Goal: Task Accomplishment & Management: Use online tool/utility

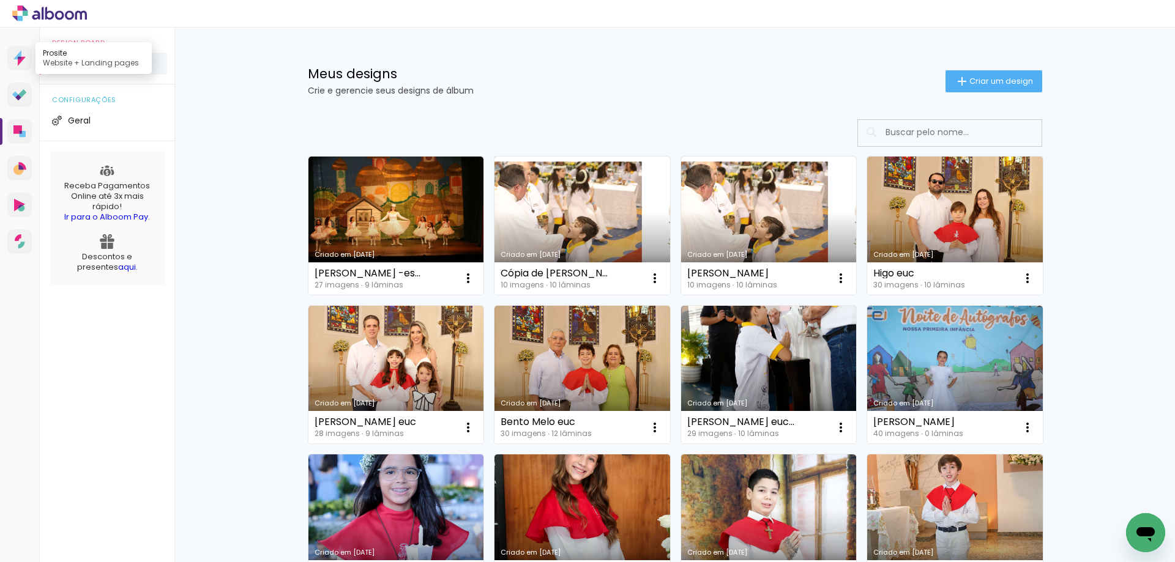
scroll to position [840, 0]
click at [67, 12] on icon at bounding box center [49, 14] width 75 height 16
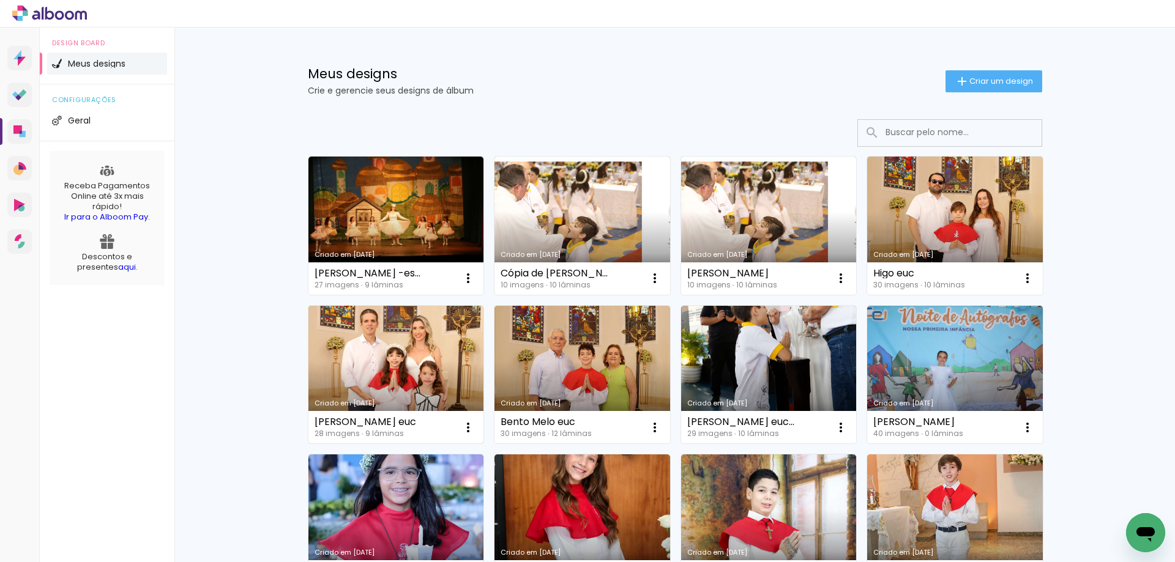
click at [404, 338] on link "Criado em [DATE]" at bounding box center [396, 375] width 176 height 138
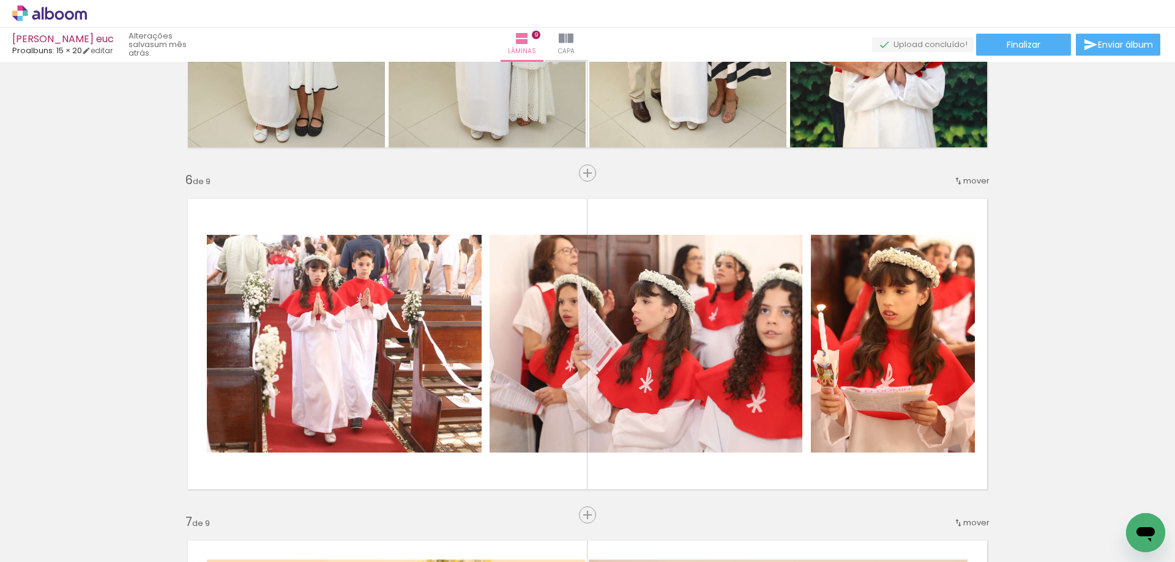
scroll to position [1652, 0]
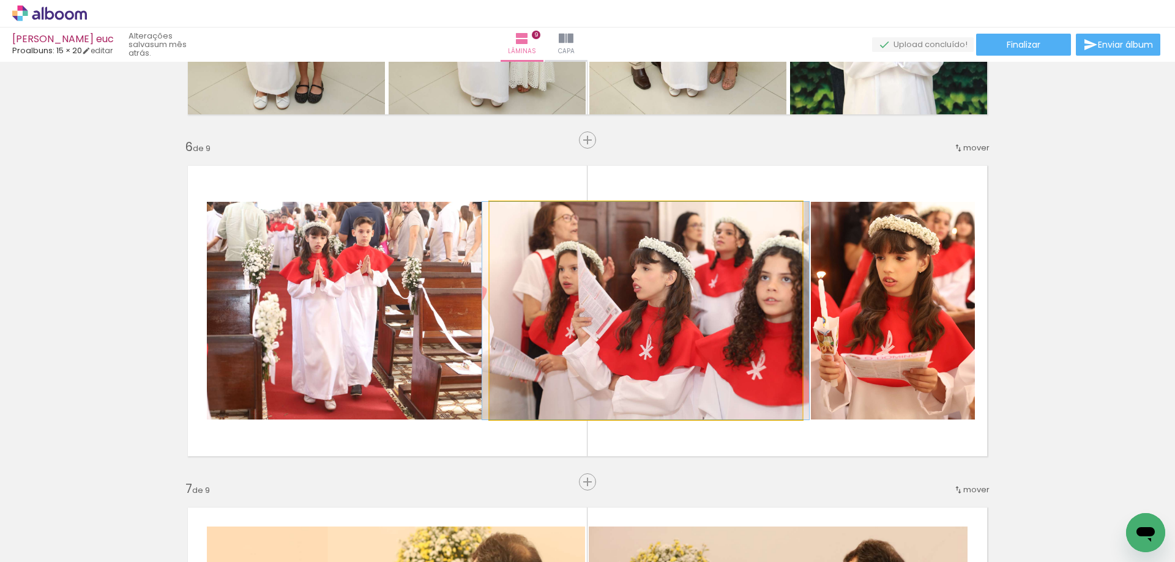
click at [668, 271] on quentale-photo at bounding box center [646, 311] width 313 height 218
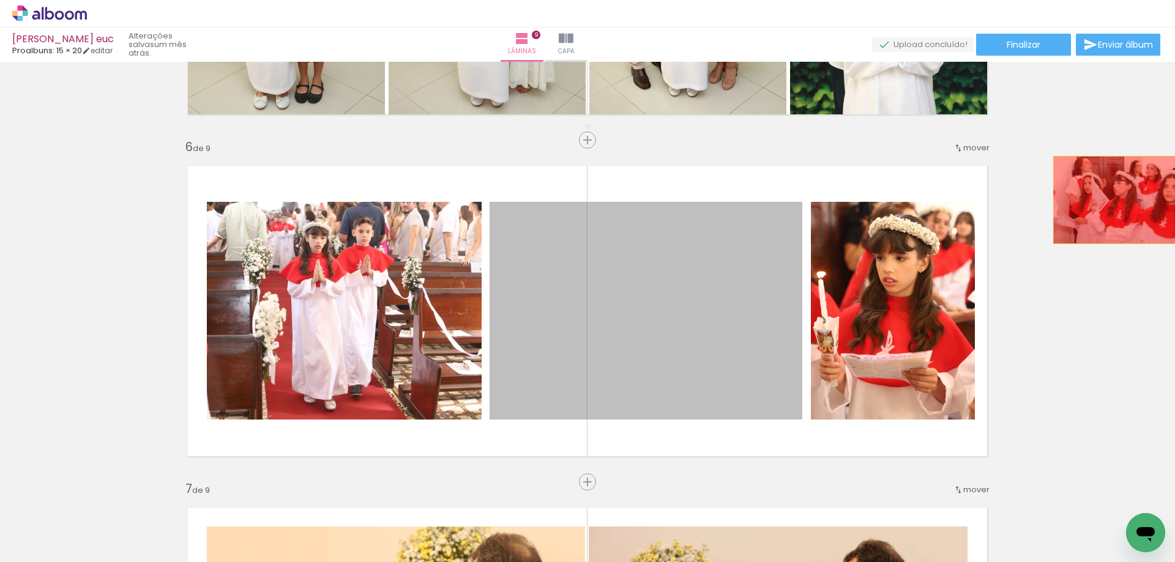
drag, startPoint x: 654, startPoint y: 271, endPoint x: 1111, endPoint y: 200, distance: 463.2
click at [1111, 200] on div "Inserir lâmina 1 de 9 Inserir lâmina 2 de 9 Inserir lâmina 3 de 9 Inserir lâmin…" at bounding box center [587, 124] width 1175 height 3421
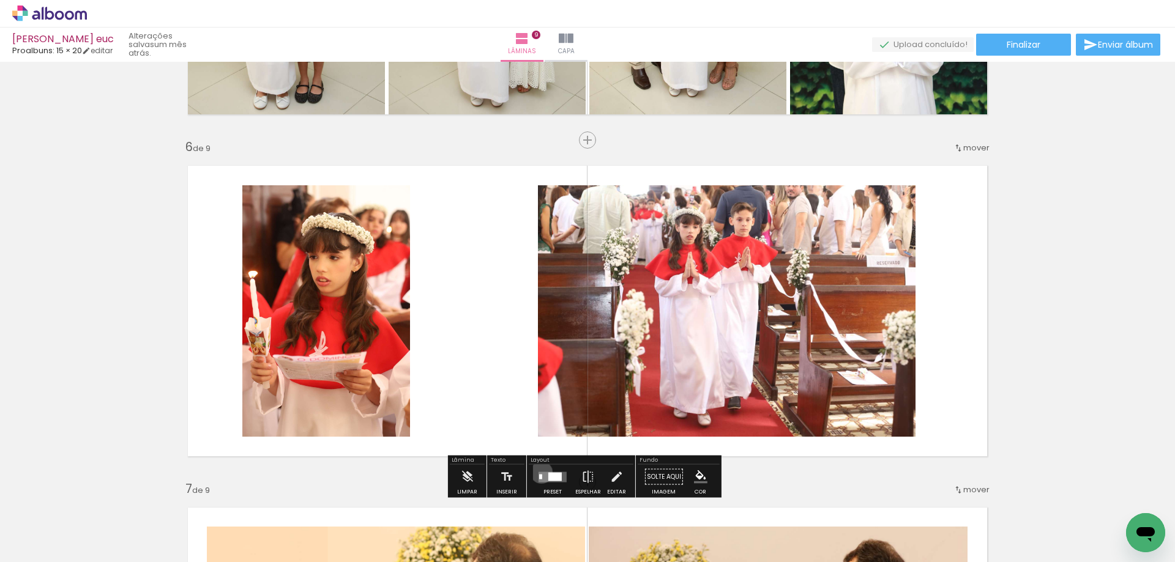
click at [539, 472] on quentale-layouter at bounding box center [553, 477] width 28 height 10
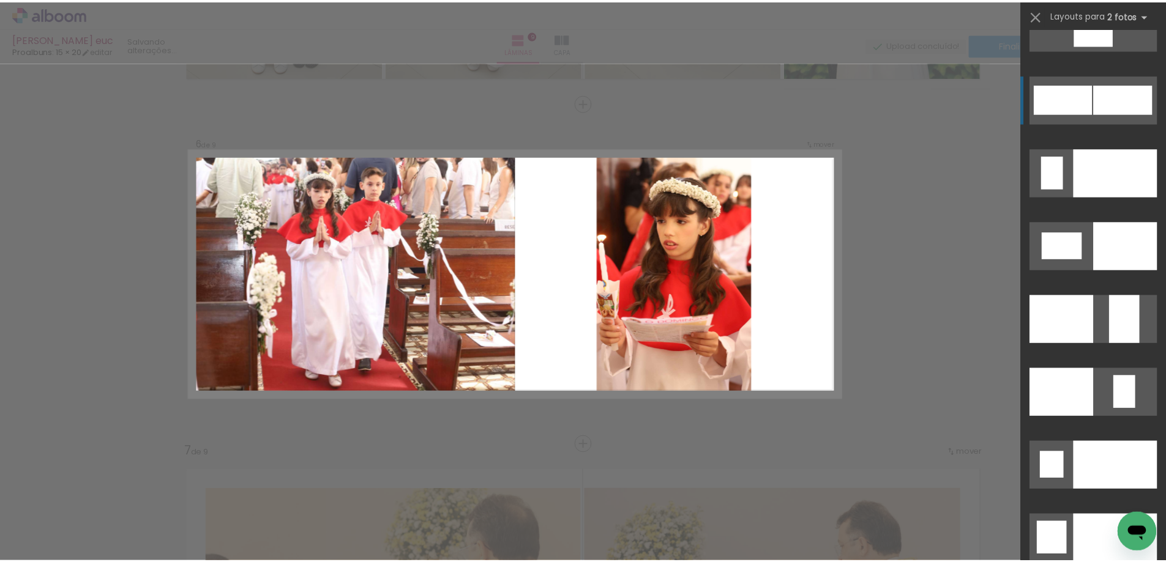
scroll to position [4957, 0]
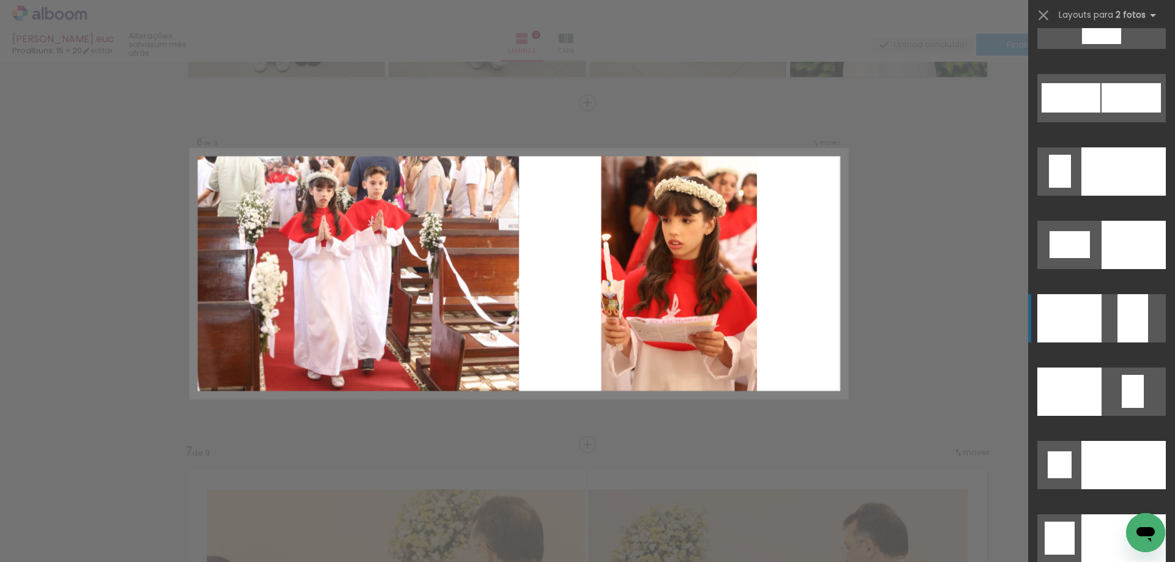
click at [1083, 308] on div at bounding box center [1069, 318] width 64 height 48
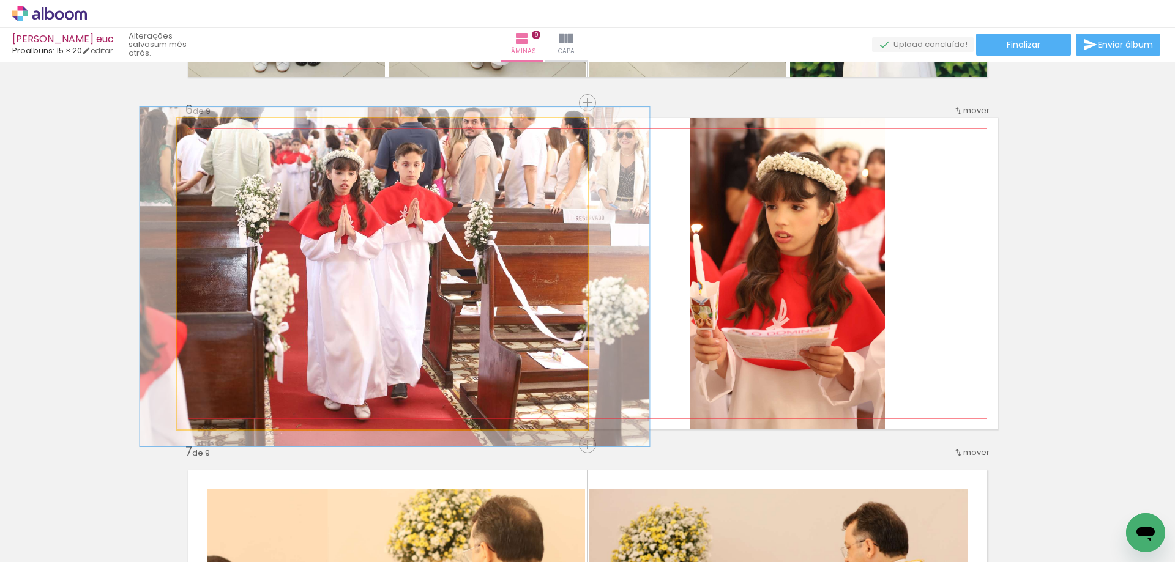
click at [564, 149] on quentale-photo at bounding box center [382, 273] width 410 height 311
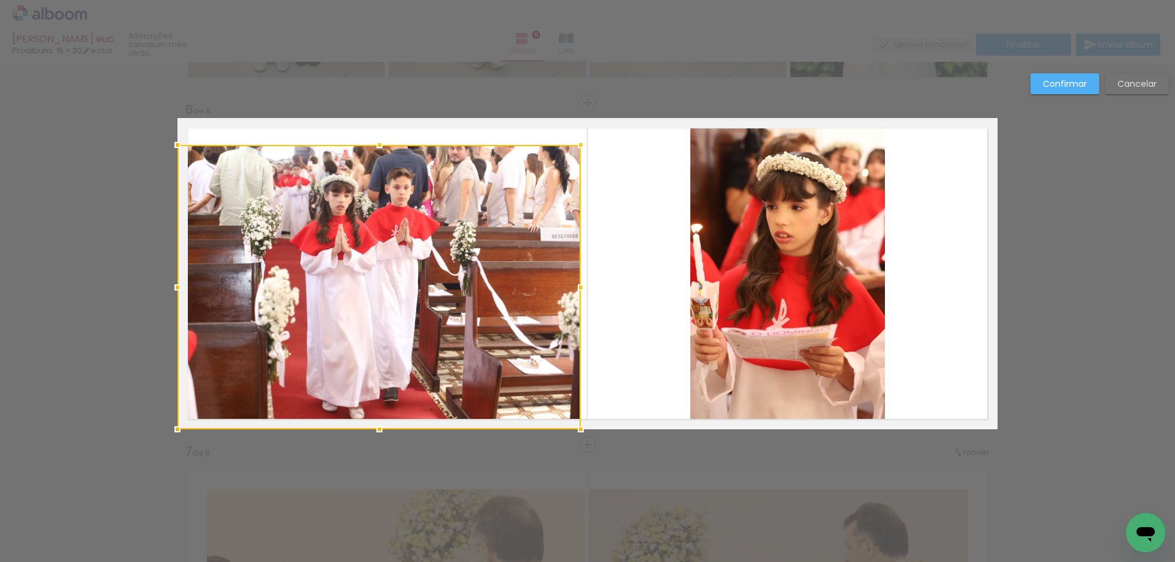
drag, startPoint x: 589, startPoint y: 114, endPoint x: 582, endPoint y: 141, distance: 27.8
click at [582, 141] on div at bounding box center [580, 145] width 24 height 24
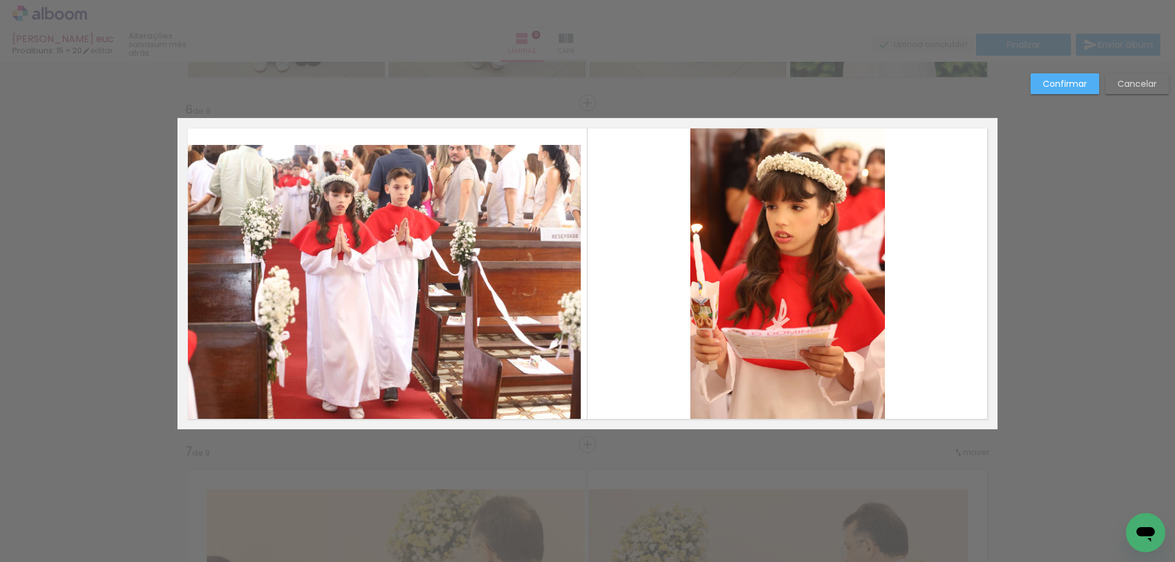
click at [220, 289] on quentale-photo at bounding box center [378, 287] width 403 height 285
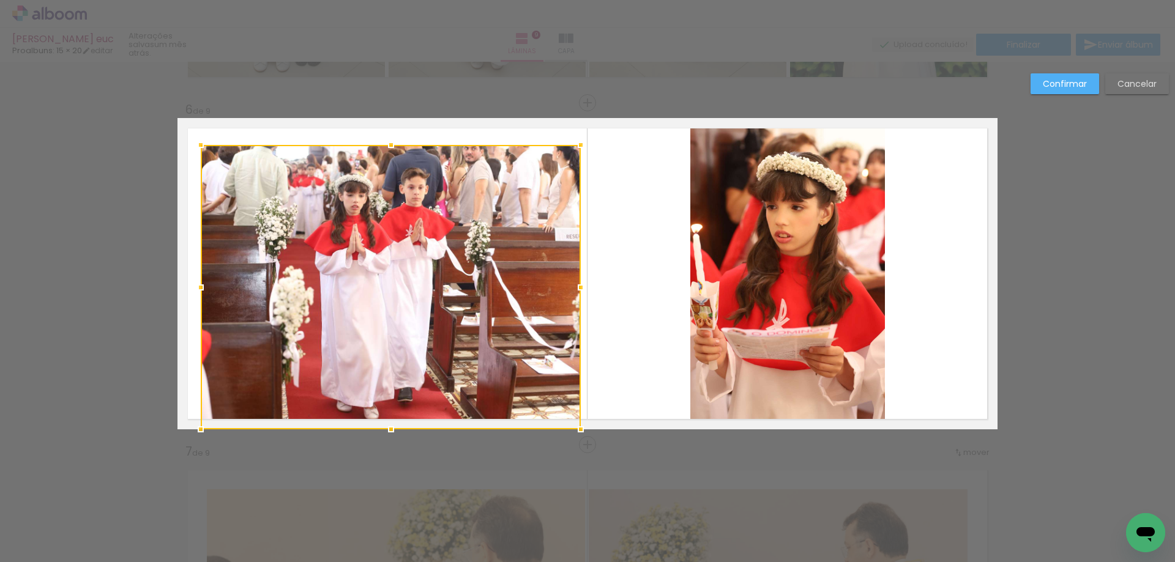
drag, startPoint x: 179, startPoint y: 286, endPoint x: 198, endPoint y: 267, distance: 26.8
click at [201, 267] on div at bounding box center [391, 287] width 380 height 285
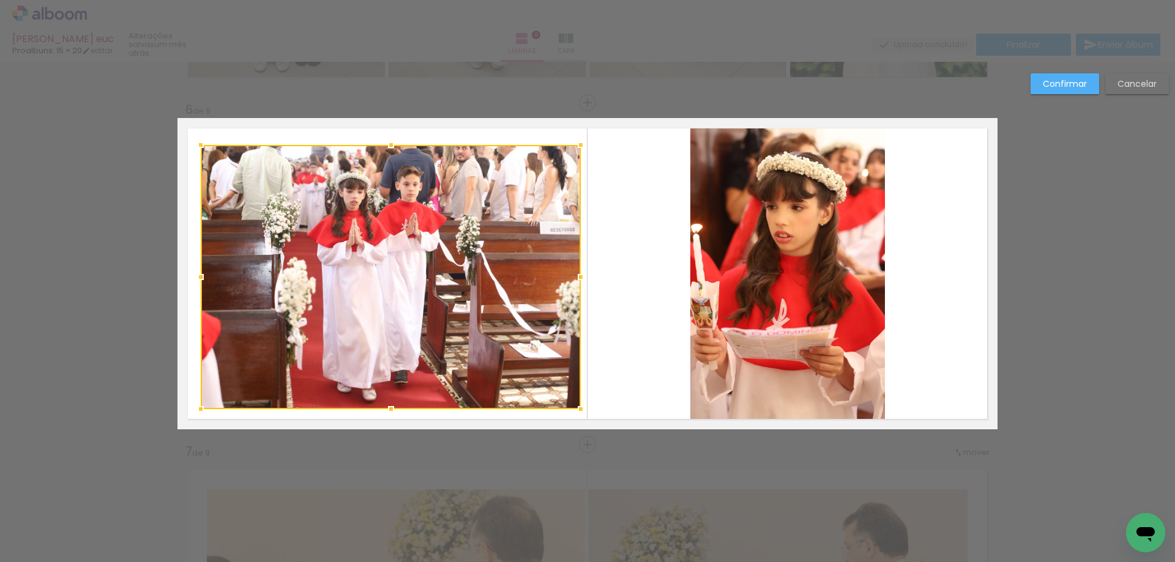
drag, startPoint x: 387, startPoint y: 430, endPoint x: 389, endPoint y: 409, distance: 20.3
click at [389, 409] on div at bounding box center [391, 409] width 24 height 24
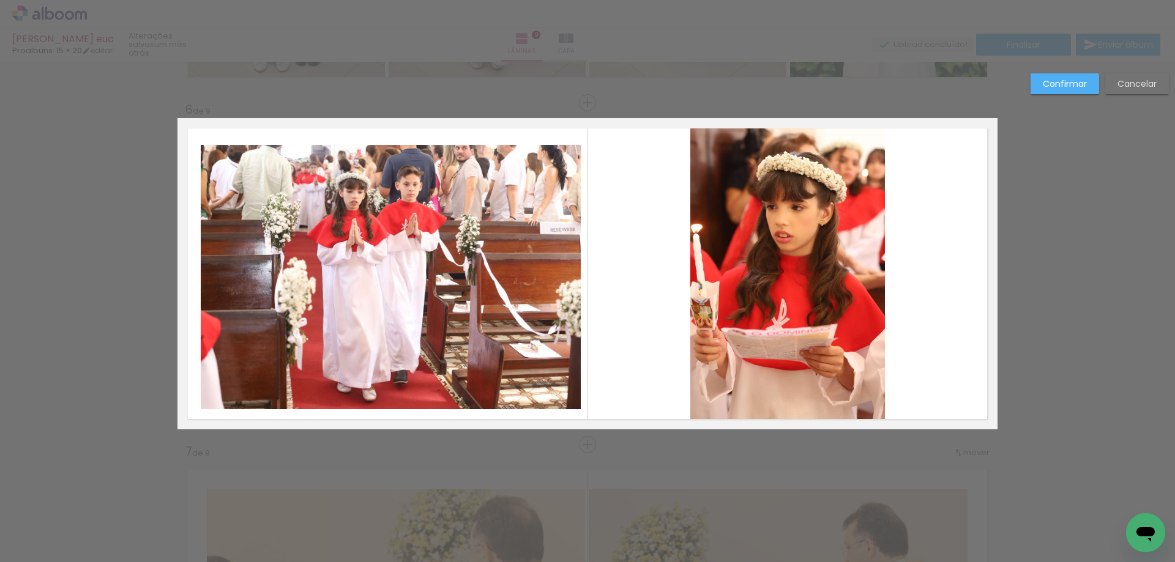
click at [383, 164] on quentale-photo at bounding box center [391, 277] width 380 height 264
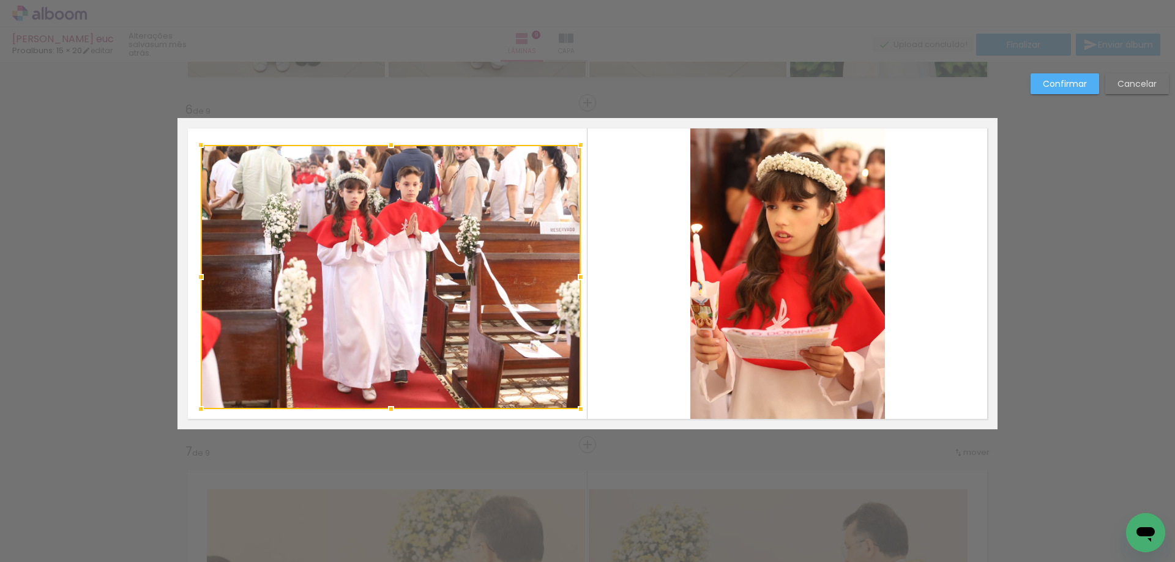
click at [384, 147] on div at bounding box center [391, 145] width 24 height 24
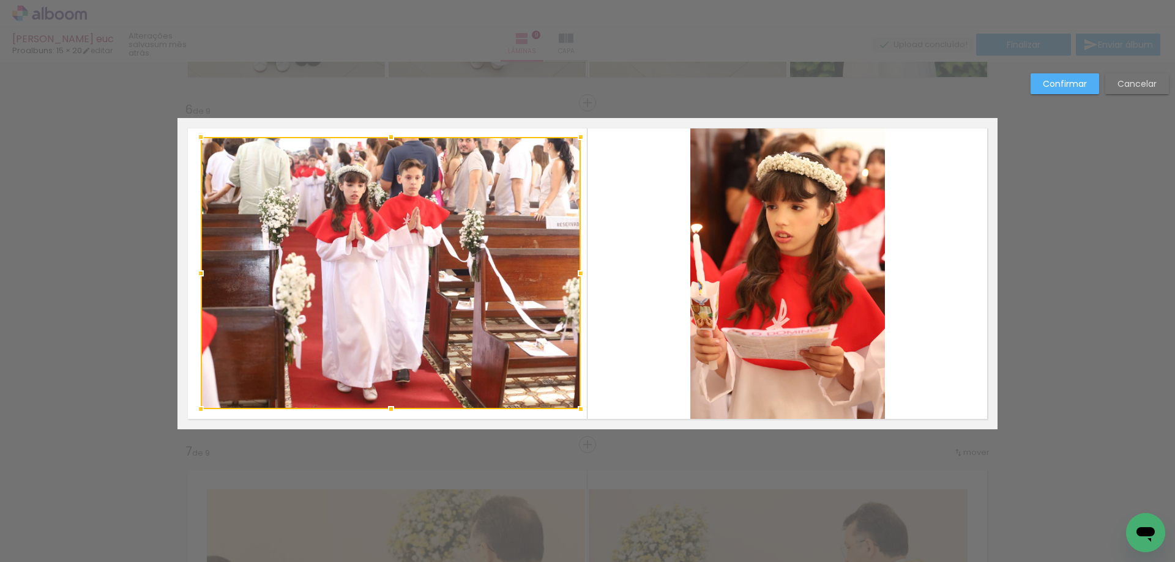
drag, startPoint x: 384, startPoint y: 146, endPoint x: 384, endPoint y: 138, distance: 8.0
click at [384, 138] on div at bounding box center [391, 137] width 24 height 24
click at [1051, 74] on paper-button "Confirmar" at bounding box center [1065, 83] width 69 height 21
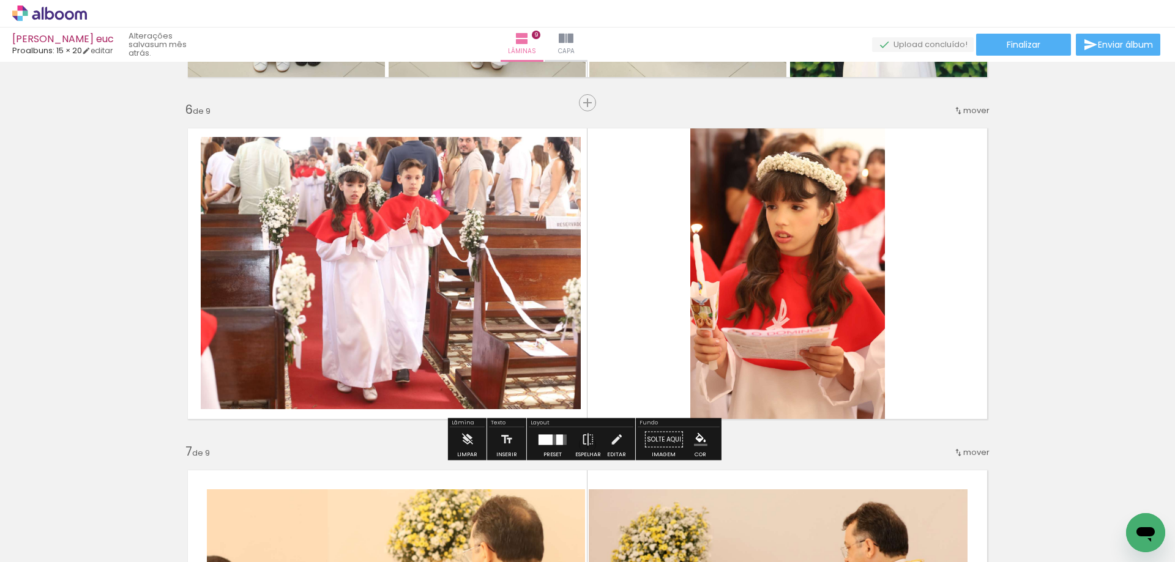
click at [1051, 74] on div "Inserir lâmina 1 de 9 Inserir lâmina 2 de 9 Inserir lâmina 3 de 9 Inserir lâmin…" at bounding box center [587, 87] width 1175 height 3421
click at [810, 237] on quentale-photo at bounding box center [787, 273] width 195 height 311
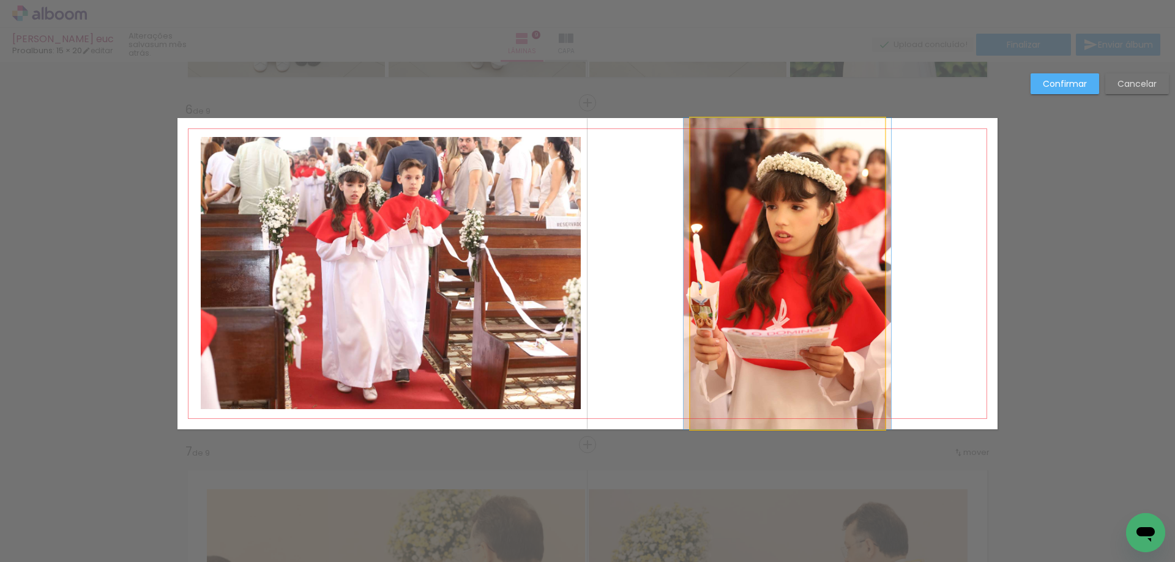
click at [810, 237] on quentale-photo at bounding box center [787, 273] width 195 height 311
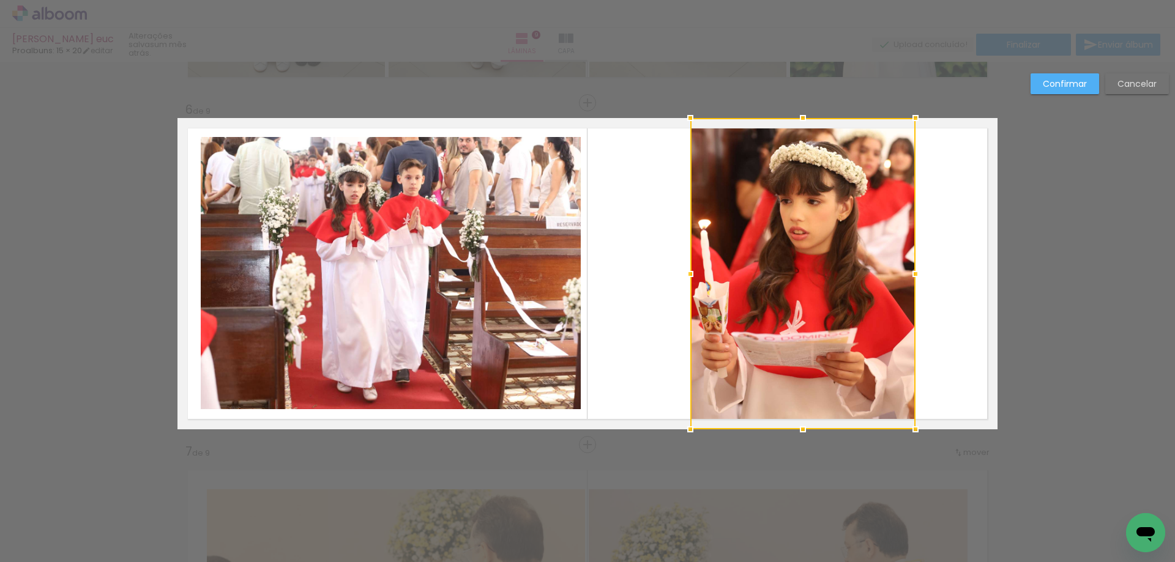
drag, startPoint x: 882, startPoint y: 275, endPoint x: 912, endPoint y: 275, distance: 30.6
click at [912, 275] on div at bounding box center [915, 274] width 24 height 24
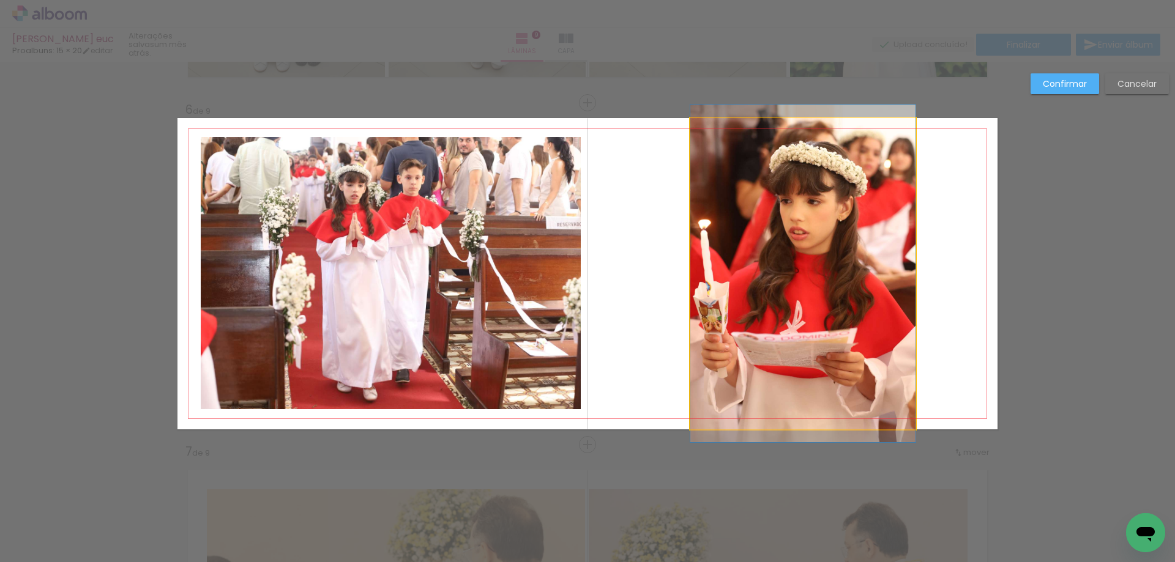
drag, startPoint x: 722, startPoint y: 275, endPoint x: 677, endPoint y: 282, distance: 45.9
click at [721, 275] on quentale-photo at bounding box center [802, 273] width 225 height 311
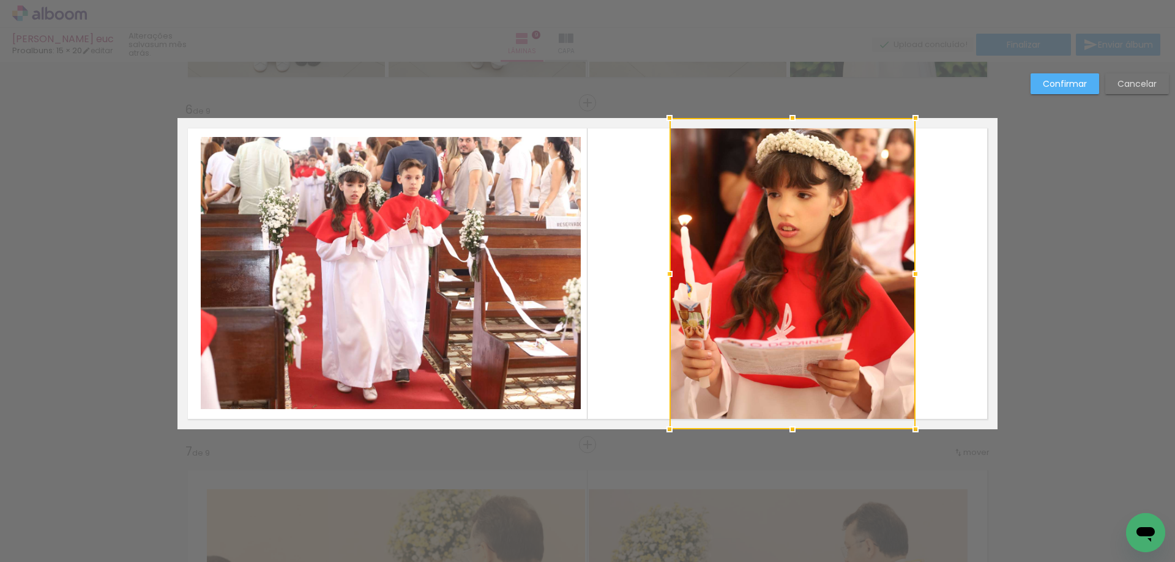
drag, startPoint x: 688, startPoint y: 272, endPoint x: 667, endPoint y: 274, distance: 20.8
click at [667, 274] on div at bounding box center [669, 274] width 24 height 24
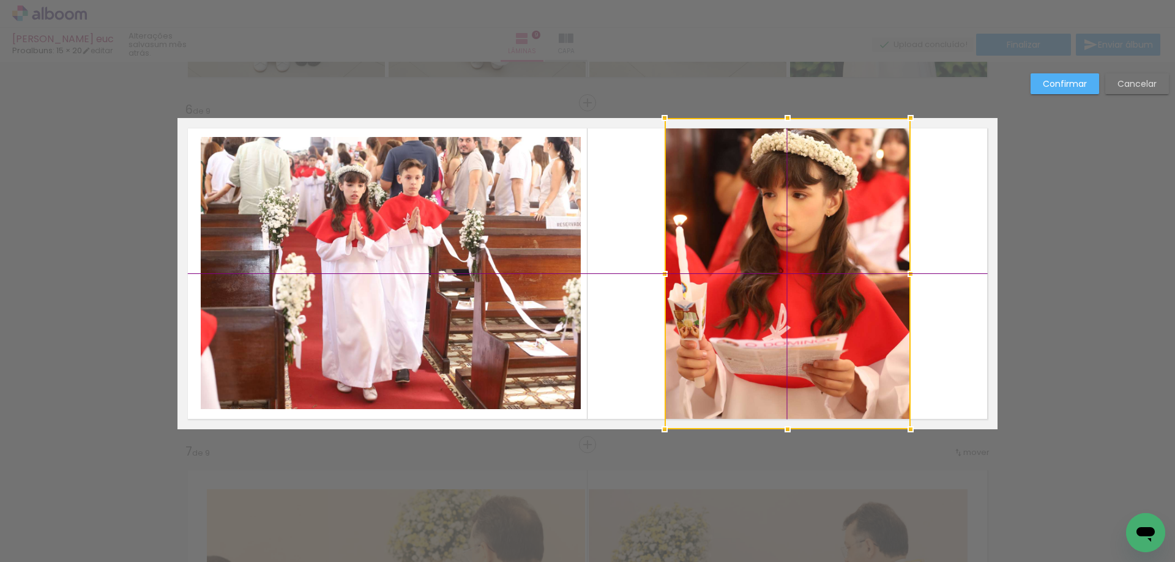
click at [791, 256] on div at bounding box center [788, 273] width 246 height 311
click at [0, 0] on slot "Confirmar" at bounding box center [0, 0] width 0 height 0
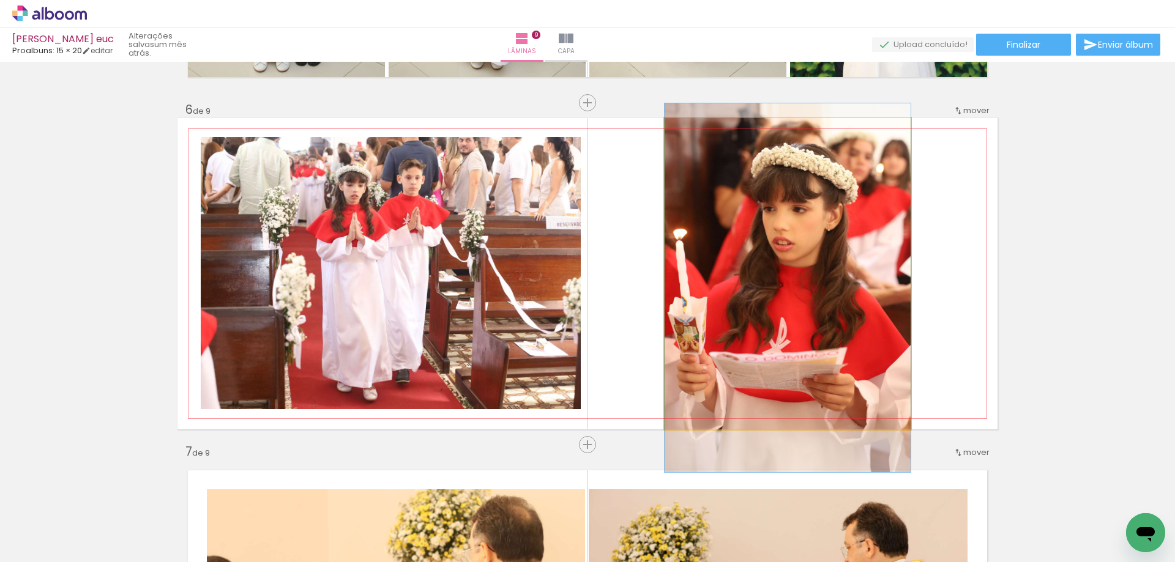
drag, startPoint x: 822, startPoint y: 196, endPoint x: 821, endPoint y: 210, distance: 14.1
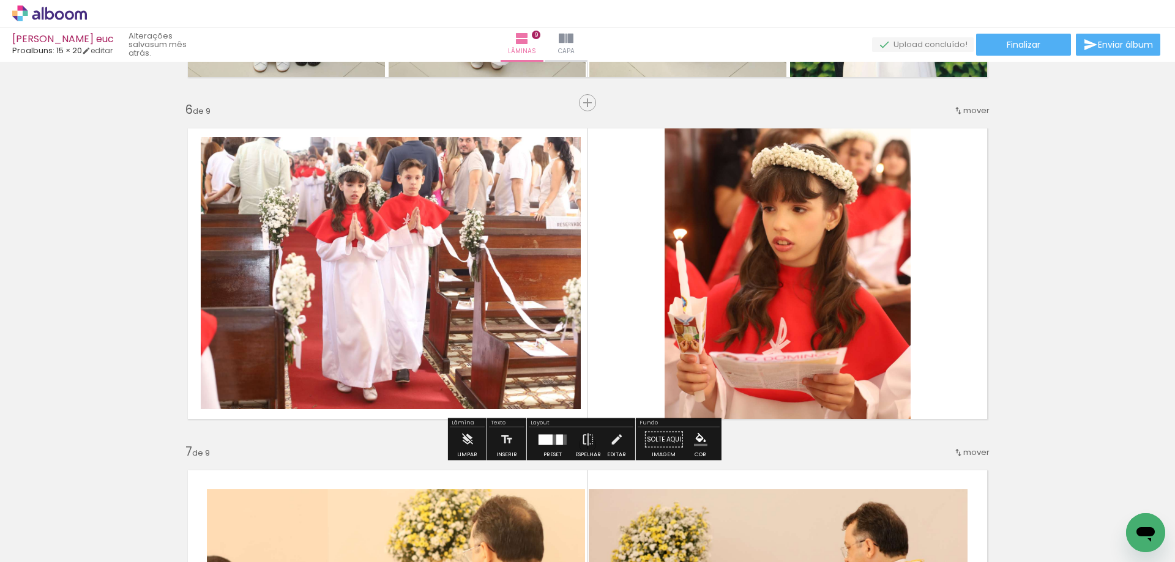
click at [957, 183] on quentale-layouter at bounding box center [587, 273] width 820 height 311
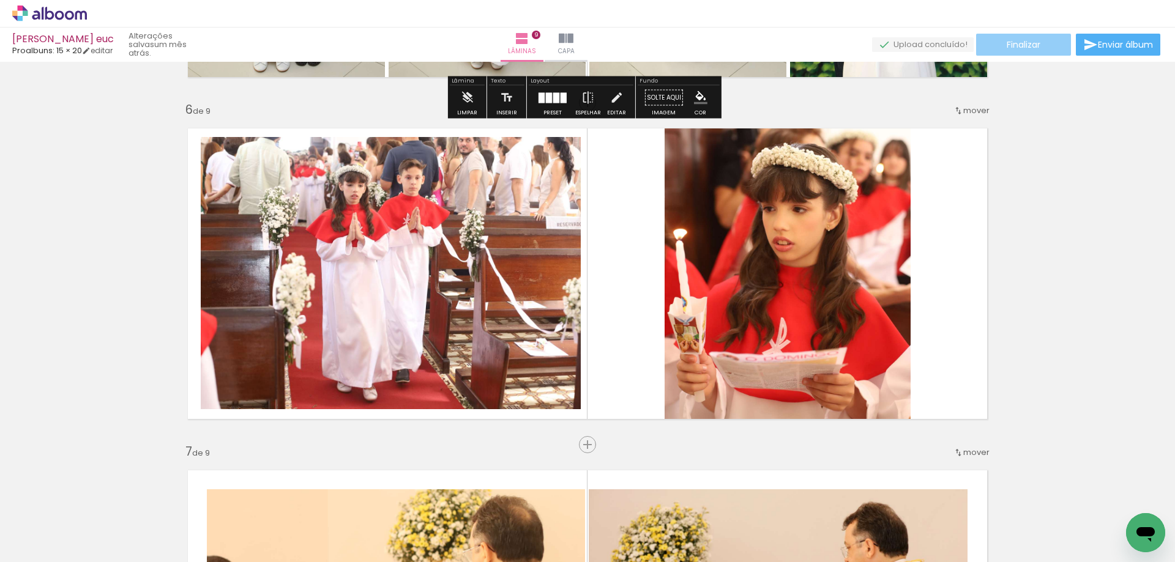
click at [1026, 43] on span "Finalizar" at bounding box center [1024, 44] width 34 height 9
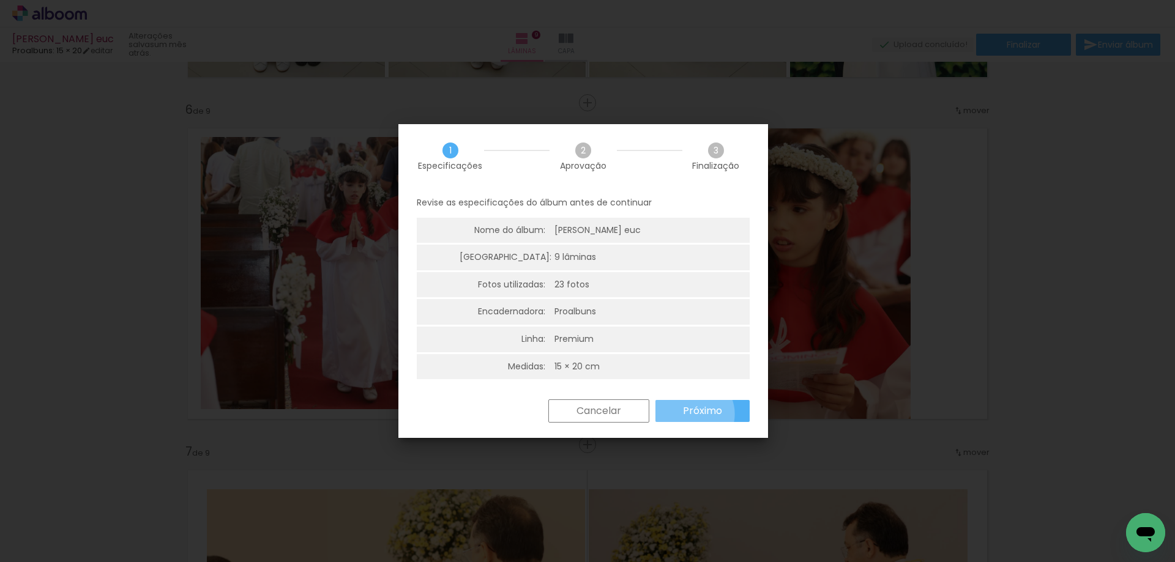
click at [0, 0] on slot "Próximo" at bounding box center [0, 0] width 0 height 0
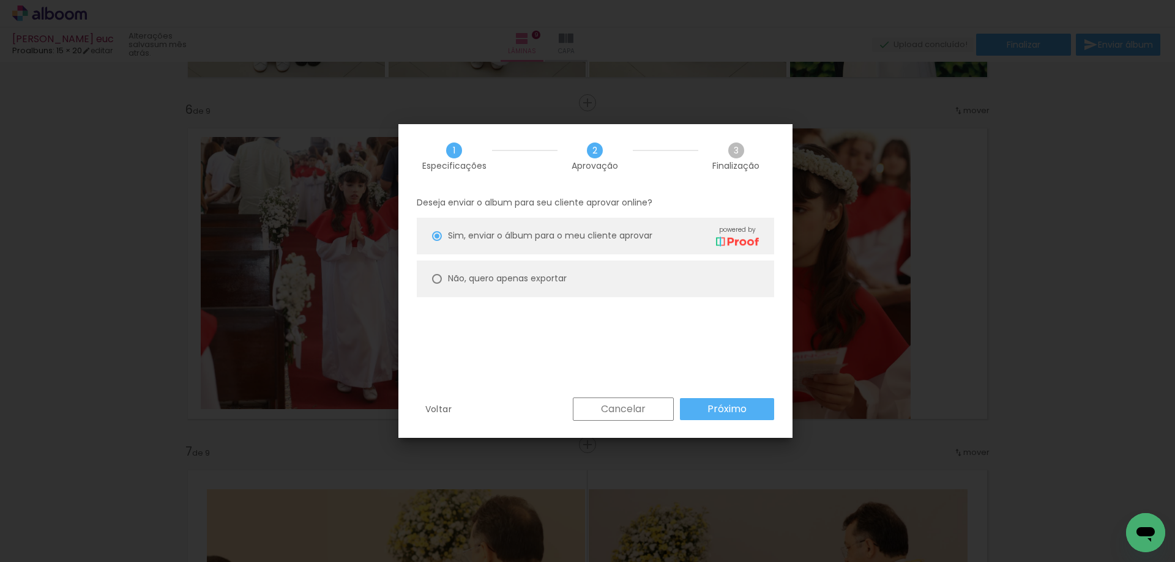
click at [0, 0] on slot "Não, quero apenas exportar" at bounding box center [0, 0] width 0 height 0
type paper-radio-button "on"
click at [0, 0] on slot "Próximo" at bounding box center [0, 0] width 0 height 0
type input "Alta, 300 DPI"
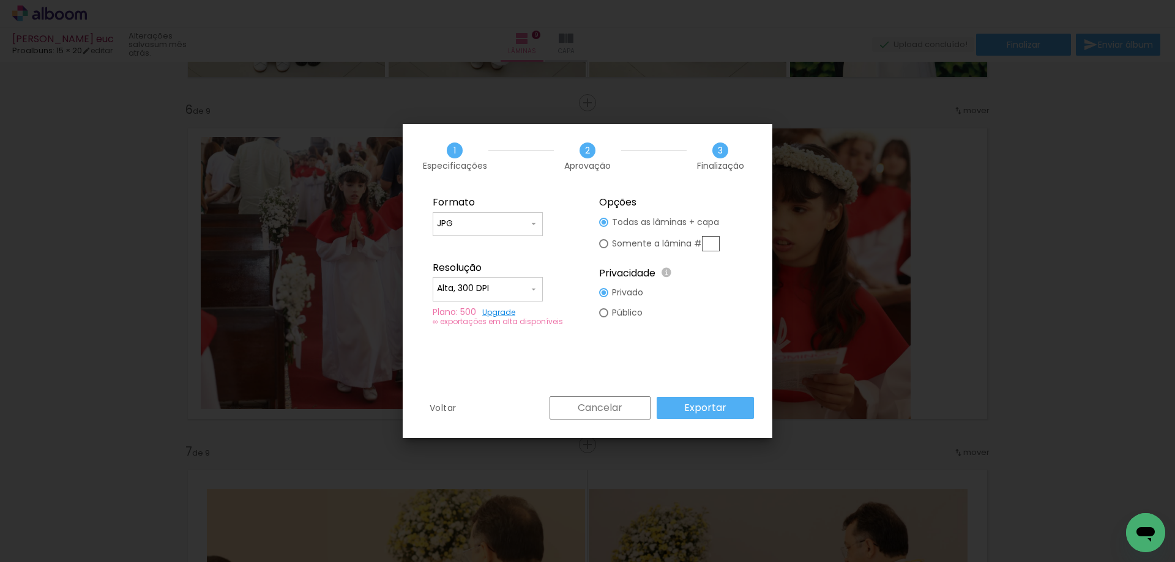
click at [707, 240] on input "text" at bounding box center [711, 243] width 18 height 15
type paper-radio-button "on"
type input "6"
click at [0, 0] on slot "Exportar" at bounding box center [0, 0] width 0 height 0
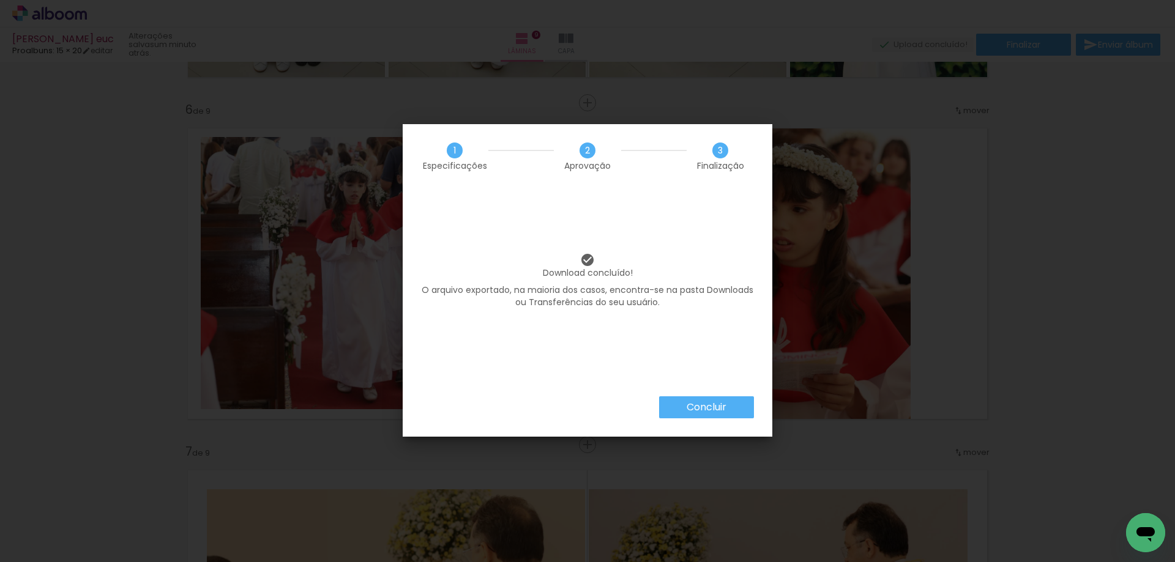
click at [0, 0] on slot "Concluir" at bounding box center [0, 0] width 0 height 0
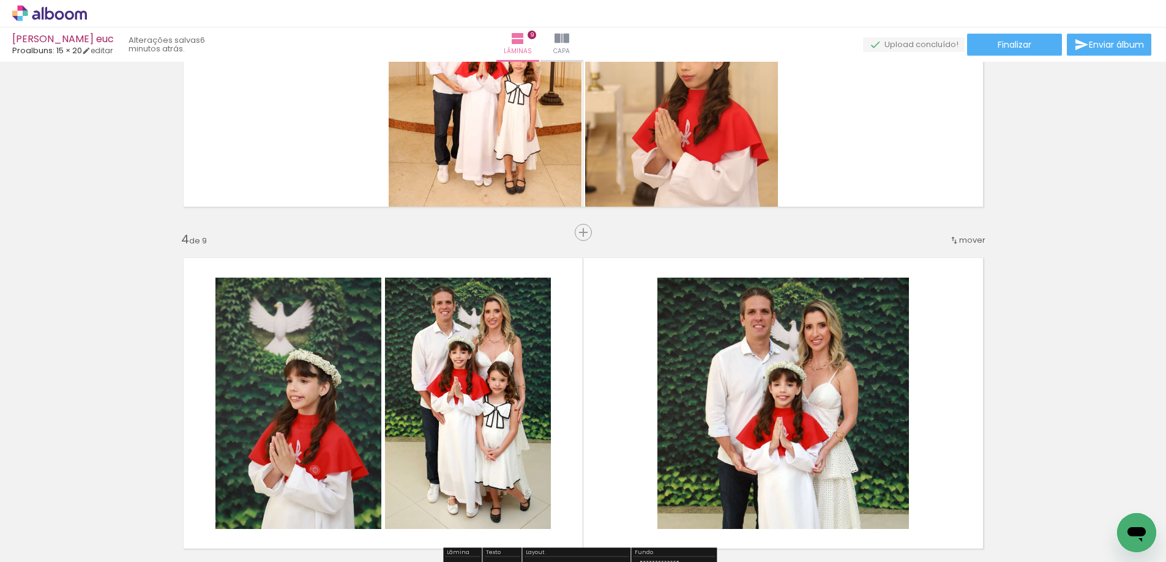
scroll to position [772, 0]
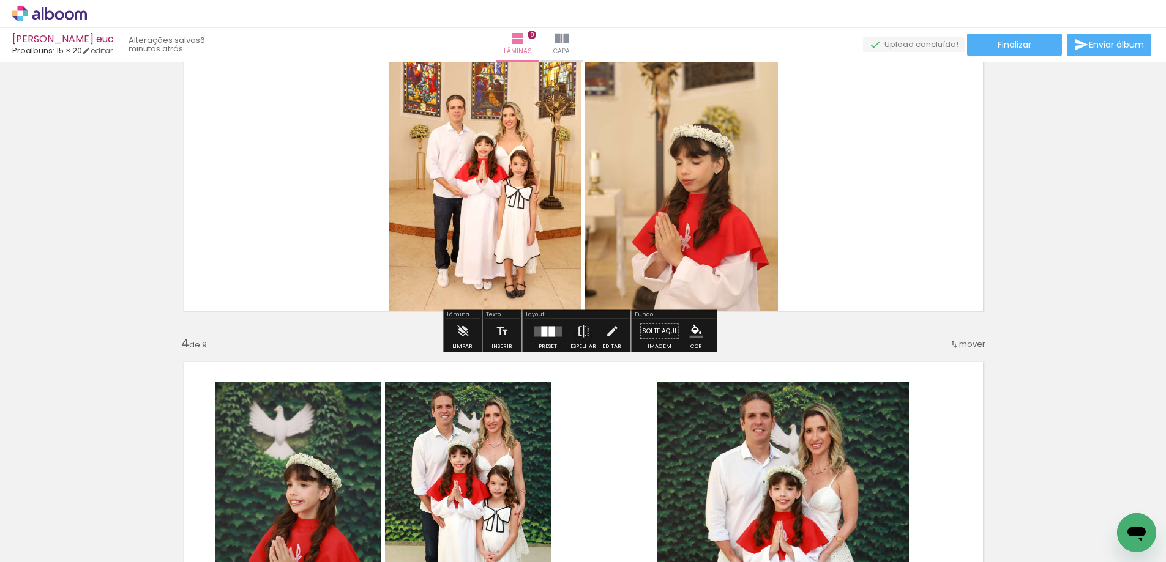
click at [88, 15] on link "› Editor de álbum" at bounding box center [89, 14] width 155 height 16
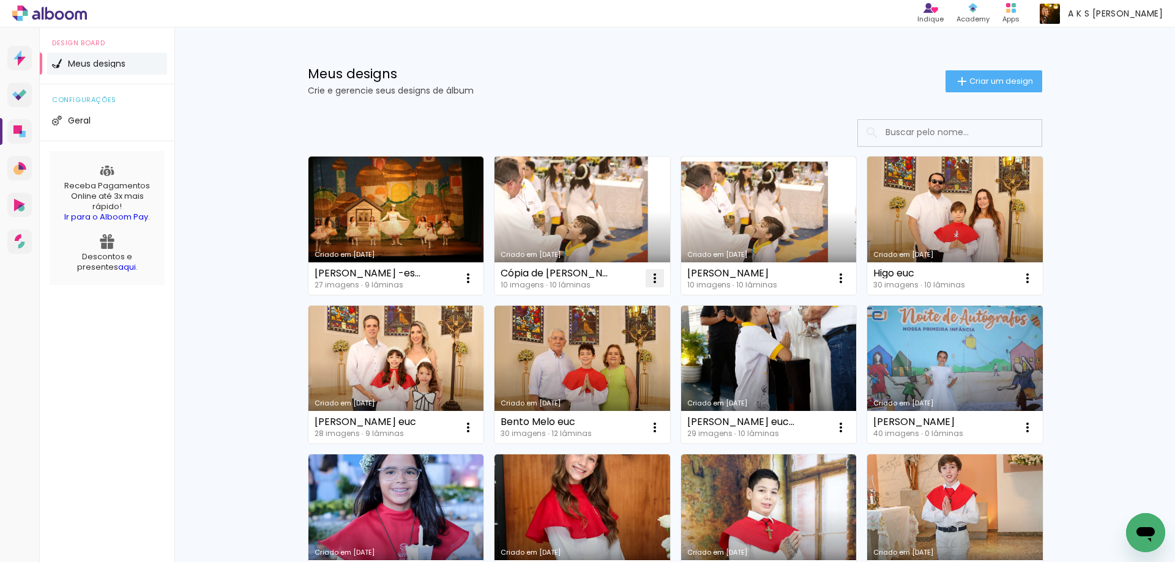
click at [647, 275] on iron-icon at bounding box center [654, 278] width 15 height 15
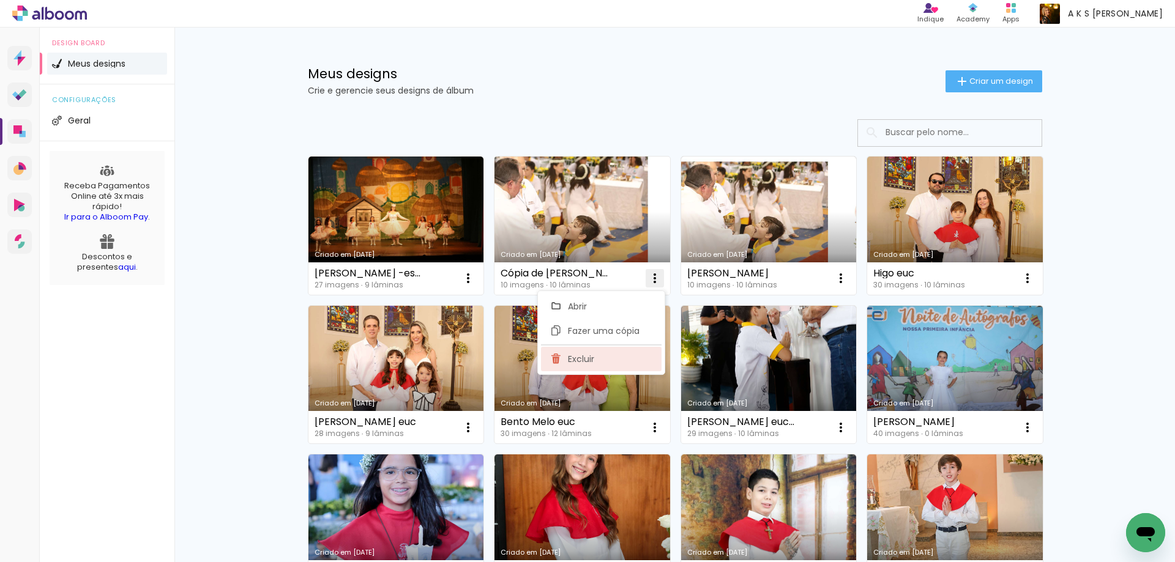
click at [594, 356] on span "Excluir" at bounding box center [581, 359] width 26 height 9
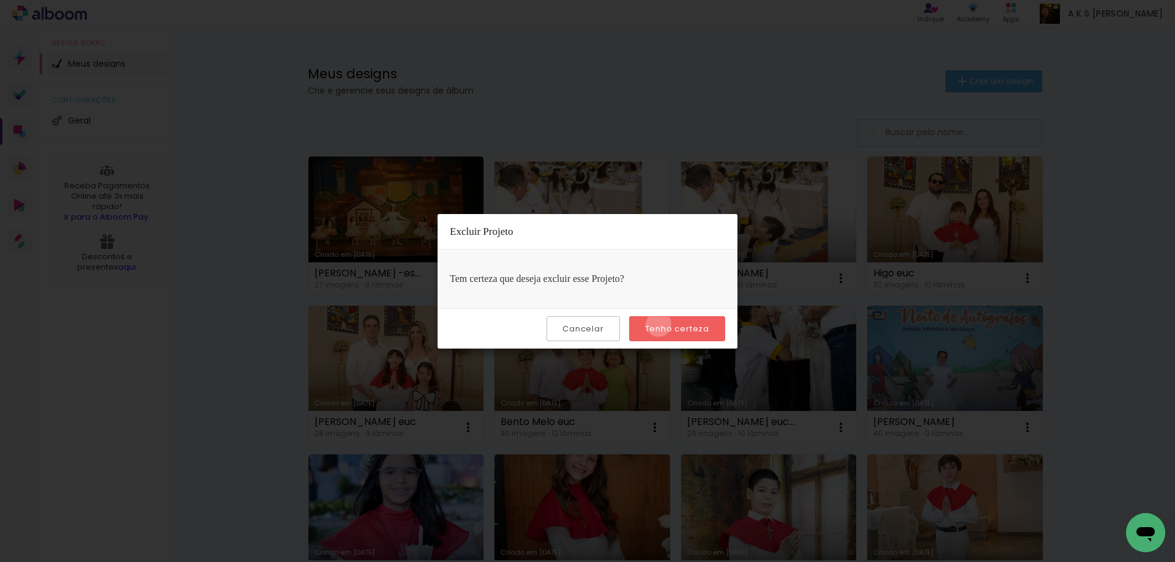
click at [0, 0] on slot "Tenho certeza" at bounding box center [0, 0] width 0 height 0
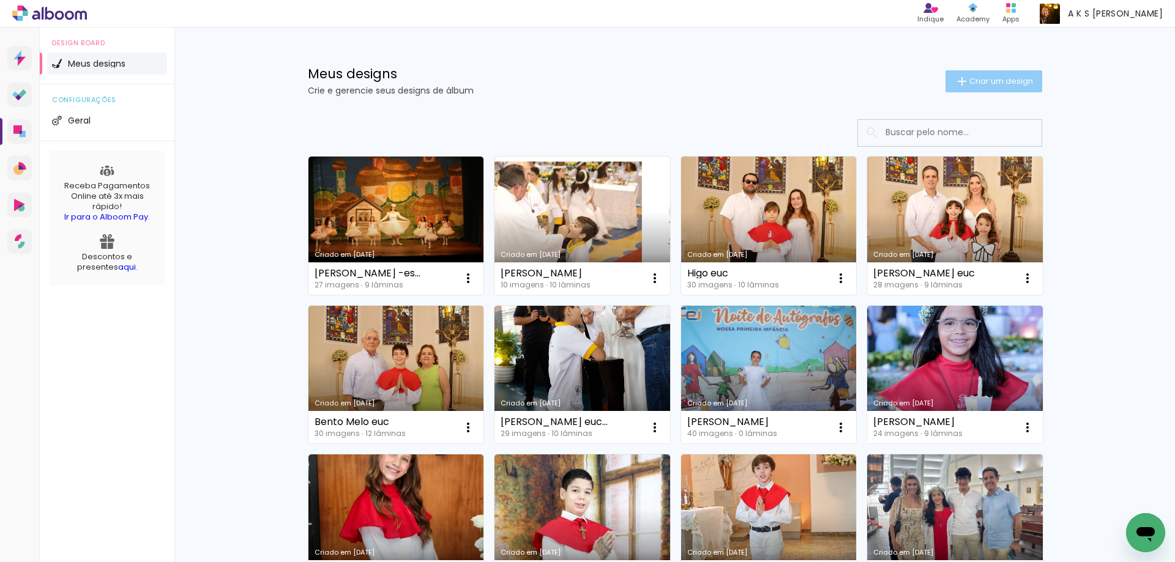
click at [980, 83] on span "Criar um design" at bounding box center [1001, 81] width 64 height 8
click at [0, 0] on header "Informações Avançar" at bounding box center [0, 0] width 0 height 0
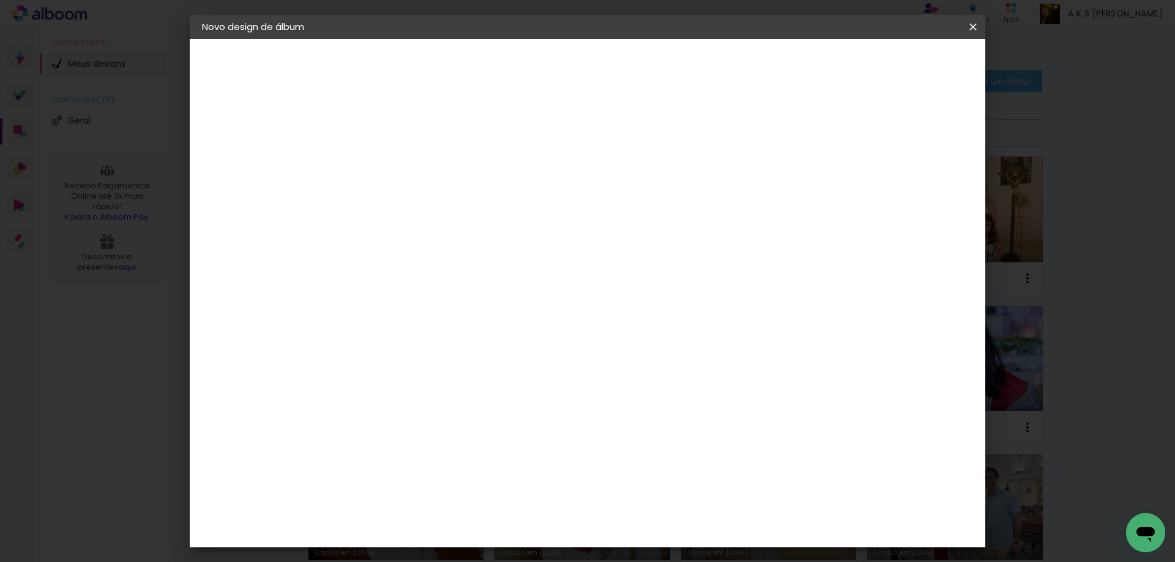
click at [402, 166] on input at bounding box center [402, 164] width 0 height 19
type input "[PERSON_NAME]"
type paper-input "[PERSON_NAME]"
click at [0, 0] on slot "Avançar" at bounding box center [0, 0] width 0 height 0
click at [495, 235] on input at bounding box center [433, 232] width 124 height 15
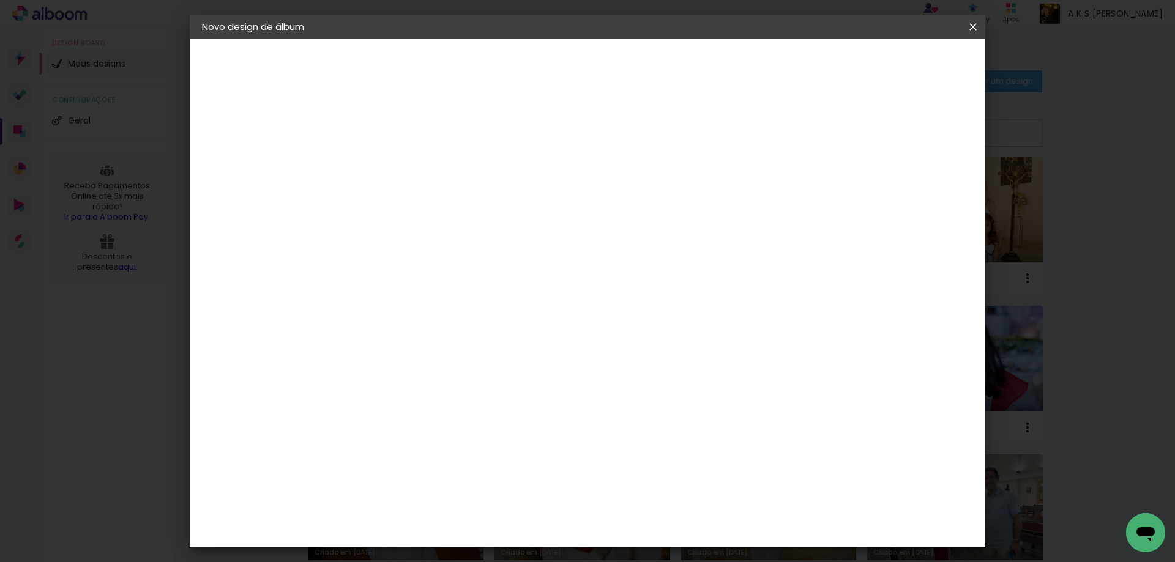
type input "pro"
type paper-input "pro"
click at [408, 447] on div "Proalbuns" at bounding box center [418, 452] width 48 height 10
click at [0, 0] on slot "Avançar" at bounding box center [0, 0] width 0 height 0
click at [485, 236] on span "15 × 20" at bounding box center [456, 243] width 57 height 25
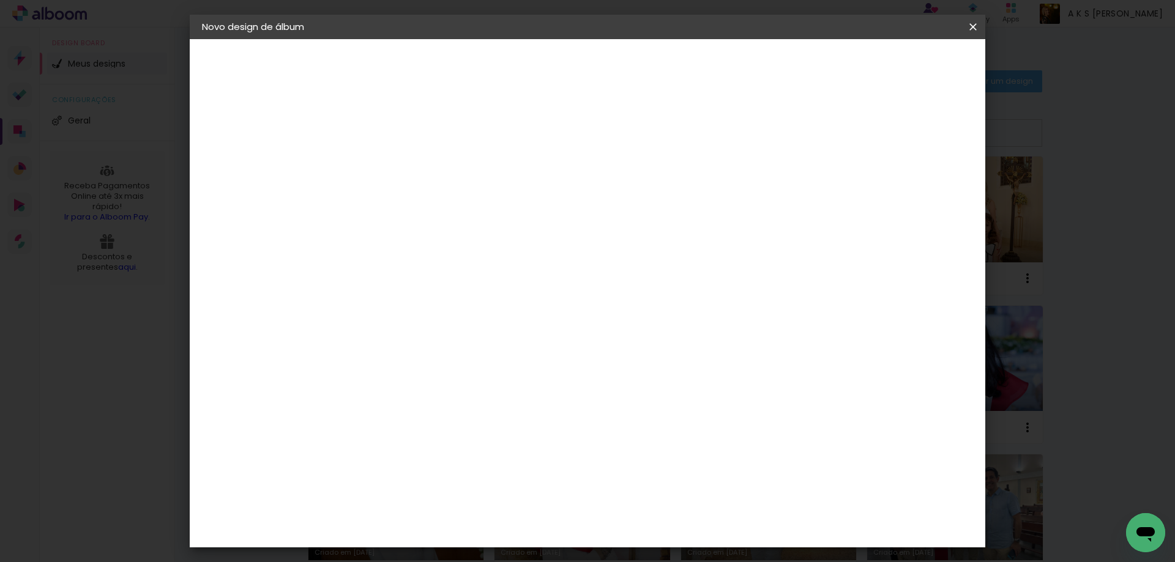
click at [0, 0] on slot "Avançar" at bounding box center [0, 0] width 0 height 0
click at [896, 68] on span "Iniciar design" at bounding box center [869, 65] width 56 height 9
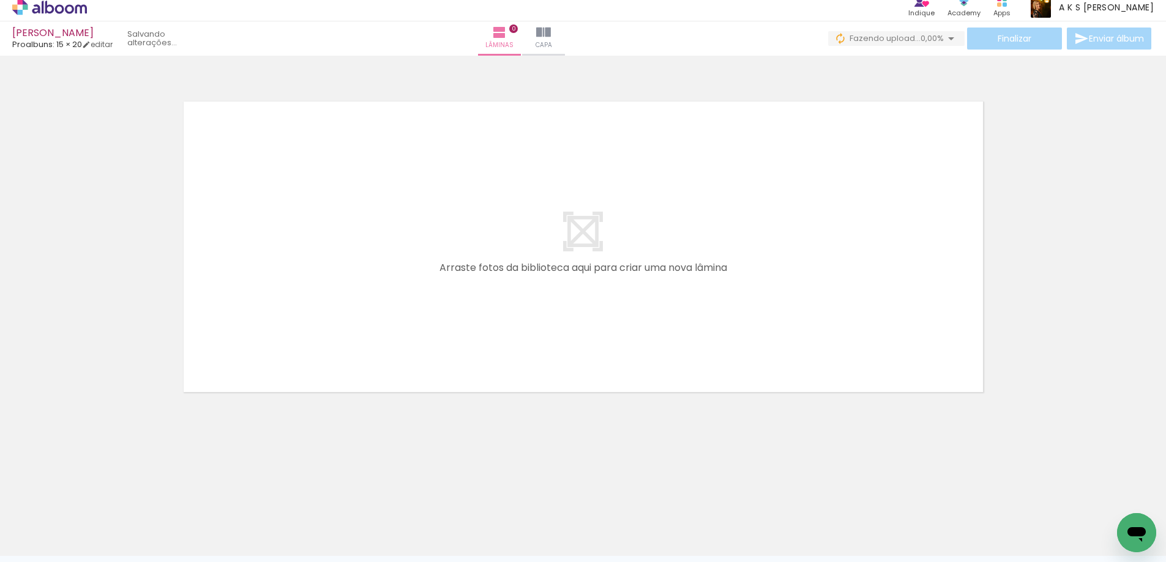
scroll to position [0, 294]
drag, startPoint x: 612, startPoint y: 559, endPoint x: 582, endPoint y: 560, distance: 30.0
click at [582, 556] on html "link( href="../../bower_components/polymer/polymer.html" rel="import" ) picture…" at bounding box center [583, 275] width 1166 height 562
click at [561, 556] on html "link( href="../../bower_components/polymer/polymer.html" rel="import" ) picture…" at bounding box center [583, 275] width 1166 height 562
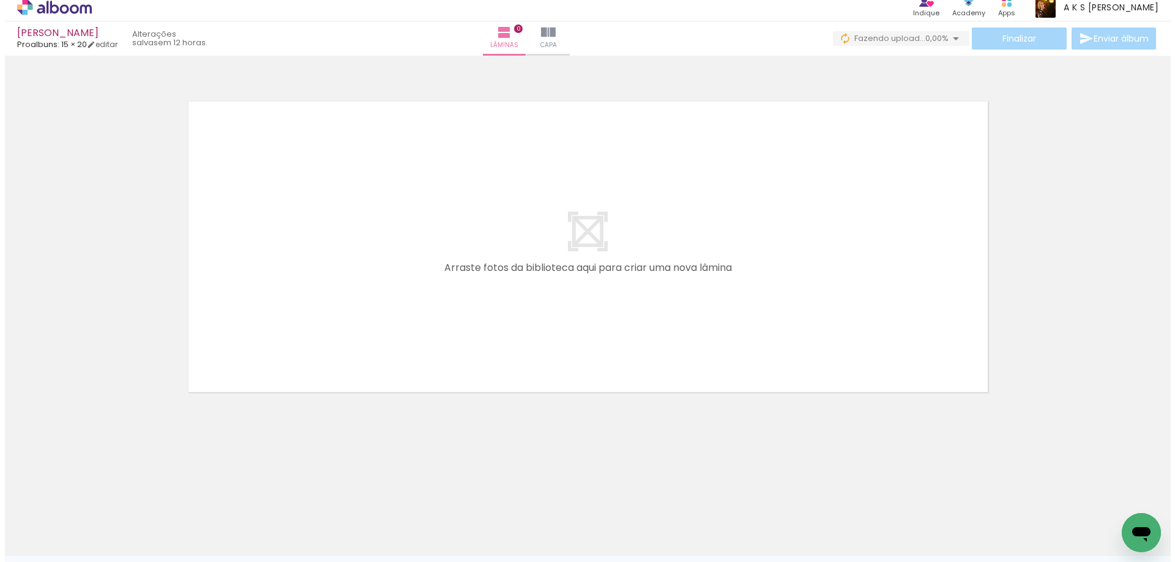
scroll to position [0, 0]
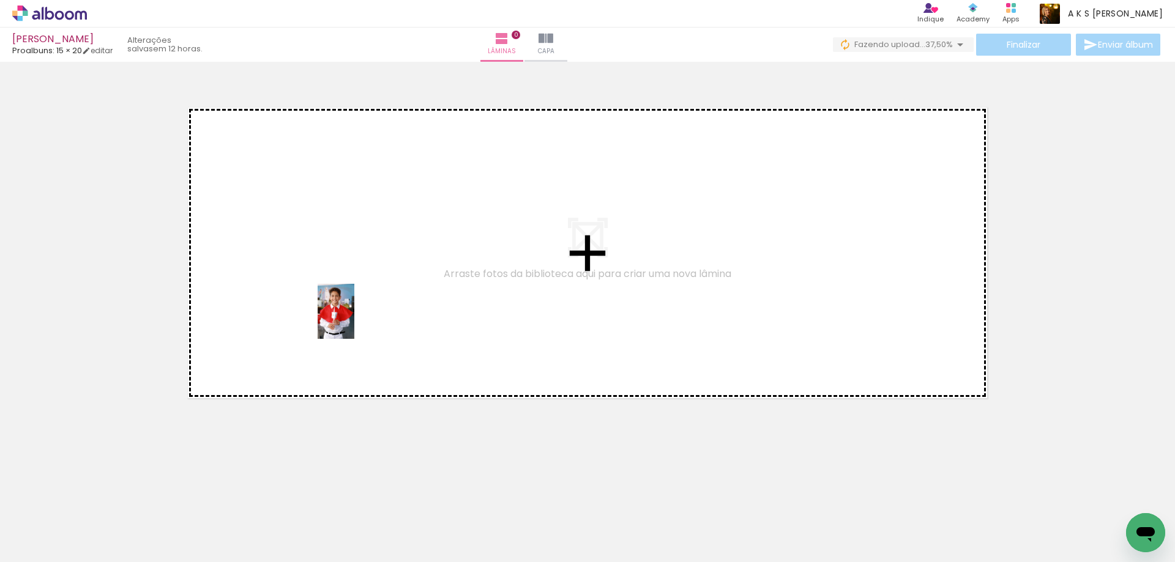
drag, startPoint x: 373, startPoint y: 531, endPoint x: 354, endPoint y: 319, distance: 212.0
click at [354, 319] on quentale-workspace at bounding box center [587, 281] width 1175 height 562
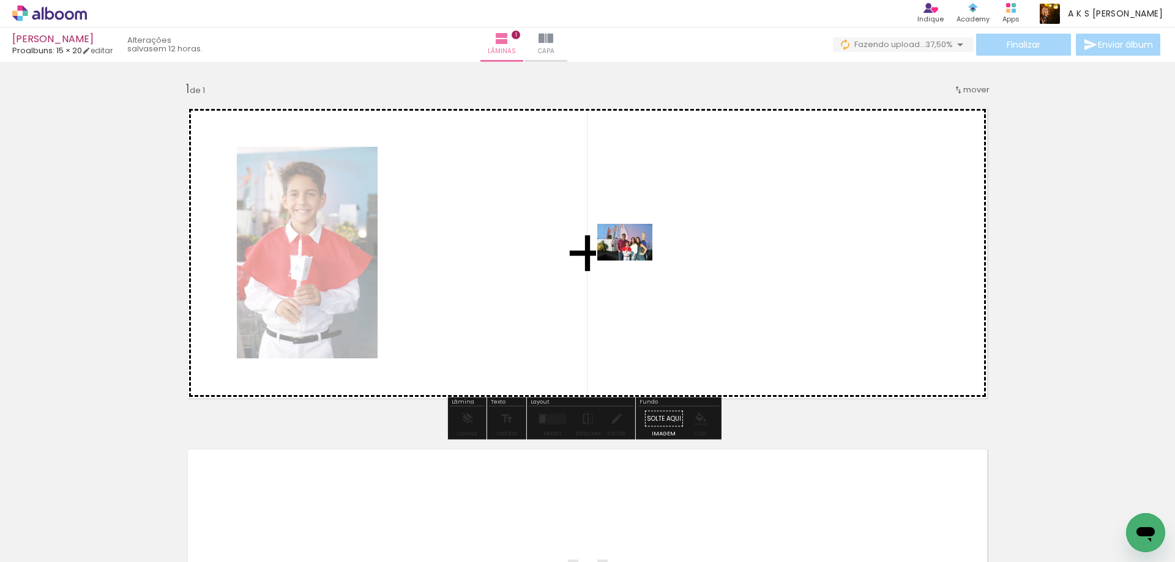
drag, startPoint x: 103, startPoint y: 528, endPoint x: 634, endPoint y: 261, distance: 594.1
click at [634, 261] on quentale-workspace at bounding box center [587, 281] width 1175 height 562
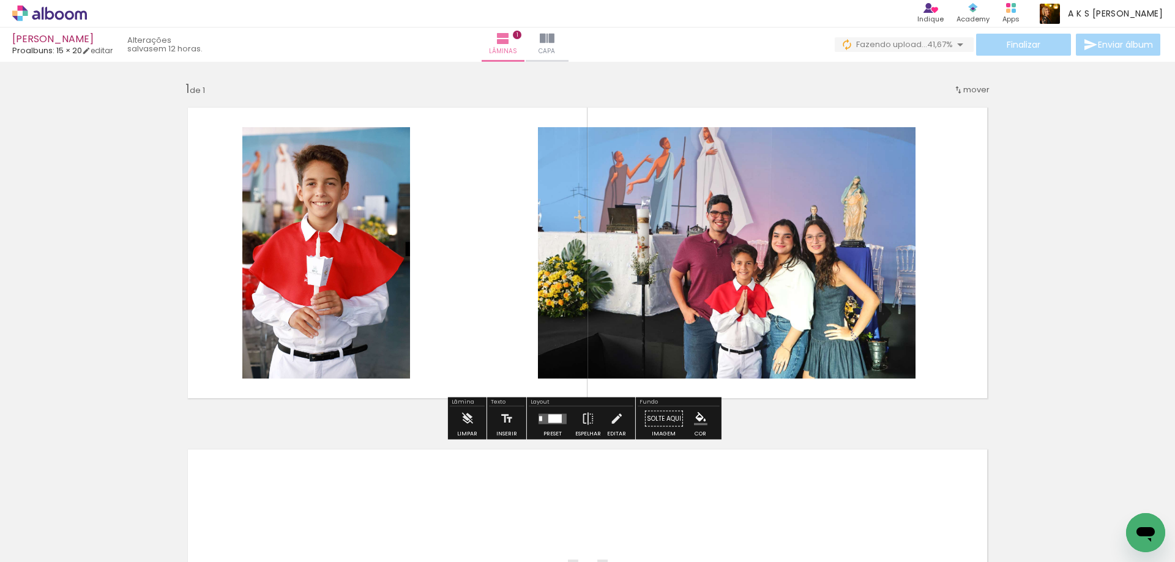
click at [735, 240] on quentale-photo at bounding box center [727, 253] width 378 height 252
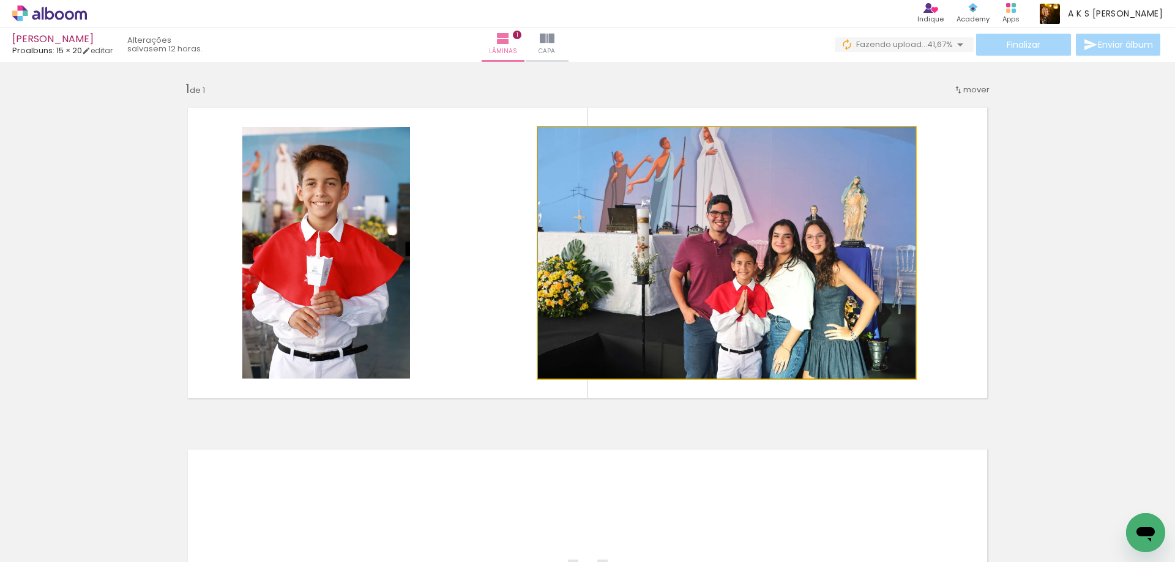
click at [735, 240] on quentale-photo at bounding box center [727, 253] width 378 height 252
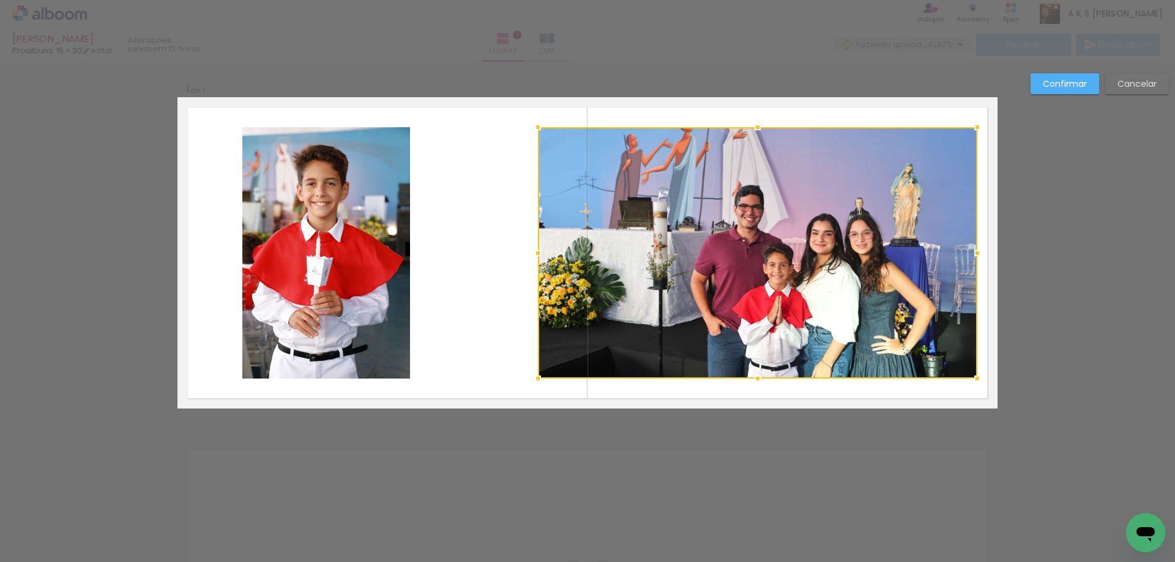
drag, startPoint x: 914, startPoint y: 253, endPoint x: 975, endPoint y: 254, distance: 61.8
click at [975, 254] on div at bounding box center [977, 253] width 24 height 24
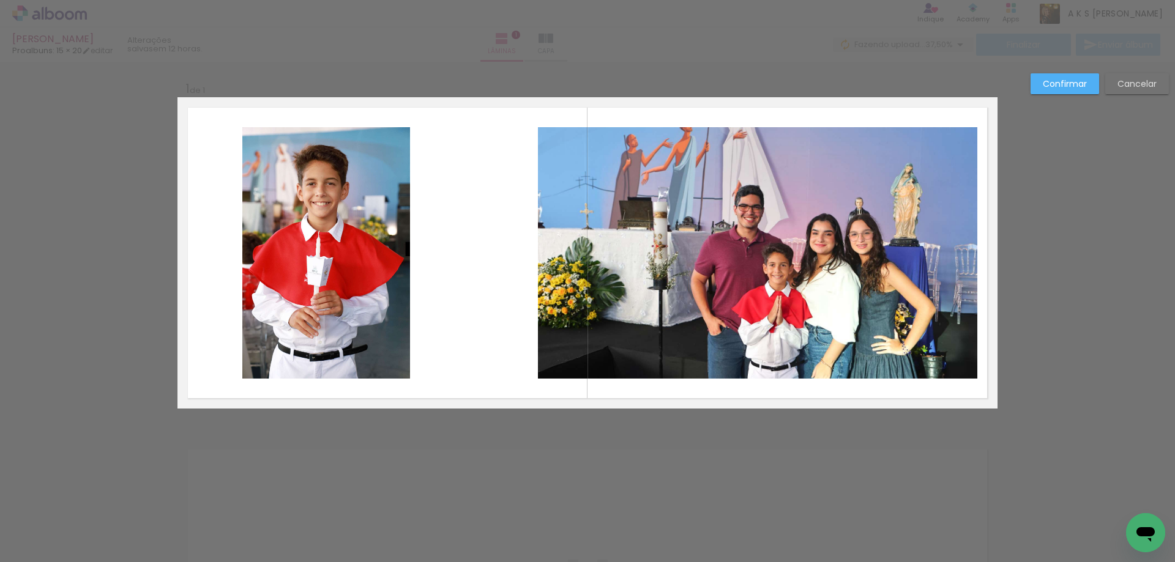
click at [603, 277] on quentale-photo at bounding box center [757, 253] width 439 height 252
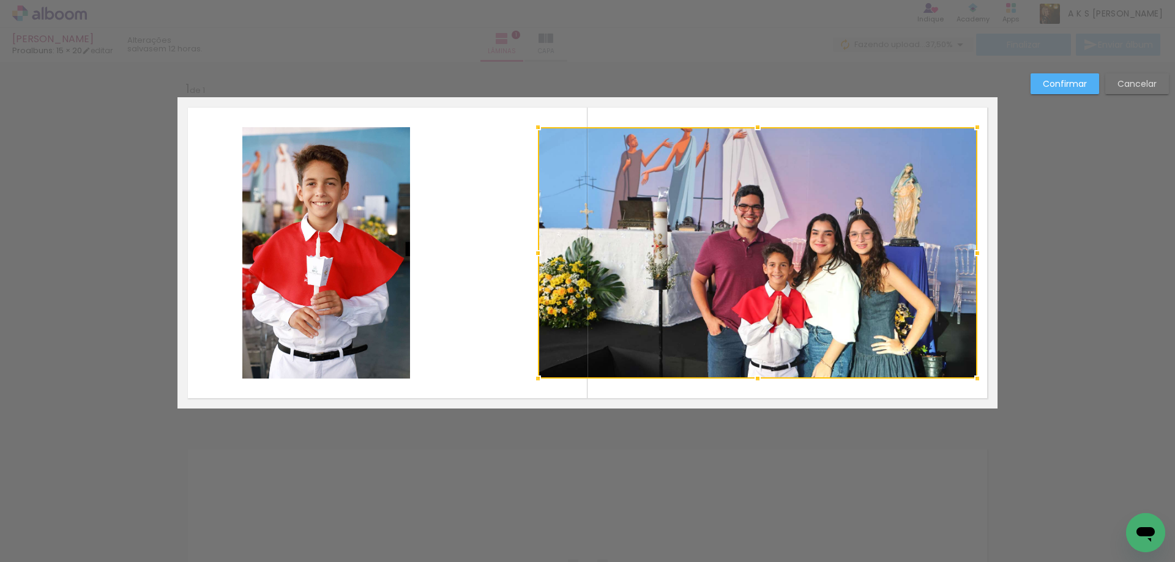
click at [532, 256] on div at bounding box center [538, 253] width 24 height 24
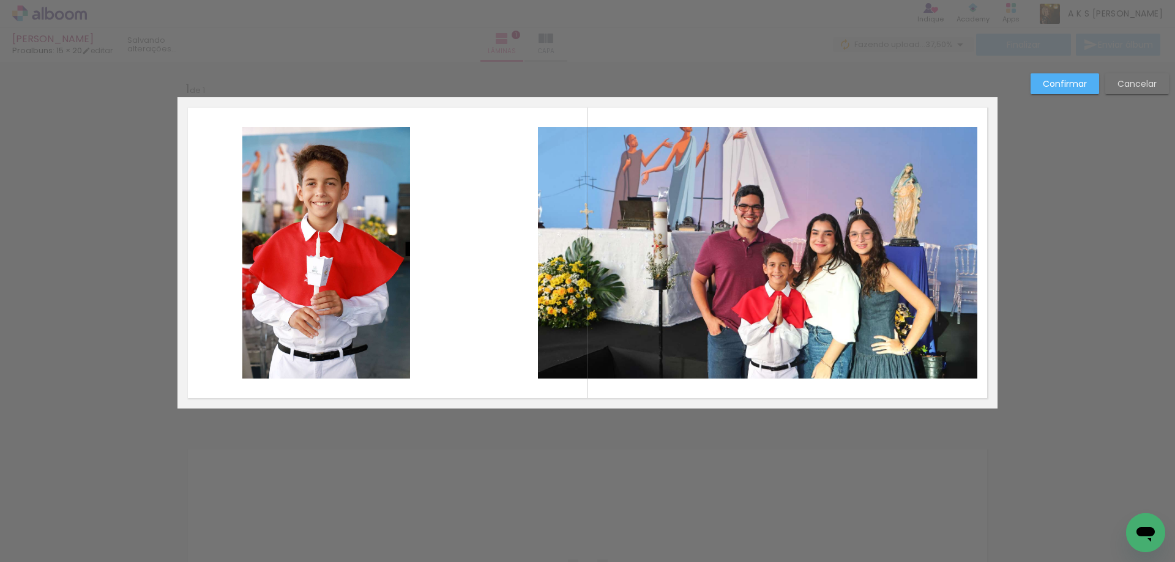
drag, startPoint x: 532, startPoint y: 256, endPoint x: 573, endPoint y: 261, distance: 41.2
click at [573, 261] on quentale-layouter at bounding box center [587, 252] width 820 height 311
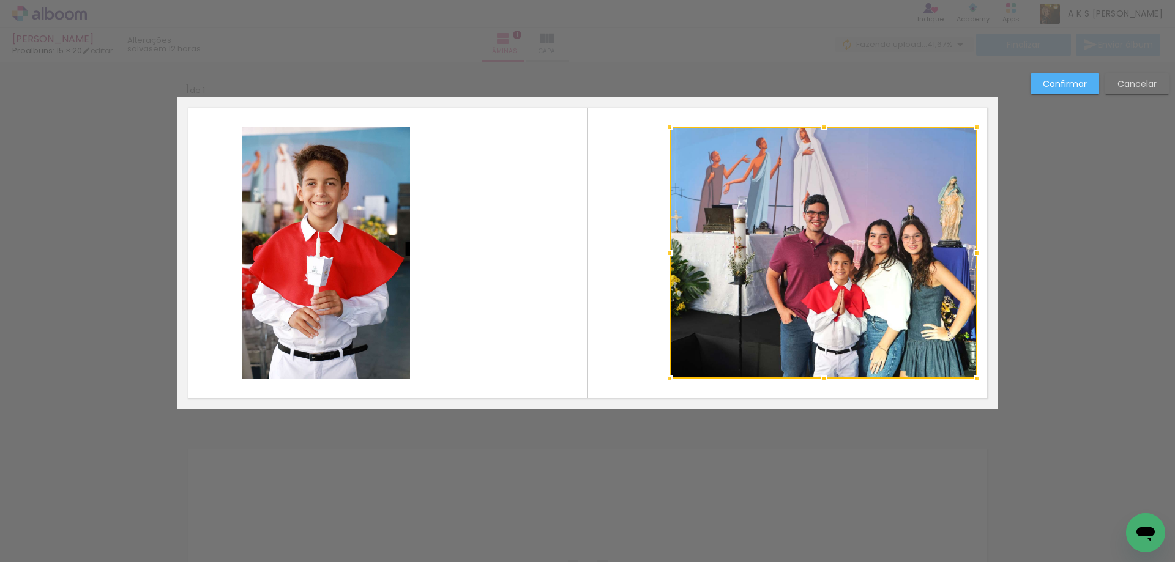
drag, startPoint x: 533, startPoint y: 257, endPoint x: 774, endPoint y: 190, distance: 250.3
click at [672, 254] on div at bounding box center [669, 253] width 24 height 24
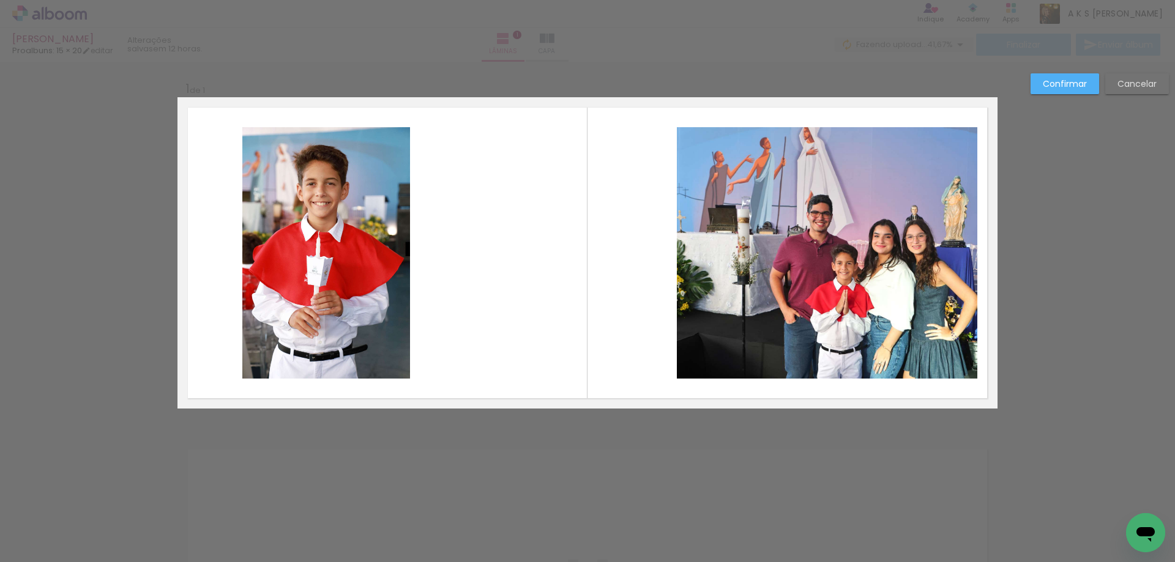
click at [679, 270] on quentale-photo at bounding box center [827, 253] width 300 height 252
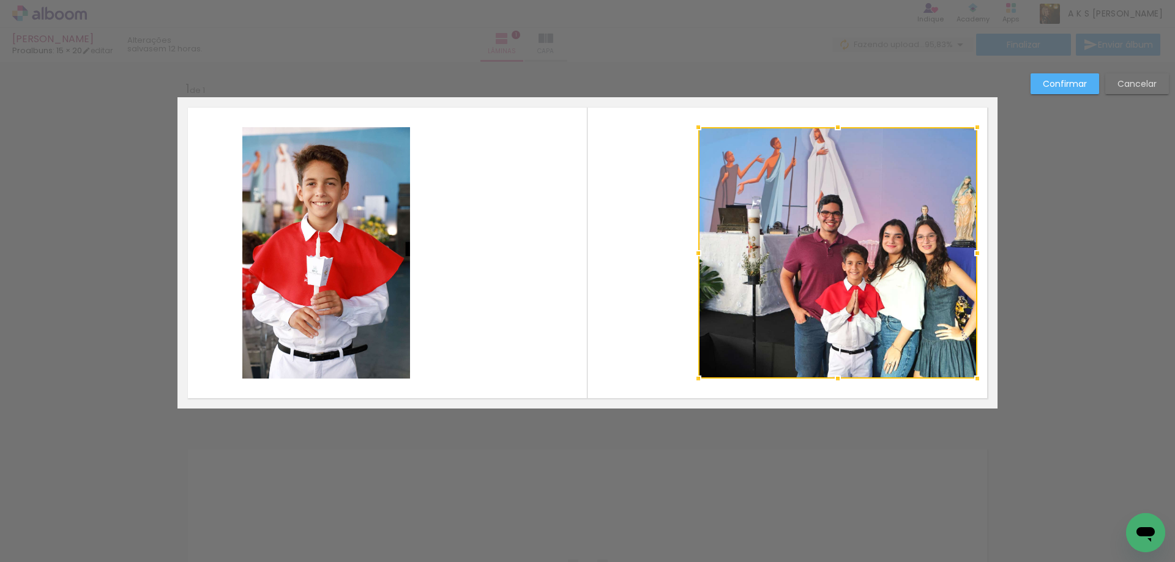
drag, startPoint x: 673, startPoint y: 254, endPoint x: 694, endPoint y: 252, distance: 21.6
click at [694, 252] on div at bounding box center [698, 253] width 24 height 24
click at [929, 230] on div at bounding box center [837, 253] width 279 height 252
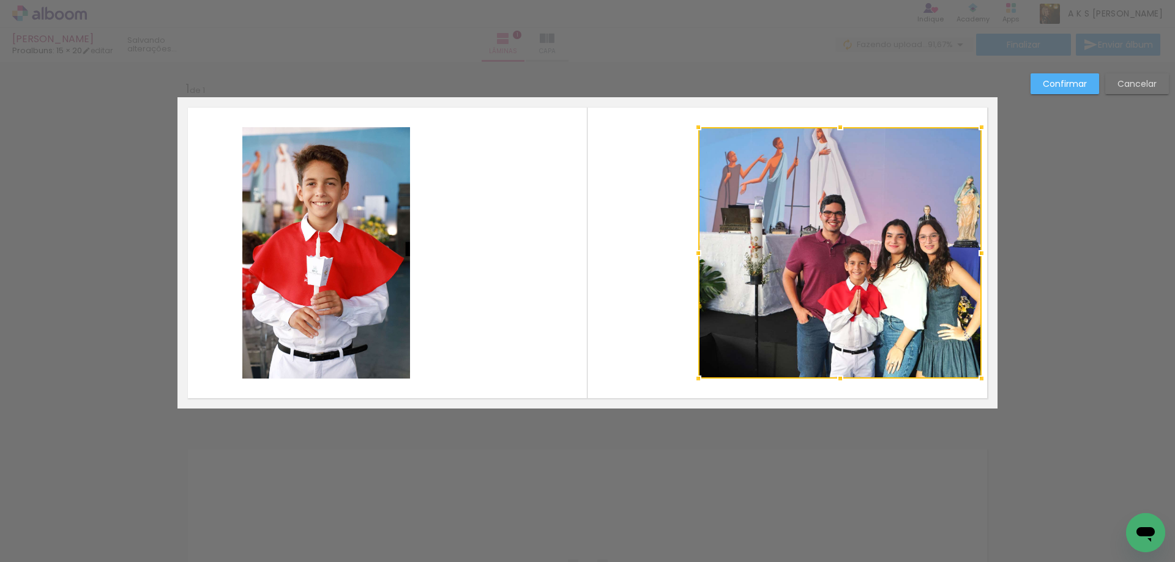
drag, startPoint x: 973, startPoint y: 254, endPoint x: 839, endPoint y: 276, distance: 135.8
click at [977, 255] on div at bounding box center [981, 253] width 24 height 24
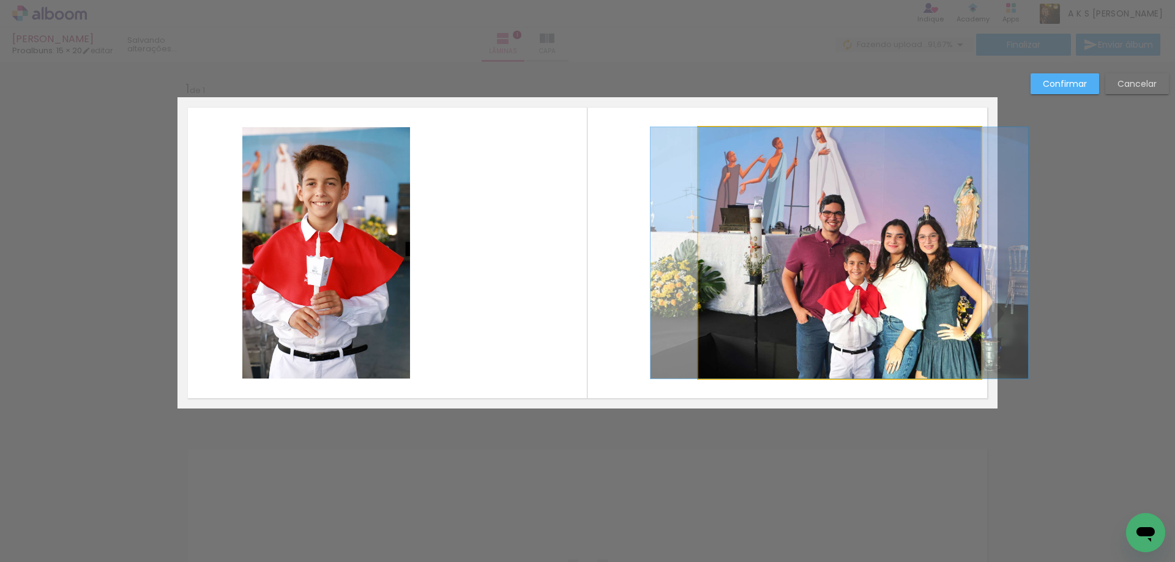
click at [700, 262] on quentale-photo at bounding box center [839, 253] width 283 height 252
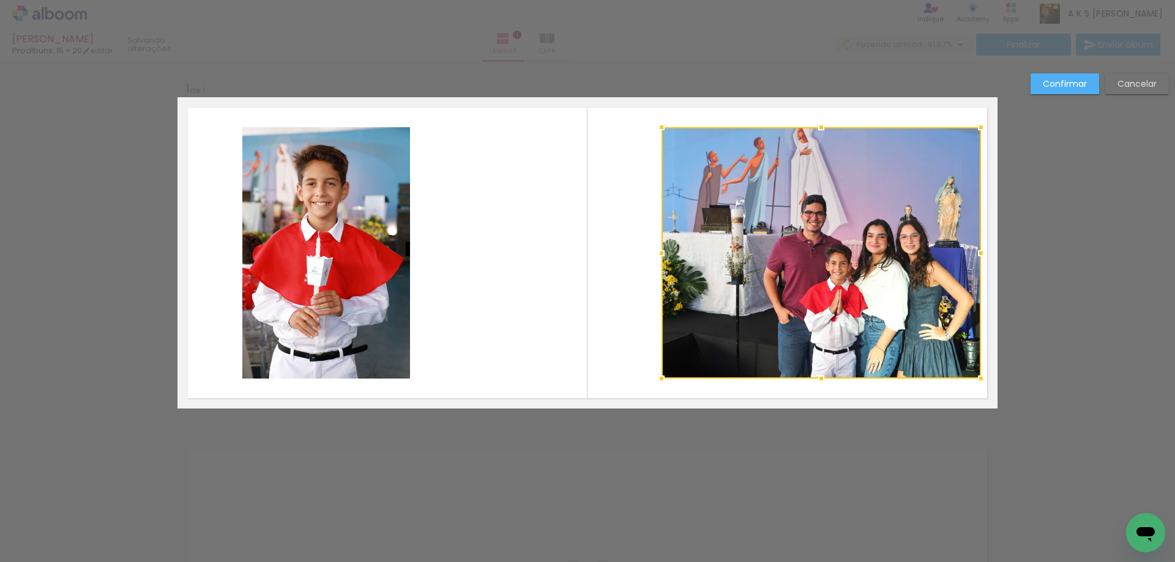
drag, startPoint x: 693, startPoint y: 256, endPoint x: 657, endPoint y: 262, distance: 37.1
click at [657, 262] on div at bounding box center [661, 253] width 24 height 24
click at [662, 262] on quentale-photo at bounding box center [821, 253] width 319 height 252
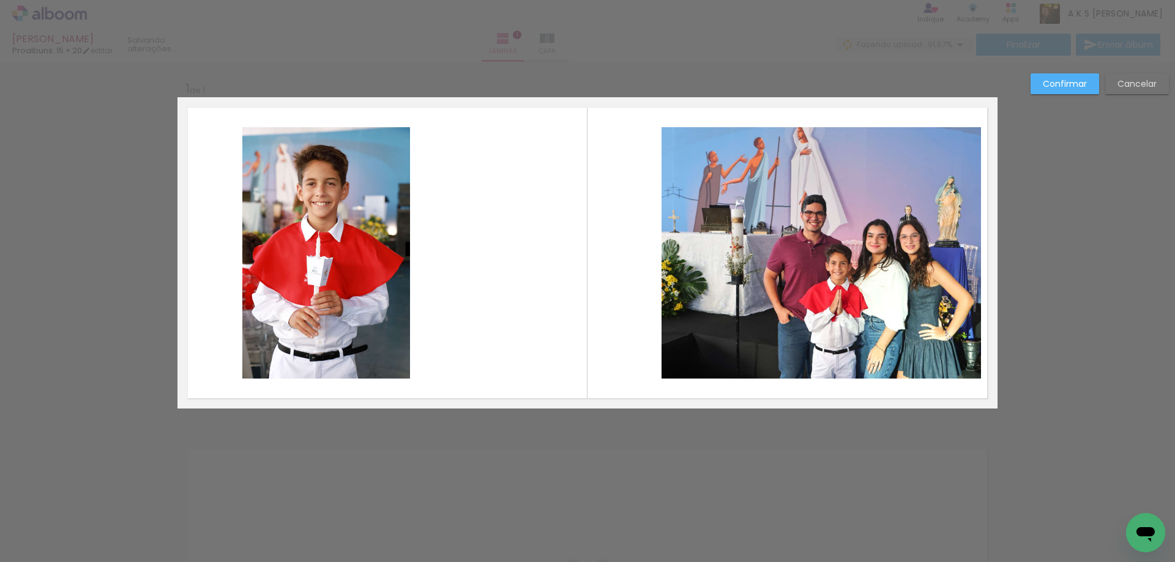
click at [1068, 77] on paper-button "Confirmar" at bounding box center [1065, 83] width 69 height 21
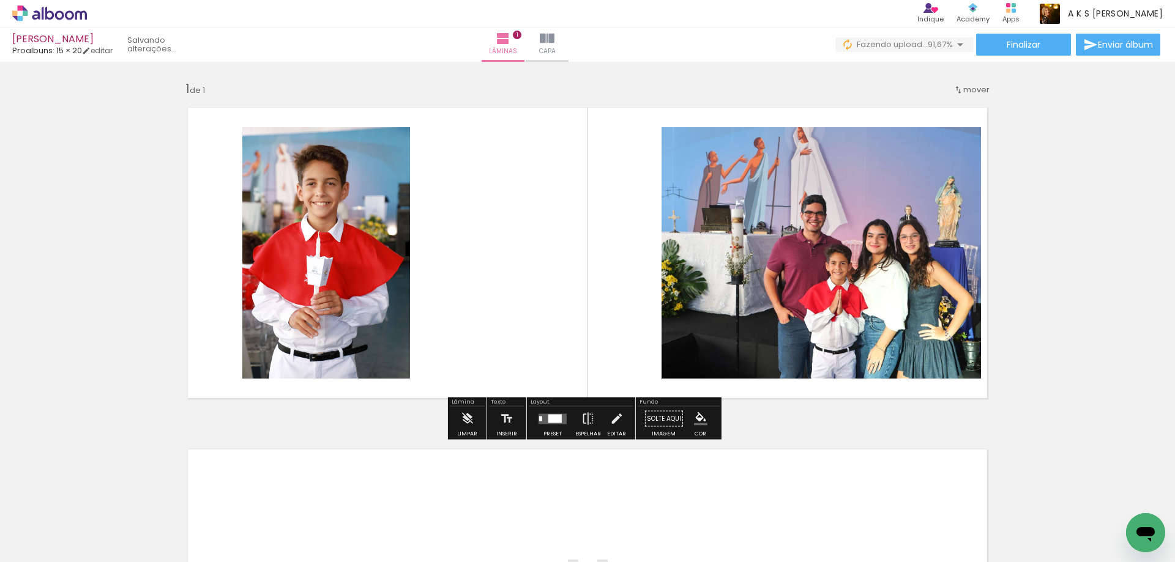
click at [310, 320] on quentale-photo at bounding box center [326, 253] width 168 height 252
click at [267, 141] on div at bounding box center [270, 139] width 7 height 7
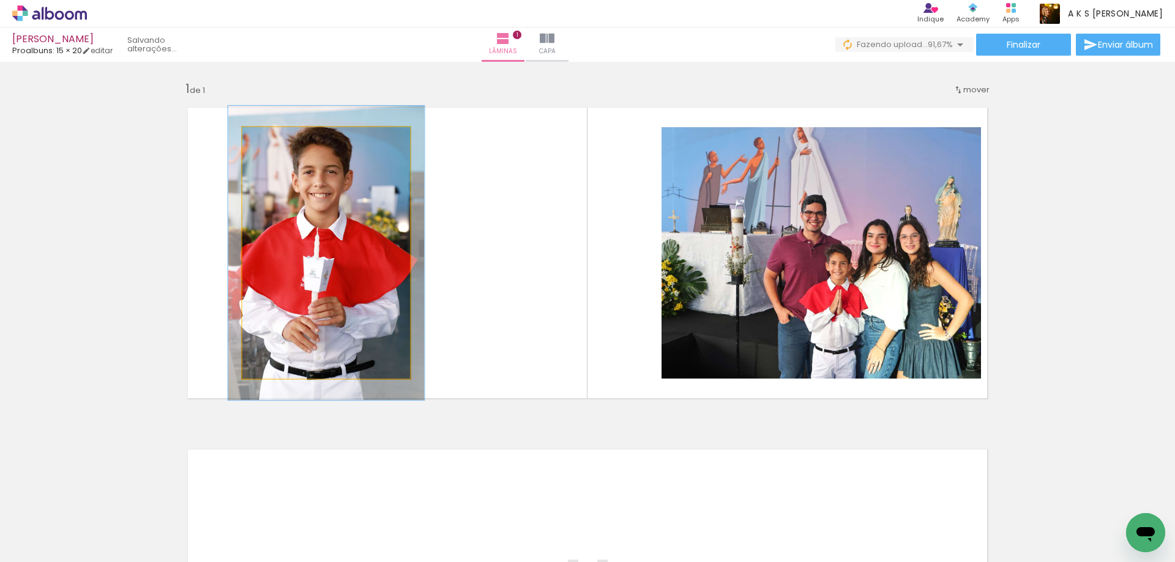
drag, startPoint x: 267, startPoint y: 143, endPoint x: 274, endPoint y: 146, distance: 7.7
click at [274, 146] on div at bounding box center [279, 140] width 20 height 20
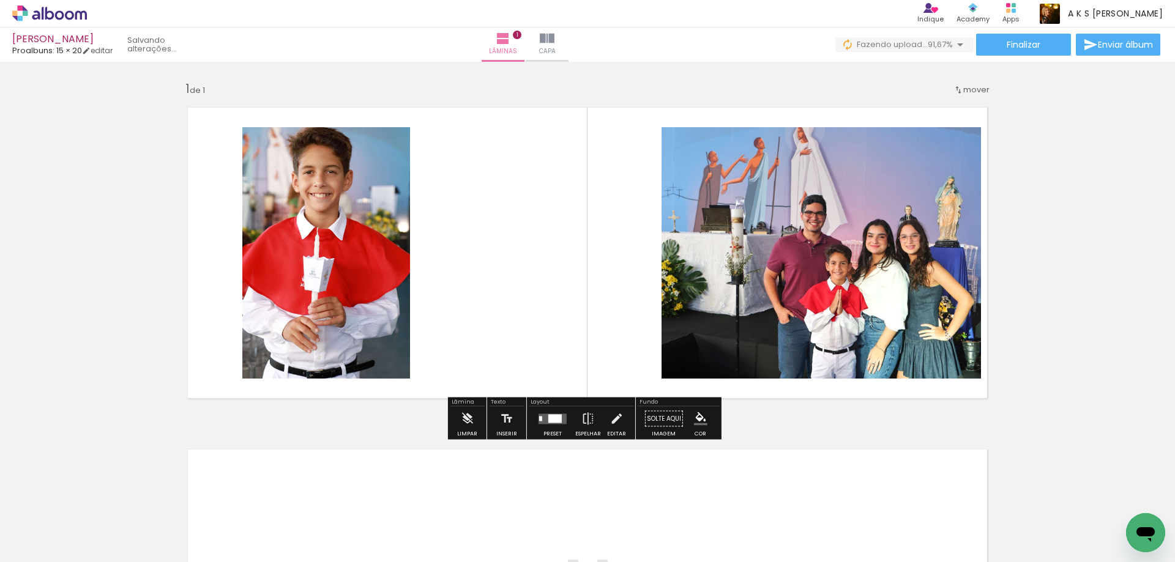
click at [319, 260] on quentale-photo at bounding box center [326, 253] width 168 height 252
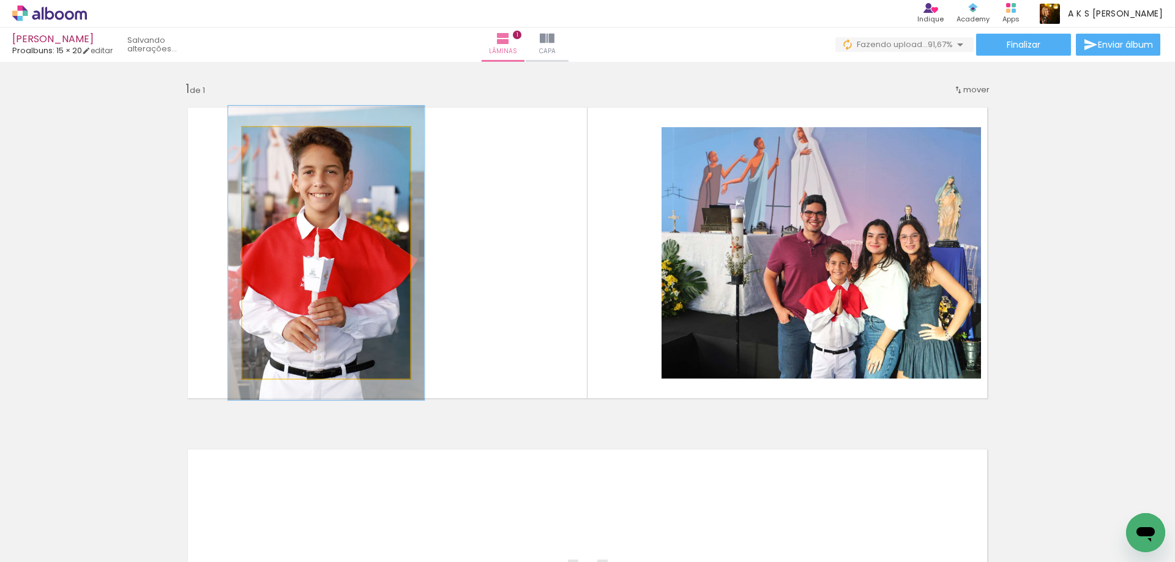
click at [270, 262] on quentale-photo at bounding box center [326, 253] width 168 height 252
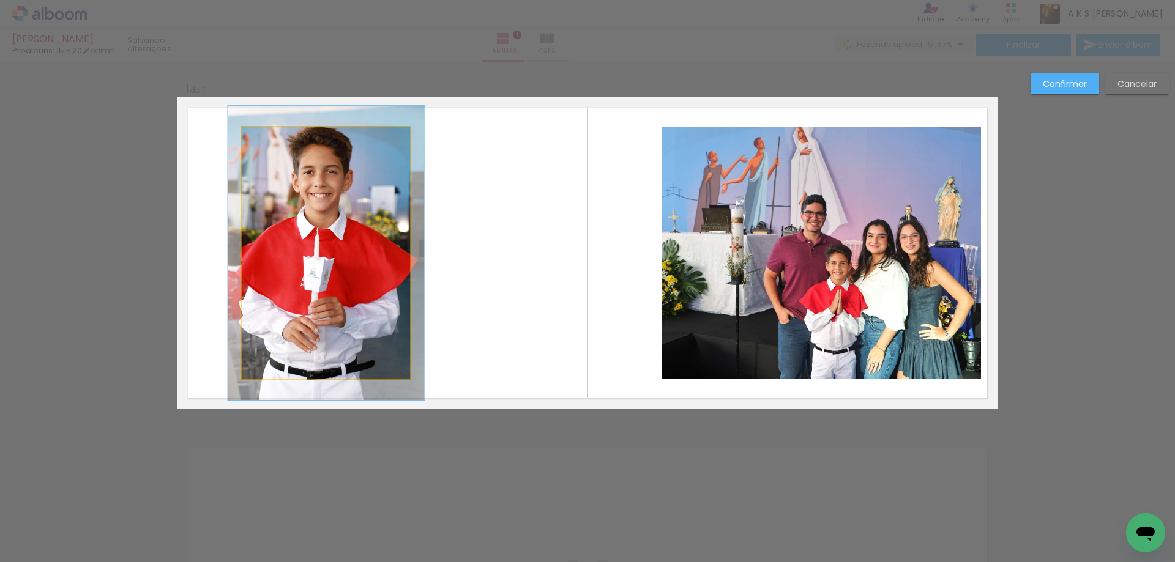
click at [252, 261] on quentale-photo at bounding box center [326, 253] width 168 height 252
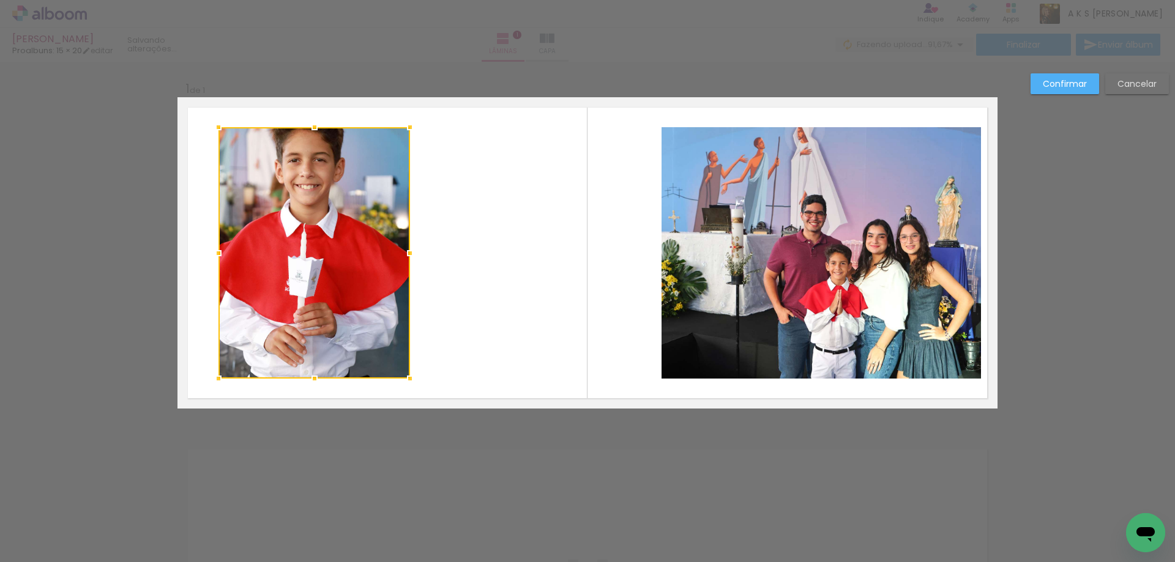
drag, startPoint x: 241, startPoint y: 258, endPoint x: 217, endPoint y: 259, distance: 23.9
click at [217, 259] on div at bounding box center [218, 253] width 24 height 24
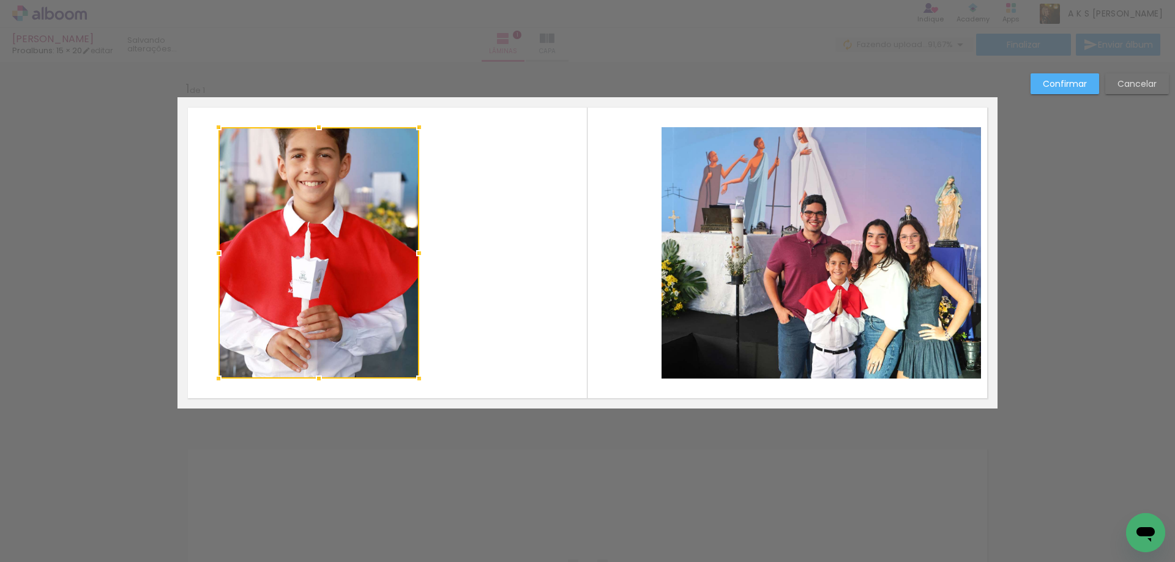
drag, startPoint x: 409, startPoint y: 255, endPoint x: 419, endPoint y: 255, distance: 9.2
click at [419, 255] on div at bounding box center [419, 253] width 24 height 24
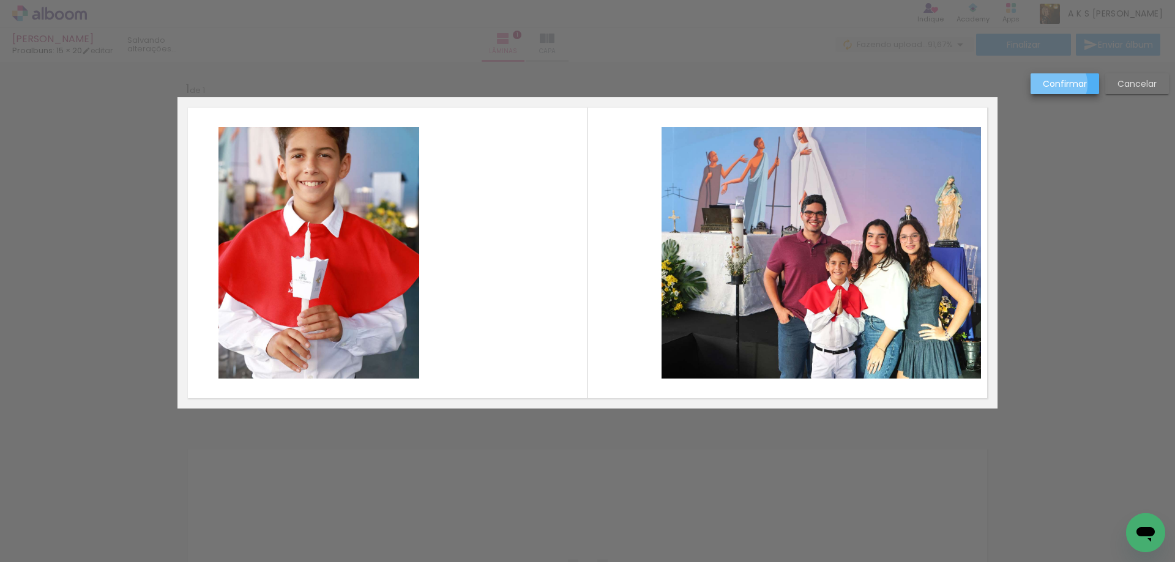
click at [0, 0] on slot "Confirmar" at bounding box center [0, 0] width 0 height 0
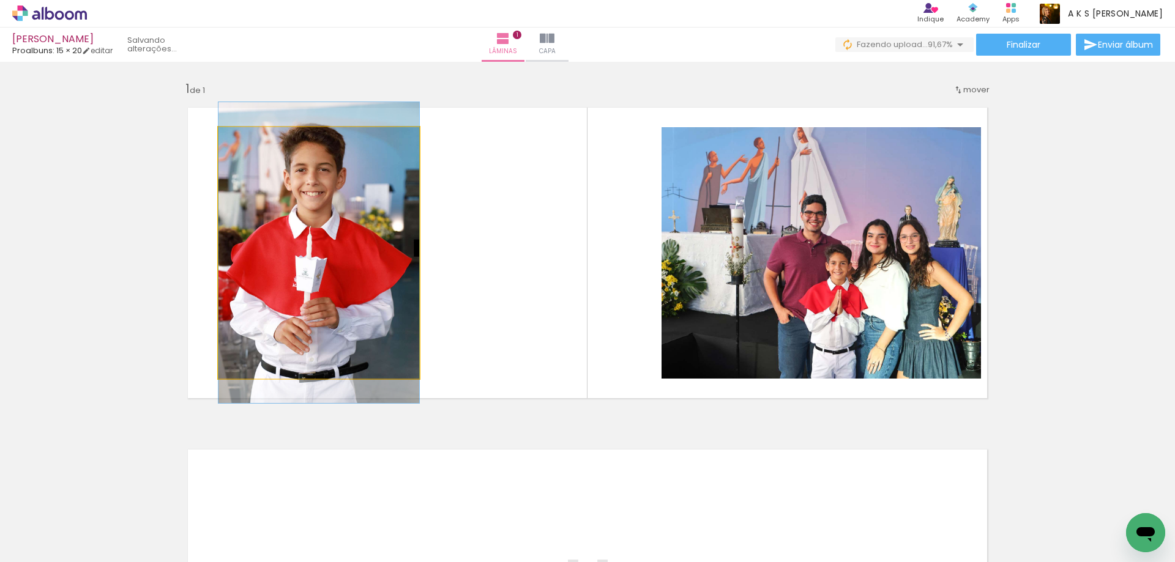
drag, startPoint x: 245, startPoint y: 142, endPoint x: 234, endPoint y: 149, distance: 13.8
type paper-slider "100"
click at [230, 144] on div at bounding box center [264, 140] width 85 height 18
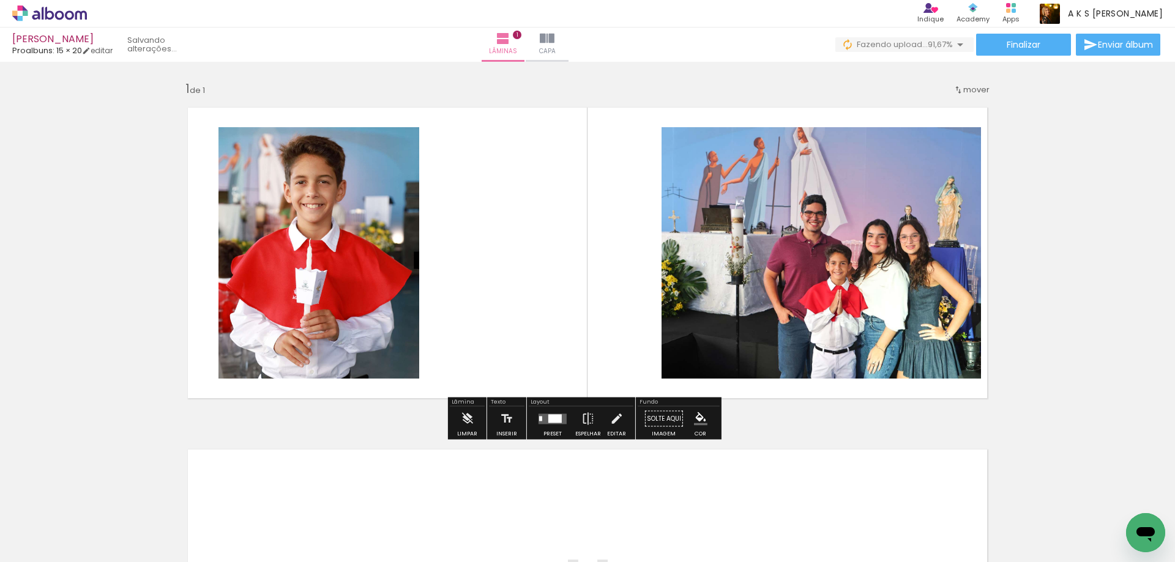
click at [493, 179] on quentale-layouter at bounding box center [587, 252] width 820 height 311
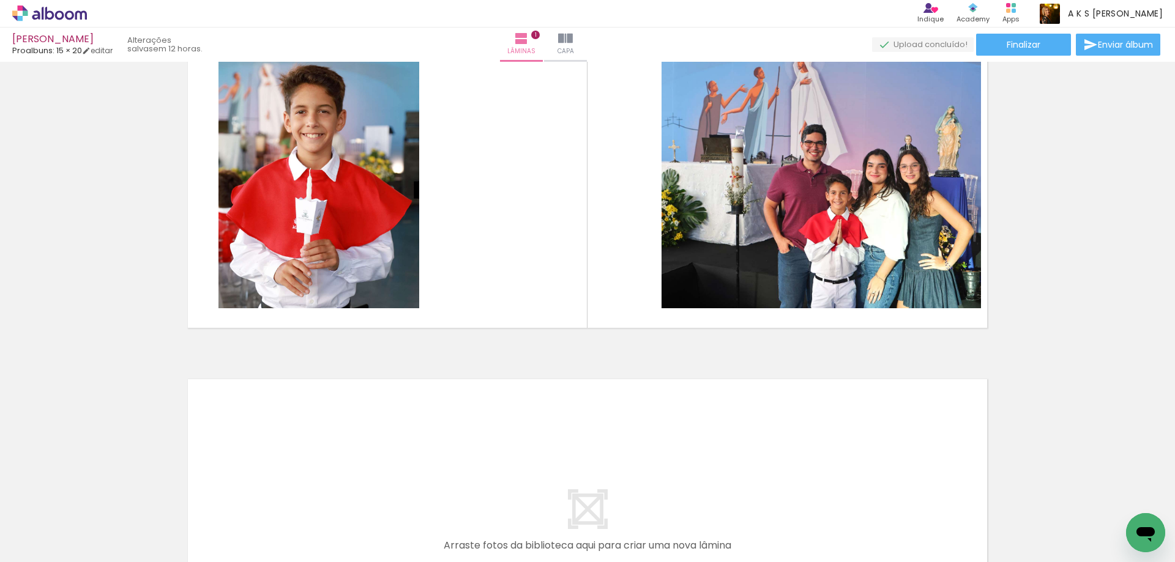
scroll to position [63, 0]
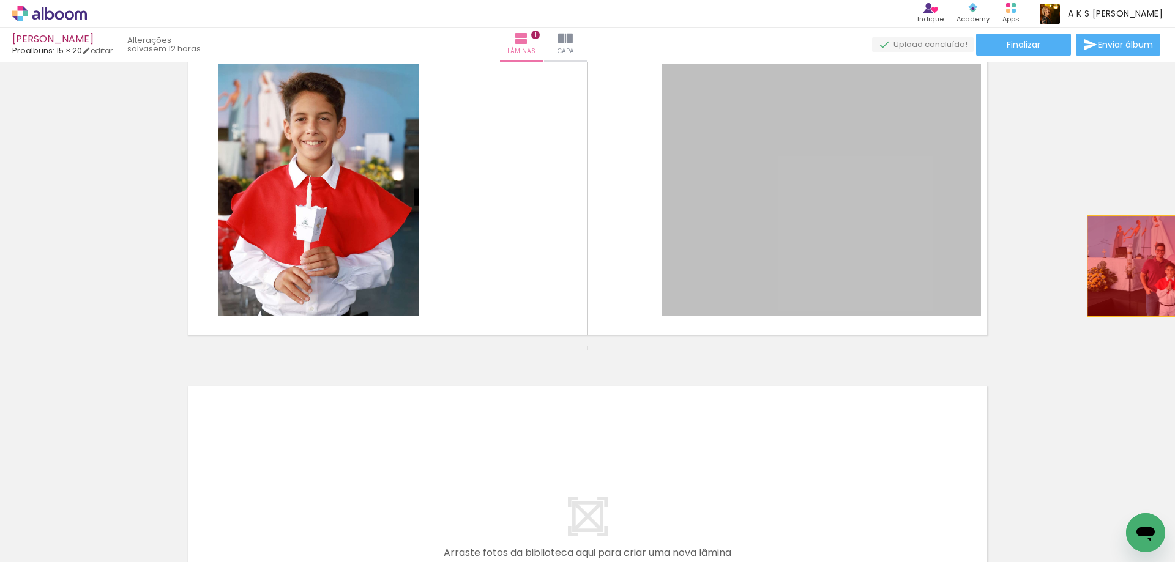
drag, startPoint x: 801, startPoint y: 229, endPoint x: 1116, endPoint y: 283, distance: 319.7
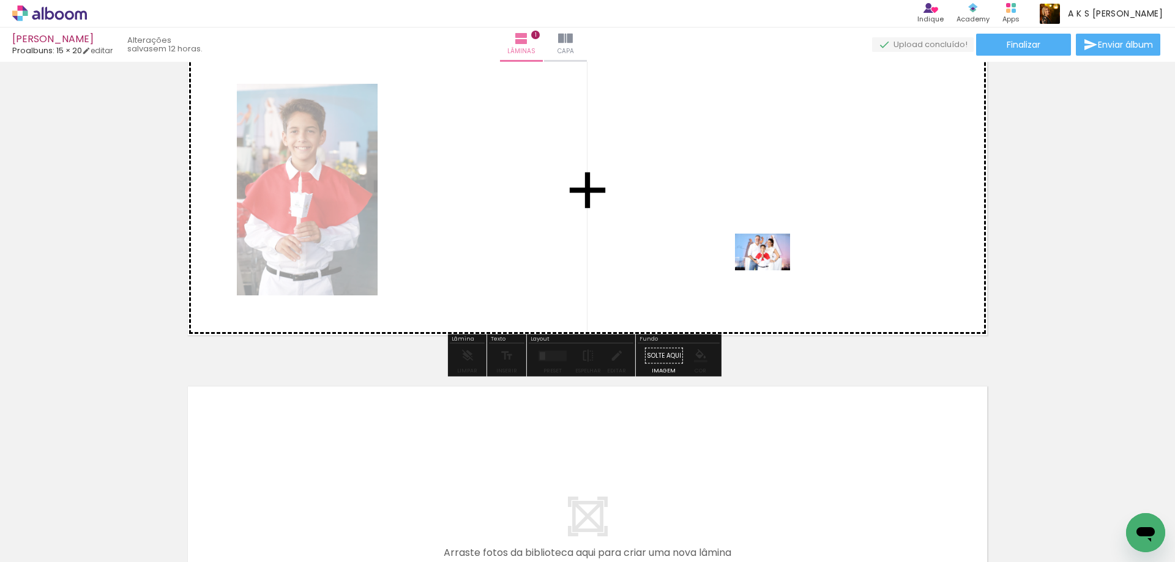
drag, startPoint x: 739, startPoint y: 489, endPoint x: 772, endPoint y: 270, distance: 220.9
click at [772, 270] on quentale-workspace at bounding box center [587, 281] width 1175 height 562
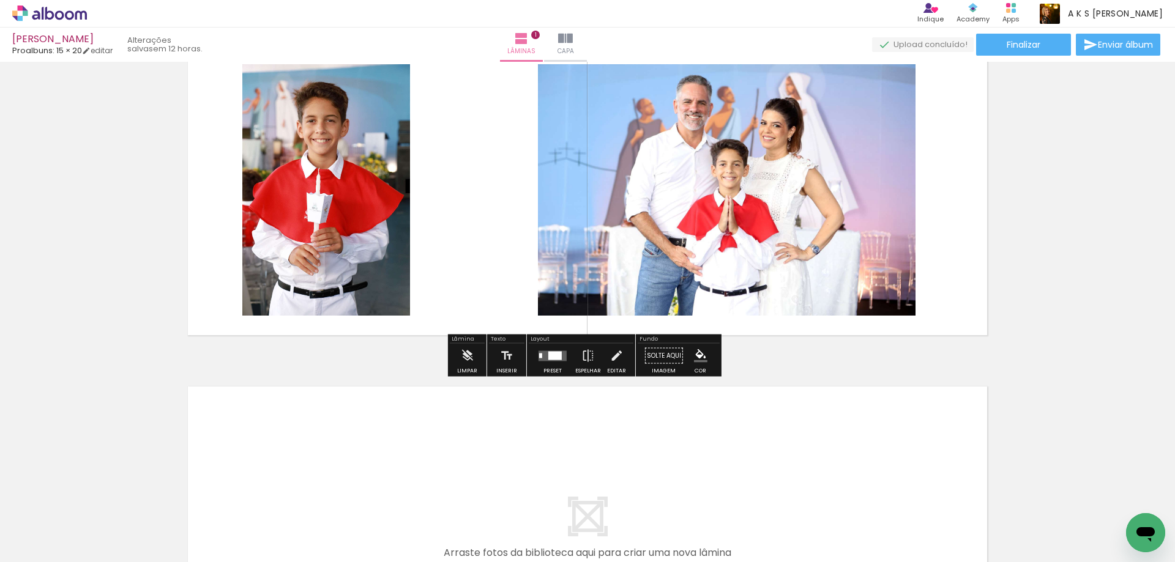
click at [771, 212] on quentale-photo at bounding box center [727, 190] width 378 height 252
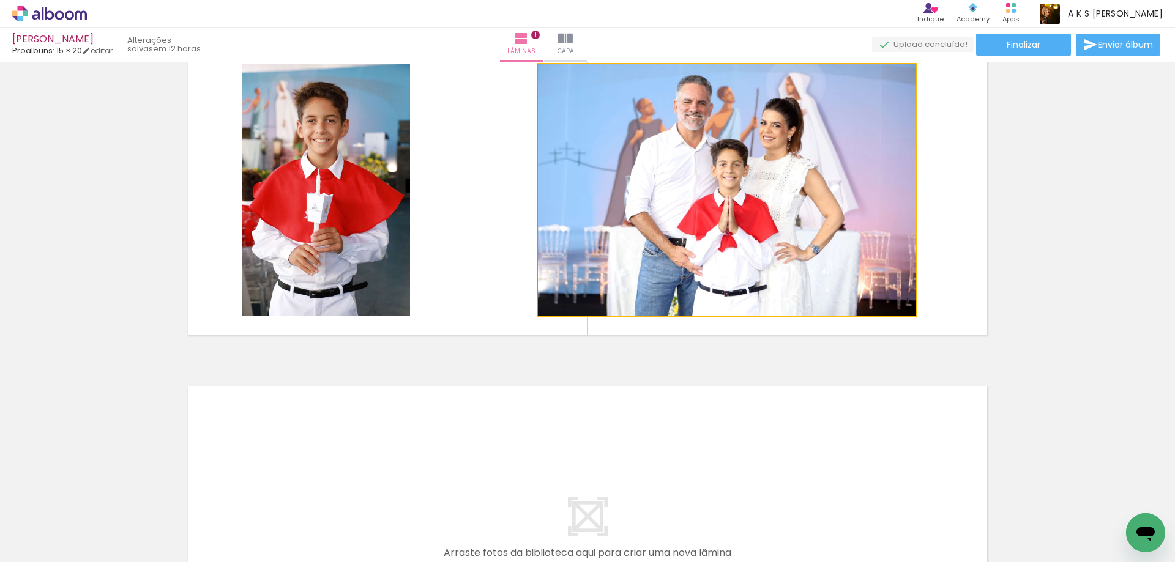
click at [783, 188] on quentale-photo at bounding box center [727, 190] width 378 height 252
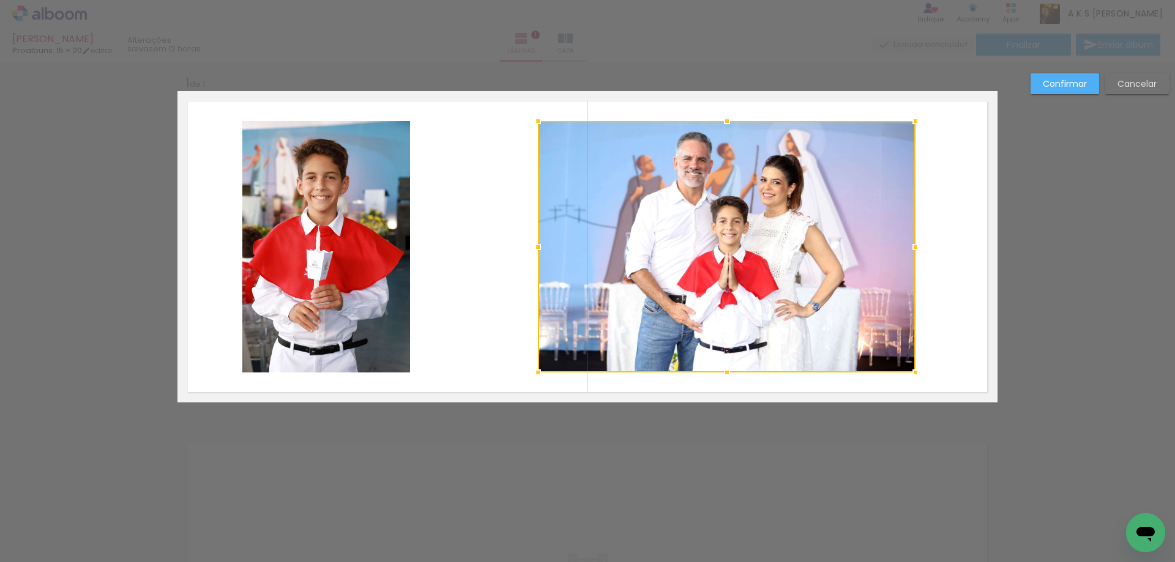
scroll to position [0, 0]
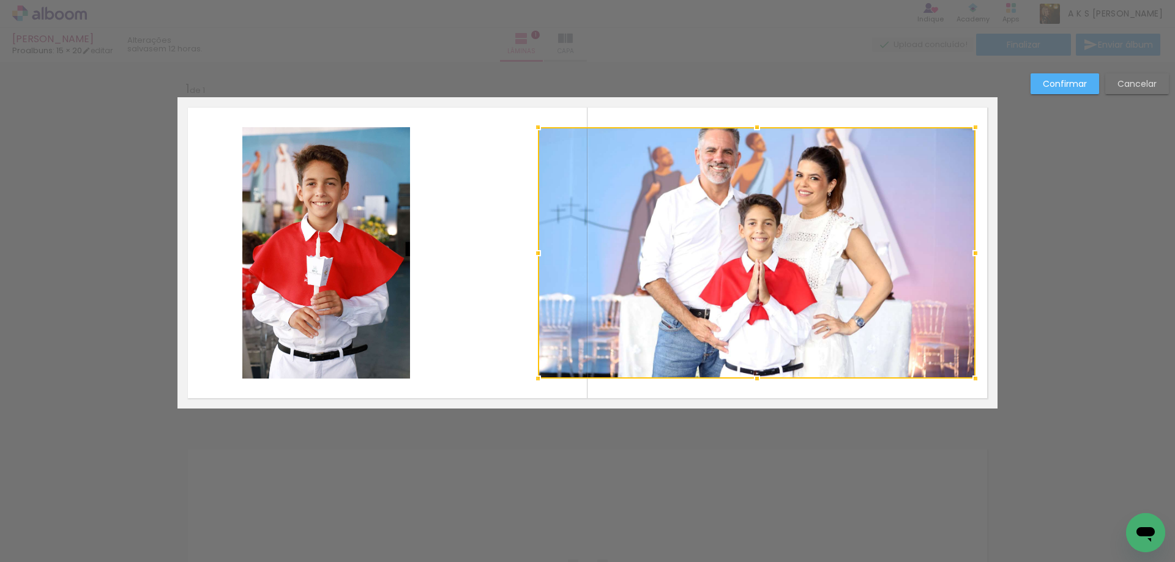
drag, startPoint x: 912, startPoint y: 255, endPoint x: 853, endPoint y: 283, distance: 65.4
click at [971, 263] on div at bounding box center [975, 253] width 24 height 24
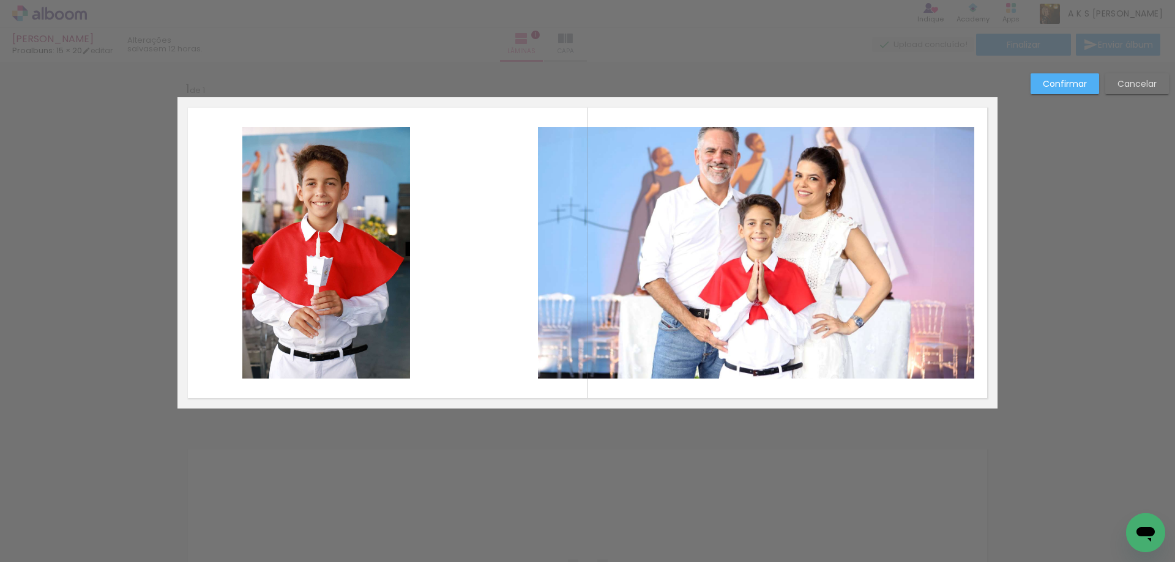
click at [549, 275] on quentale-photo at bounding box center [756, 253] width 436 height 252
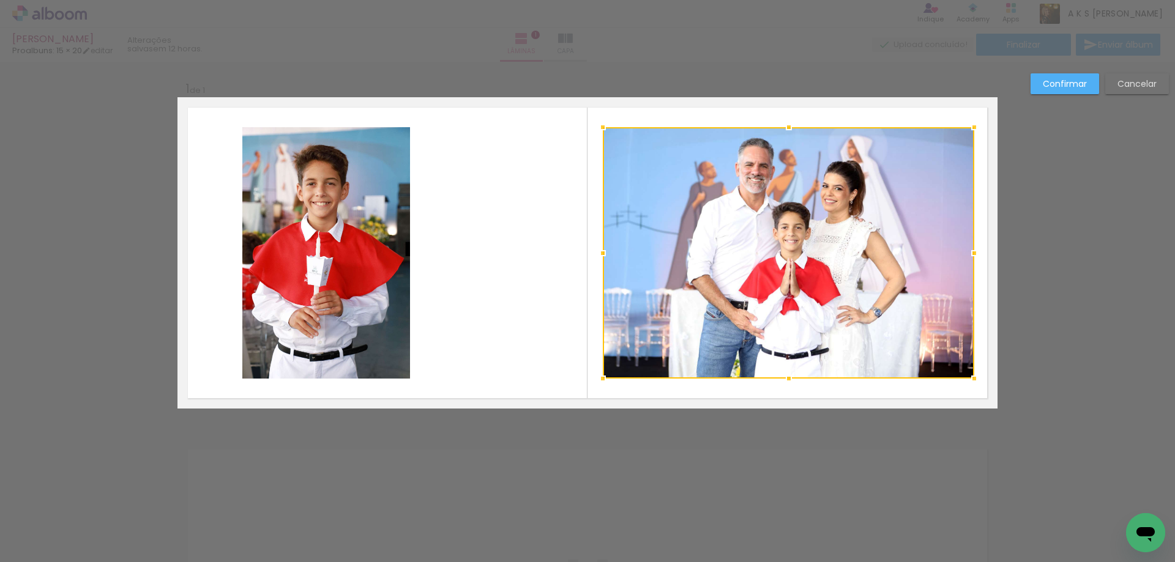
drag, startPoint x: 538, startPoint y: 252, endPoint x: 603, endPoint y: 252, distance: 64.9
click at [603, 252] on div at bounding box center [603, 253] width 24 height 24
click at [0, 0] on slot "Confirmar" at bounding box center [0, 0] width 0 height 0
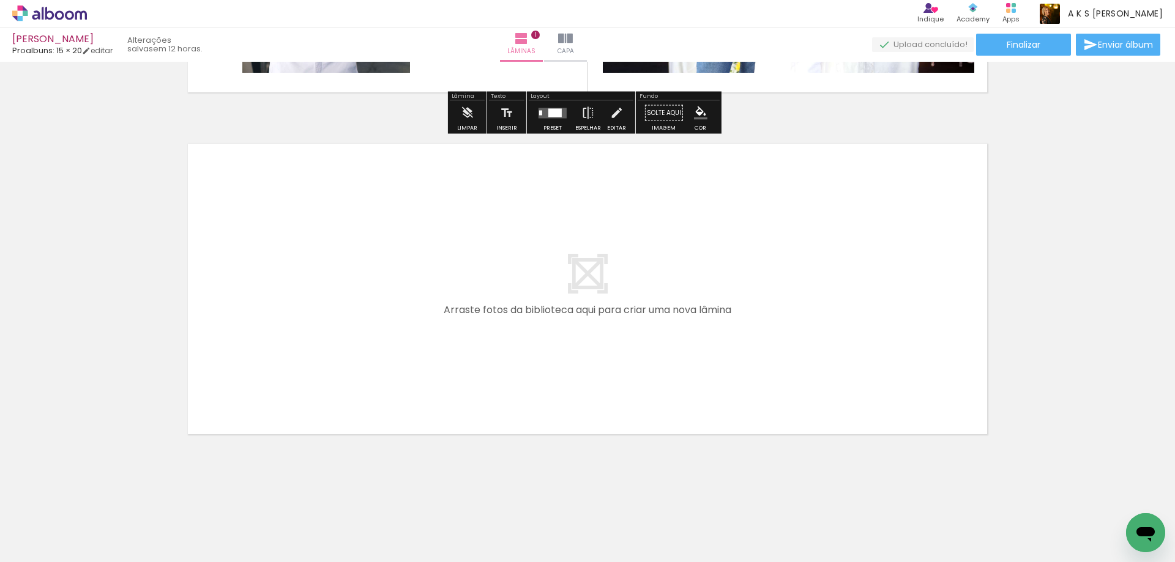
scroll to position [308, 0]
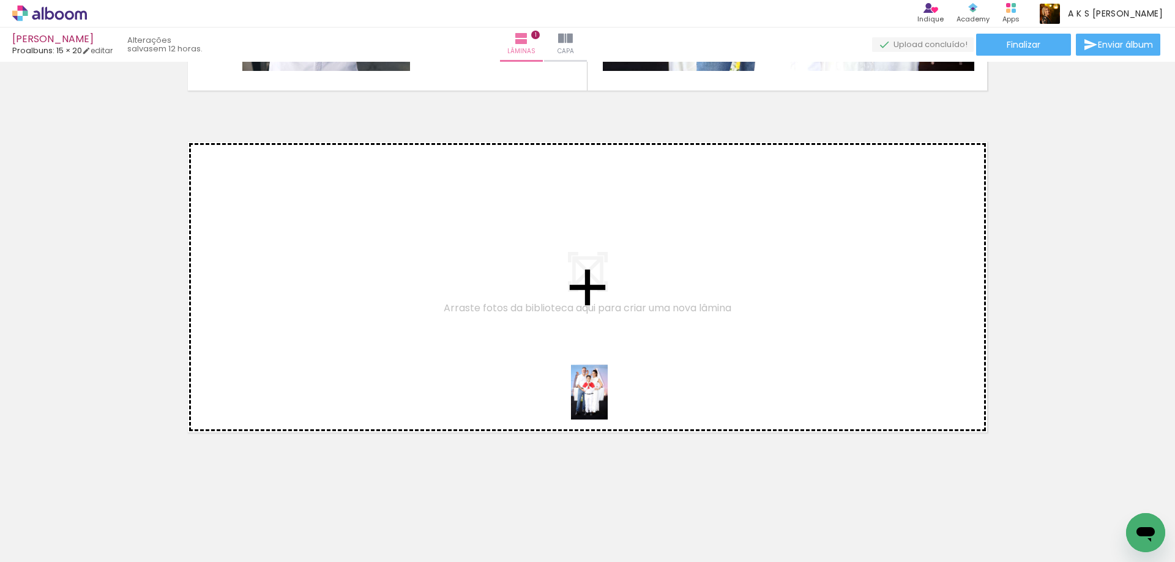
drag, startPoint x: 799, startPoint y: 509, endPoint x: 608, endPoint y: 401, distance: 219.4
click at [608, 401] on quentale-workspace at bounding box center [587, 281] width 1175 height 562
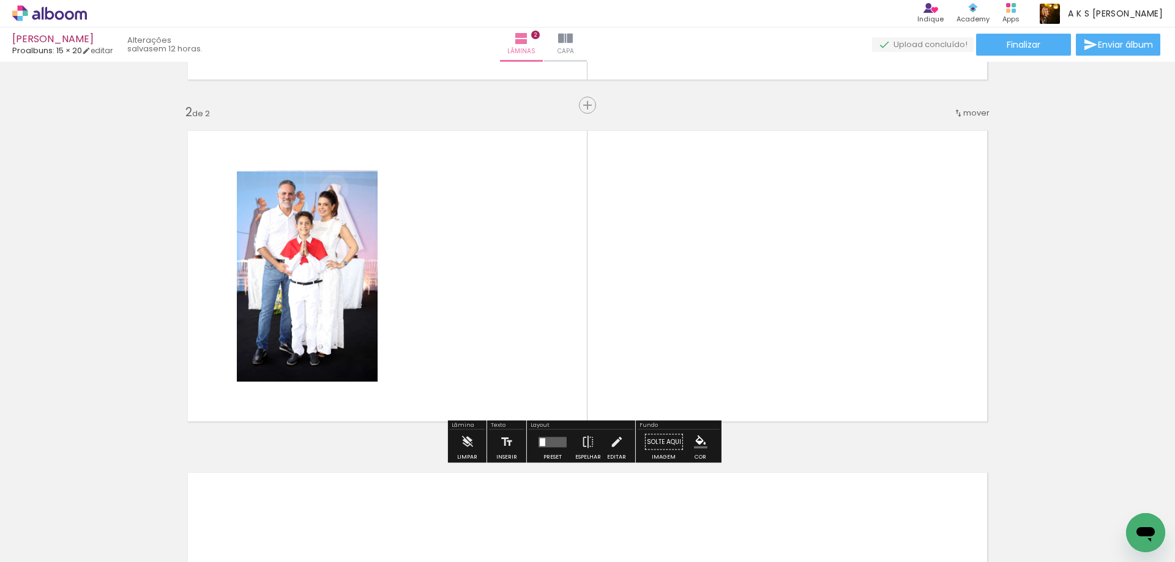
scroll to position [321, 0]
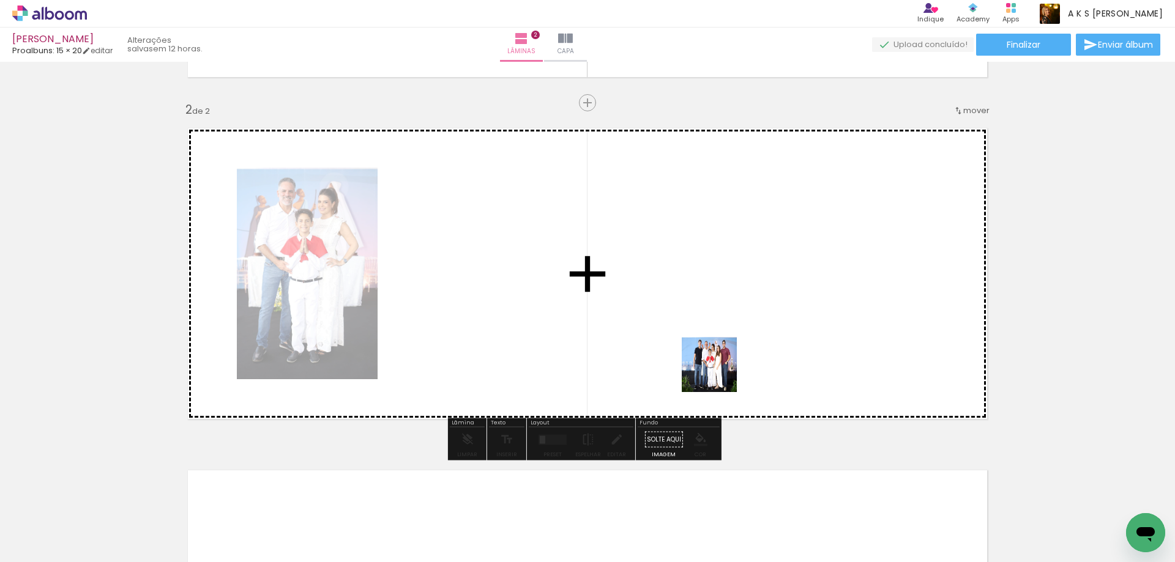
drag, startPoint x: 865, startPoint y: 524, endPoint x: 704, endPoint y: 354, distance: 234.2
click at [704, 354] on quentale-workspace at bounding box center [587, 281] width 1175 height 562
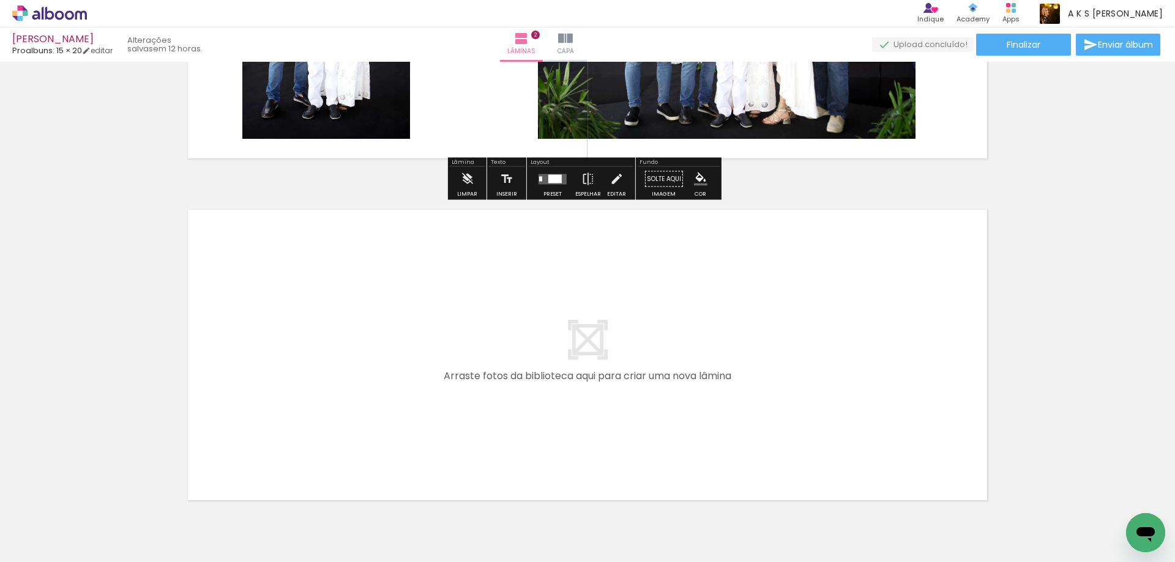
scroll to position [627, 0]
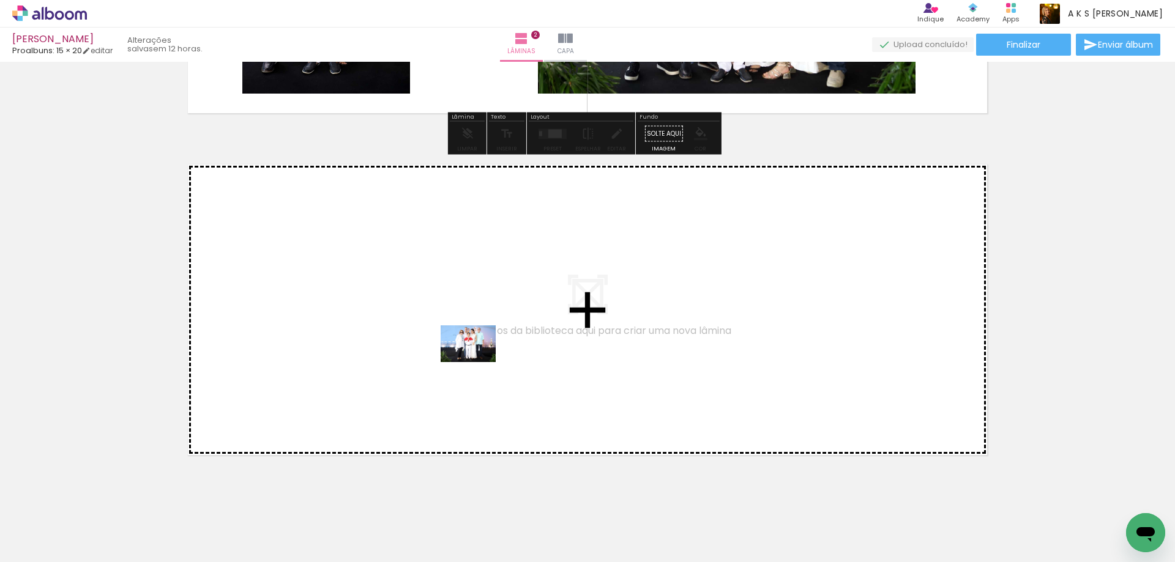
drag, startPoint x: 936, startPoint y: 520, endPoint x: 477, endPoint y: 362, distance: 485.9
click at [477, 362] on quentale-workspace at bounding box center [587, 281] width 1175 height 562
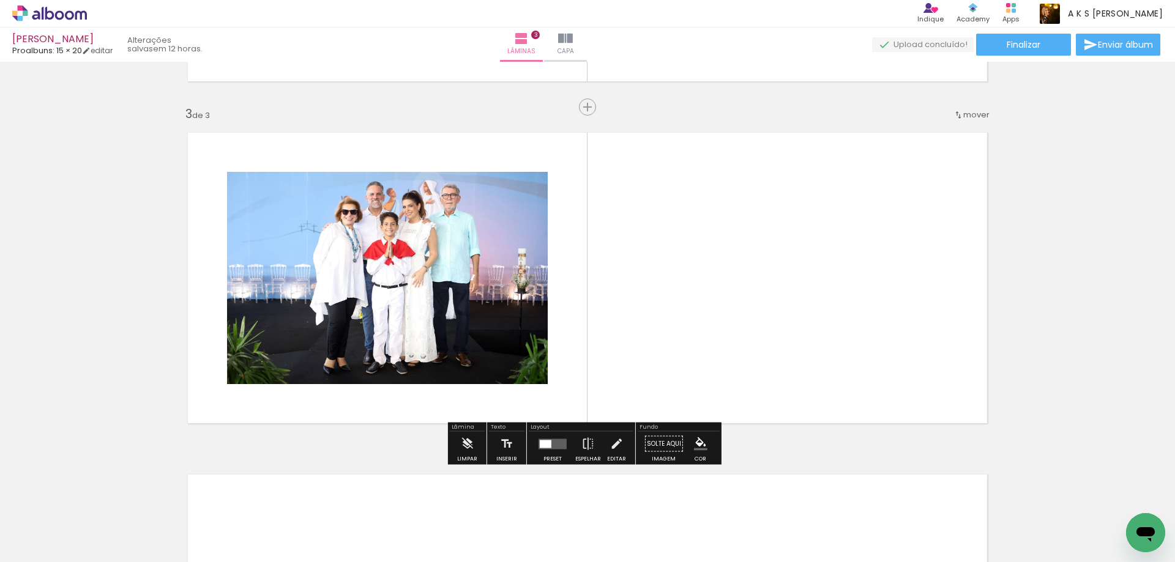
scroll to position [663, 0]
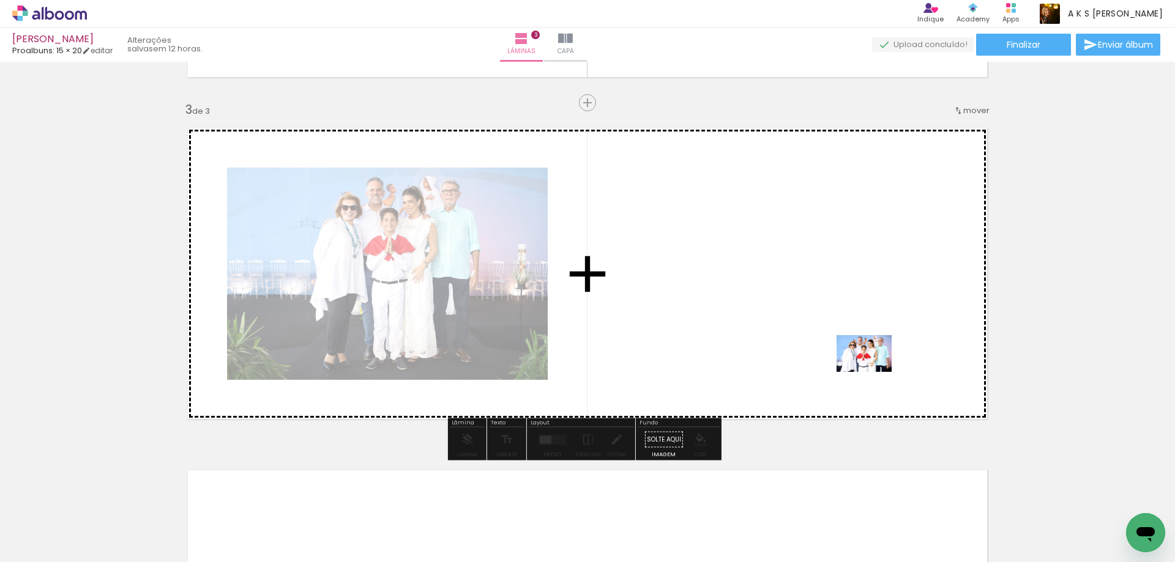
drag, startPoint x: 991, startPoint y: 520, endPoint x: 873, endPoint y: 372, distance: 188.6
click at [873, 372] on quentale-workspace at bounding box center [587, 281] width 1175 height 562
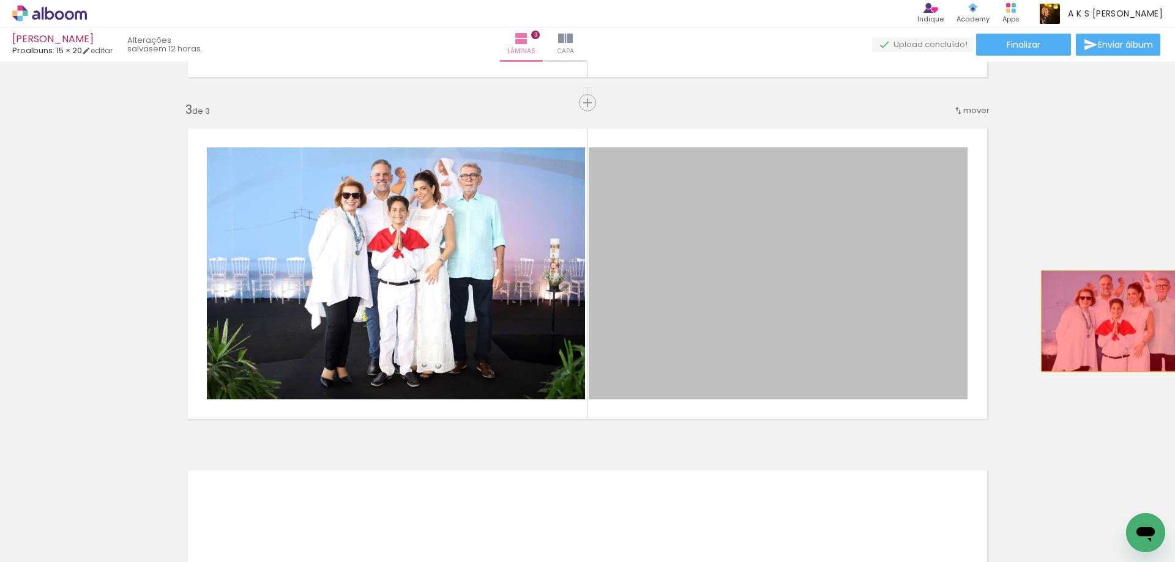
drag, startPoint x: 849, startPoint y: 291, endPoint x: 1113, endPoint y: 321, distance: 265.5
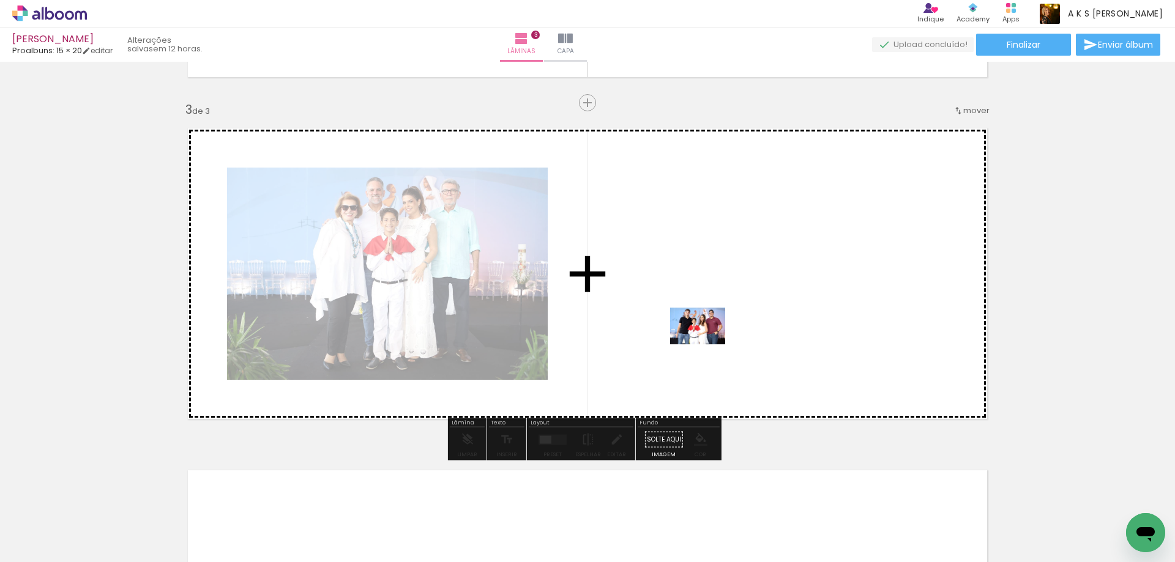
drag, startPoint x: 1029, startPoint y: 497, endPoint x: 707, endPoint y: 345, distance: 356.1
click at [707, 345] on quentale-workspace at bounding box center [587, 281] width 1175 height 562
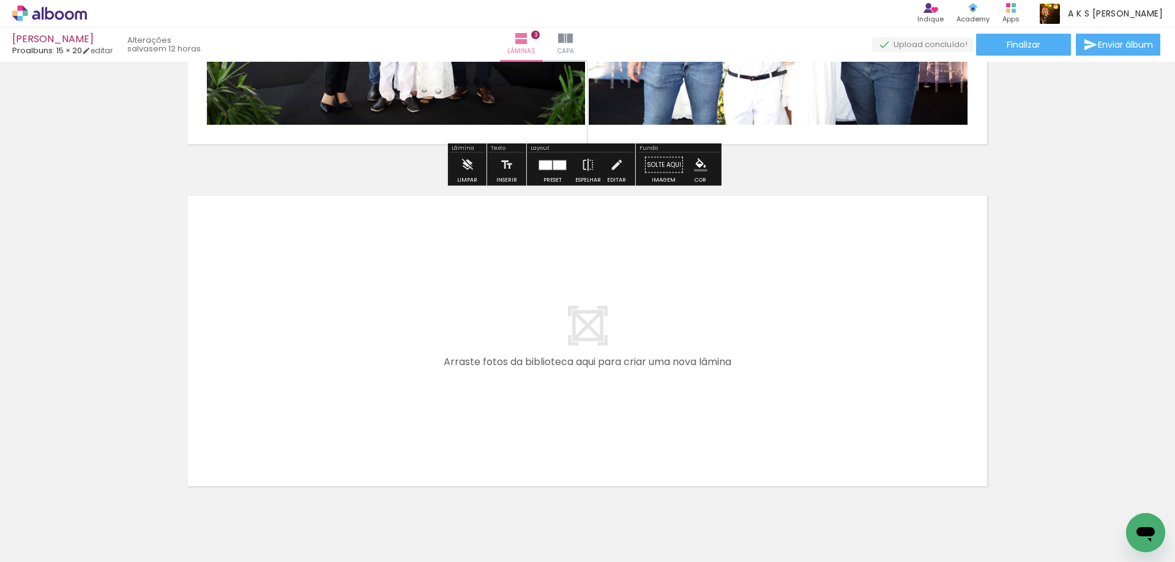
scroll to position [969, 0]
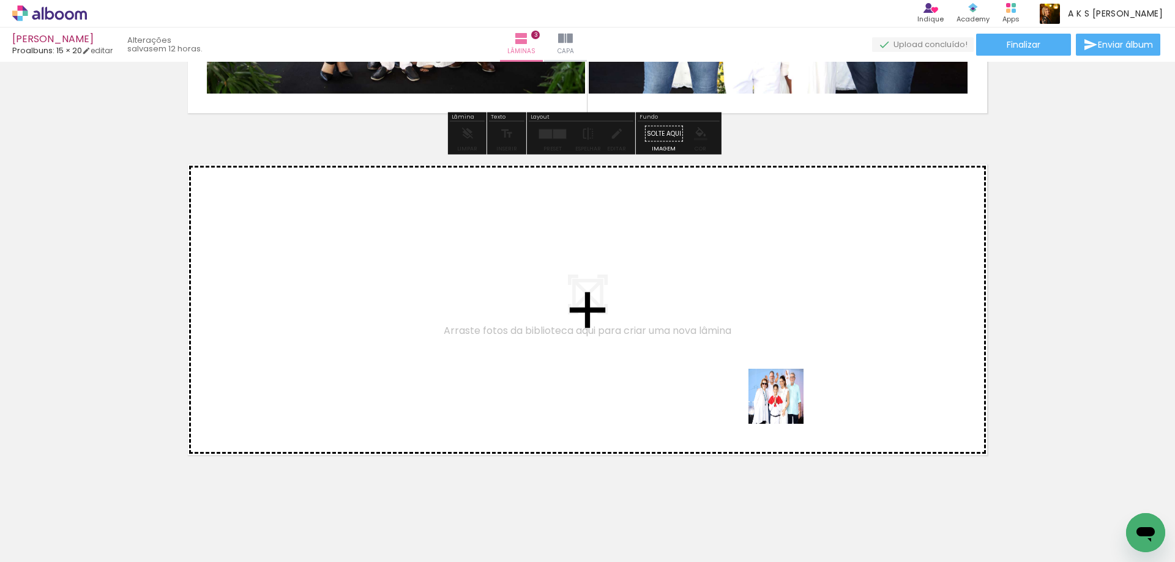
drag, startPoint x: 990, startPoint y: 514, endPoint x: 766, endPoint y: 375, distance: 263.5
click at [766, 375] on quentale-workspace at bounding box center [587, 281] width 1175 height 562
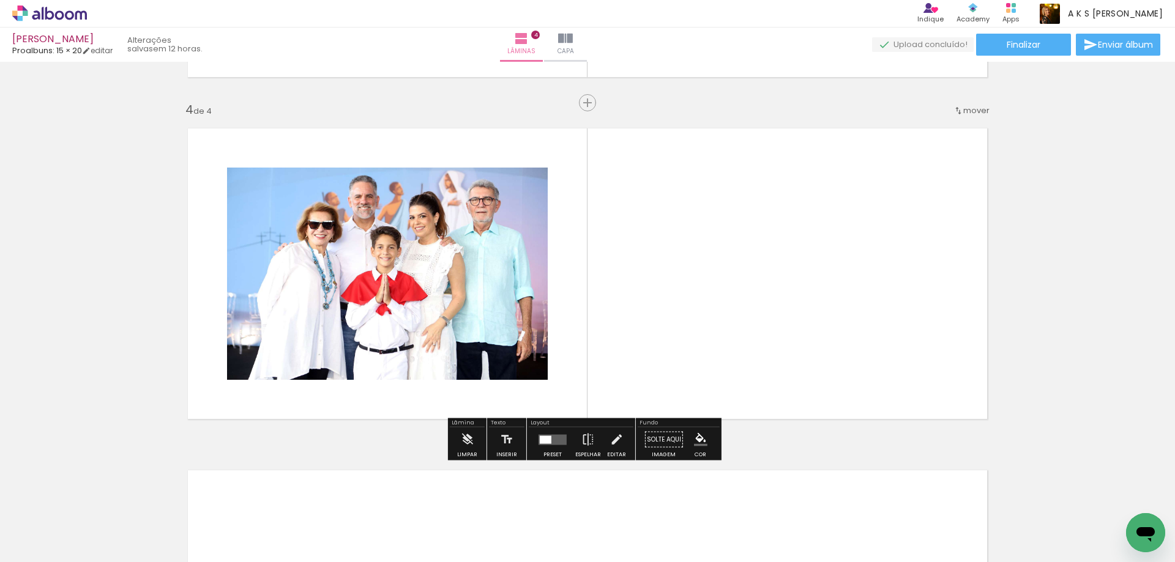
scroll to position [0, 493]
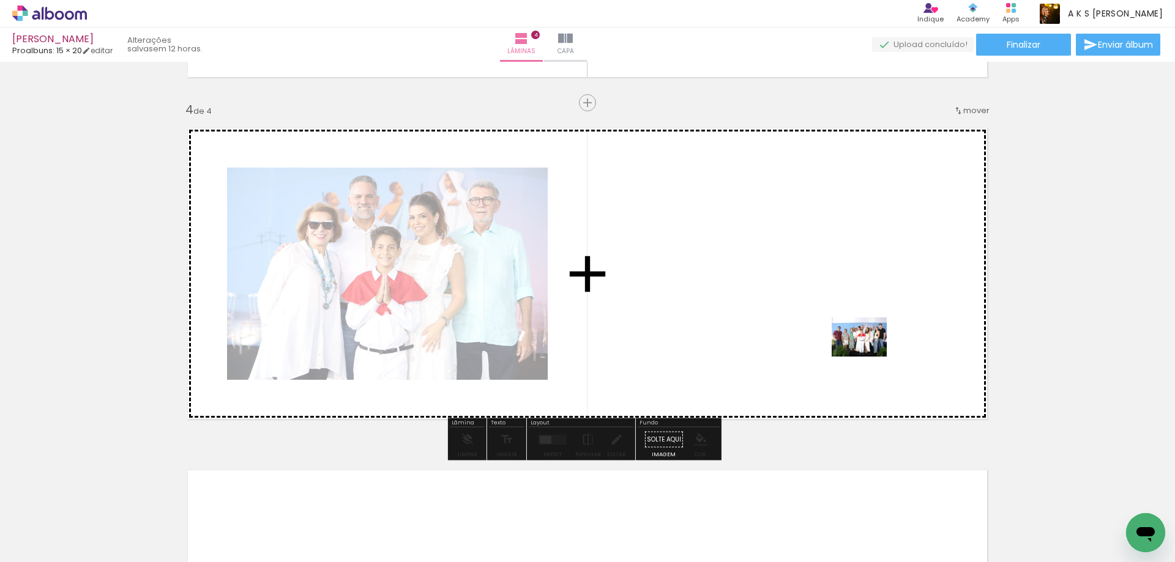
drag, startPoint x: 914, startPoint y: 518, endPoint x: 868, endPoint y: 354, distance: 169.5
click at [868, 354] on quentale-workspace at bounding box center [587, 281] width 1175 height 562
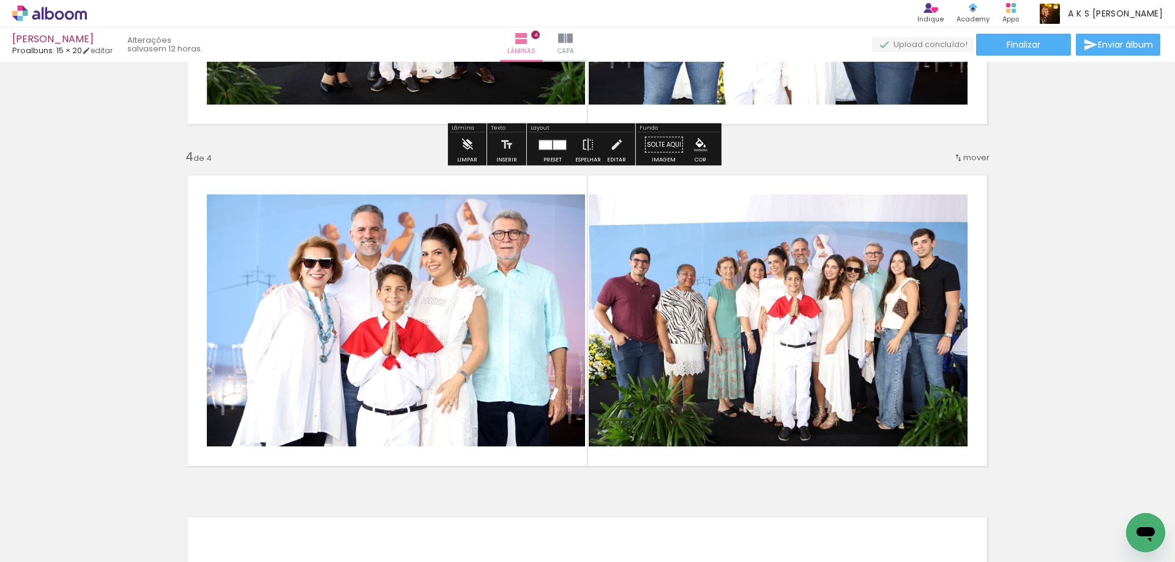
scroll to position [1067, 0]
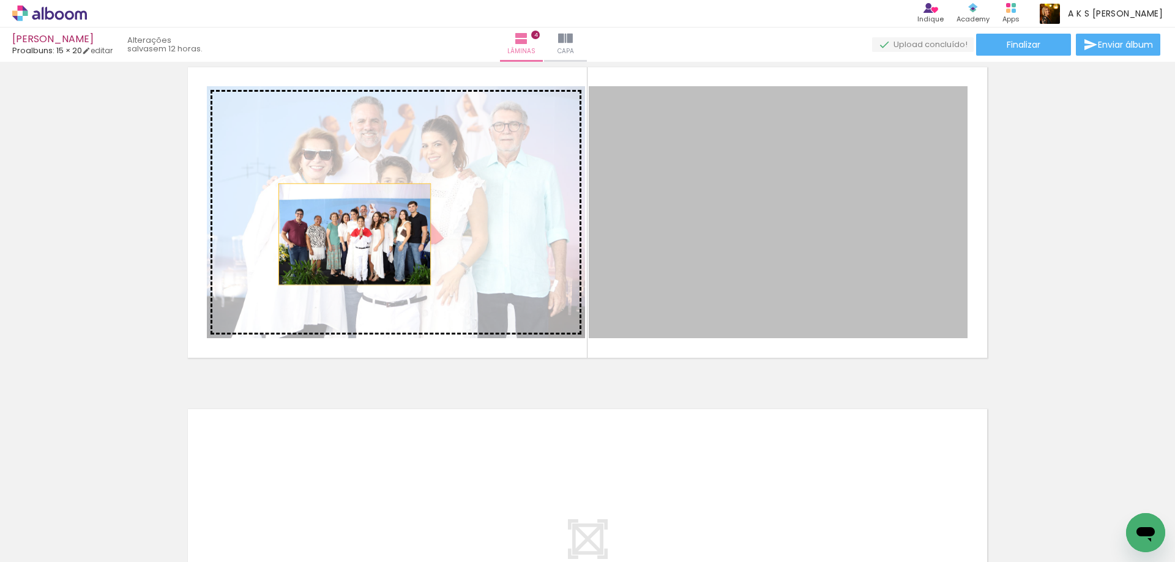
drag, startPoint x: 768, startPoint y: 239, endPoint x: 350, endPoint y: 234, distance: 418.0
click at [0, 0] on slot at bounding box center [0, 0] width 0 height 0
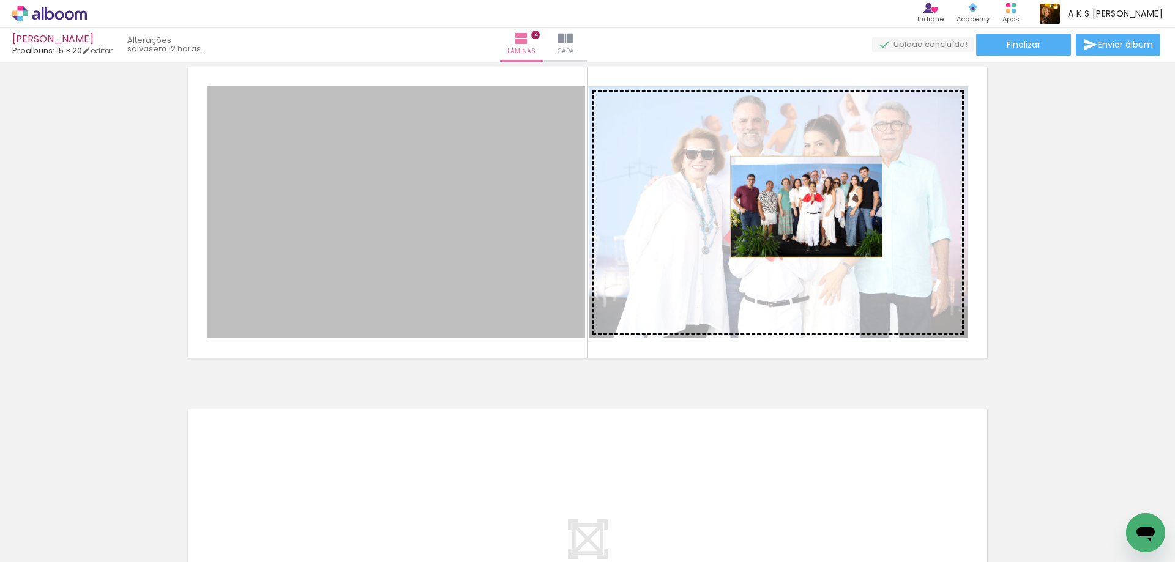
drag, startPoint x: 425, startPoint y: 218, endPoint x: 802, endPoint y: 207, distance: 377.1
click at [0, 0] on slot at bounding box center [0, 0] width 0 height 0
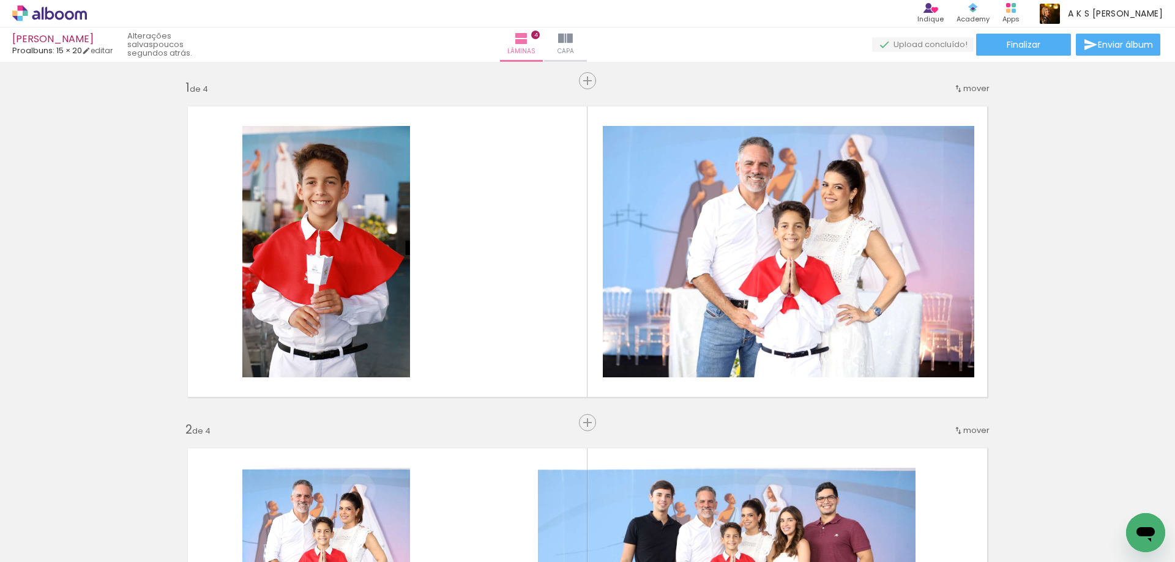
scroll to position [0, 0]
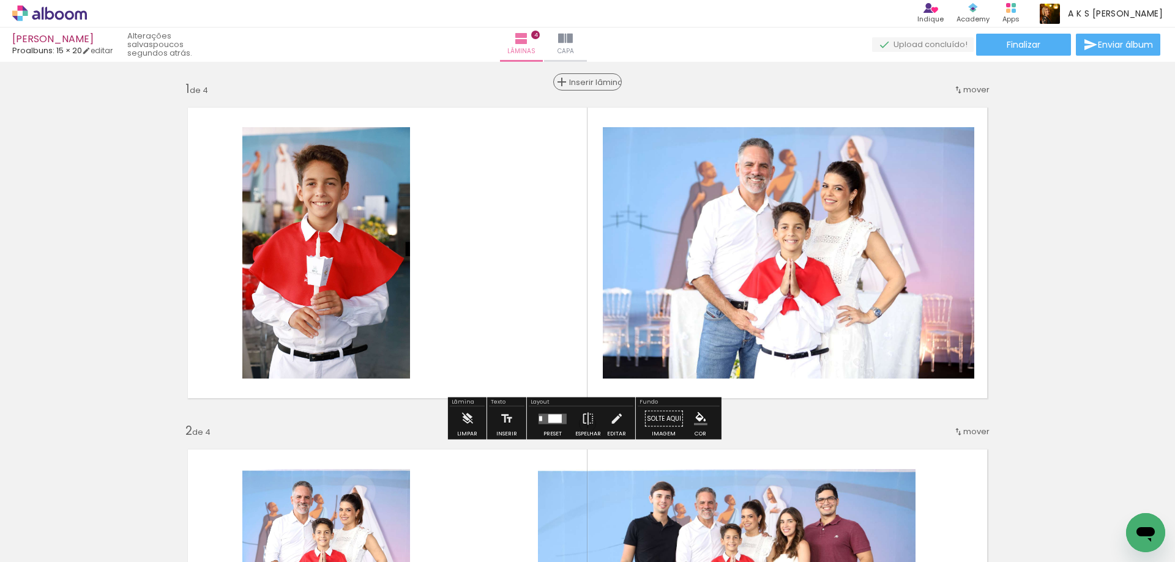
click at [580, 78] on span "Inserir lâmina" at bounding box center [593, 82] width 48 height 8
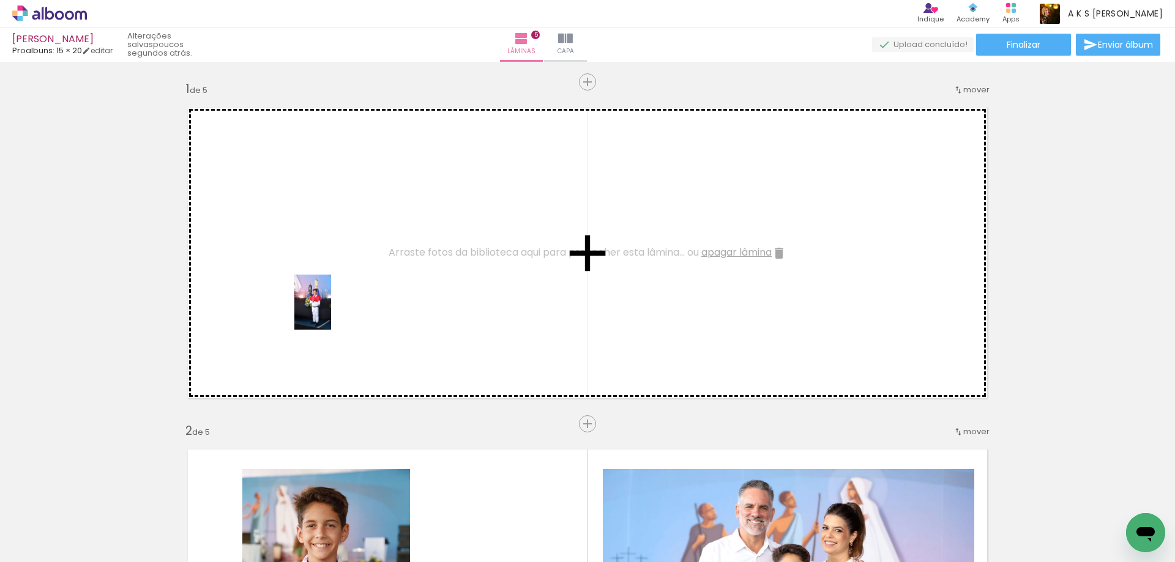
drag, startPoint x: 270, startPoint y: 534, endPoint x: 331, endPoint y: 311, distance: 230.4
click at [331, 311] on quentale-workspace at bounding box center [587, 281] width 1175 height 562
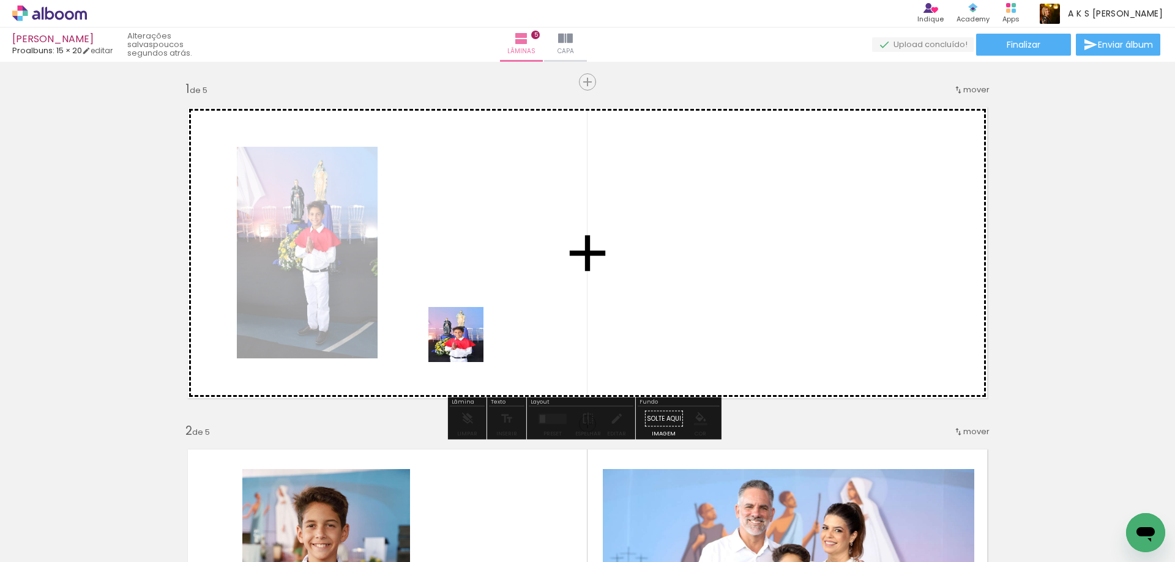
drag, startPoint x: 335, startPoint y: 521, endPoint x: 539, endPoint y: 294, distance: 305.5
click at [539, 294] on quentale-workspace at bounding box center [587, 281] width 1175 height 562
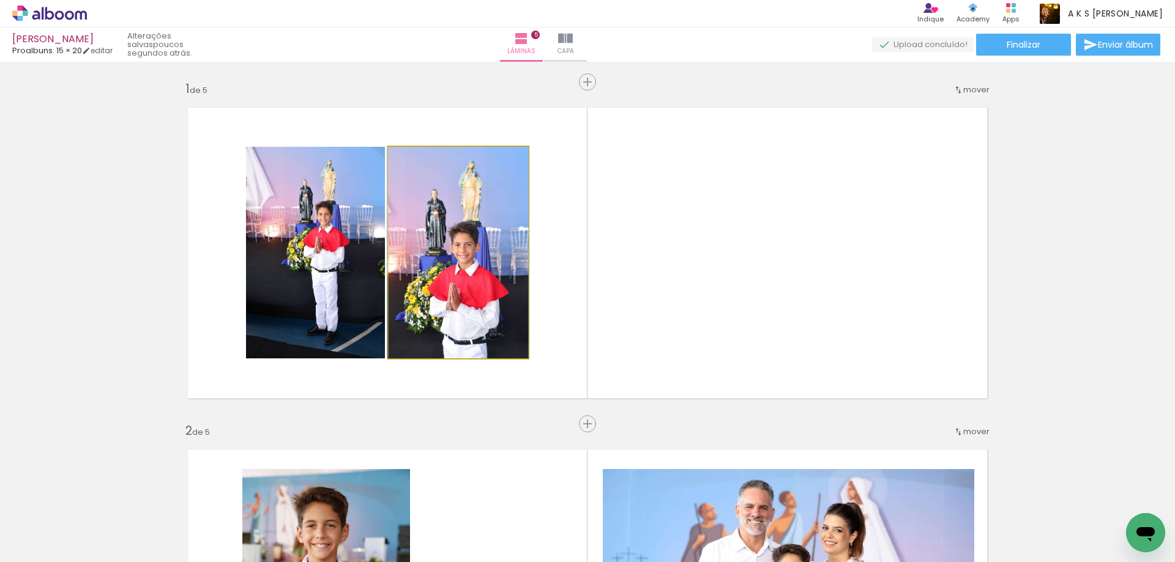
click at [499, 237] on quentale-photo at bounding box center [459, 253] width 140 height 212
click at [504, 242] on quentale-photo at bounding box center [459, 253] width 140 height 212
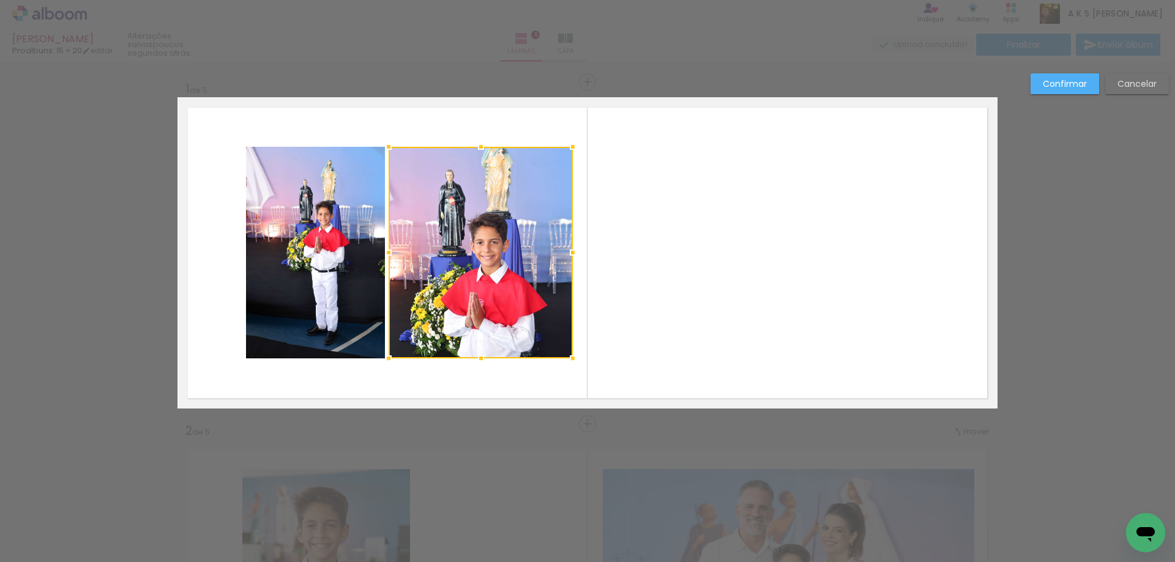
drag, startPoint x: 524, startPoint y: 252, endPoint x: 568, endPoint y: 255, distance: 44.7
click at [568, 255] on div at bounding box center [573, 252] width 24 height 24
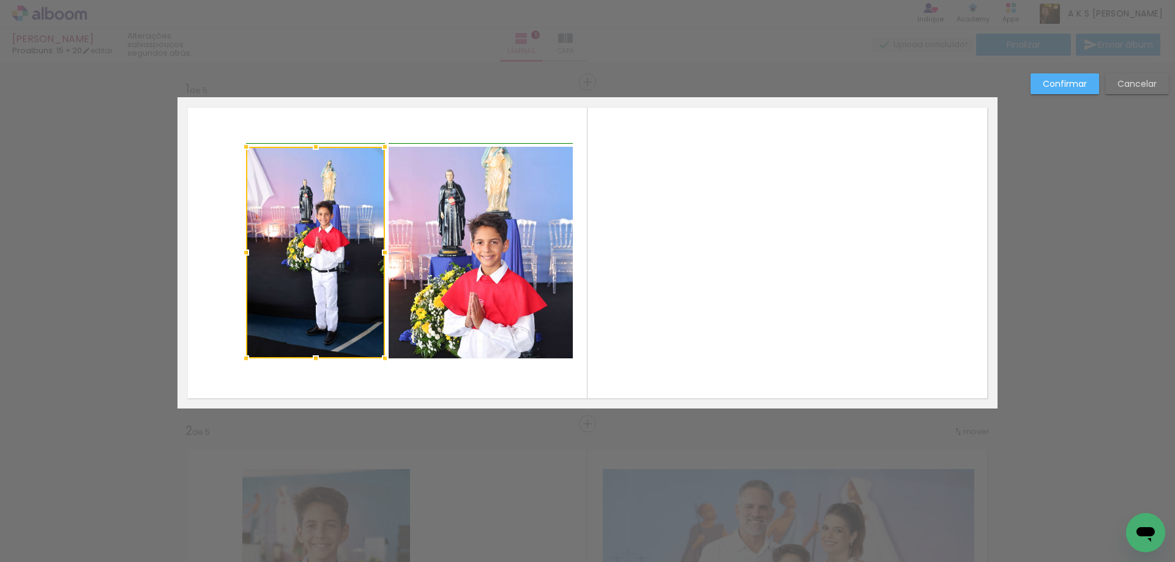
drag, startPoint x: 245, startPoint y: 254, endPoint x: 204, endPoint y: 257, distance: 41.7
click at [204, 257] on album-spread "1 de 5" at bounding box center [587, 252] width 820 height 311
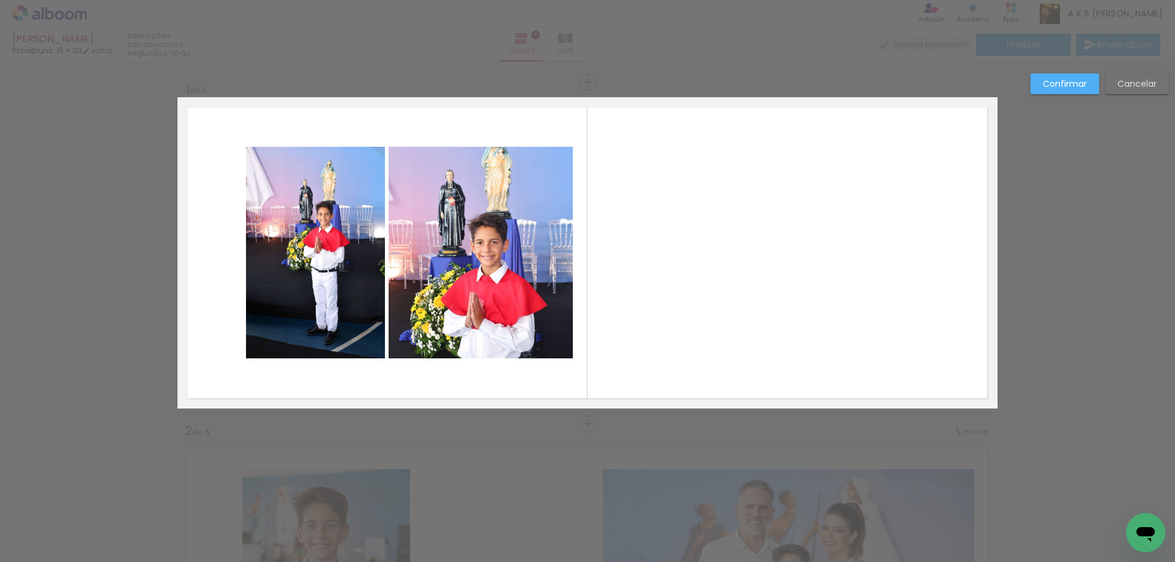
click at [297, 229] on quentale-photo at bounding box center [315, 253] width 139 height 212
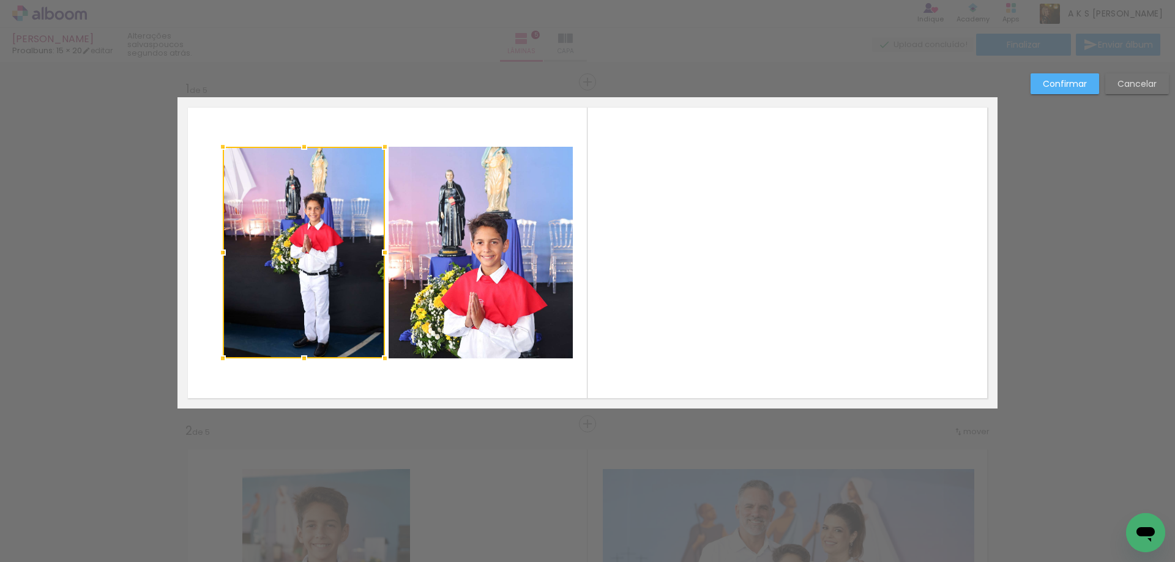
drag, startPoint x: 244, startPoint y: 252, endPoint x: 217, endPoint y: 256, distance: 27.2
click at [217, 256] on div at bounding box center [223, 252] width 24 height 24
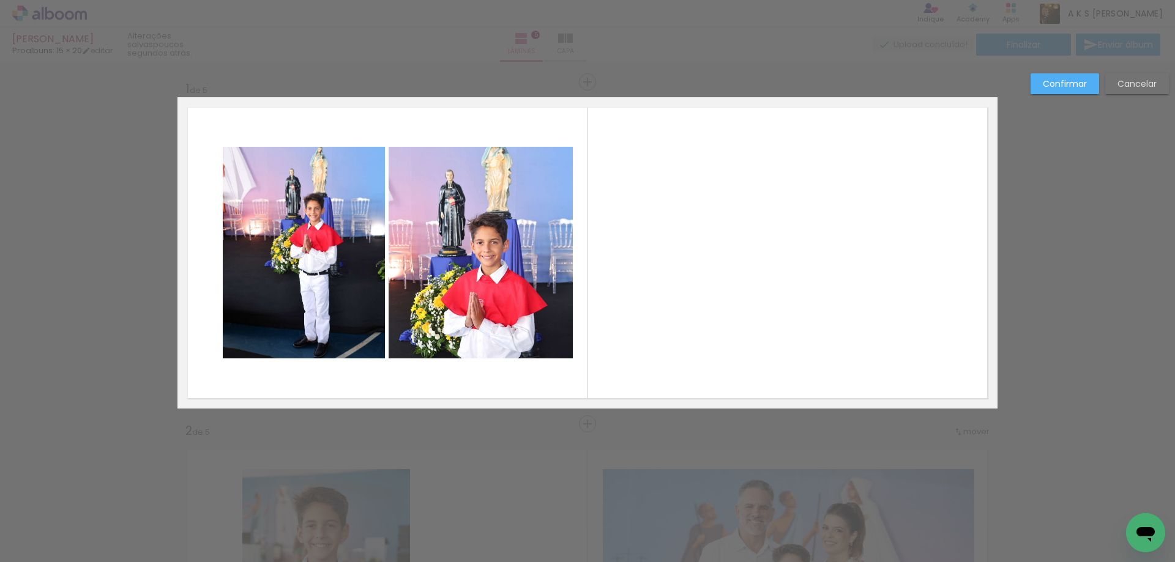
click at [0, 0] on slot "Confirmar" at bounding box center [0, 0] width 0 height 0
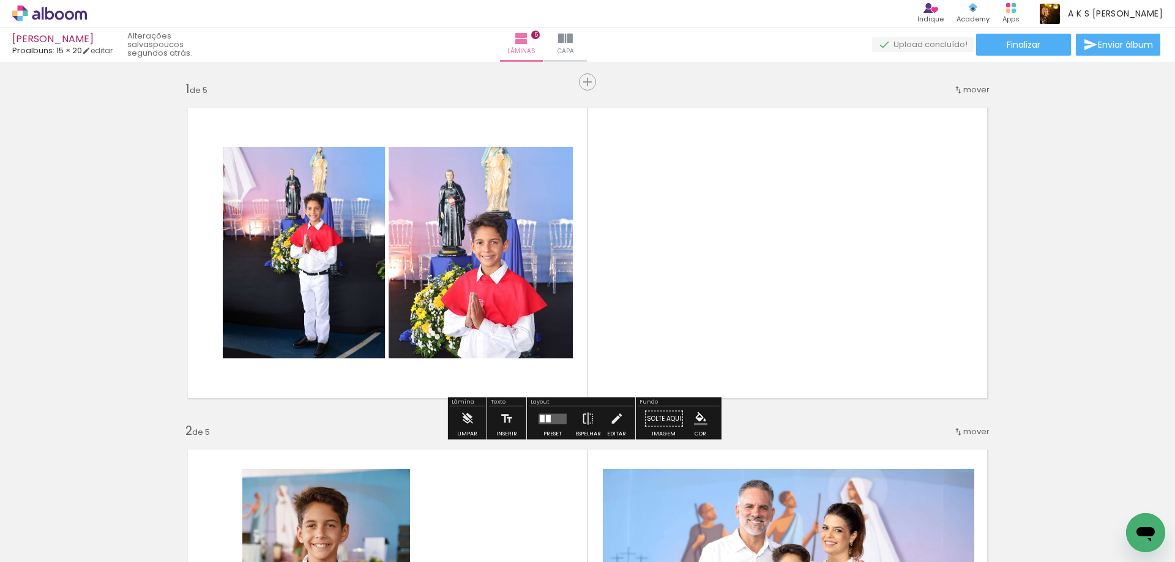
click at [542, 236] on quentale-photo at bounding box center [481, 253] width 184 height 212
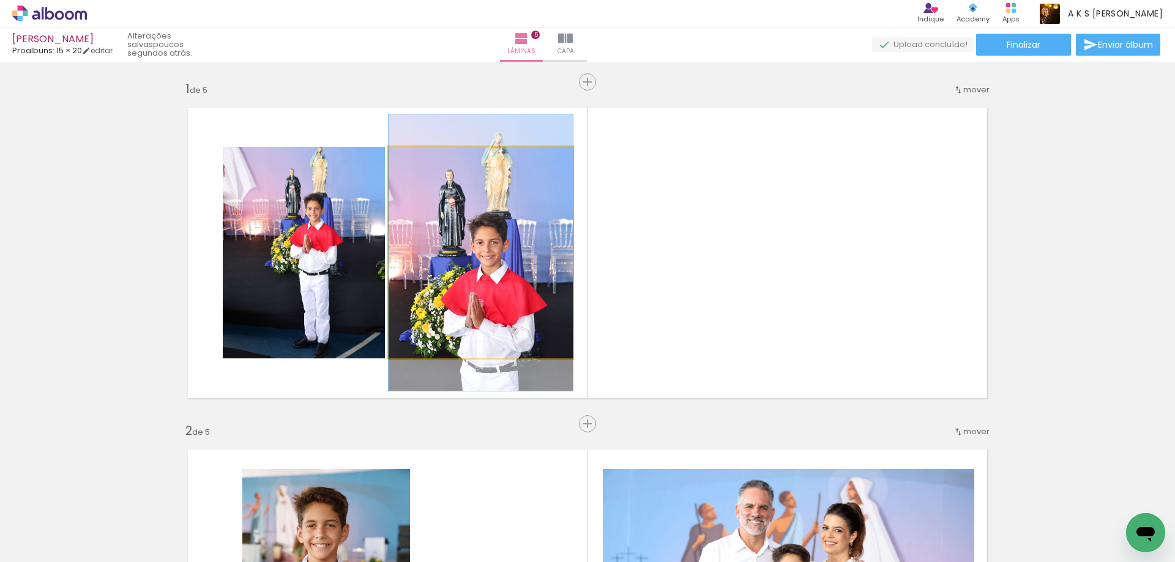
click at [542, 236] on quentale-photo at bounding box center [481, 253] width 184 height 212
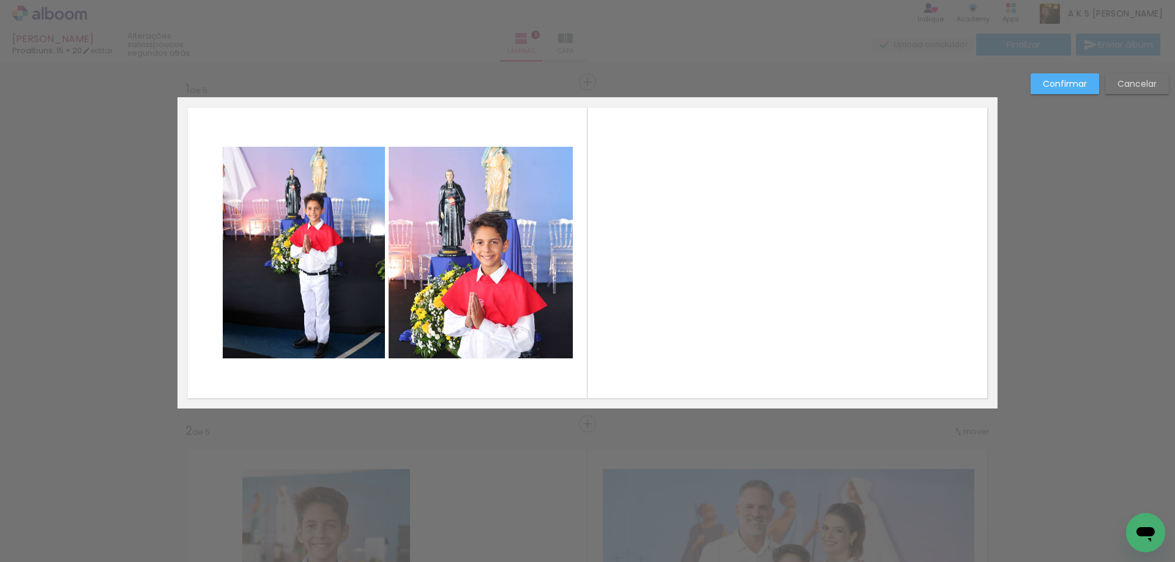
click at [493, 174] on quentale-photo at bounding box center [481, 253] width 184 height 212
click at [385, 174] on div at bounding box center [304, 253] width 162 height 212
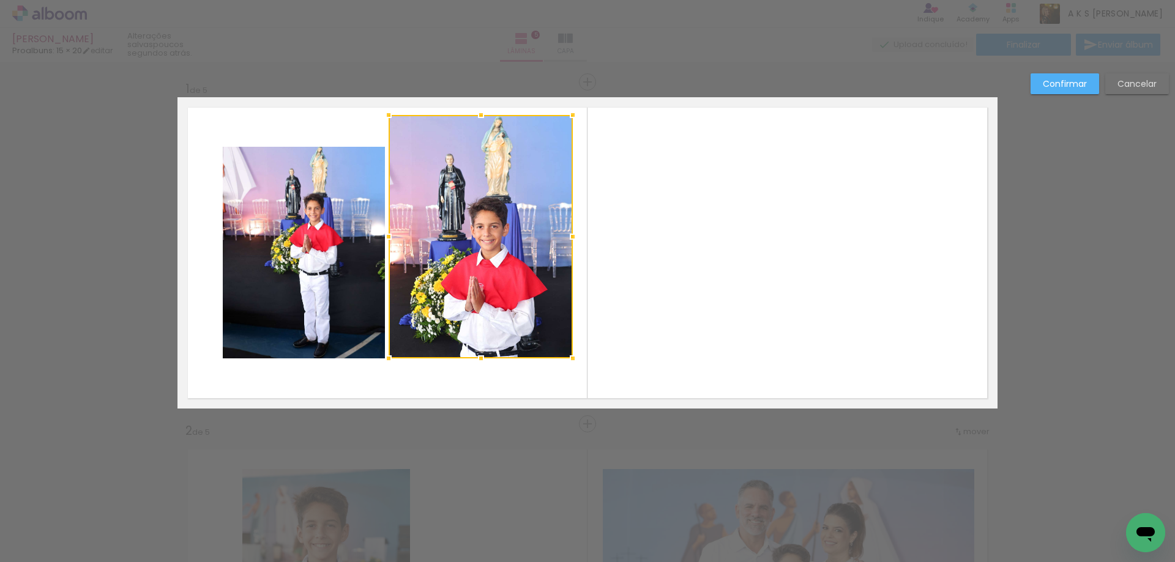
drag, startPoint x: 475, startPoint y: 143, endPoint x: 470, endPoint y: 196, distance: 53.5
click at [480, 114] on div at bounding box center [481, 115] width 24 height 24
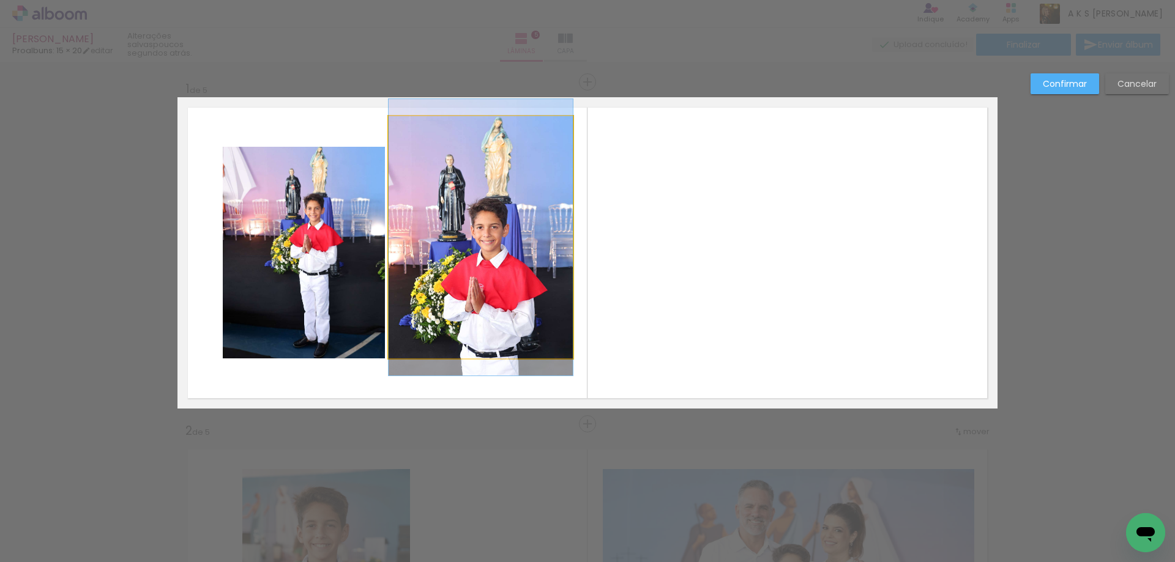
drag, startPoint x: 464, startPoint y: 242, endPoint x: 460, endPoint y: 302, distance: 59.5
click at [464, 244] on quentale-photo at bounding box center [481, 237] width 184 height 242
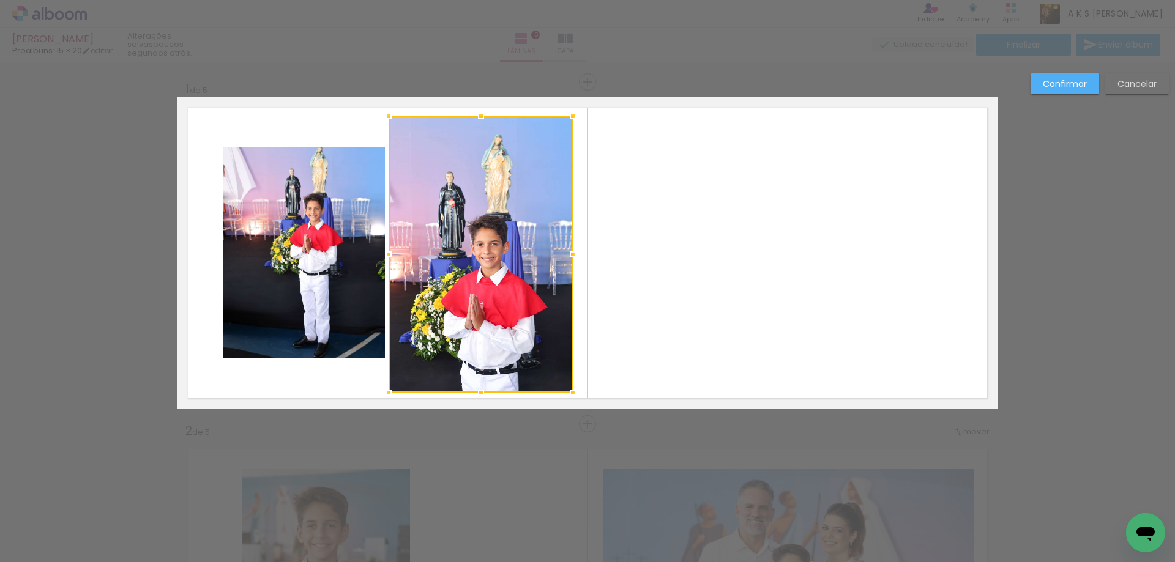
drag, startPoint x: 477, startPoint y: 359, endPoint x: 450, endPoint y: 349, distance: 28.7
click at [477, 386] on div at bounding box center [481, 393] width 24 height 24
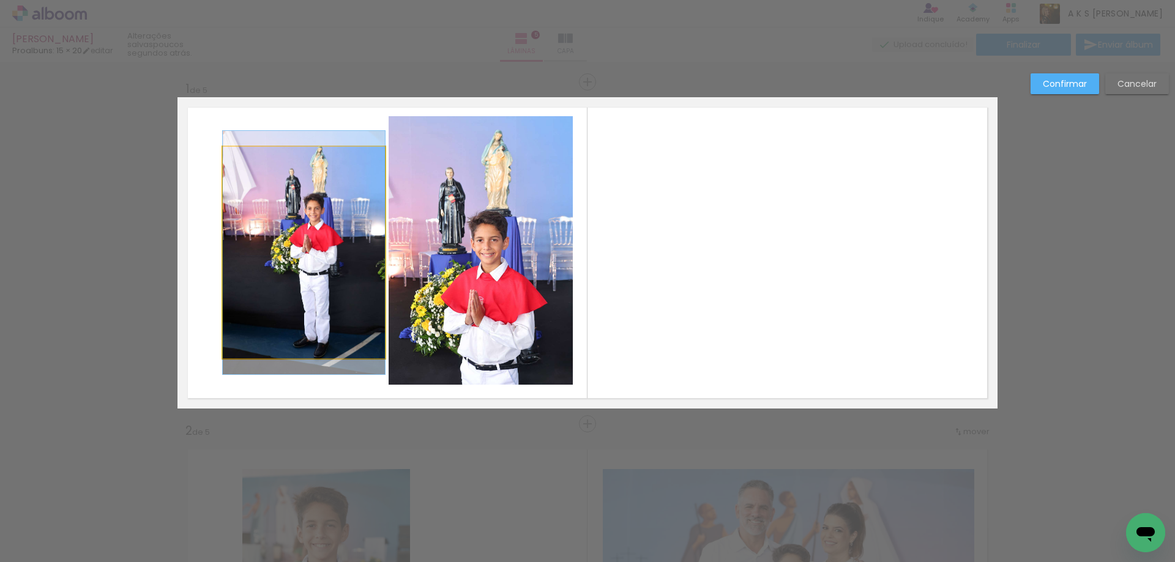
click at [315, 198] on quentale-photo at bounding box center [304, 253] width 162 height 212
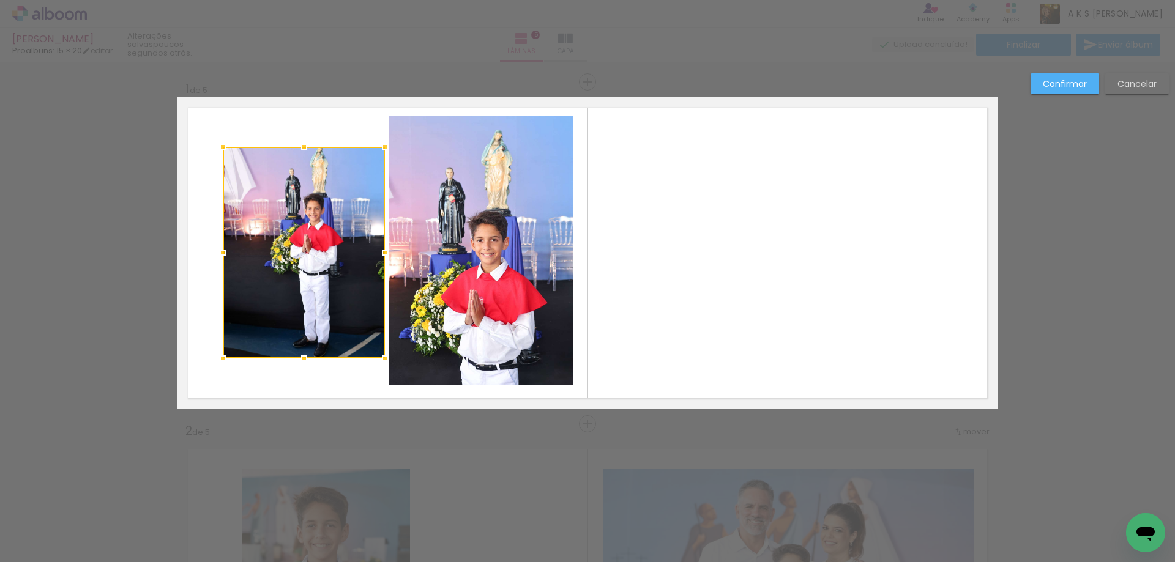
drag, startPoint x: 299, startPoint y: 150, endPoint x: 297, endPoint y: 139, distance: 11.2
click at [299, 149] on div at bounding box center [304, 147] width 24 height 24
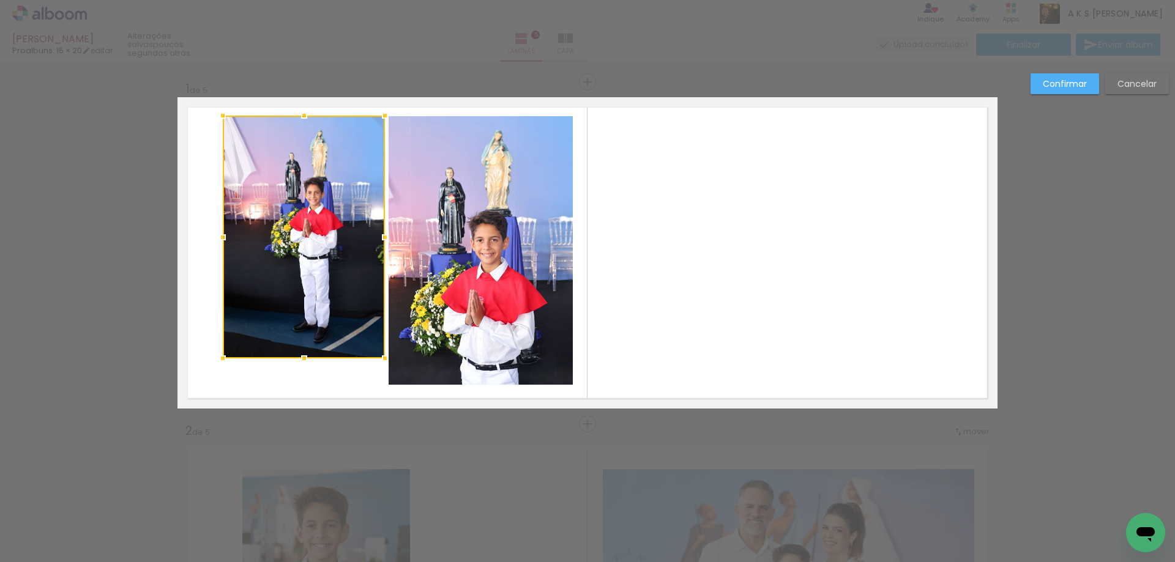
drag, startPoint x: 297, startPoint y: 139, endPoint x: 300, endPoint y: 114, distance: 24.8
click at [300, 114] on div at bounding box center [304, 115] width 24 height 24
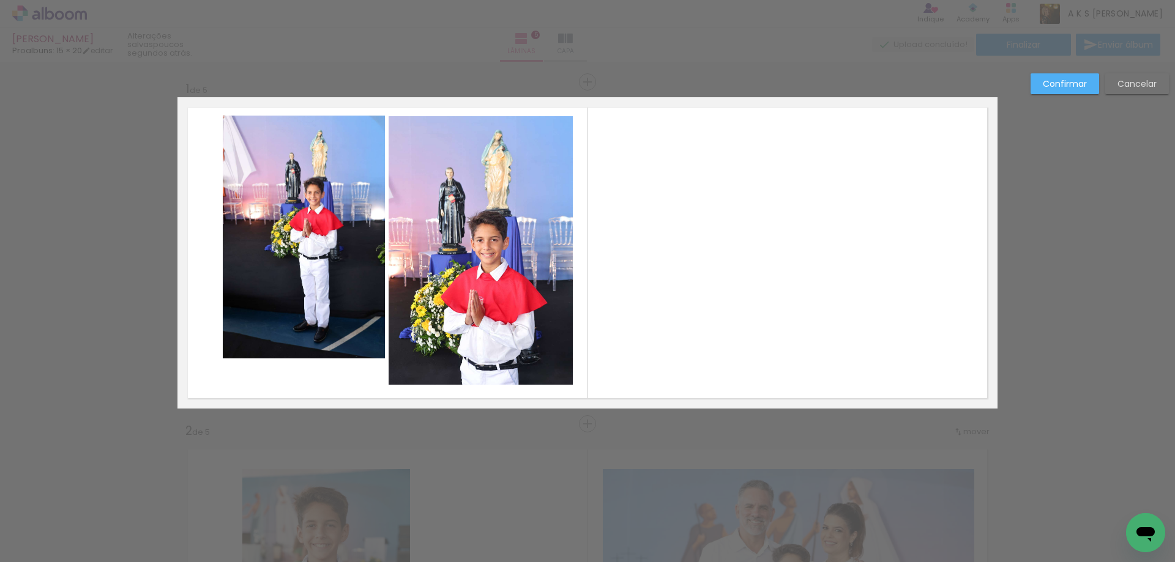
click at [291, 339] on quentale-photo at bounding box center [304, 237] width 162 height 243
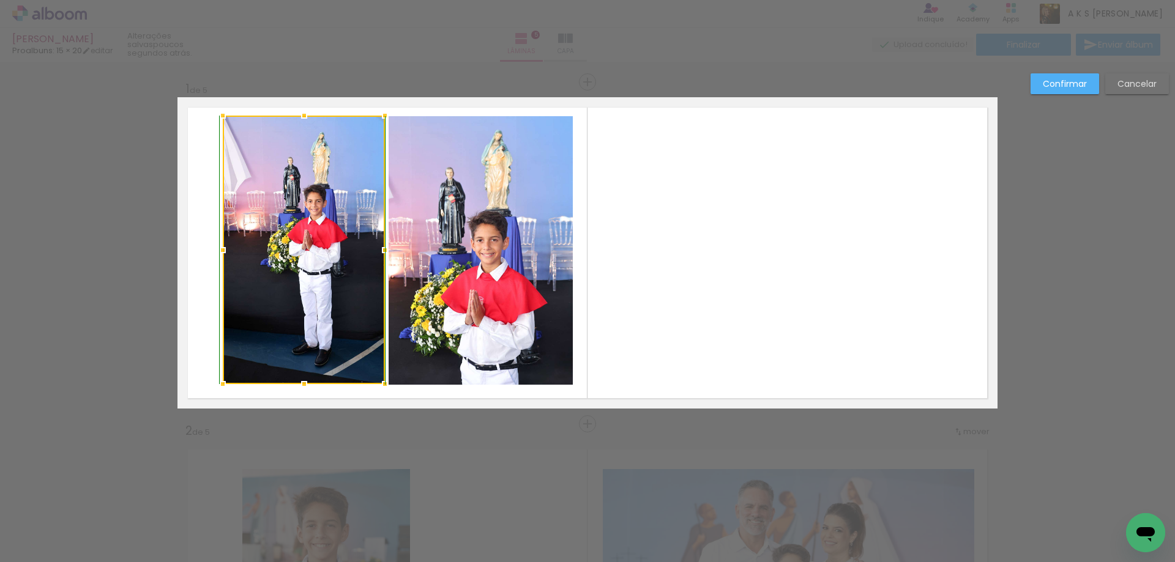
drag, startPoint x: 299, startPoint y: 360, endPoint x: 309, endPoint y: 365, distance: 11.5
click at [298, 378] on div at bounding box center [304, 384] width 24 height 24
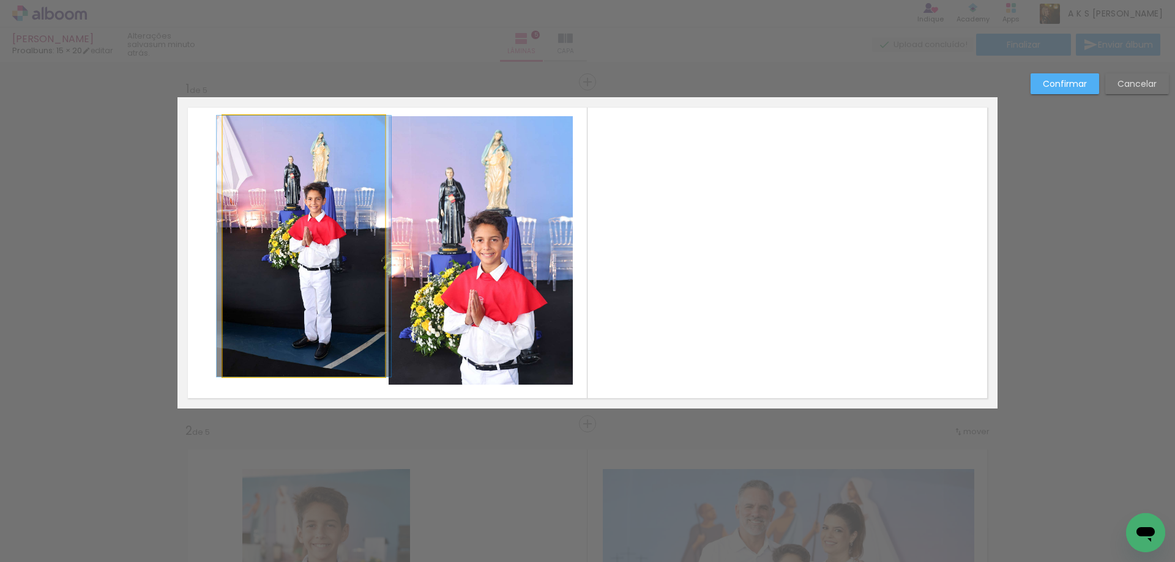
drag, startPoint x: 295, startPoint y: 369, endPoint x: 297, endPoint y: 378, distance: 8.8
click at [296, 371] on quentale-photo at bounding box center [304, 246] width 162 height 261
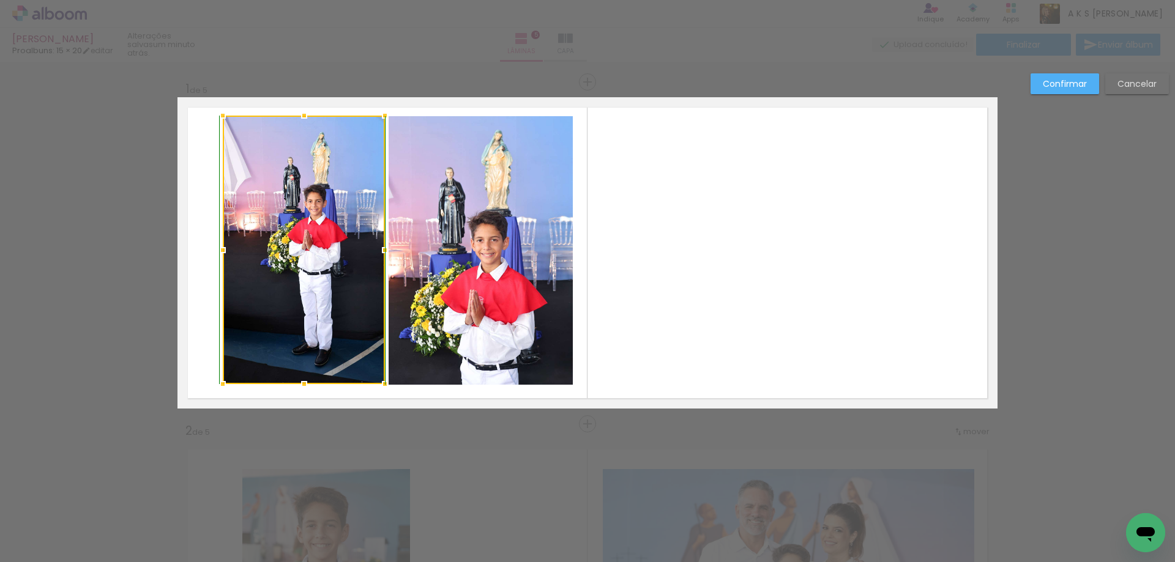
click at [298, 384] on div at bounding box center [304, 384] width 24 height 24
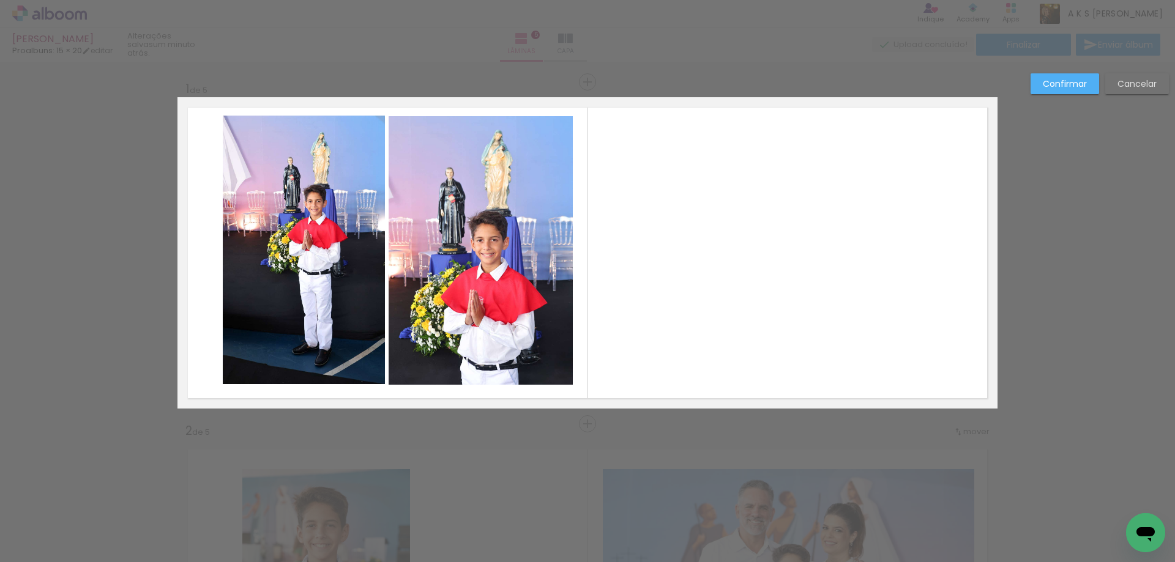
click at [0, 0] on slot "Confirmar" at bounding box center [0, 0] width 0 height 0
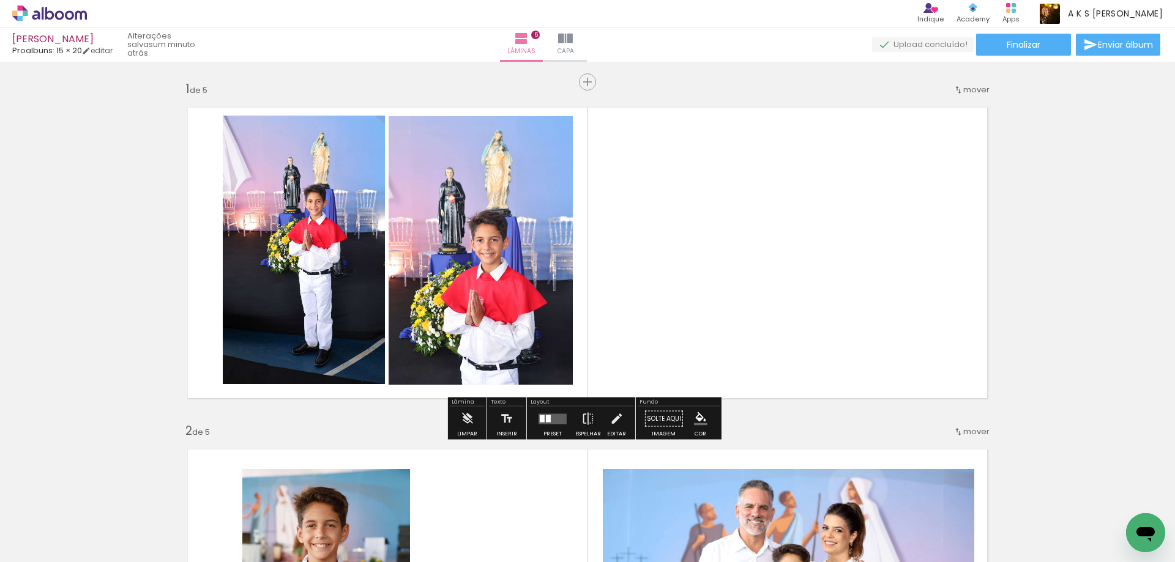
click at [762, 191] on quentale-layouter at bounding box center [587, 252] width 820 height 311
drag, startPoint x: 539, startPoint y: 420, endPoint x: 651, endPoint y: 378, distance: 120.3
click at [540, 419] on div at bounding box center [542, 418] width 5 height 7
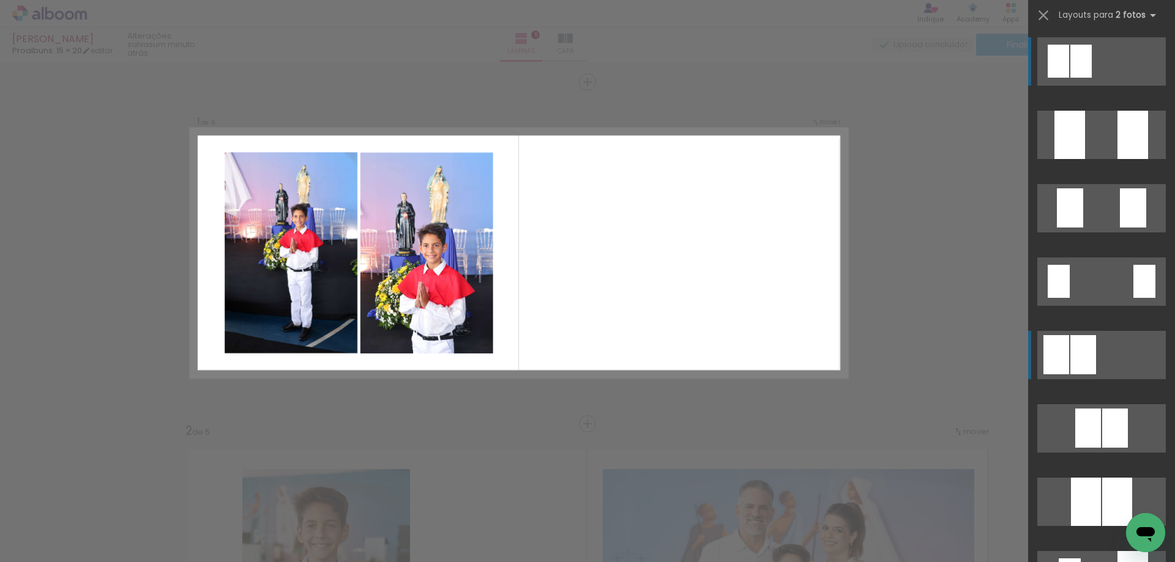
click at [1070, 343] on div at bounding box center [1083, 354] width 26 height 39
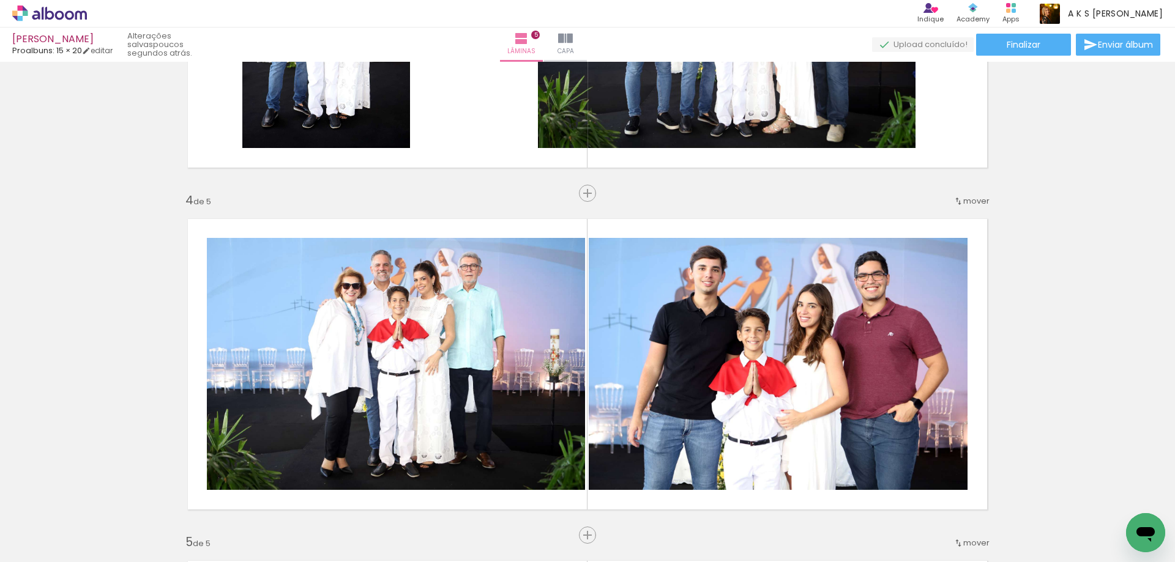
scroll to position [857, 0]
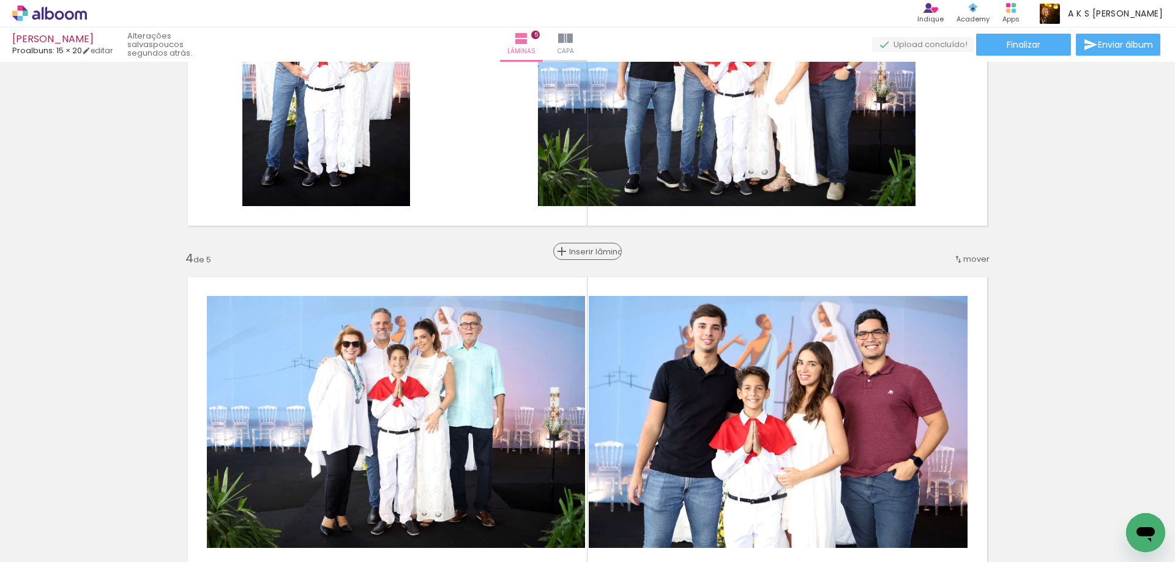
click at [581, 248] on span "Inserir lâmina" at bounding box center [593, 252] width 48 height 8
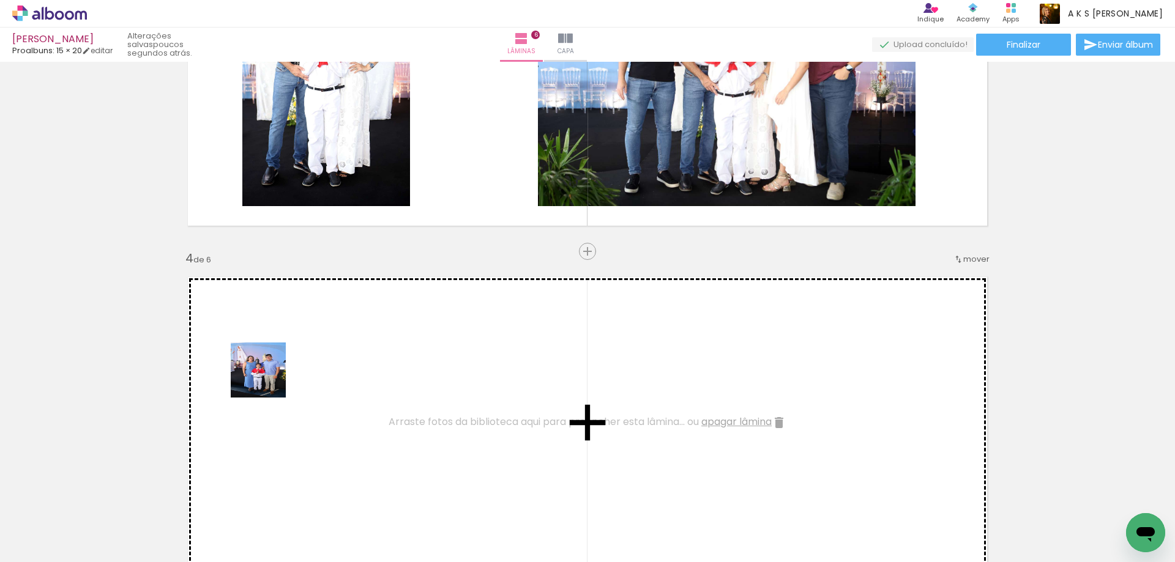
drag, startPoint x: 132, startPoint y: 523, endPoint x: 312, endPoint y: 344, distance: 254.0
click at [312, 344] on quentale-workspace at bounding box center [587, 281] width 1175 height 562
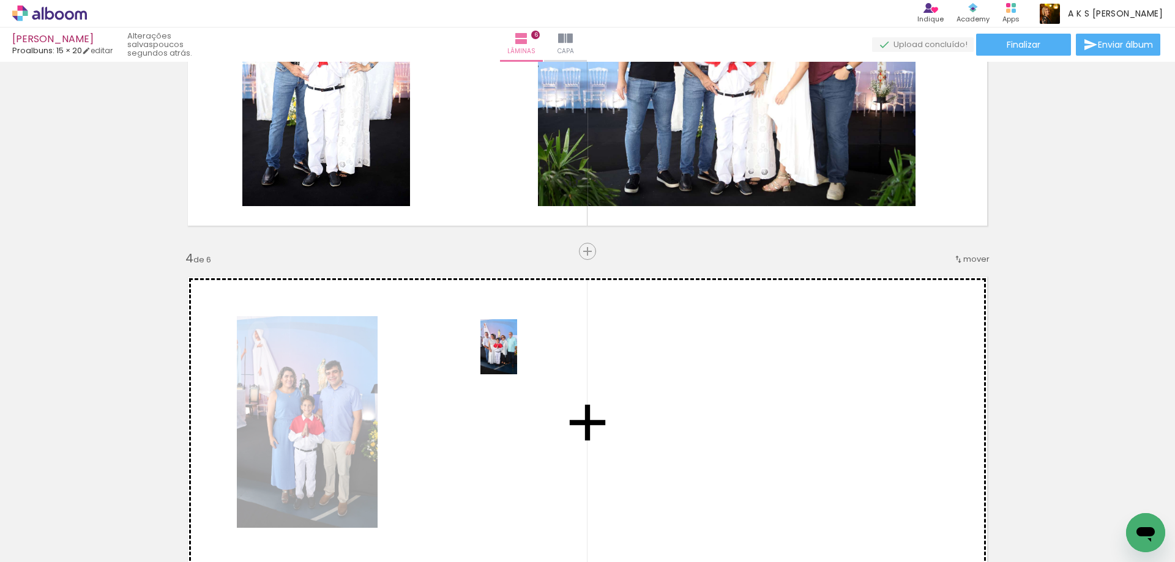
drag, startPoint x: 199, startPoint y: 514, endPoint x: 517, endPoint y: 356, distance: 355.2
click at [517, 356] on quentale-workspace at bounding box center [587, 281] width 1175 height 562
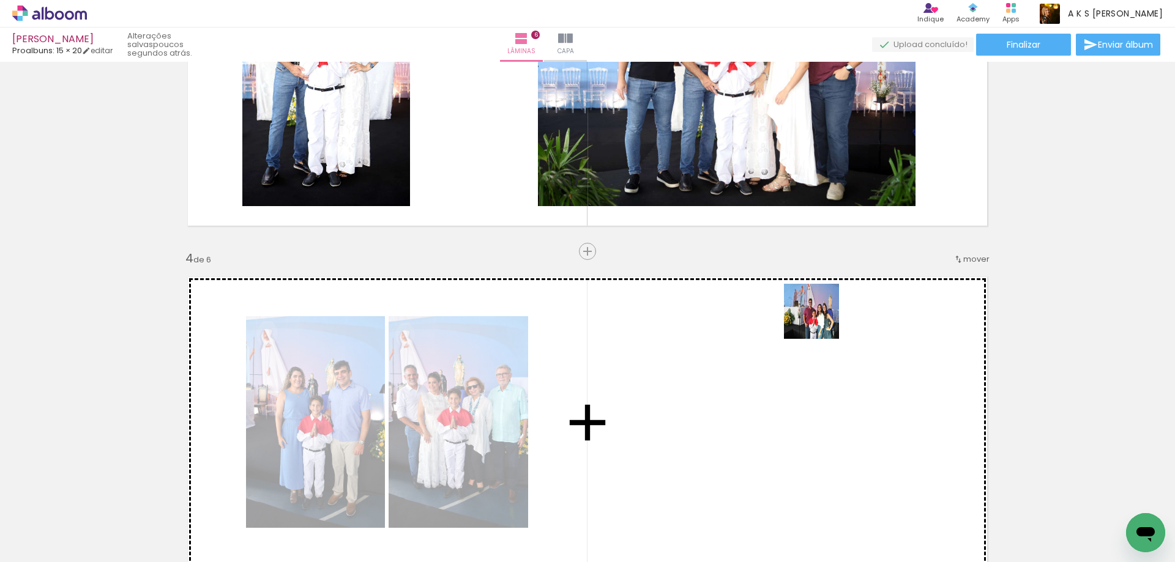
drag, startPoint x: 409, startPoint y: 527, endPoint x: 821, endPoint y: 321, distance: 460.3
click at [821, 321] on quentale-workspace at bounding box center [587, 281] width 1175 height 562
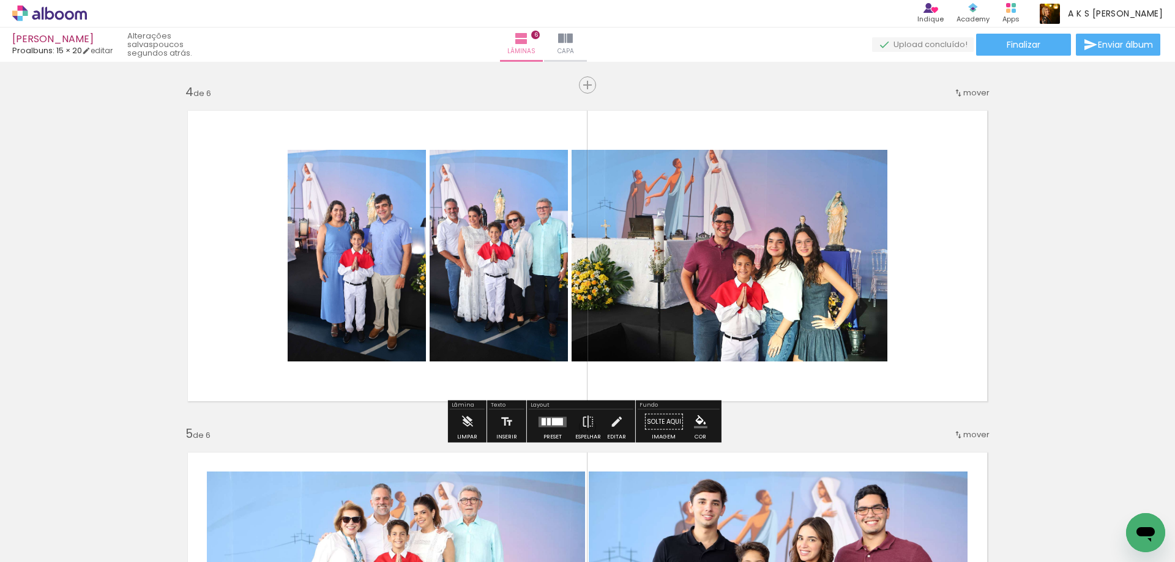
scroll to position [1040, 0]
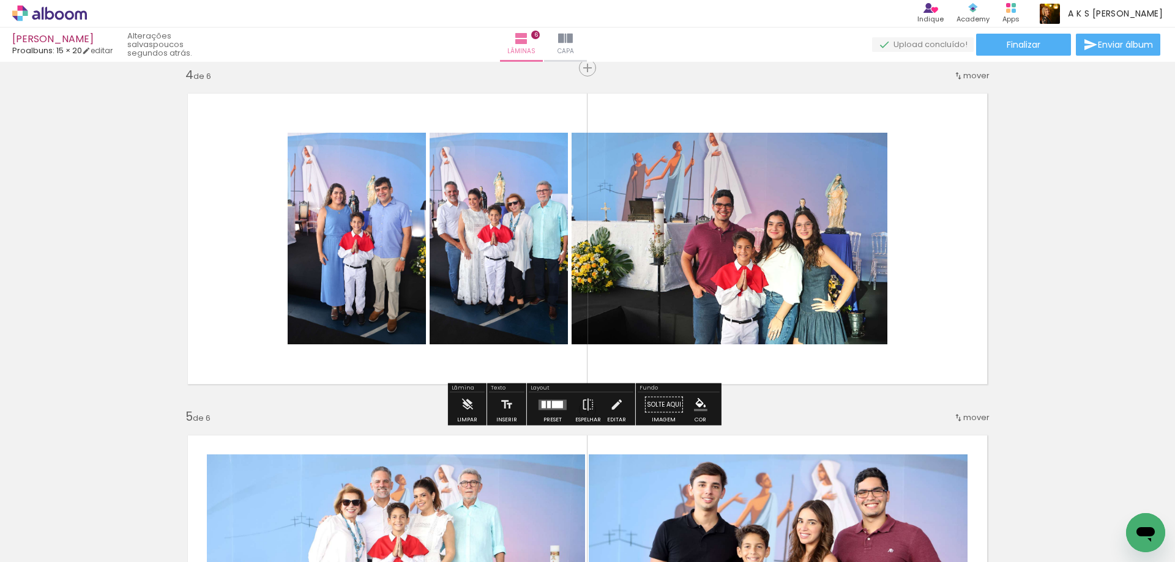
click at [546, 408] on quentale-layouter at bounding box center [553, 405] width 28 height 10
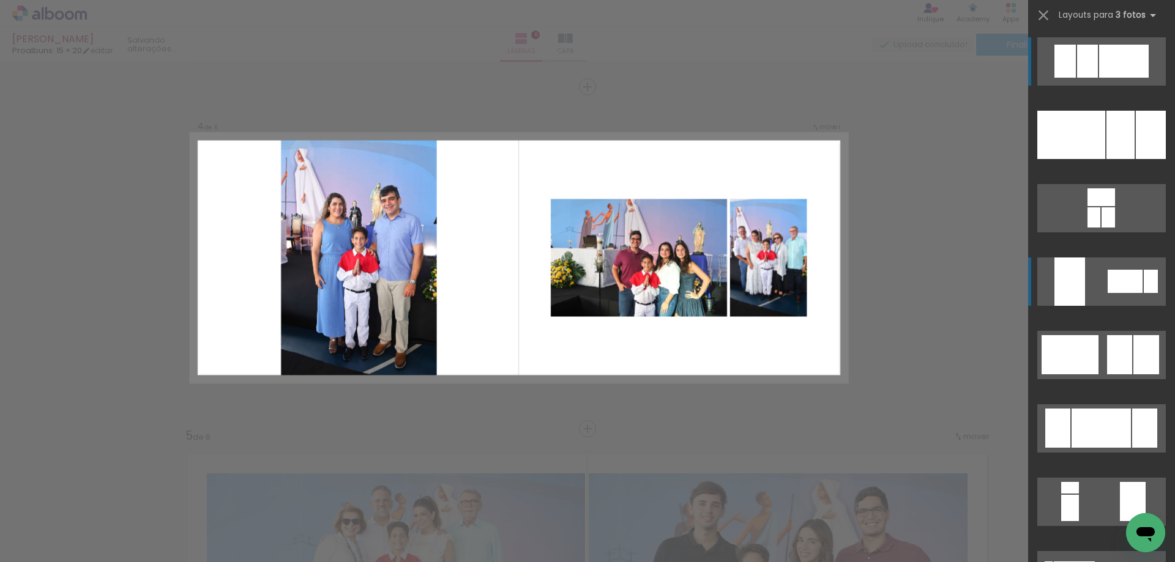
scroll to position [1005, 0]
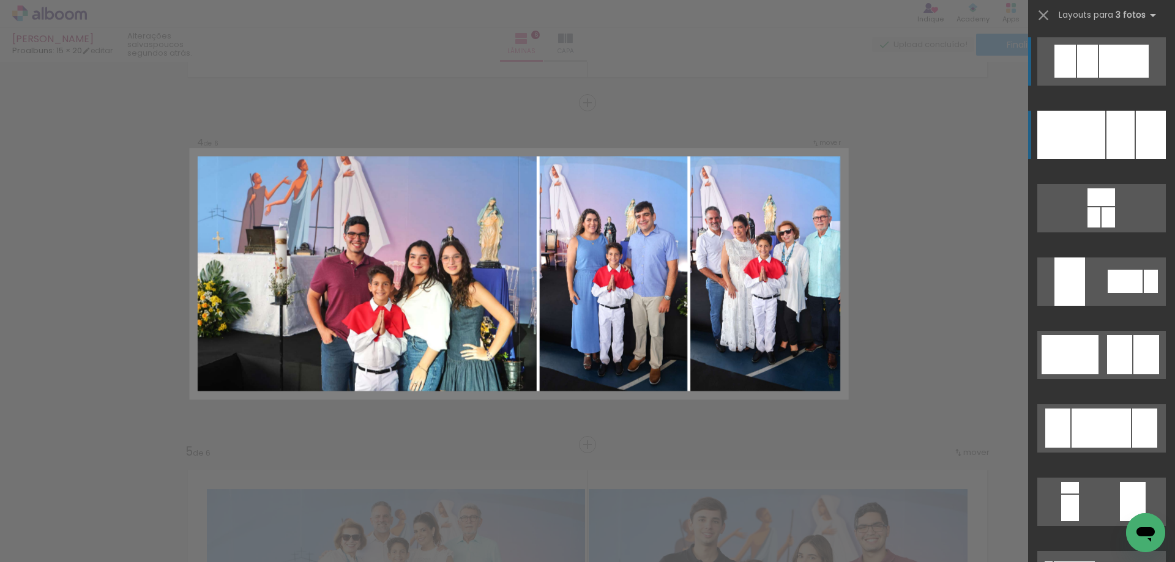
click at [1090, 141] on div at bounding box center [1071, 135] width 68 height 48
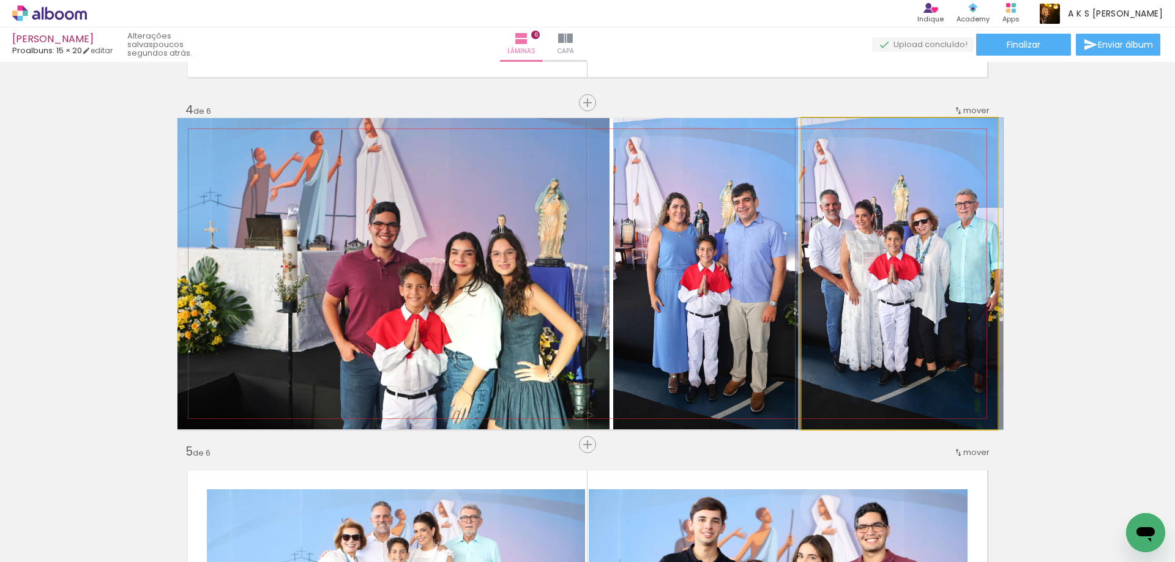
click at [945, 263] on quentale-photo at bounding box center [900, 273] width 196 height 311
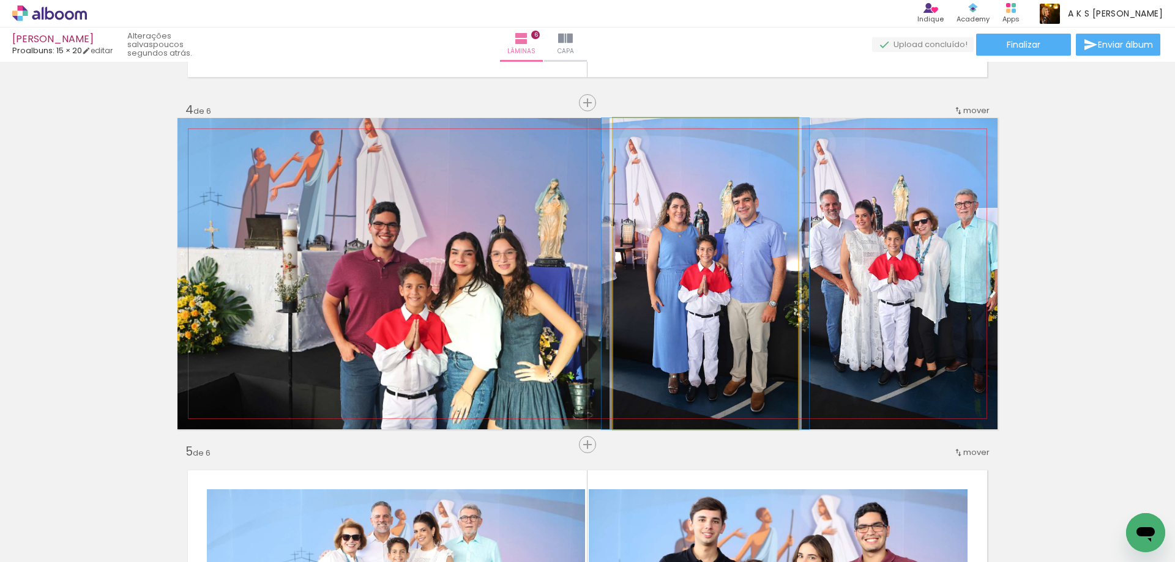
click at [721, 272] on quentale-photo at bounding box center [705, 273] width 185 height 311
click at [773, 269] on quentale-photo at bounding box center [705, 273] width 185 height 311
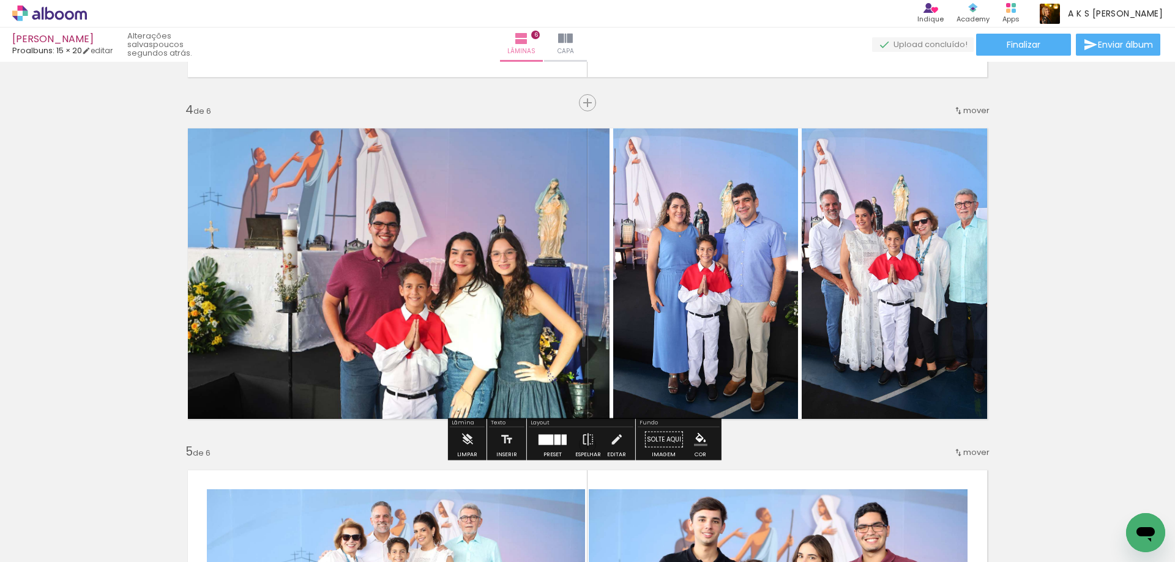
click at [767, 281] on quentale-photo at bounding box center [705, 273] width 185 height 311
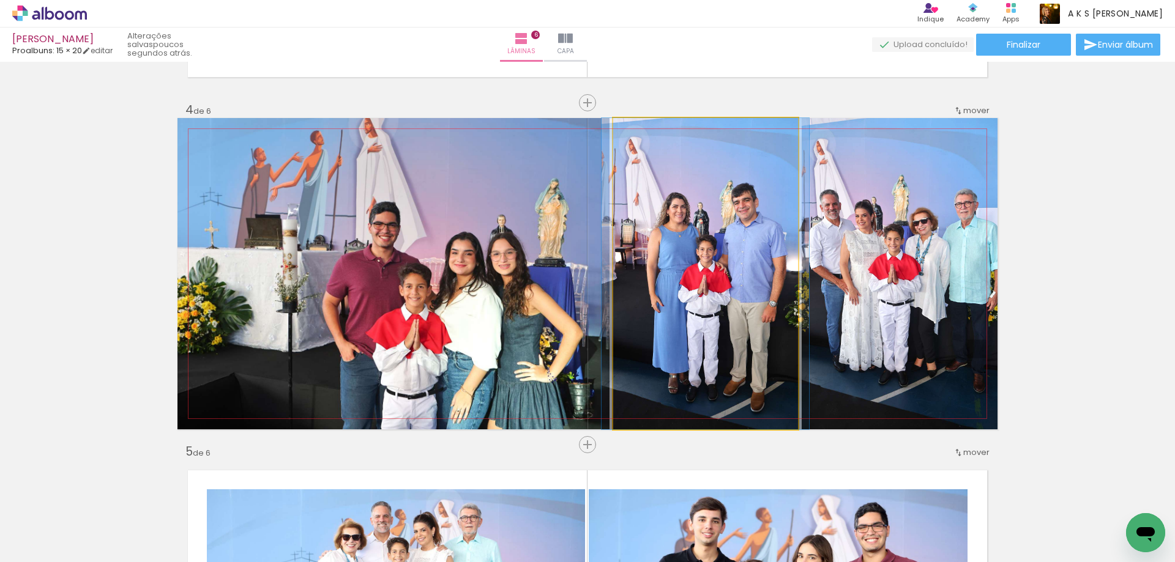
click at [775, 283] on quentale-photo at bounding box center [705, 273] width 185 height 311
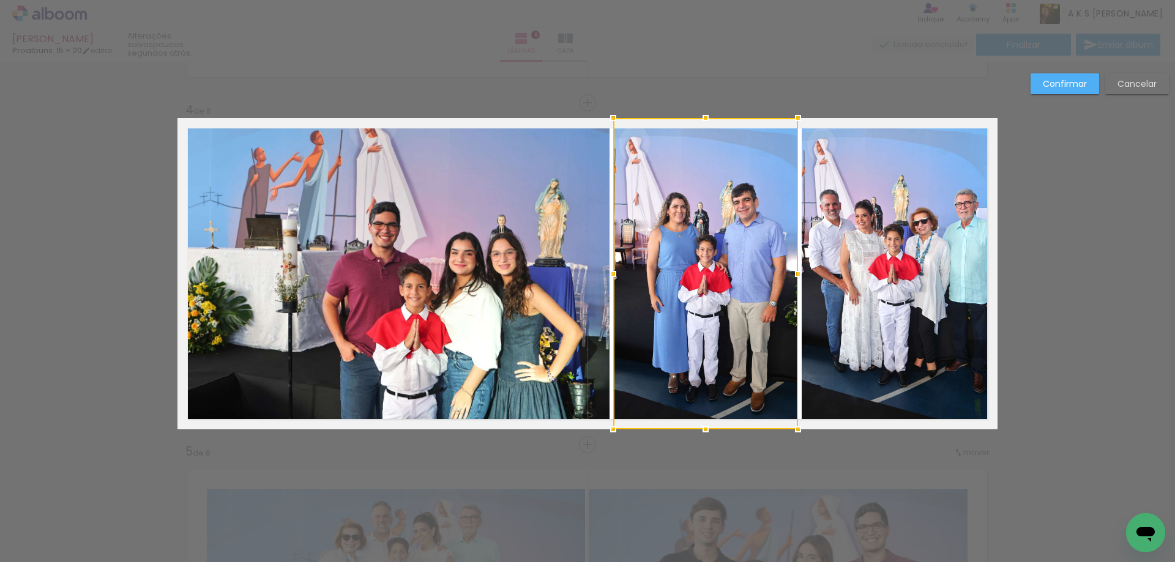
click at [775, 283] on div at bounding box center [705, 273] width 185 height 311
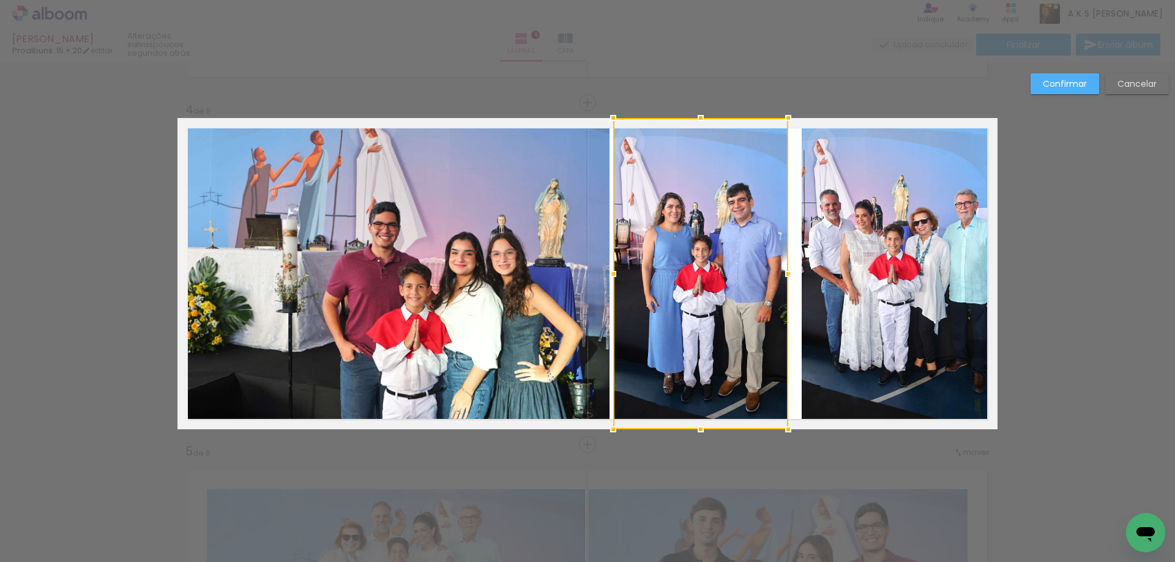
drag, startPoint x: 794, startPoint y: 275, endPoint x: 786, endPoint y: 277, distance: 8.2
click at [786, 277] on div at bounding box center [788, 274] width 24 height 24
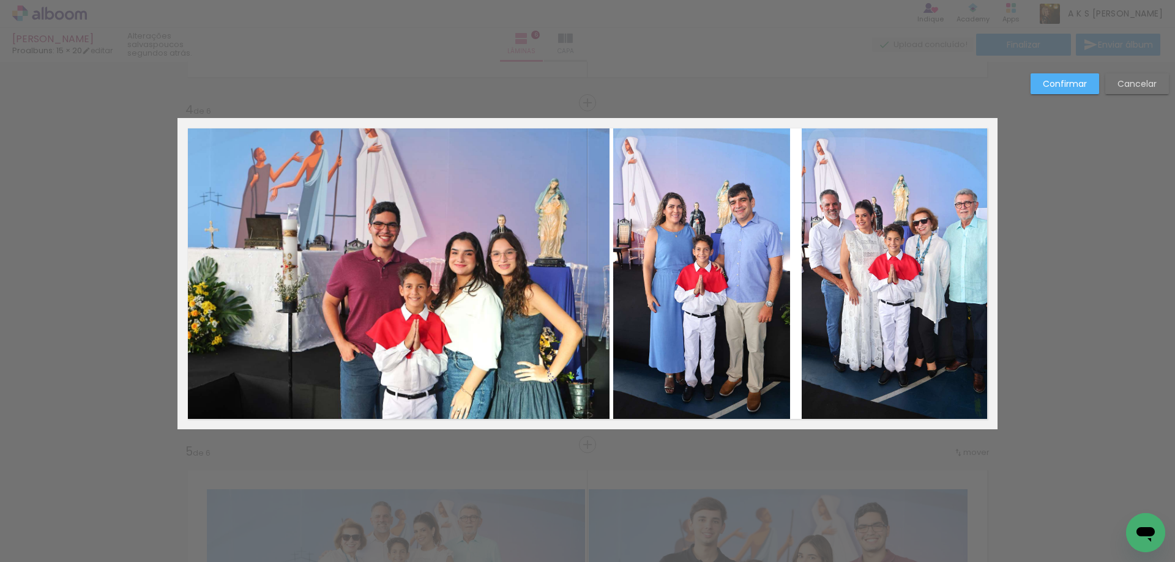
click at [551, 262] on quentale-photo at bounding box center [393, 273] width 432 height 311
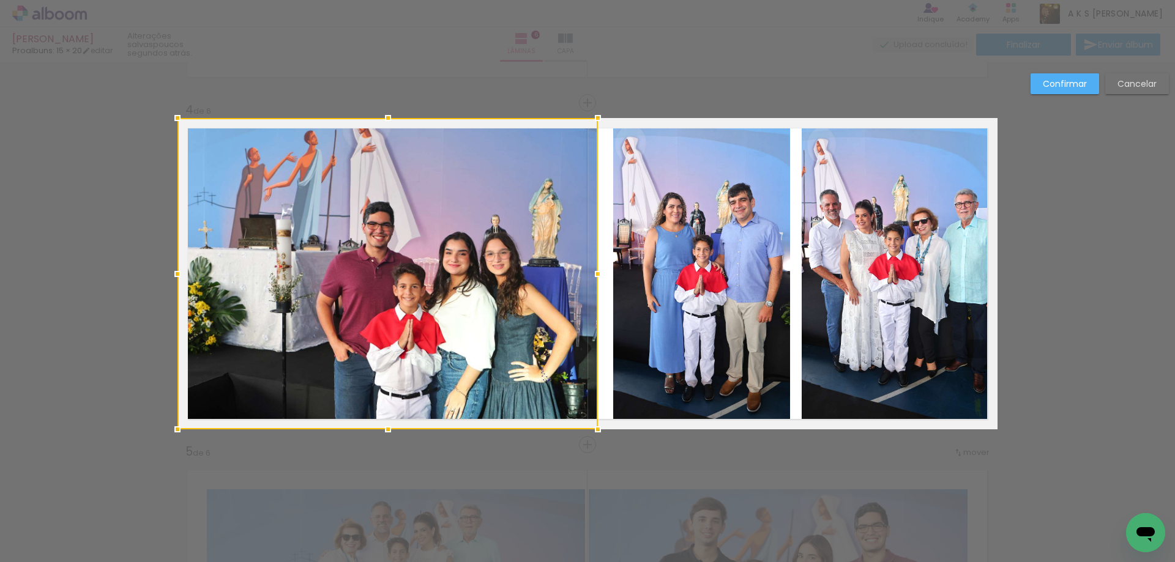
drag, startPoint x: 605, startPoint y: 275, endPoint x: 595, endPoint y: 275, distance: 9.8
click at [595, 275] on div at bounding box center [598, 274] width 24 height 24
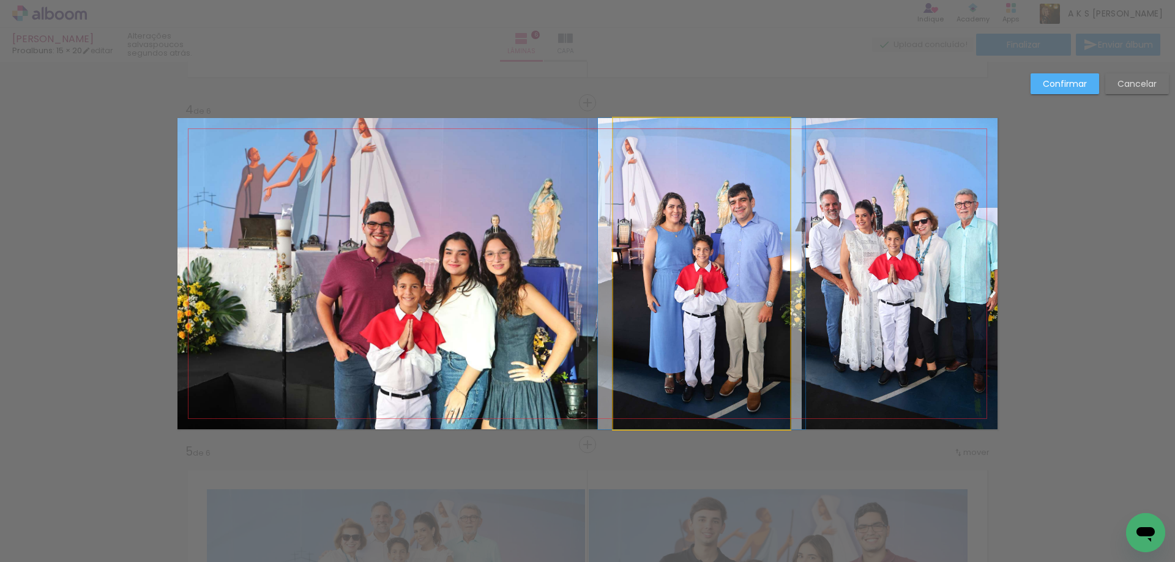
click at [651, 258] on quentale-photo at bounding box center [701, 273] width 177 height 311
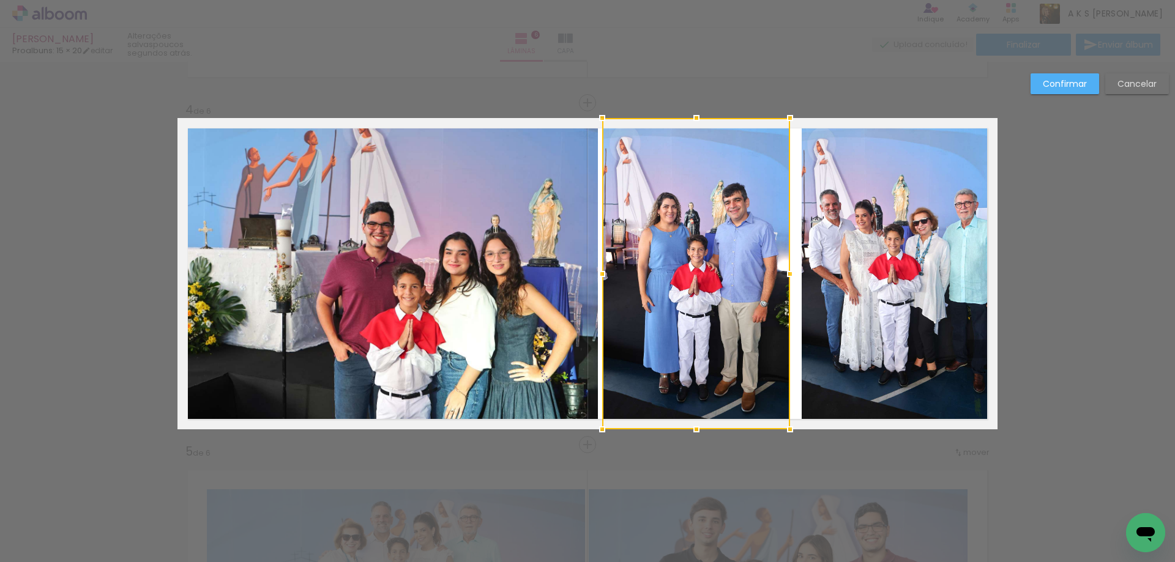
drag, startPoint x: 616, startPoint y: 273, endPoint x: 605, endPoint y: 273, distance: 11.0
click at [605, 273] on div at bounding box center [602, 274] width 24 height 24
click at [829, 260] on quentale-photo at bounding box center [900, 273] width 196 height 311
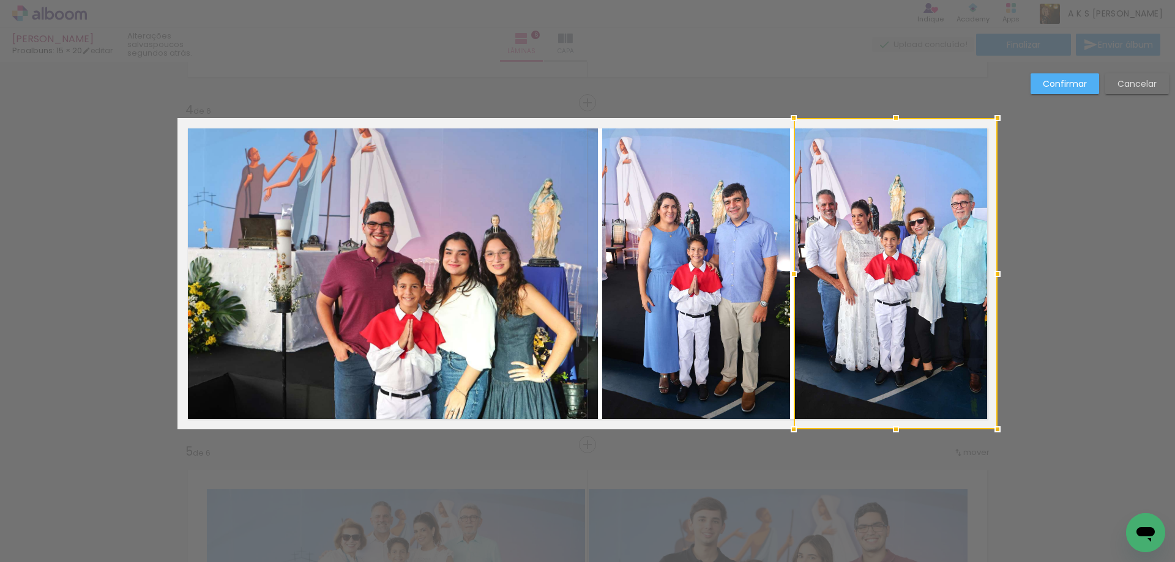
drag, startPoint x: 801, startPoint y: 275, endPoint x: 794, endPoint y: 275, distance: 6.7
click at [794, 275] on div at bounding box center [793, 274] width 24 height 24
drag, startPoint x: 1062, startPoint y: 73, endPoint x: 1044, endPoint y: 127, distance: 56.9
click at [1062, 80] on paper-button "Confirmar" at bounding box center [1065, 83] width 69 height 21
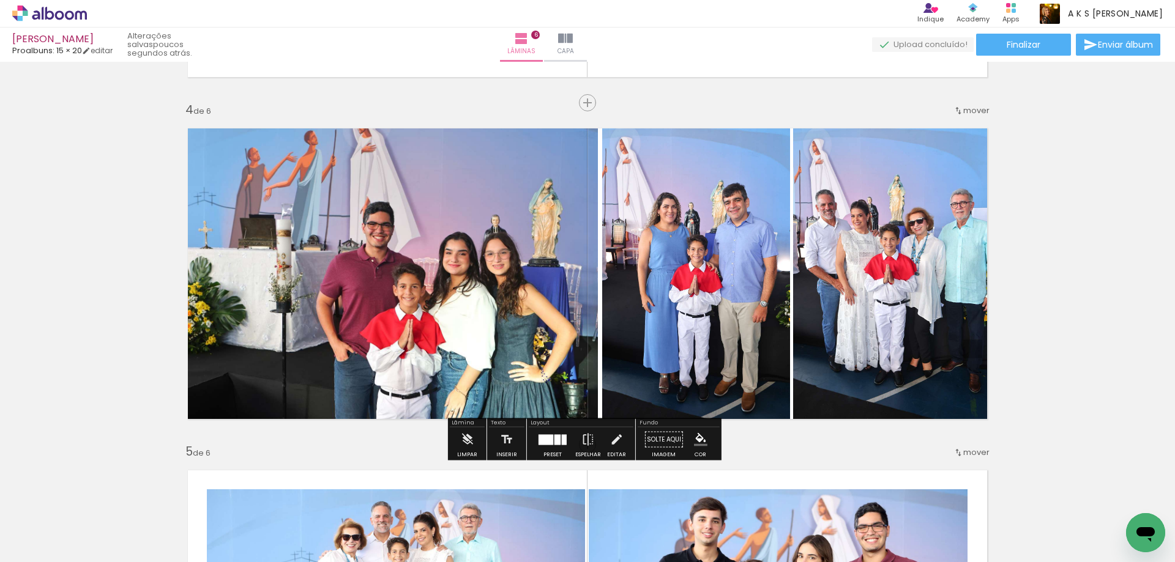
click at [894, 264] on quentale-photo at bounding box center [895, 273] width 204 height 311
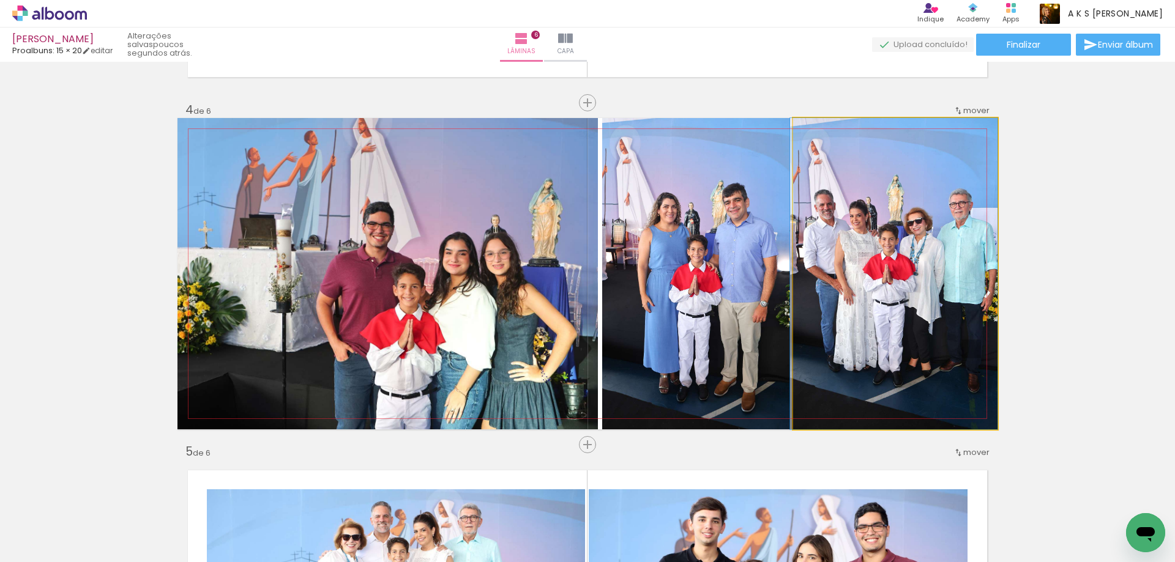
drag, startPoint x: 890, startPoint y: 264, endPoint x: 876, endPoint y: 266, distance: 14.1
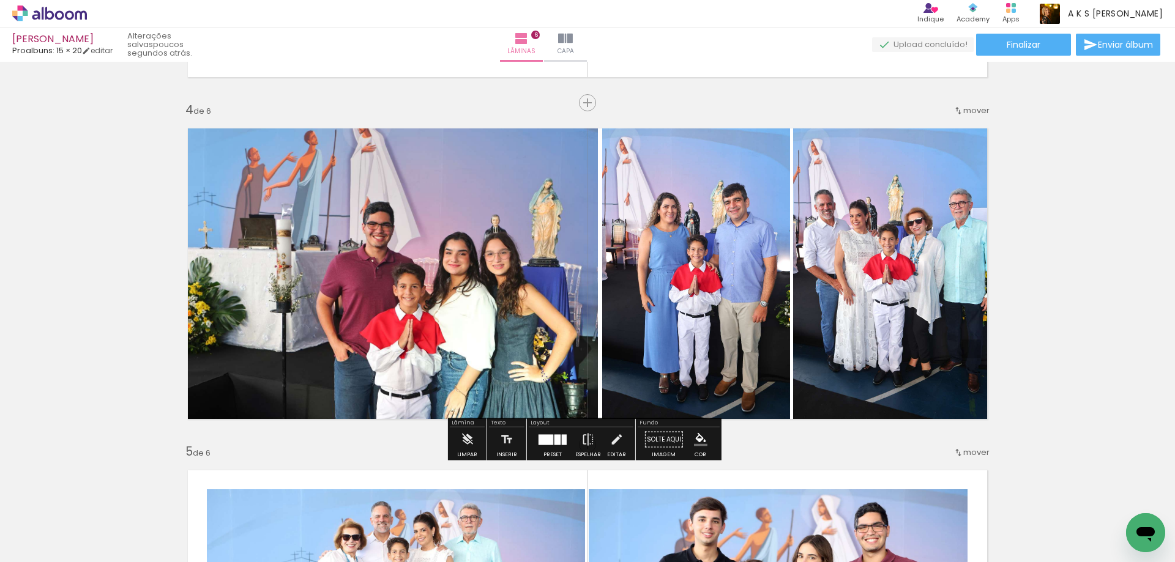
click at [1010, 155] on div "Inserir lâmina 1 de 6 Inserir lâmina 2 de 6 Inserir lâmina 3 de 6 Inserir lâmin…" at bounding box center [587, 258] width 1175 height 2395
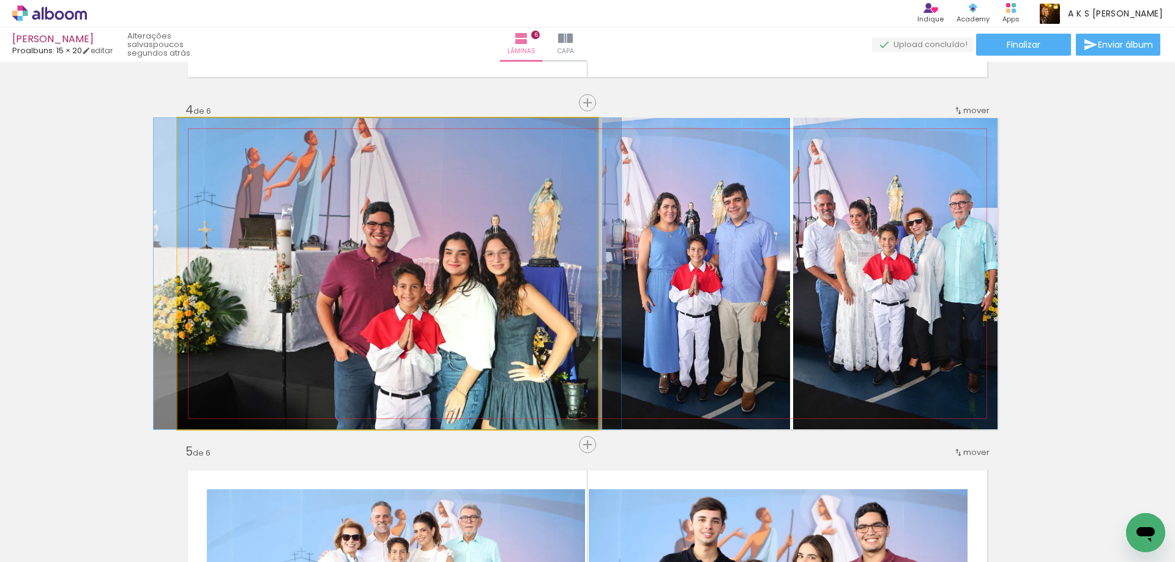
click at [223, 297] on quentale-photo at bounding box center [387, 273] width 420 height 311
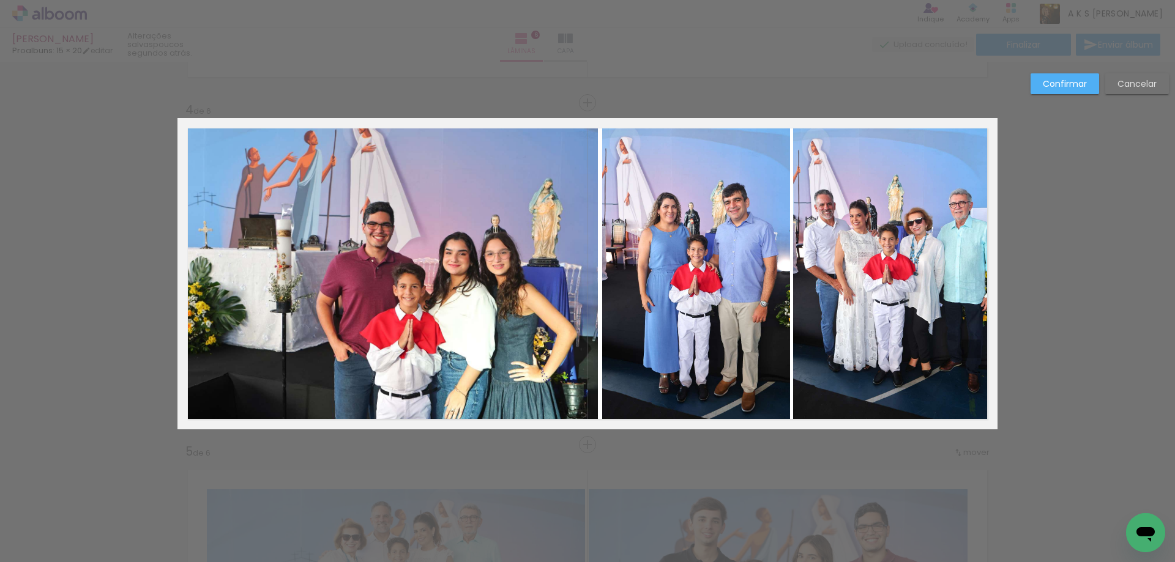
click at [449, 270] on quentale-photo at bounding box center [387, 273] width 420 height 311
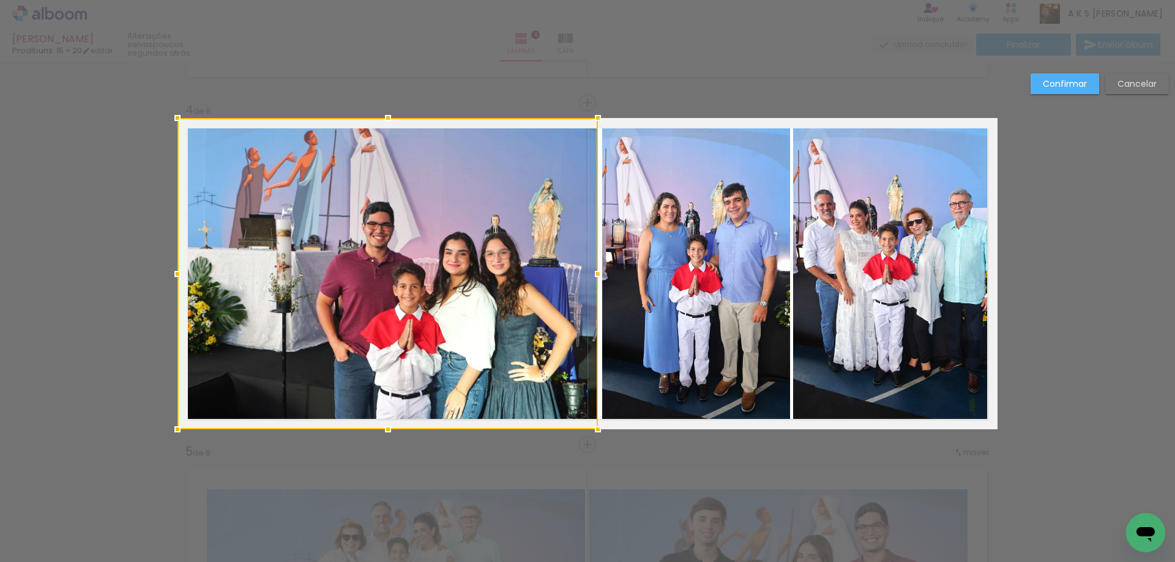
click at [594, 270] on div at bounding box center [598, 274] width 24 height 24
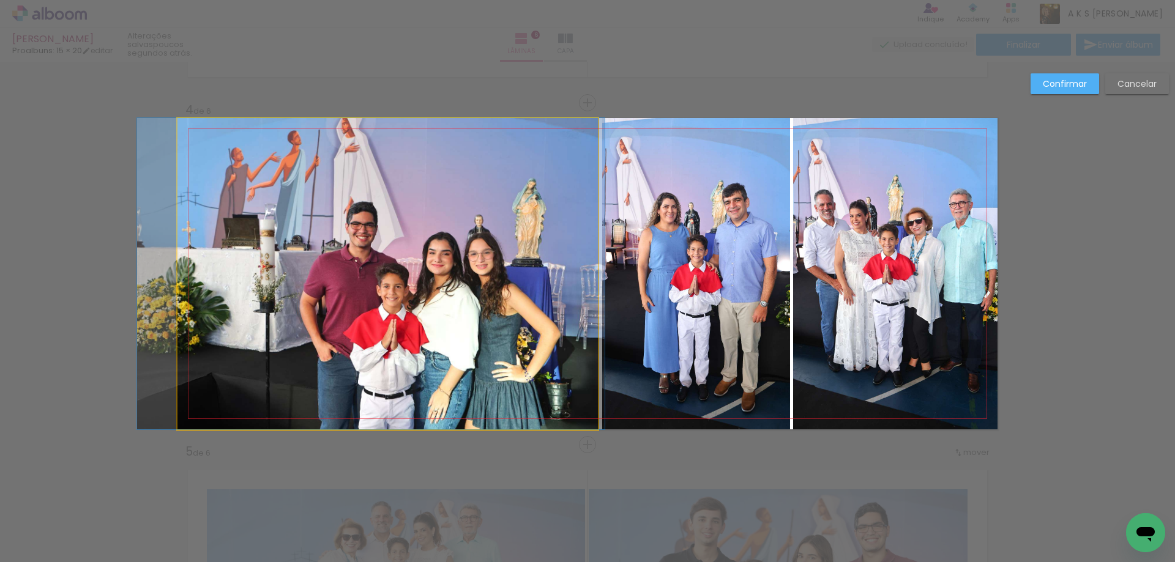
drag, startPoint x: 592, startPoint y: 270, endPoint x: 577, endPoint y: 274, distance: 15.0
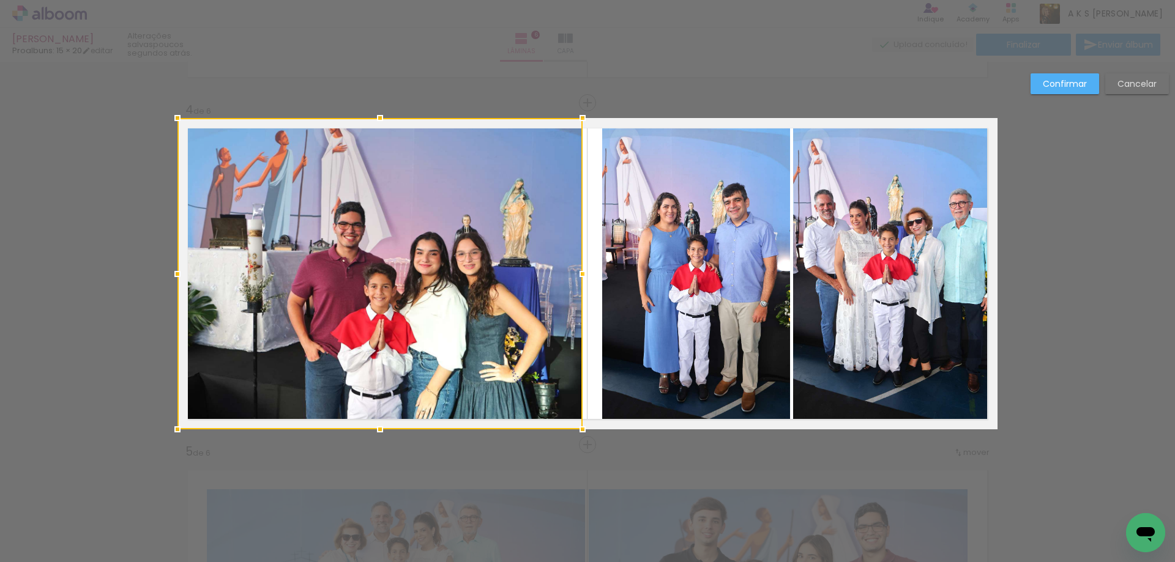
drag, startPoint x: 593, startPoint y: 275, endPoint x: 578, endPoint y: 277, distance: 15.4
click at [578, 277] on div at bounding box center [582, 274] width 24 height 24
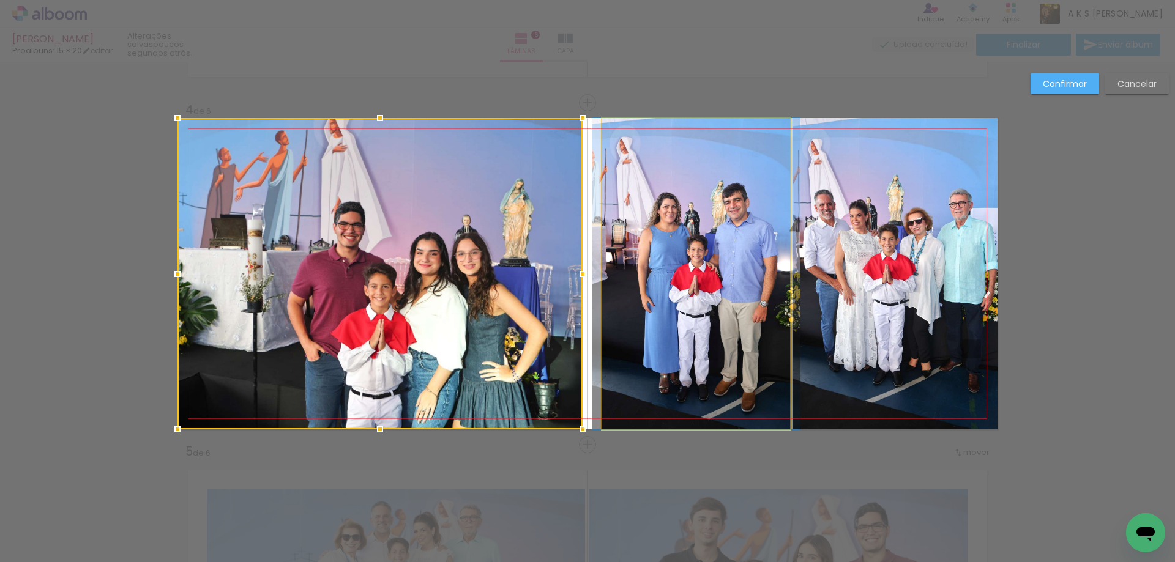
drag, startPoint x: 625, startPoint y: 261, endPoint x: 608, endPoint y: 274, distance: 21.4
click at [625, 263] on quentale-photo at bounding box center [696, 273] width 188 height 311
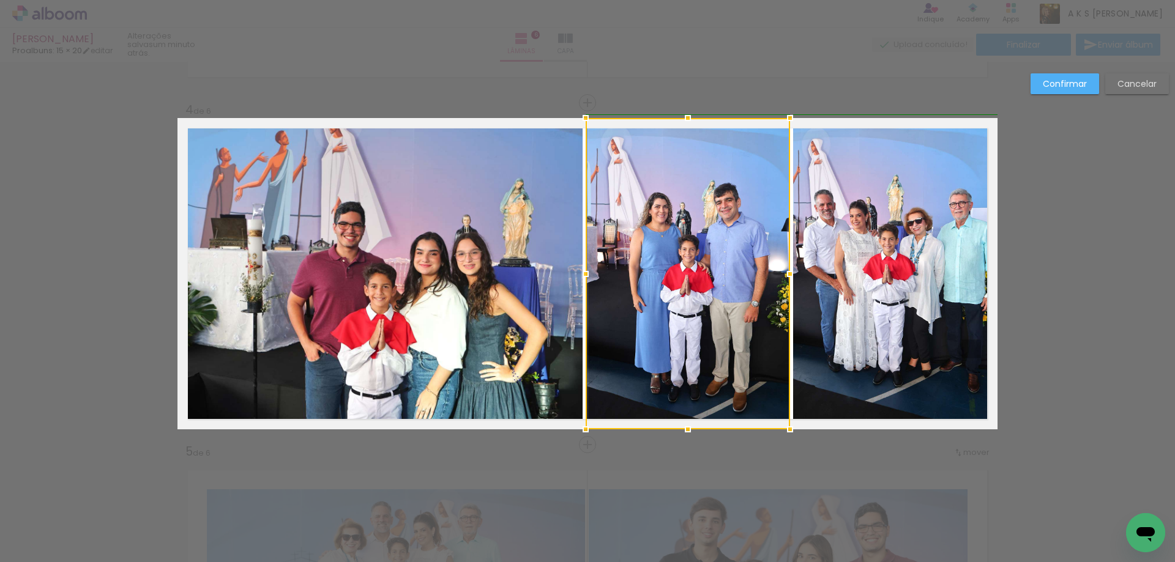
drag, startPoint x: 598, startPoint y: 277, endPoint x: 589, endPoint y: 277, distance: 8.6
click at [589, 277] on div at bounding box center [585, 274] width 24 height 24
click at [677, 275] on div at bounding box center [688, 273] width 204 height 311
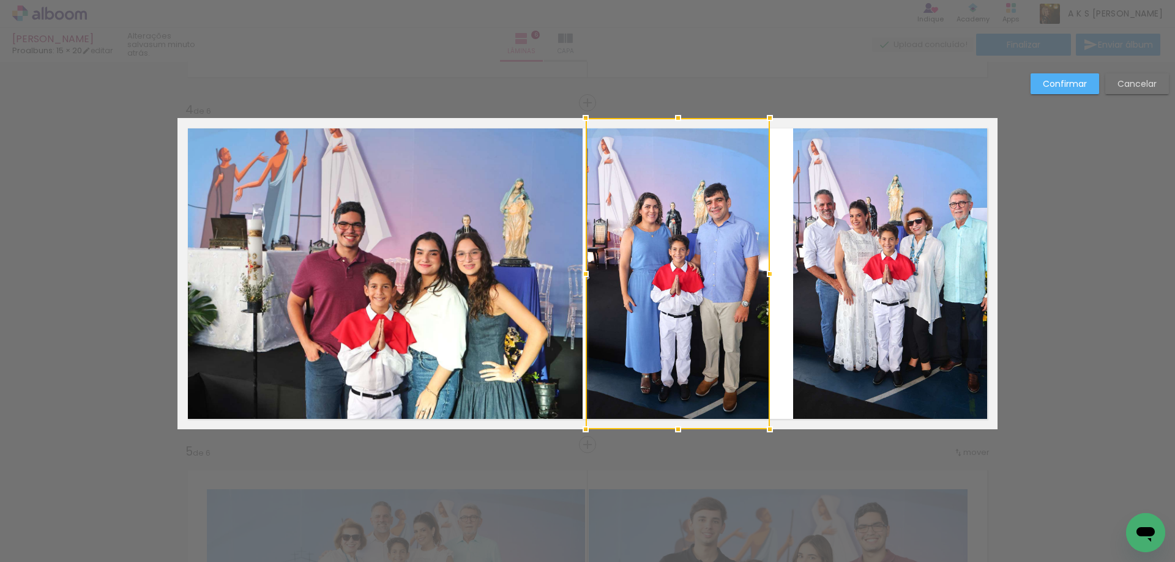
drag, startPoint x: 785, startPoint y: 277, endPoint x: 761, endPoint y: 280, distance: 24.1
click at [761, 280] on div at bounding box center [770, 274] width 24 height 24
click at [838, 261] on quentale-photo at bounding box center [895, 273] width 204 height 311
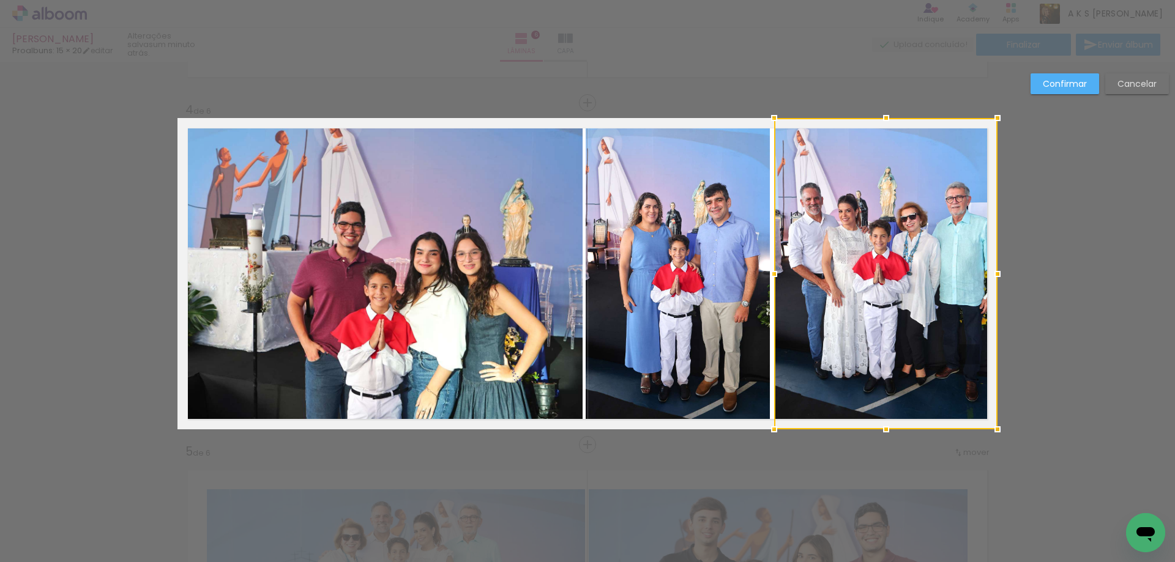
drag, startPoint x: 793, startPoint y: 277, endPoint x: 774, endPoint y: 279, distance: 19.1
click at [774, 279] on div at bounding box center [774, 274] width 24 height 24
drag, startPoint x: 1059, startPoint y: 85, endPoint x: 1024, endPoint y: 99, distance: 38.2
click at [0, 0] on slot "Confirmar" at bounding box center [0, 0] width 0 height 0
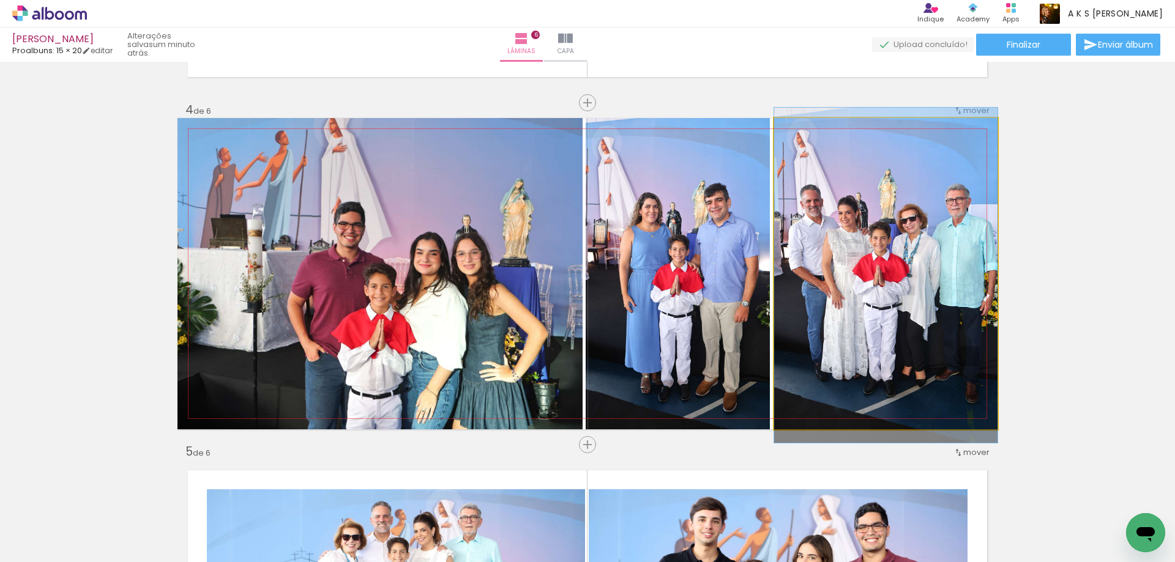
drag, startPoint x: 881, startPoint y: 249, endPoint x: 856, endPoint y: 251, distance: 25.2
click at [896, 220] on quentale-photo at bounding box center [885, 273] width 223 height 311
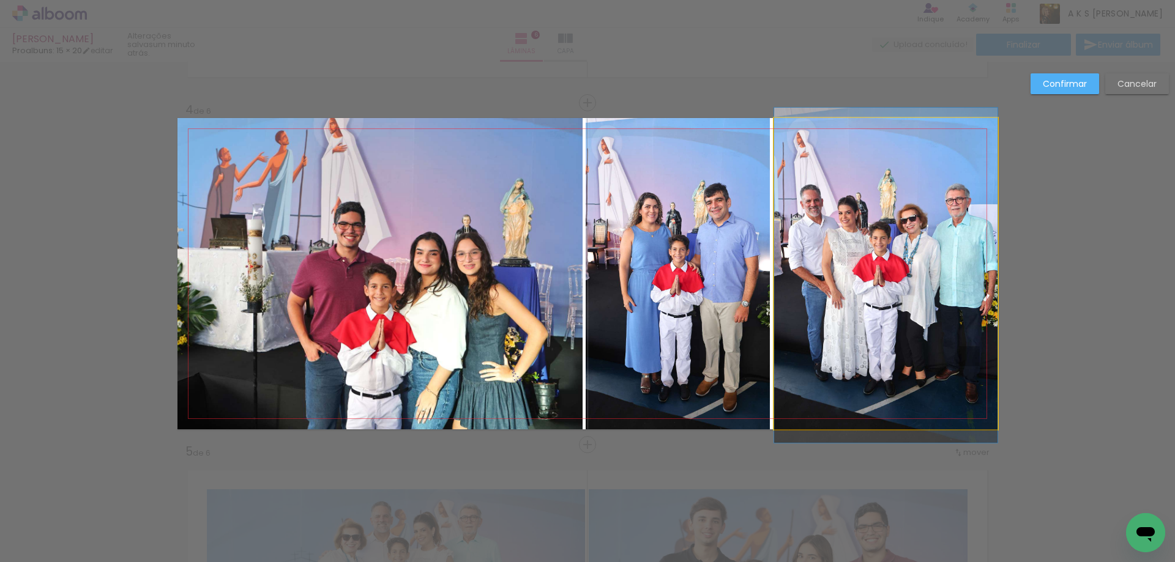
click at [896, 220] on quentale-photo at bounding box center [885, 273] width 223 height 311
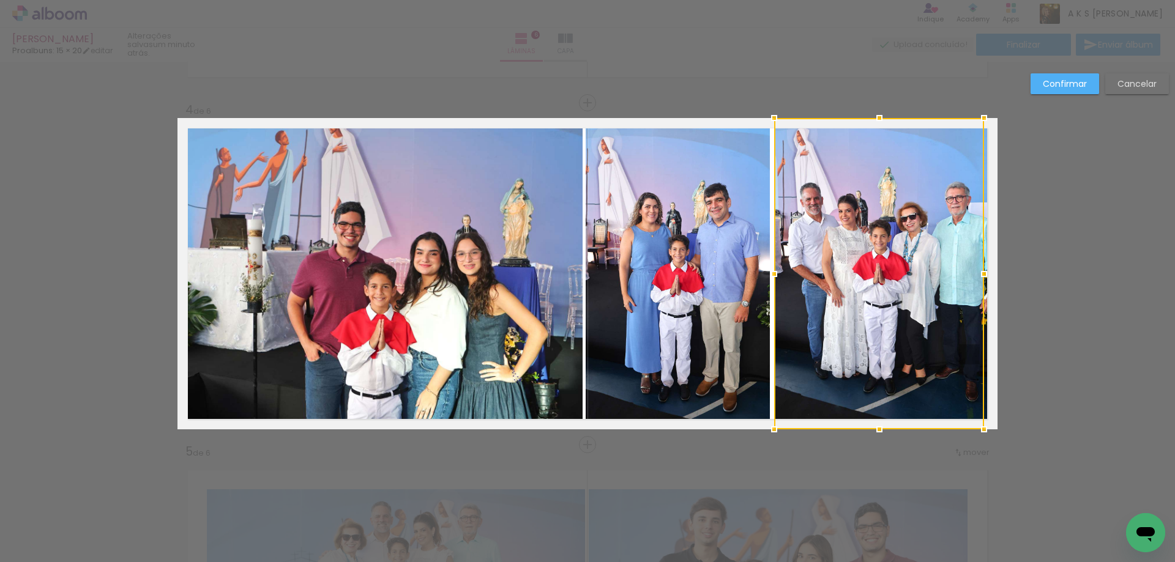
drag, startPoint x: 994, startPoint y: 272, endPoint x: 964, endPoint y: 274, distance: 30.0
click at [964, 274] on div at bounding box center [879, 273] width 210 height 311
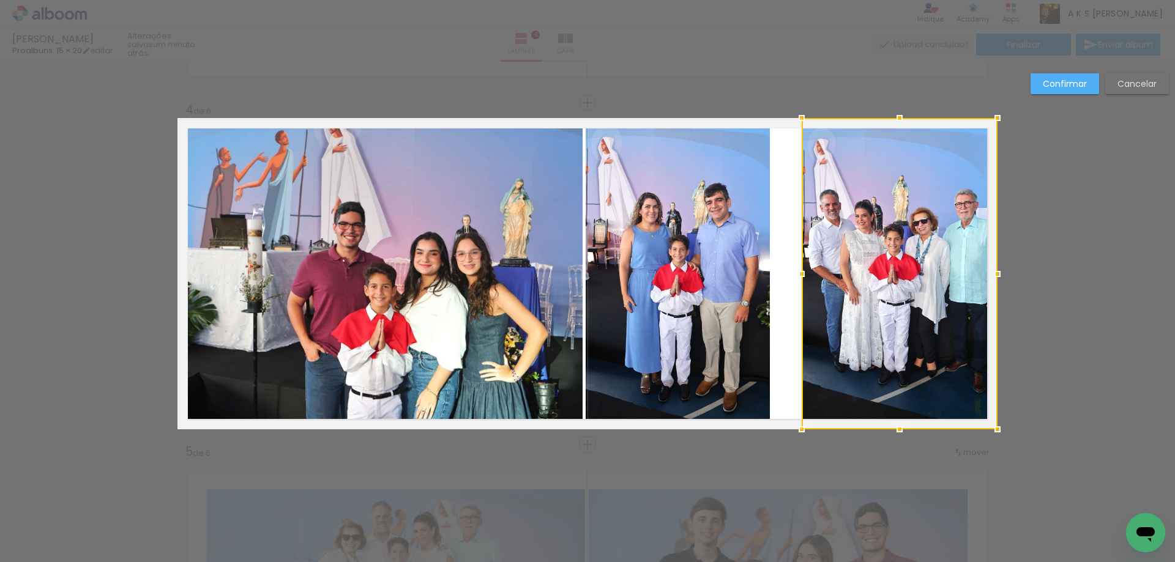
click at [0, 0] on slot "Confirmar" at bounding box center [0, 0] width 0 height 0
click at [1055, 86] on div "Inserir lâmina 1 de 6 Inserir lâmina 2 de 6 Inserir lâmina 3 de 6 Inserir lâmin…" at bounding box center [587, 258] width 1175 height 2395
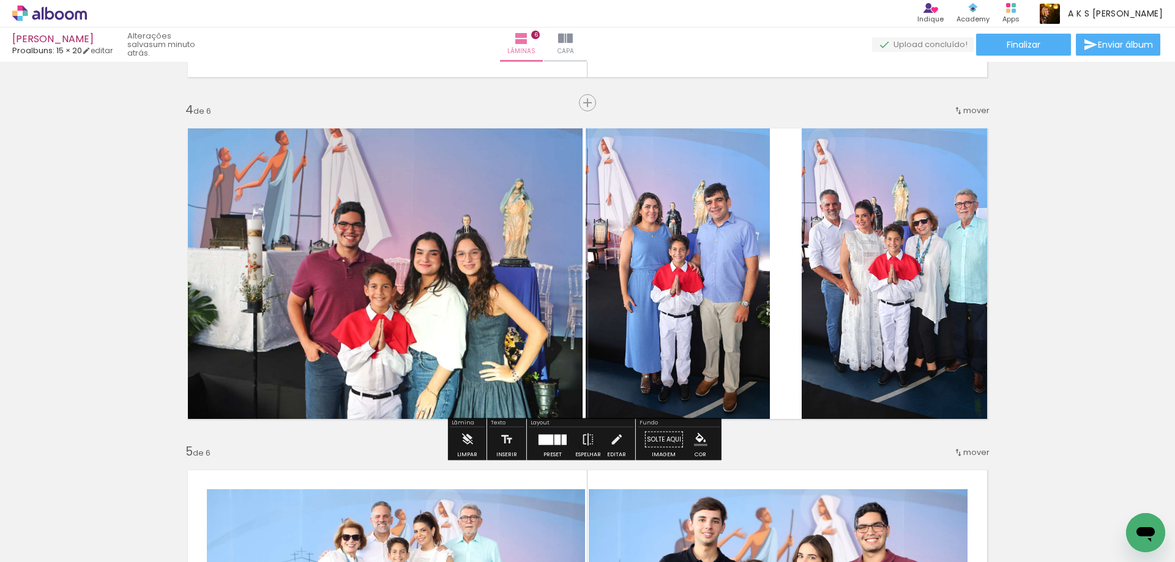
click at [824, 276] on quentale-photo at bounding box center [900, 273] width 196 height 311
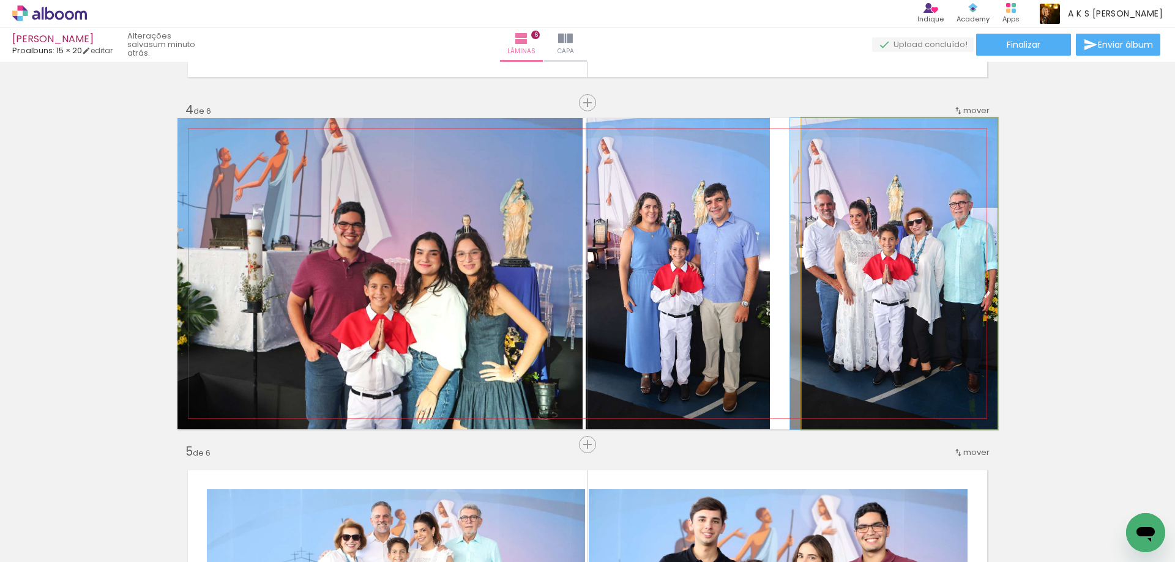
drag, startPoint x: 819, startPoint y: 266, endPoint x: 800, endPoint y: 269, distance: 18.5
click at [802, 269] on quentale-photo at bounding box center [900, 273] width 196 height 311
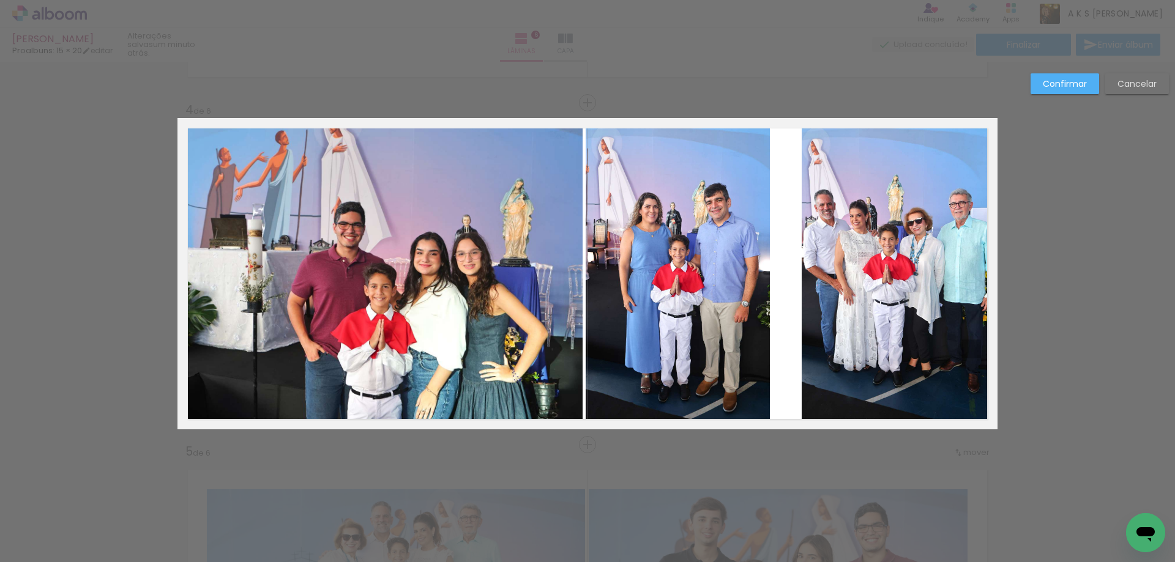
click at [807, 264] on quentale-photo at bounding box center [900, 273] width 196 height 311
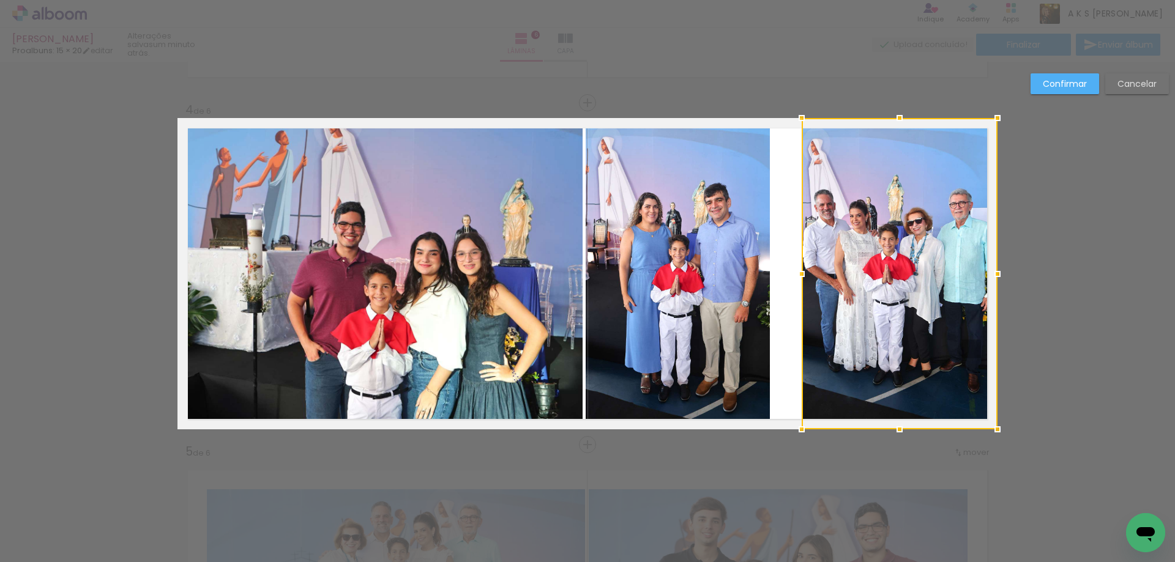
click at [807, 264] on div at bounding box center [801, 274] width 24 height 24
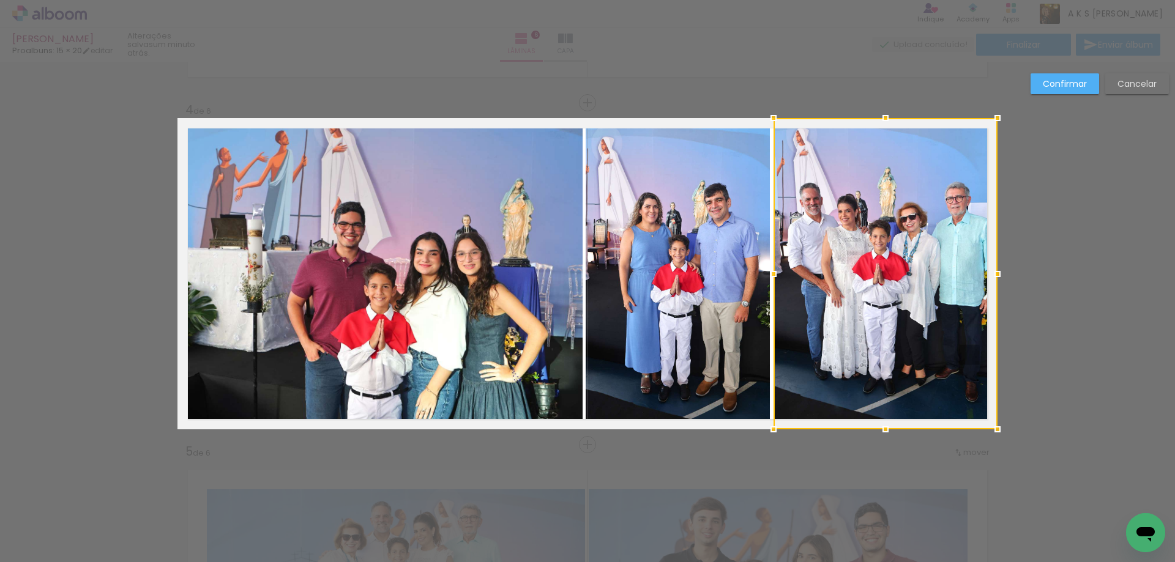
drag, startPoint x: 799, startPoint y: 272, endPoint x: 770, endPoint y: 275, distance: 28.3
click at [770, 275] on div at bounding box center [773, 274] width 24 height 24
click at [0, 0] on slot "Confirmar" at bounding box center [0, 0] width 0 height 0
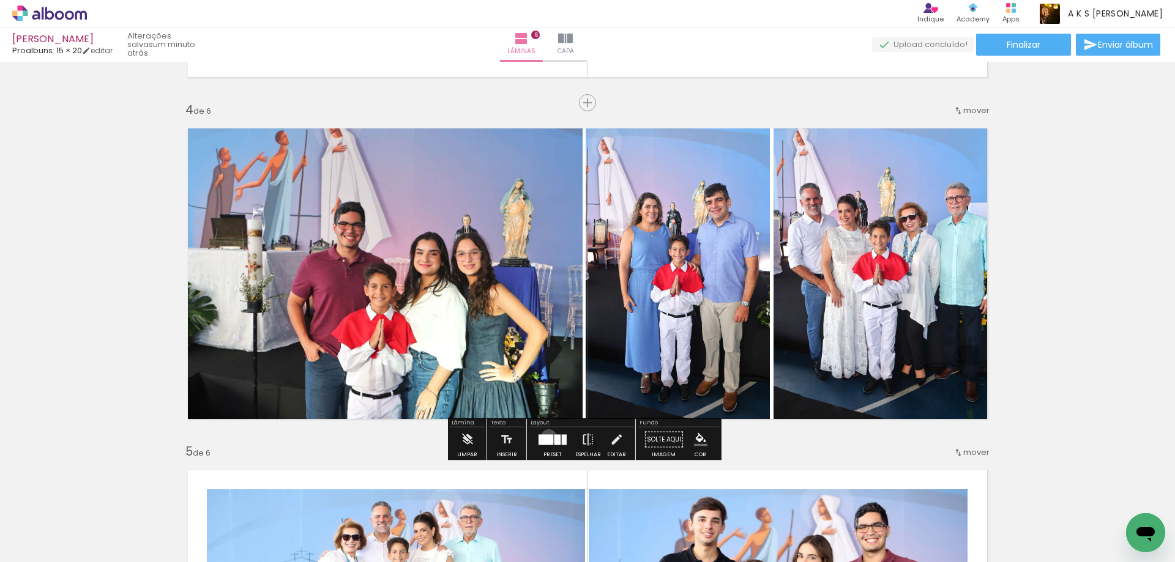
click at [546, 437] on div at bounding box center [546, 439] width 15 height 10
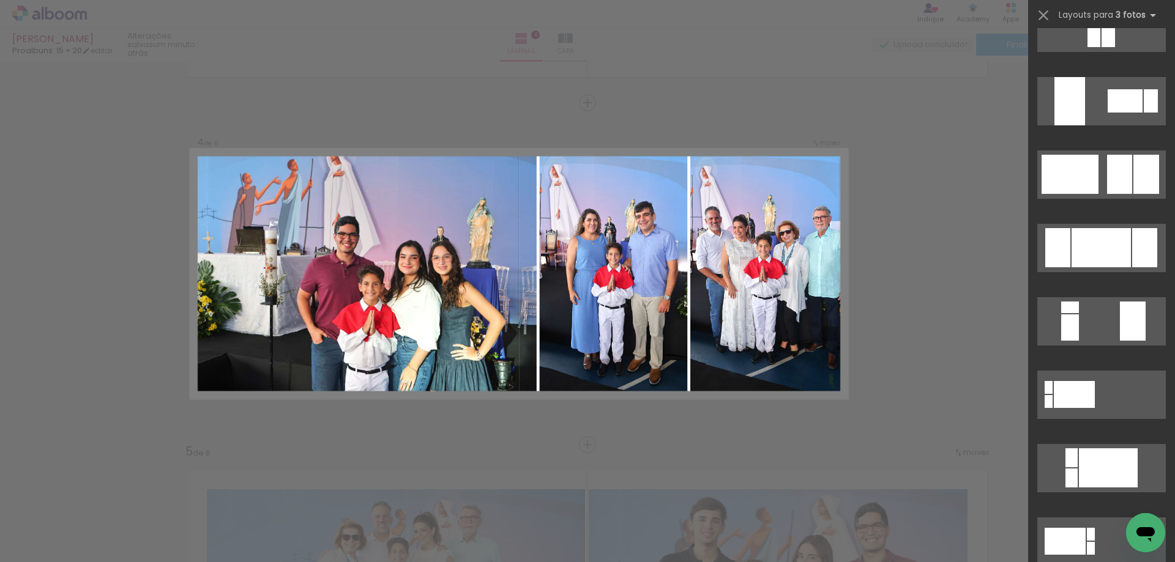
scroll to position [257, 0]
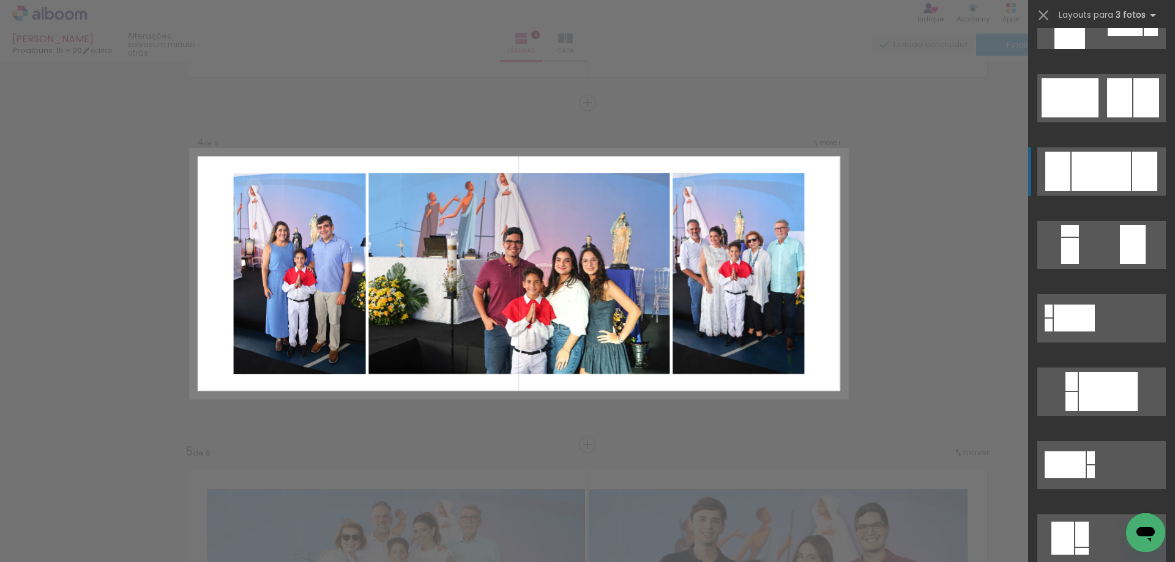
click at [1085, 160] on div at bounding box center [1101, 171] width 59 height 39
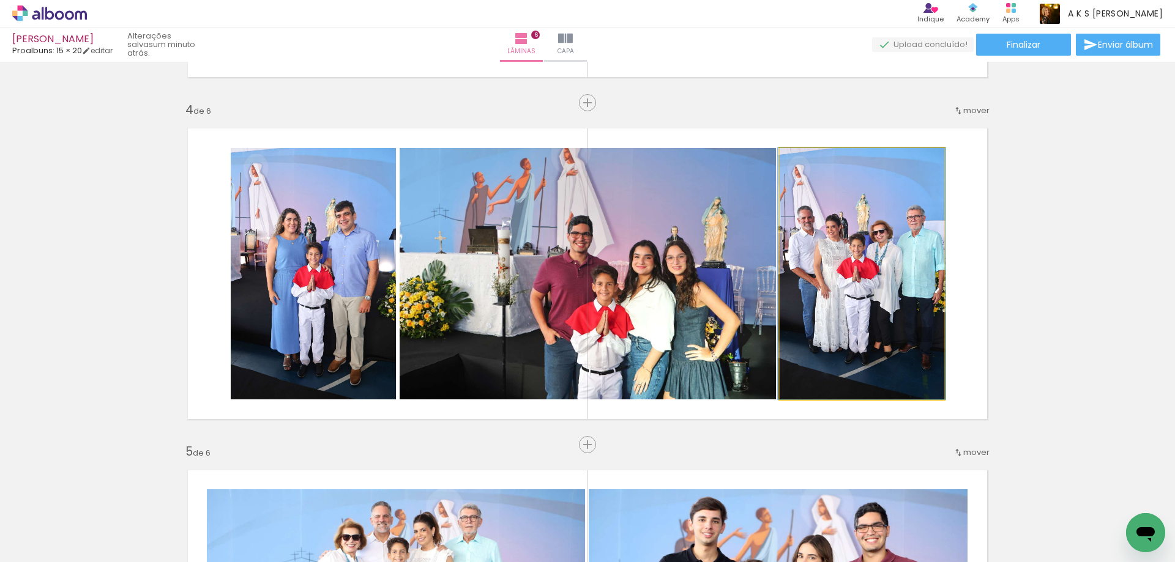
click at [900, 244] on quentale-photo at bounding box center [862, 274] width 165 height 252
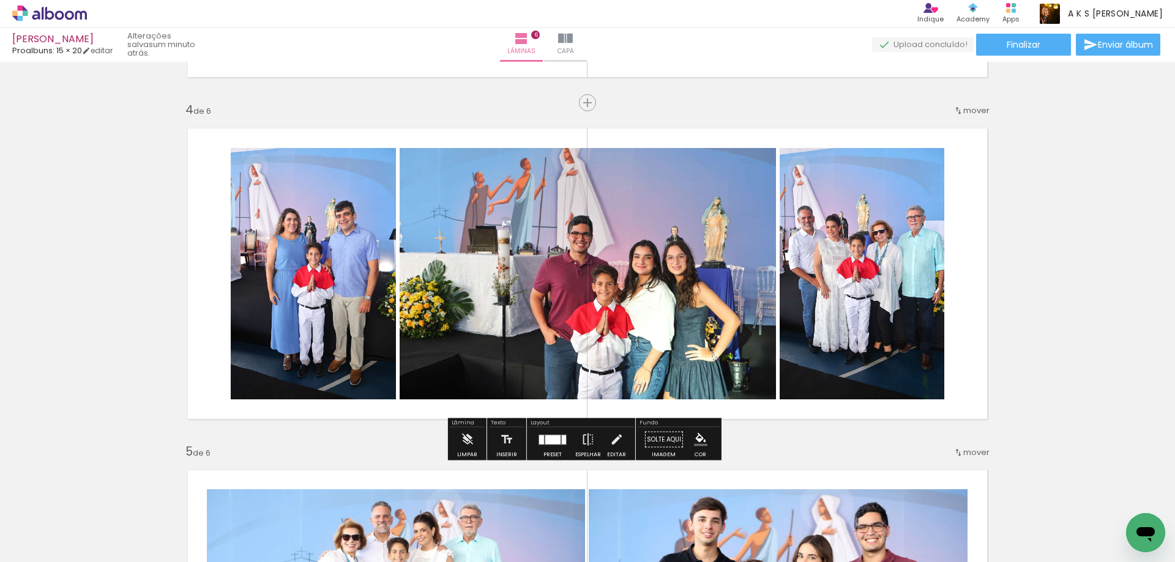
click at [900, 244] on quentale-photo at bounding box center [862, 274] width 165 height 252
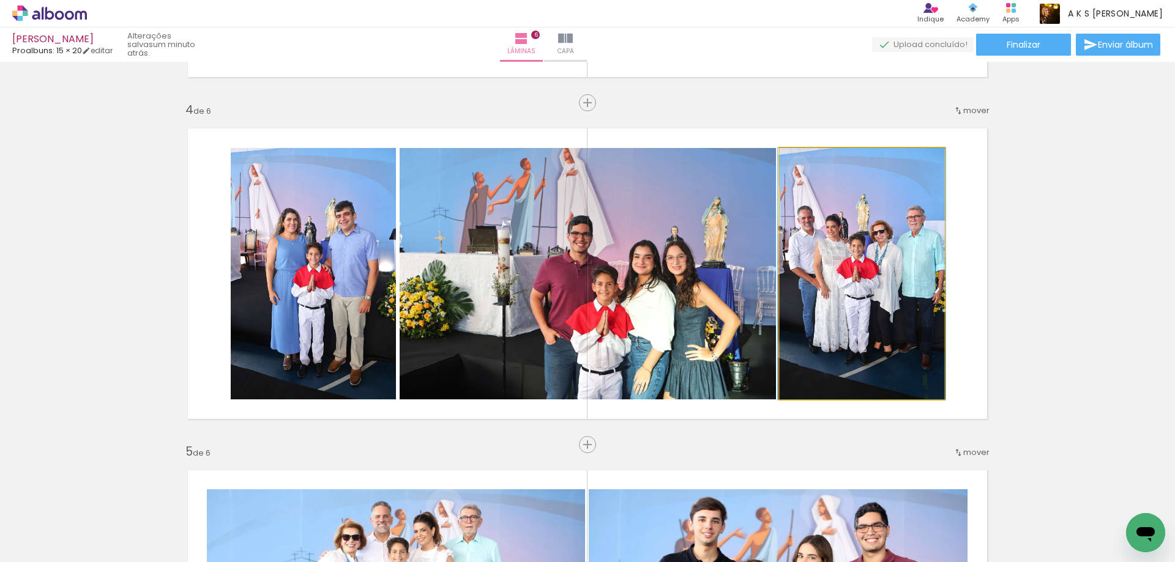
click at [900, 244] on quentale-photo at bounding box center [862, 274] width 165 height 252
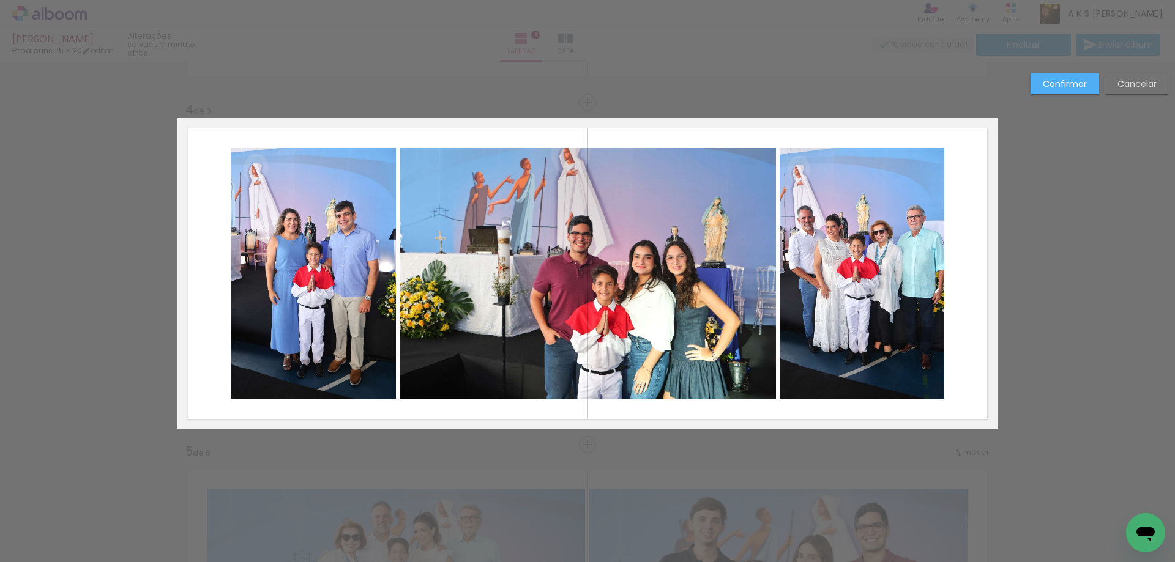
click at [900, 244] on quentale-photo at bounding box center [862, 274] width 165 height 252
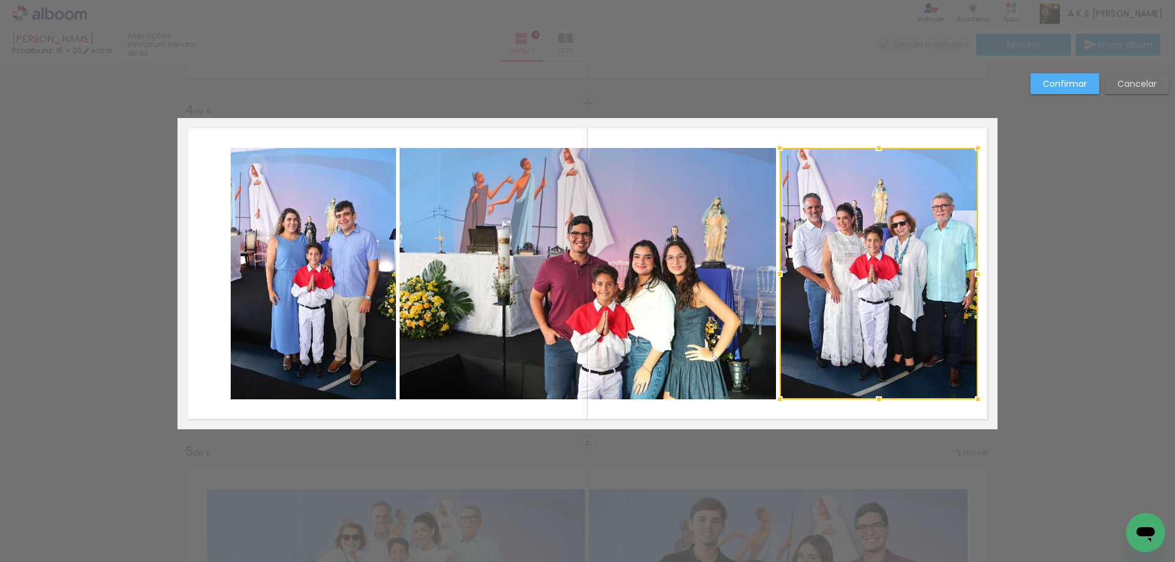
drag, startPoint x: 943, startPoint y: 277, endPoint x: 977, endPoint y: 278, distance: 33.7
click at [977, 278] on div at bounding box center [978, 274] width 24 height 24
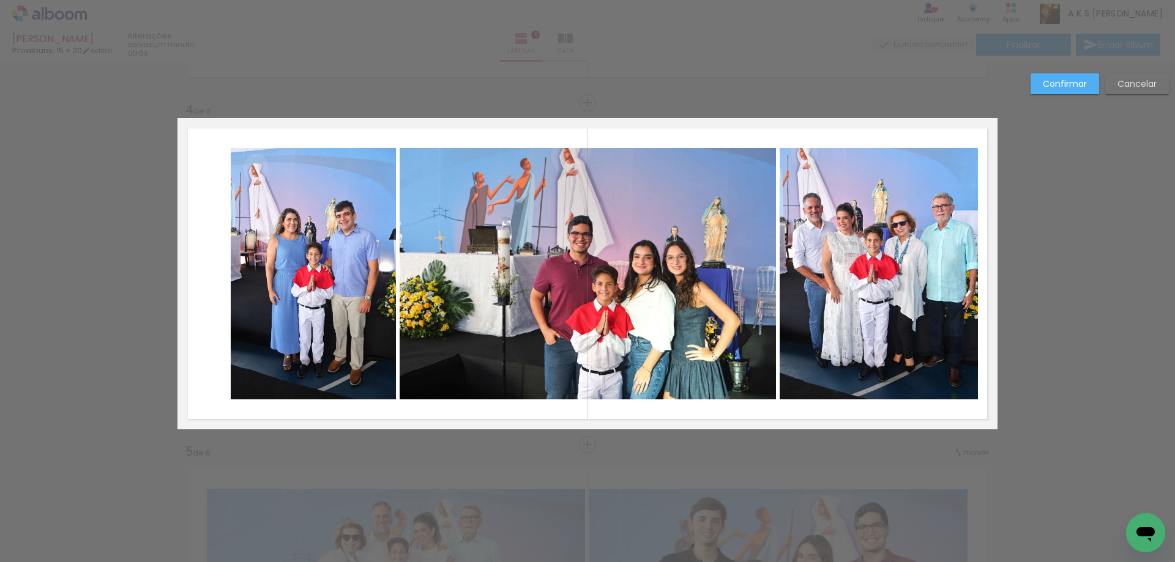
click at [0, 0] on slot "Confirmar" at bounding box center [0, 0] width 0 height 0
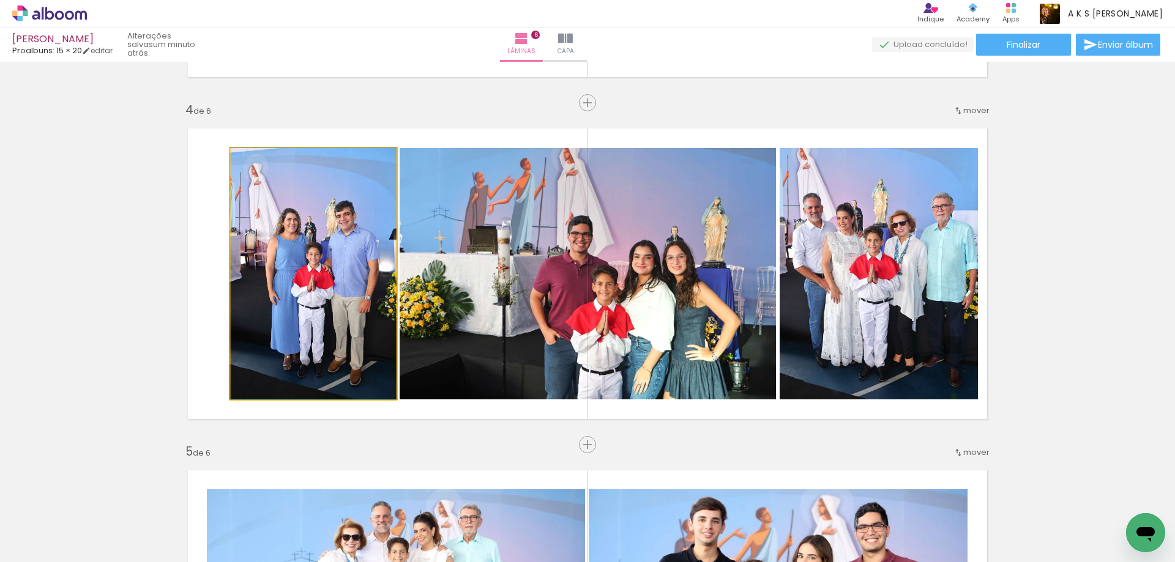
click at [253, 262] on quentale-photo at bounding box center [313, 274] width 165 height 252
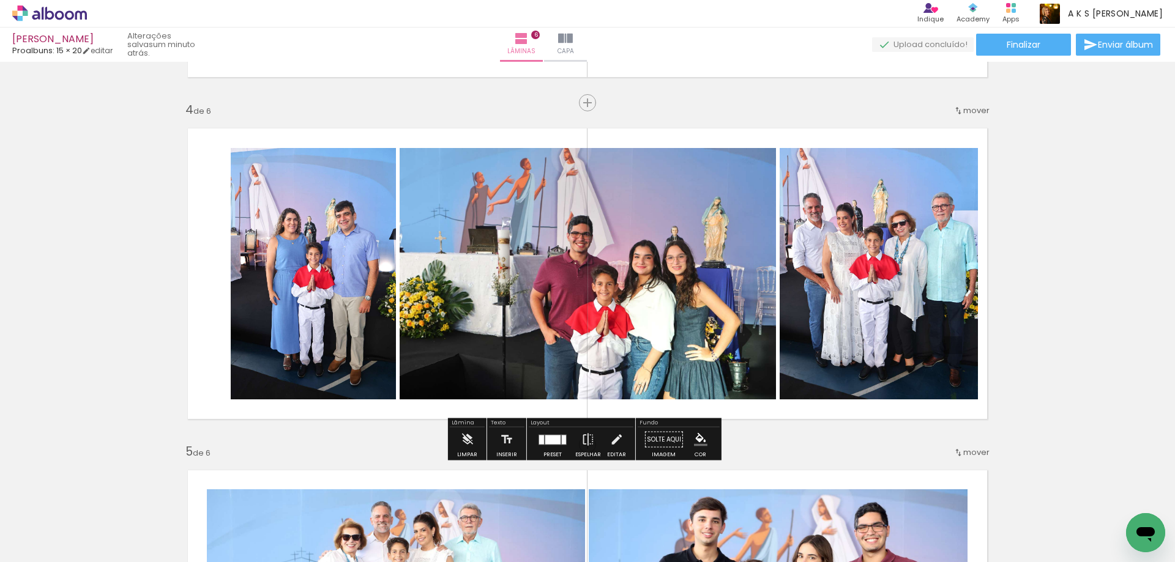
click at [253, 262] on quentale-photo at bounding box center [313, 274] width 165 height 252
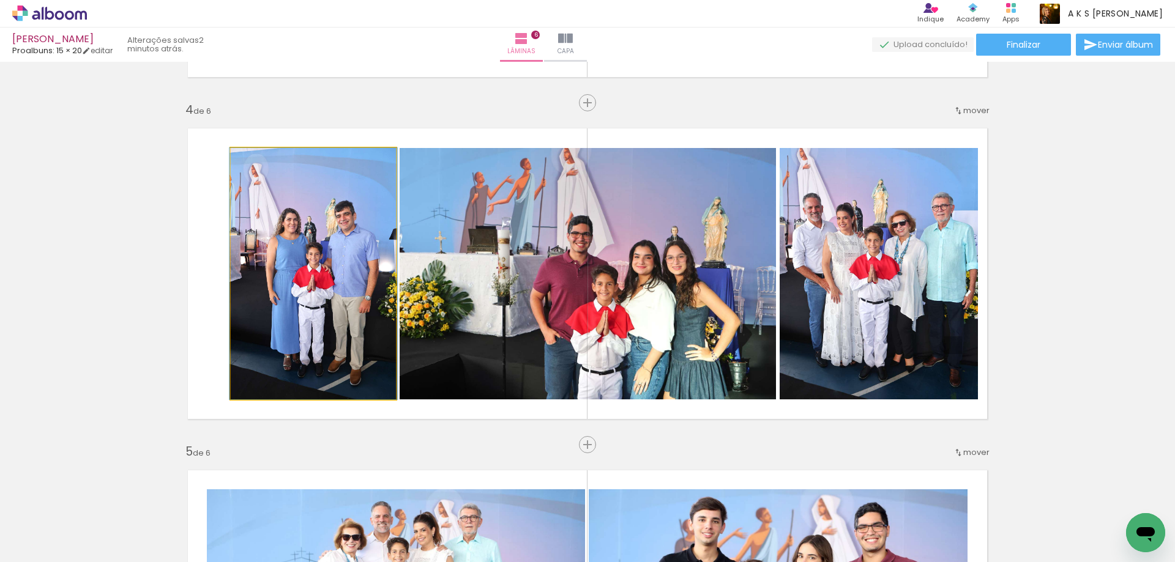
click at [232, 272] on quentale-photo at bounding box center [313, 274] width 165 height 252
click at [242, 278] on quentale-photo at bounding box center [313, 274] width 165 height 252
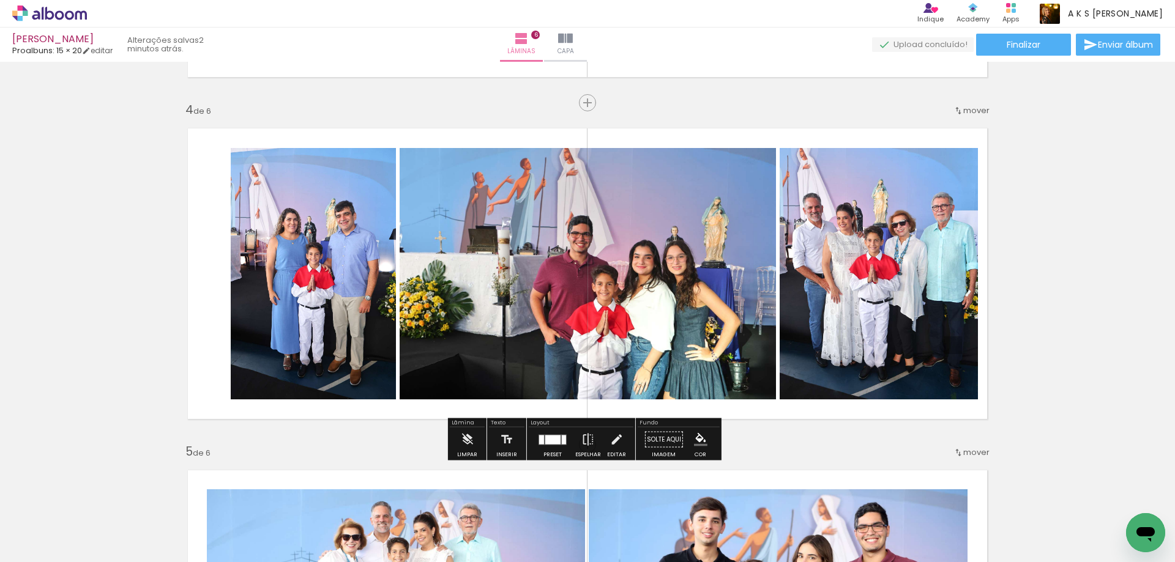
click at [237, 274] on quentale-photo at bounding box center [313, 274] width 165 height 252
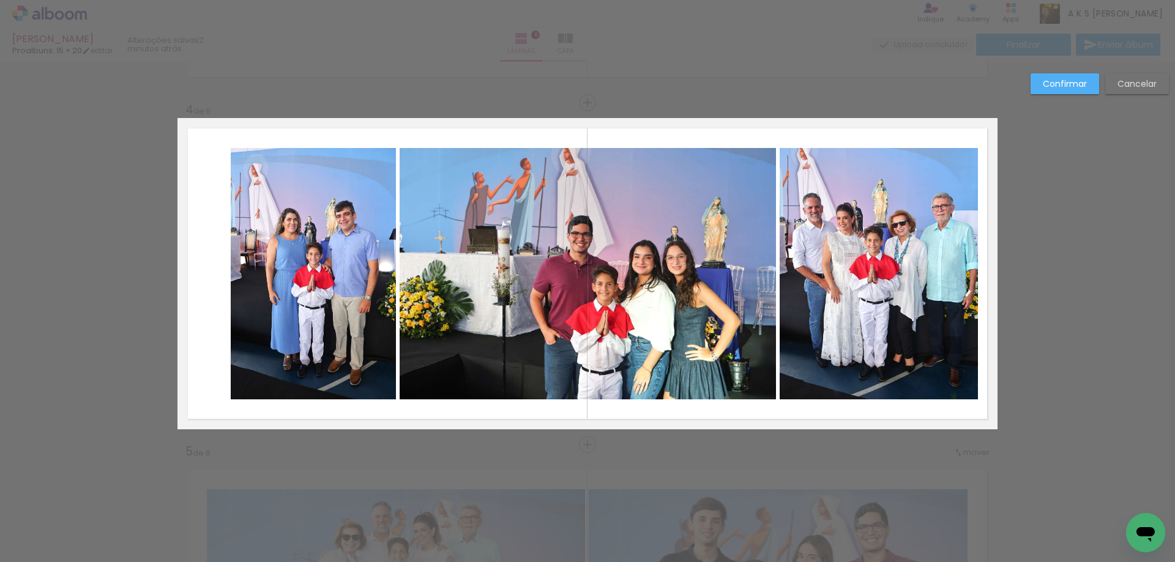
click at [237, 274] on quentale-photo at bounding box center [313, 274] width 165 height 252
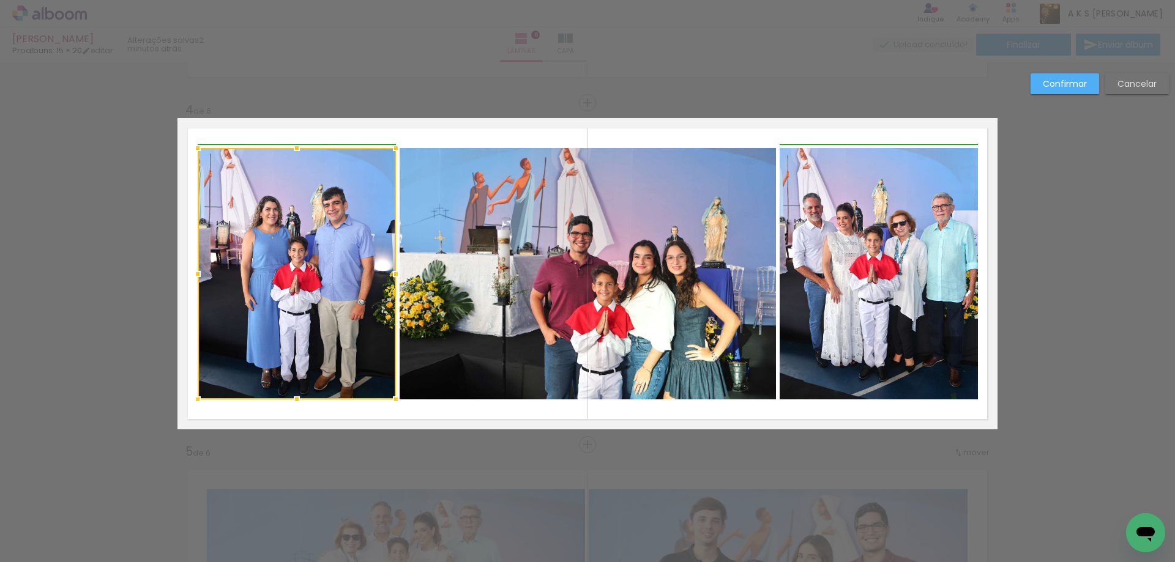
drag, startPoint x: 229, startPoint y: 275, endPoint x: 196, endPoint y: 280, distance: 33.3
click at [196, 280] on div at bounding box center [197, 274] width 24 height 24
click at [0, 0] on slot "Confirmar" at bounding box center [0, 0] width 0 height 0
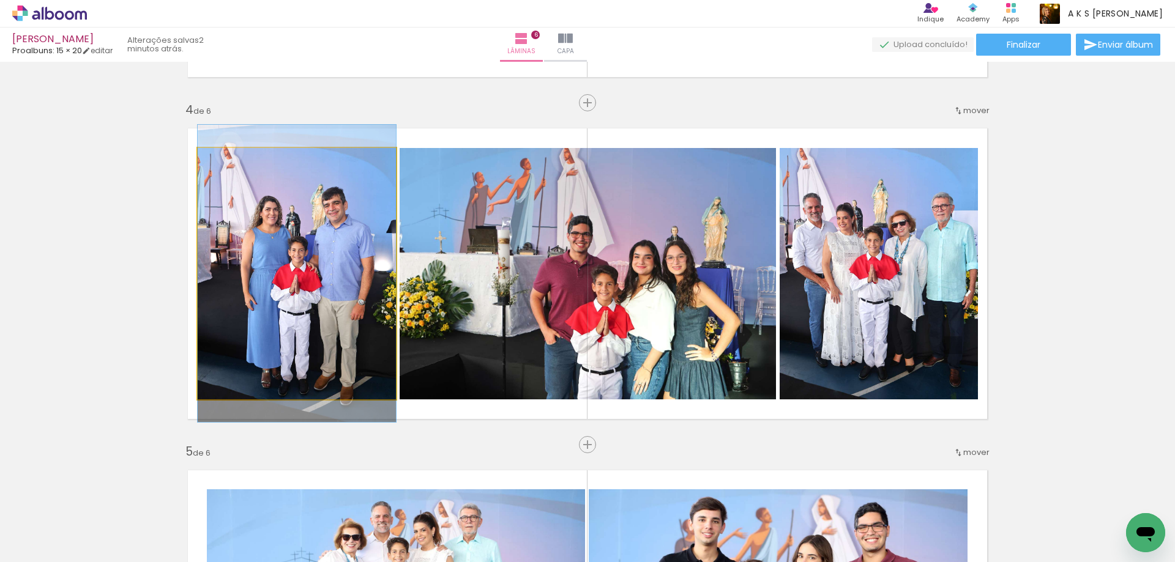
click at [315, 229] on quentale-photo at bounding box center [297, 274] width 198 height 252
click at [217, 160] on div at bounding box center [227, 161] width 20 height 20
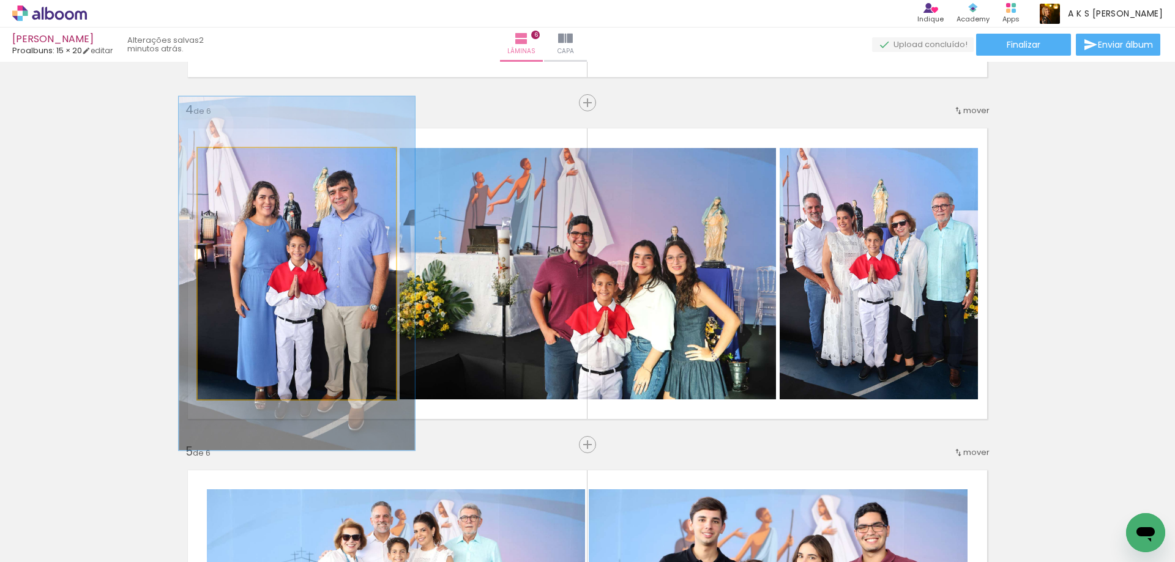
drag, startPoint x: 216, startPoint y: 160, endPoint x: 248, endPoint y: 182, distance: 39.1
type paper-slider "130"
click at [229, 166] on div at bounding box center [235, 161] width 20 height 20
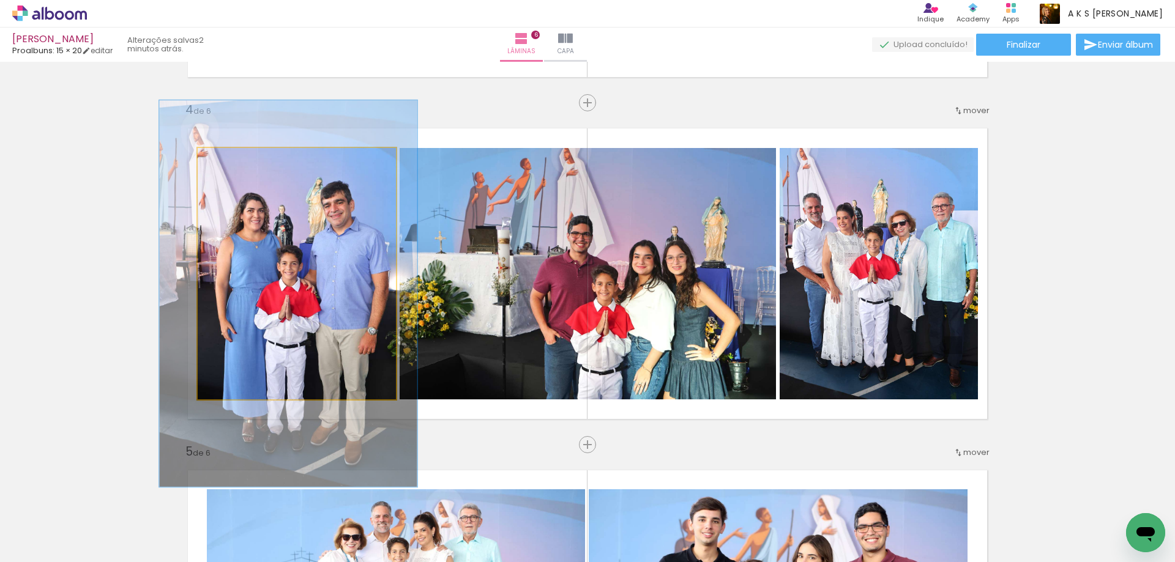
drag, startPoint x: 300, startPoint y: 212, endPoint x: 292, endPoint y: 232, distance: 21.9
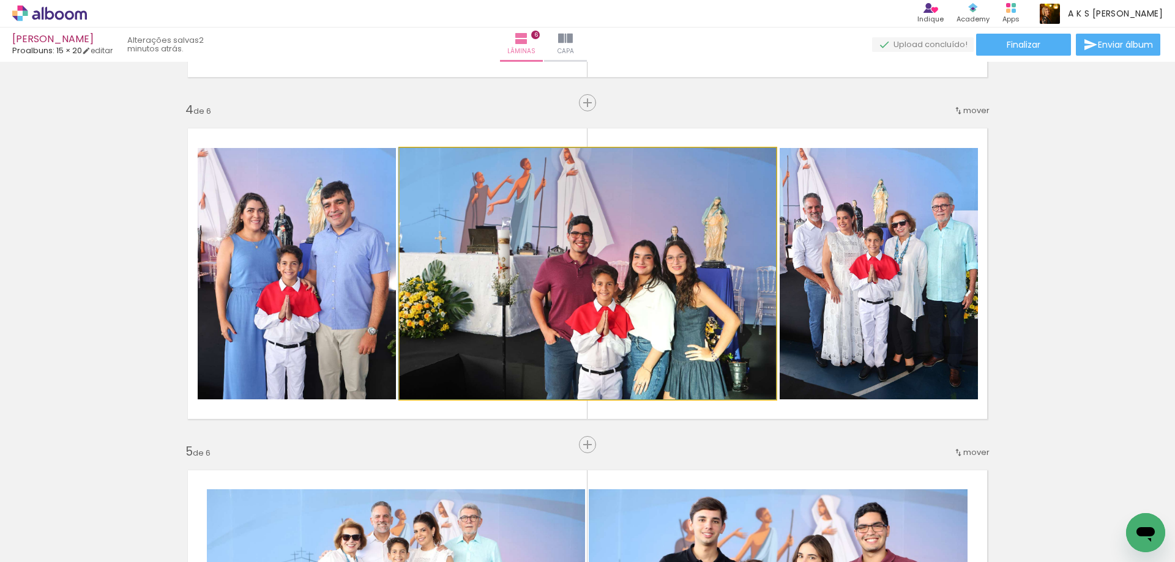
click at [429, 162] on div at bounding box center [429, 161] width 20 height 20
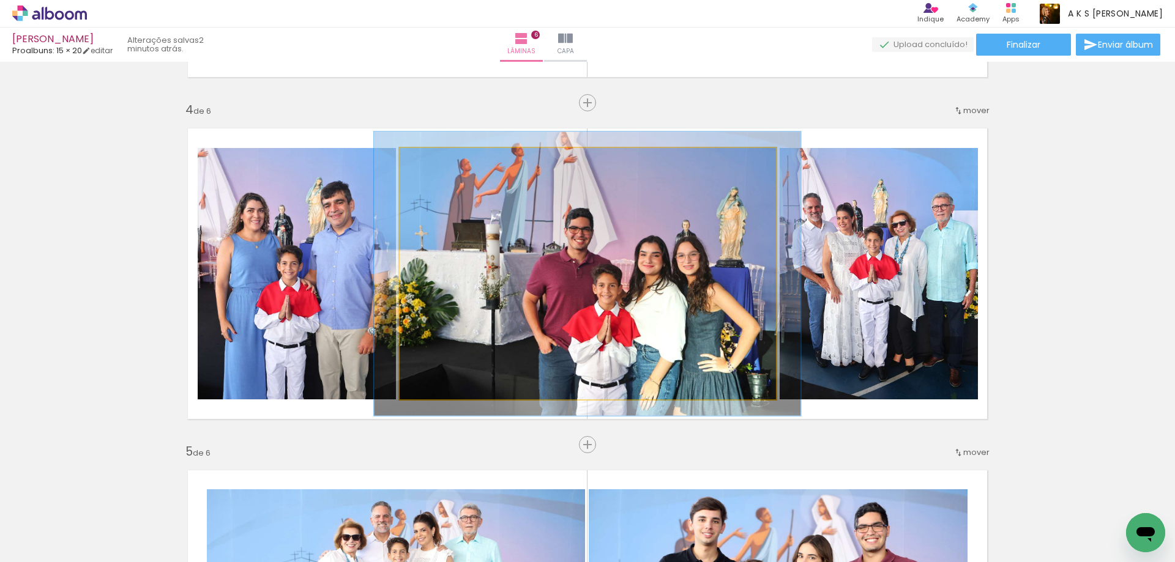
type paper-slider "113"
click at [434, 162] on div at bounding box center [434, 161] width 20 height 20
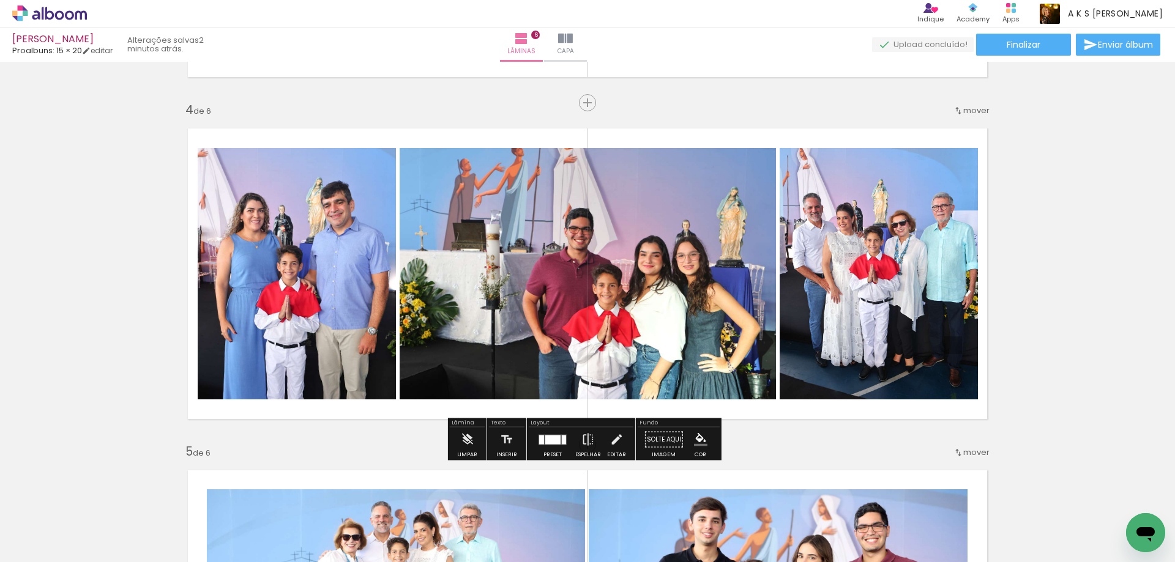
click at [590, 229] on quentale-photo at bounding box center [588, 274] width 376 height 252
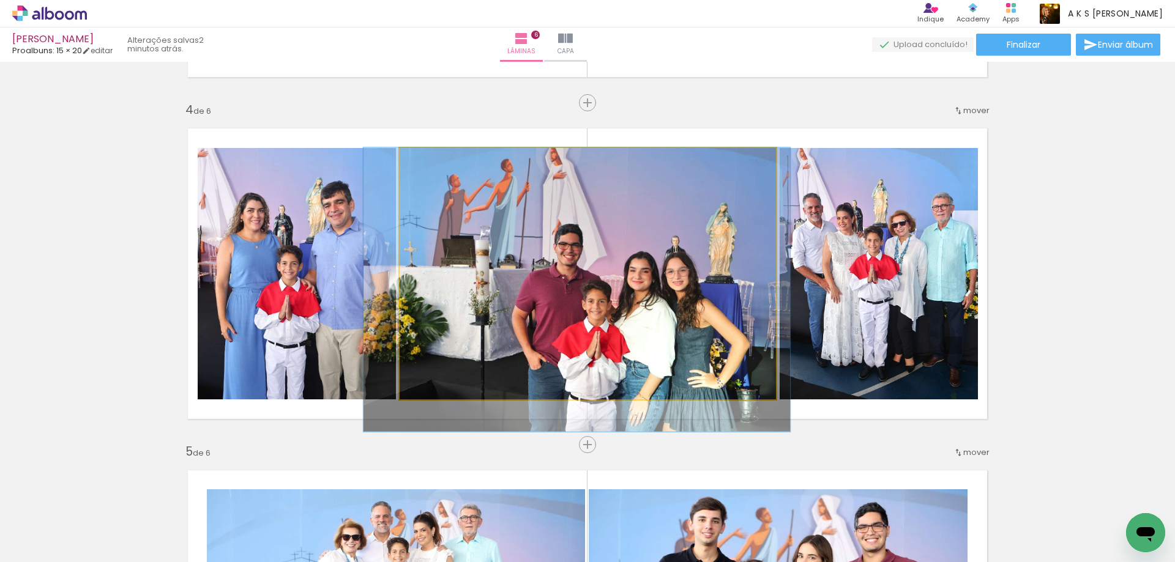
drag, startPoint x: 586, startPoint y: 236, endPoint x: 578, endPoint y: 250, distance: 16.5
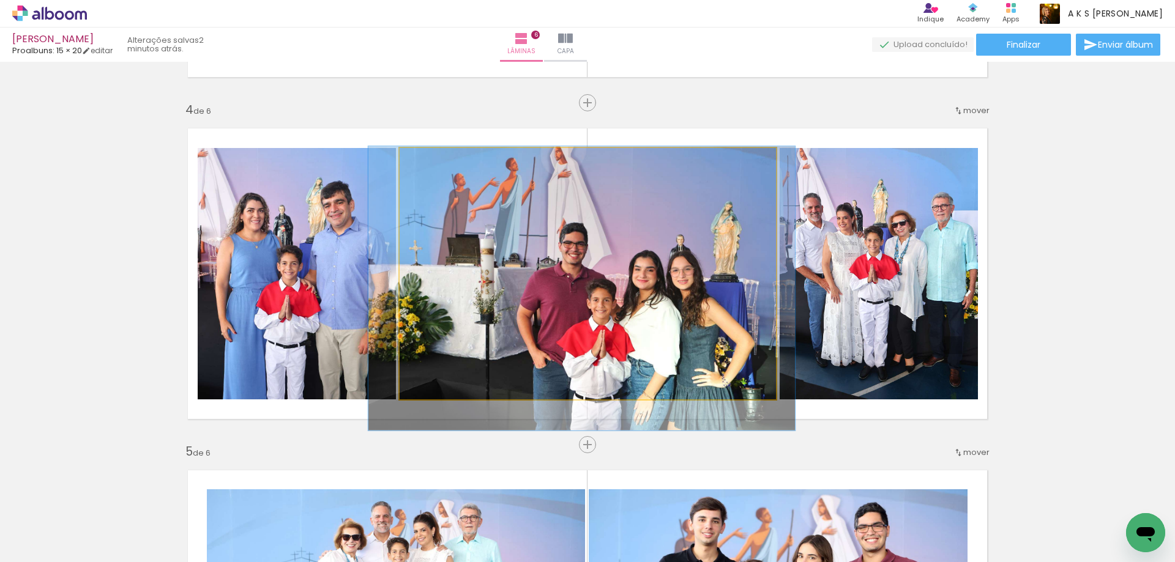
click at [653, 245] on quentale-photo at bounding box center [588, 274] width 376 height 252
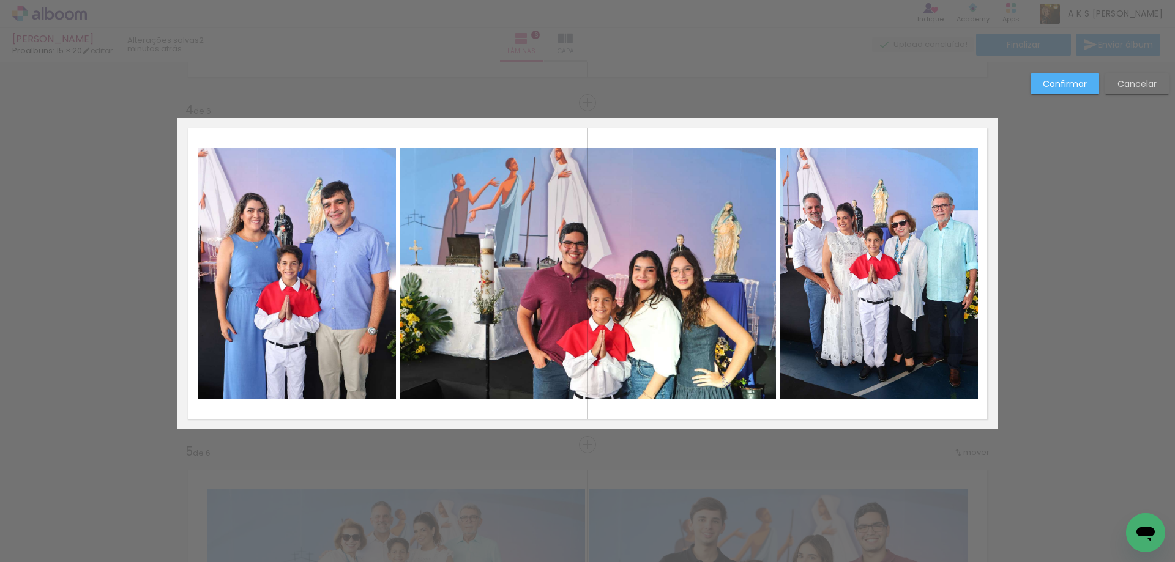
click at [0, 0] on slot "Confirmar" at bounding box center [0, 0] width 0 height 0
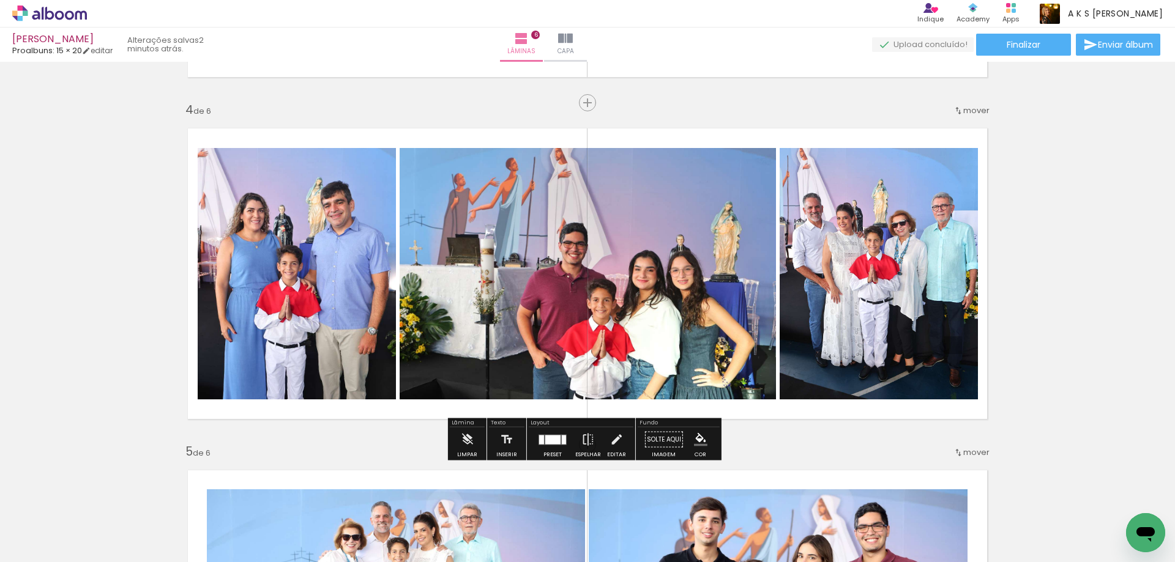
click at [688, 280] on quentale-photo at bounding box center [588, 274] width 376 height 252
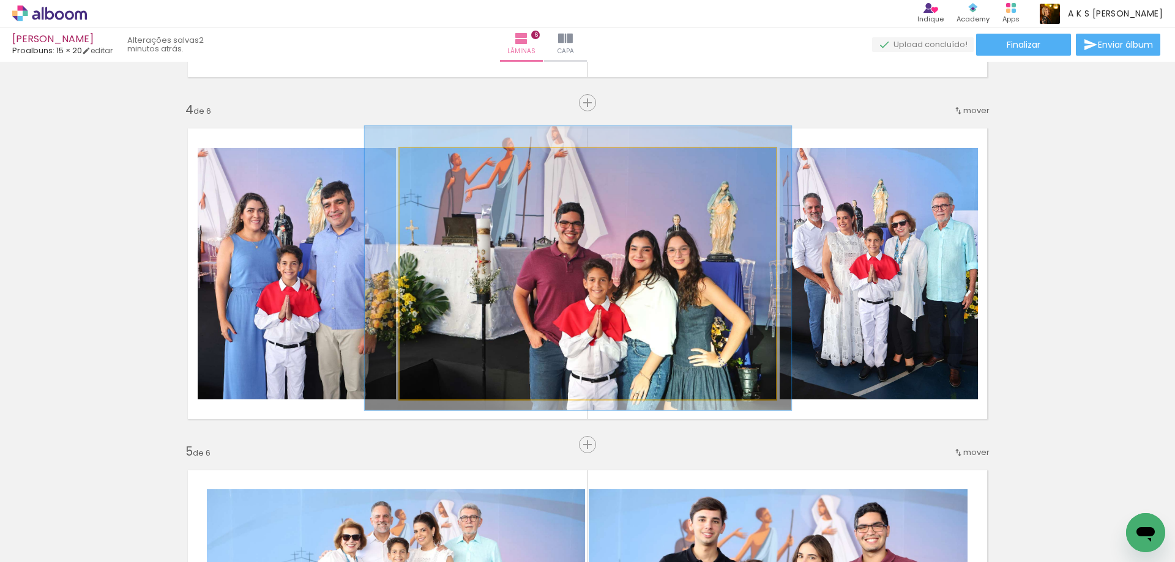
drag, startPoint x: 688, startPoint y: 277, endPoint x: 685, endPoint y: 258, distance: 19.2
click at [685, 258] on quentale-photo at bounding box center [588, 274] width 376 height 252
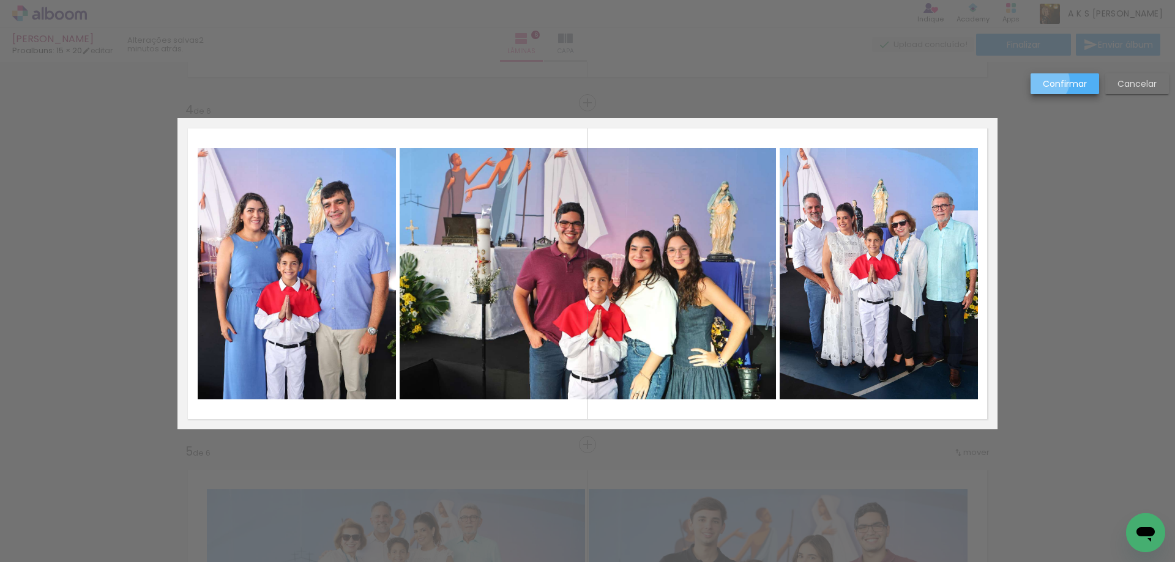
click at [0, 0] on slot "Confirmar" at bounding box center [0, 0] width 0 height 0
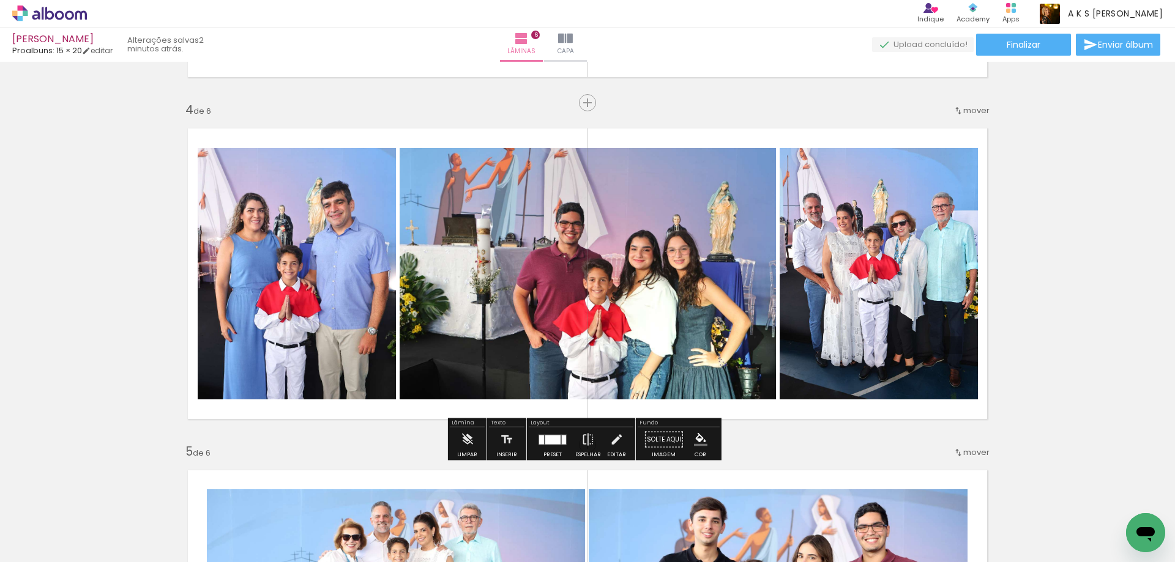
click at [557, 440] on div at bounding box center [552, 439] width 15 height 9
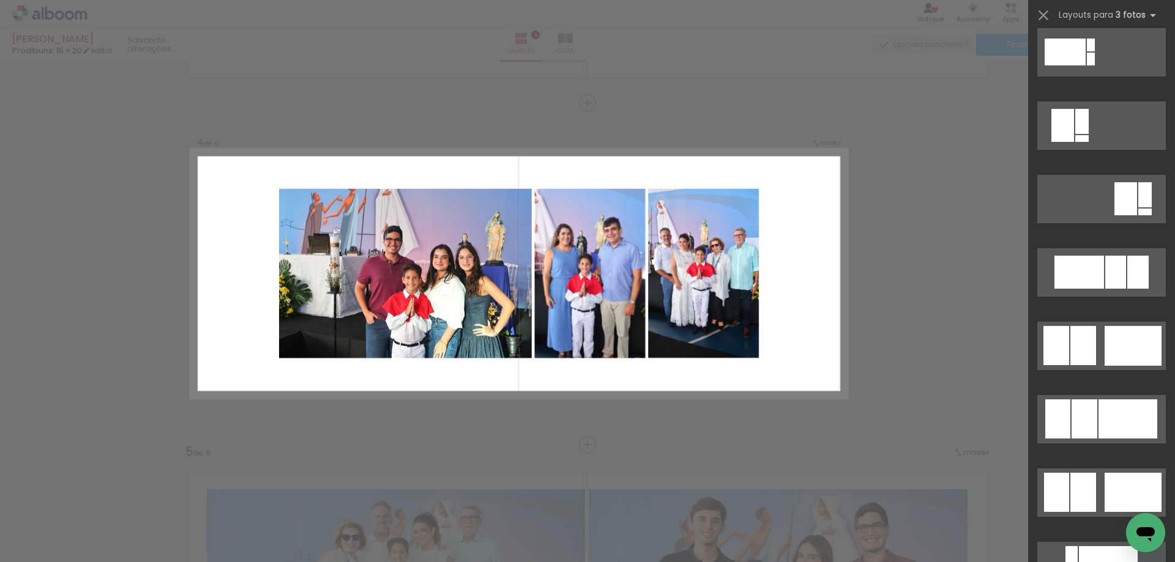
scroll to position [673, 0]
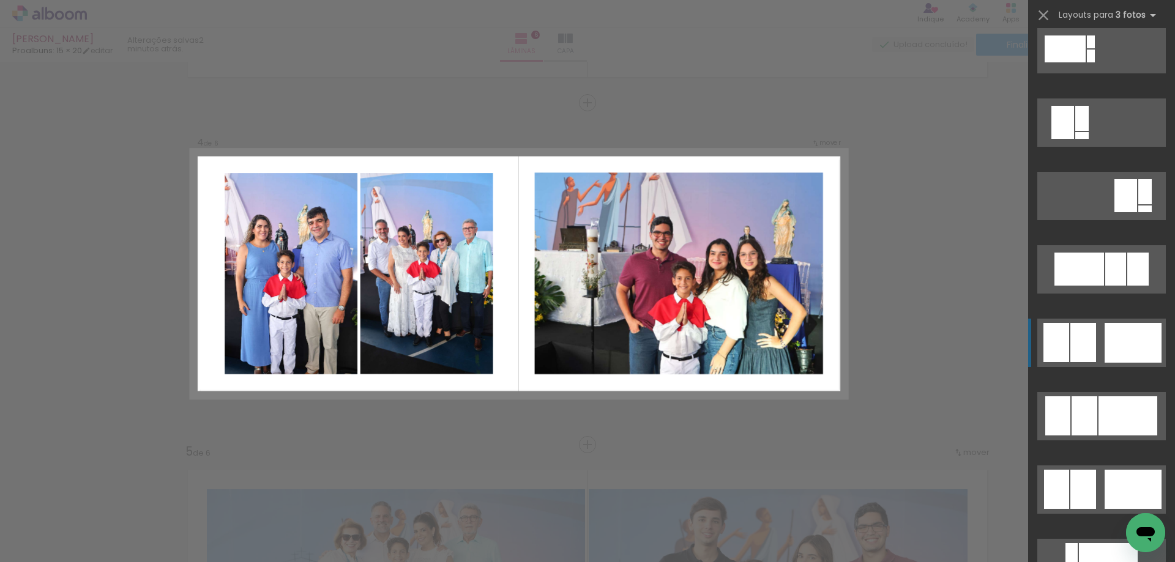
click at [1098, 329] on quentale-layouter at bounding box center [1101, 343] width 129 height 48
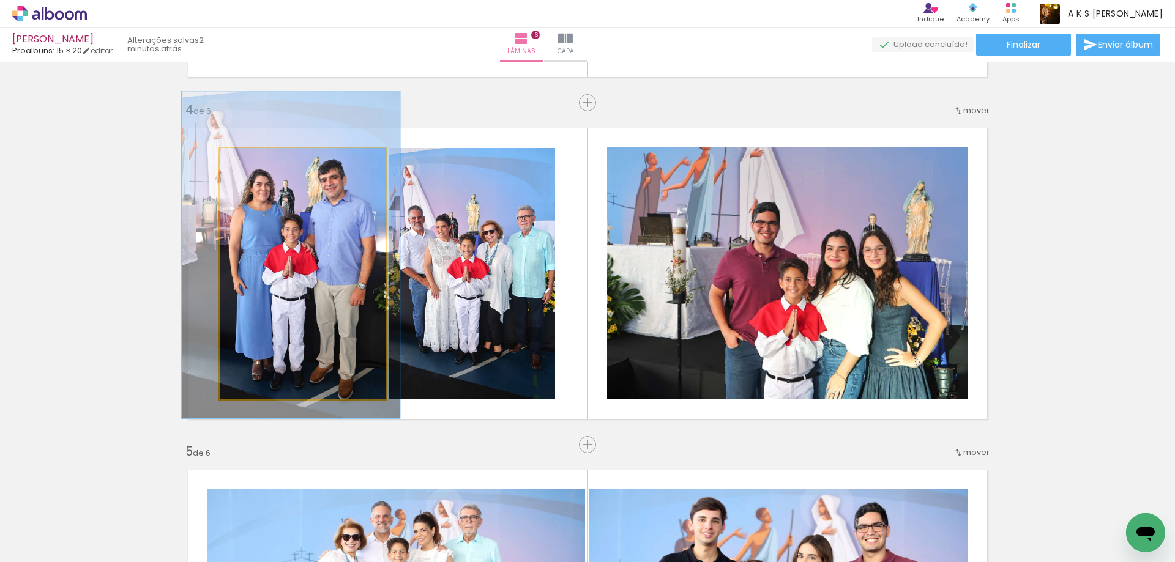
drag, startPoint x: 330, startPoint y: 288, endPoint x: 326, endPoint y: 258, distance: 30.9
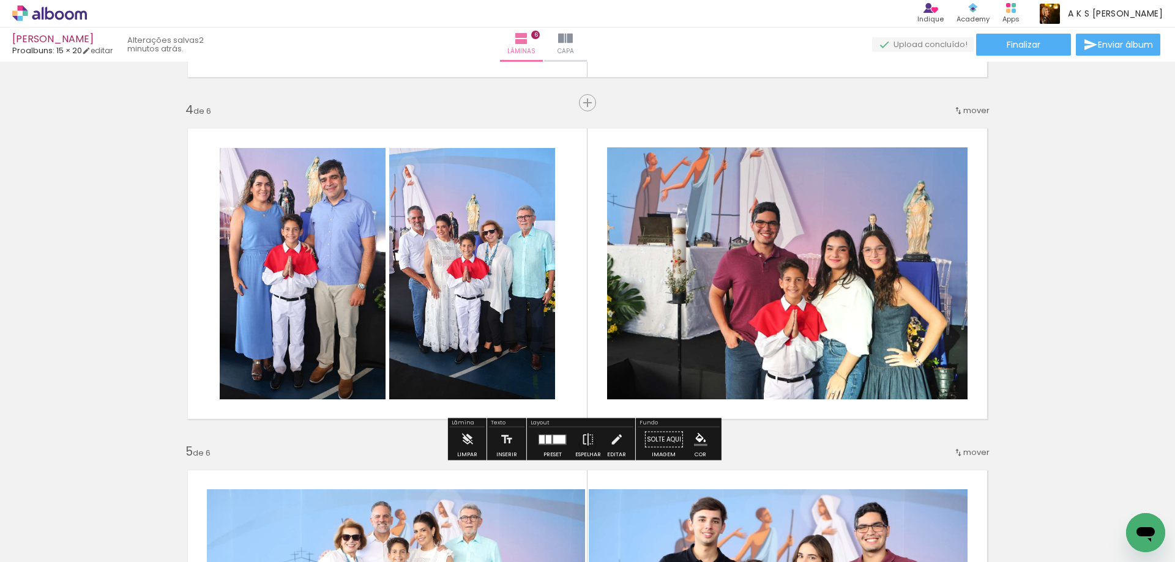
click at [537, 266] on quentale-photo at bounding box center [472, 274] width 166 height 252
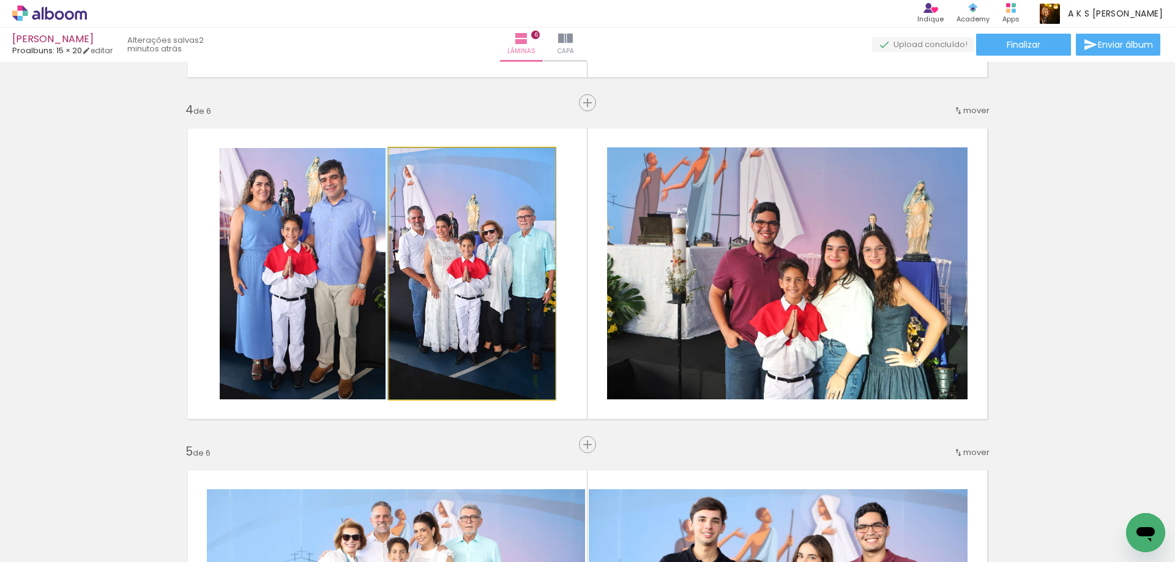
click at [537, 266] on quentale-photo at bounding box center [472, 274] width 166 height 252
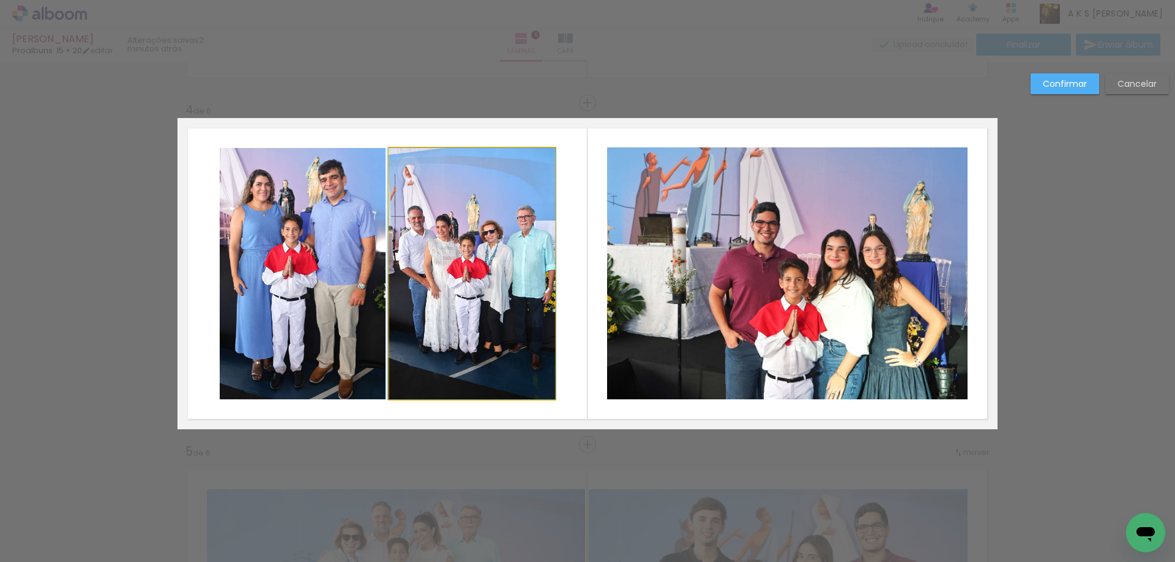
click at [537, 266] on quentale-photo at bounding box center [472, 274] width 166 height 252
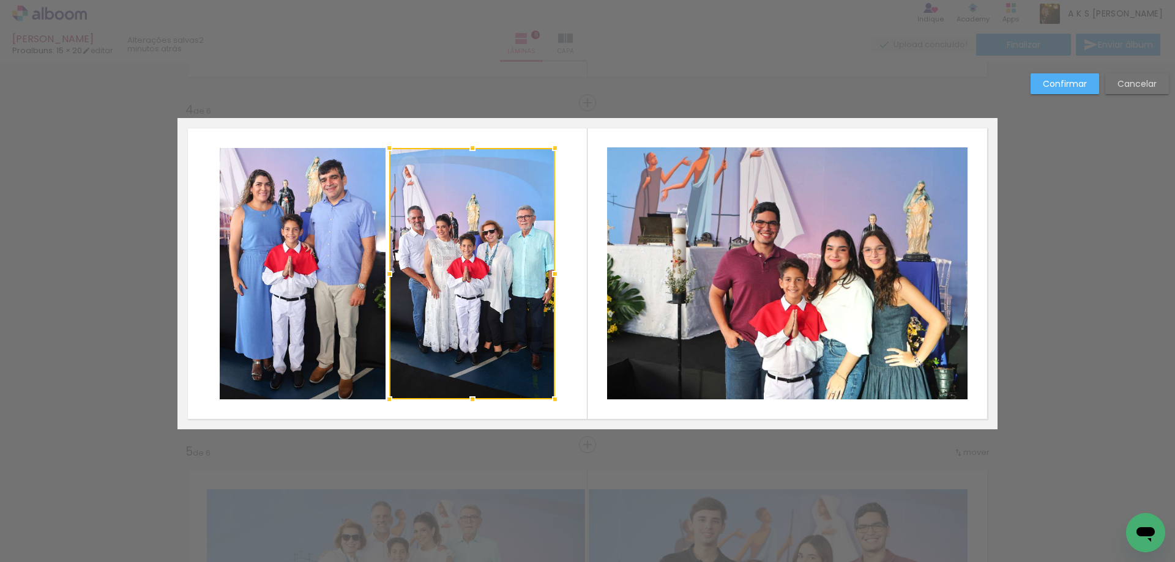
click at [537, 266] on div at bounding box center [472, 274] width 166 height 252
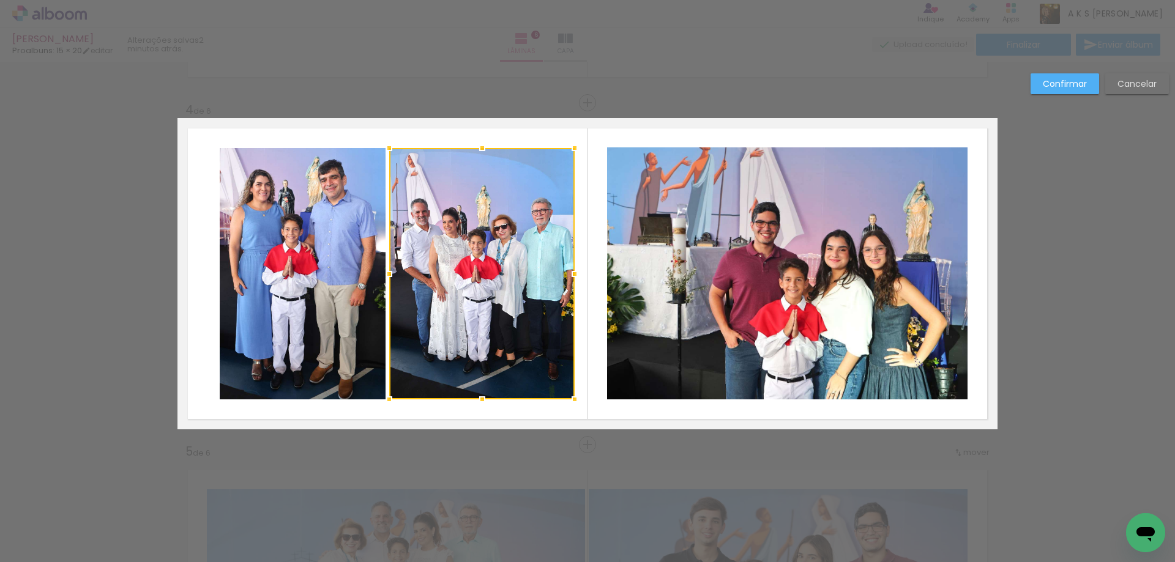
drag, startPoint x: 550, startPoint y: 273, endPoint x: 569, endPoint y: 274, distance: 19.6
click at [569, 274] on div at bounding box center [574, 274] width 24 height 24
click at [0, 0] on slot "Confirmar" at bounding box center [0, 0] width 0 height 0
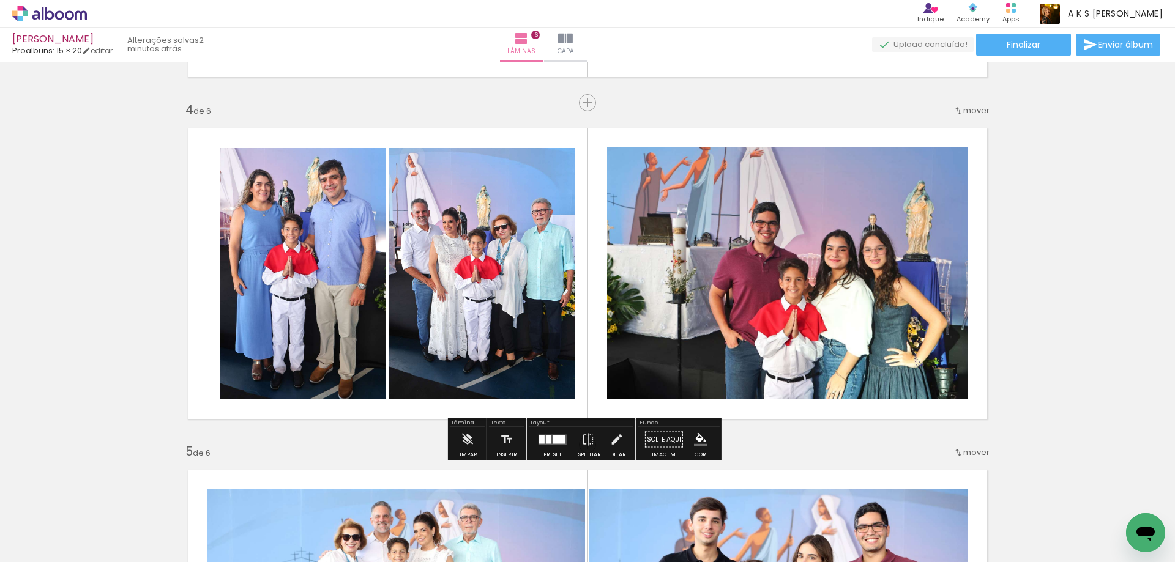
click at [1040, 146] on div "Inserir lâmina 1 de 6 Inserir lâmina 2 de 6 Inserir lâmina 3 de 6 Inserir lâmin…" at bounding box center [587, 258] width 1175 height 2395
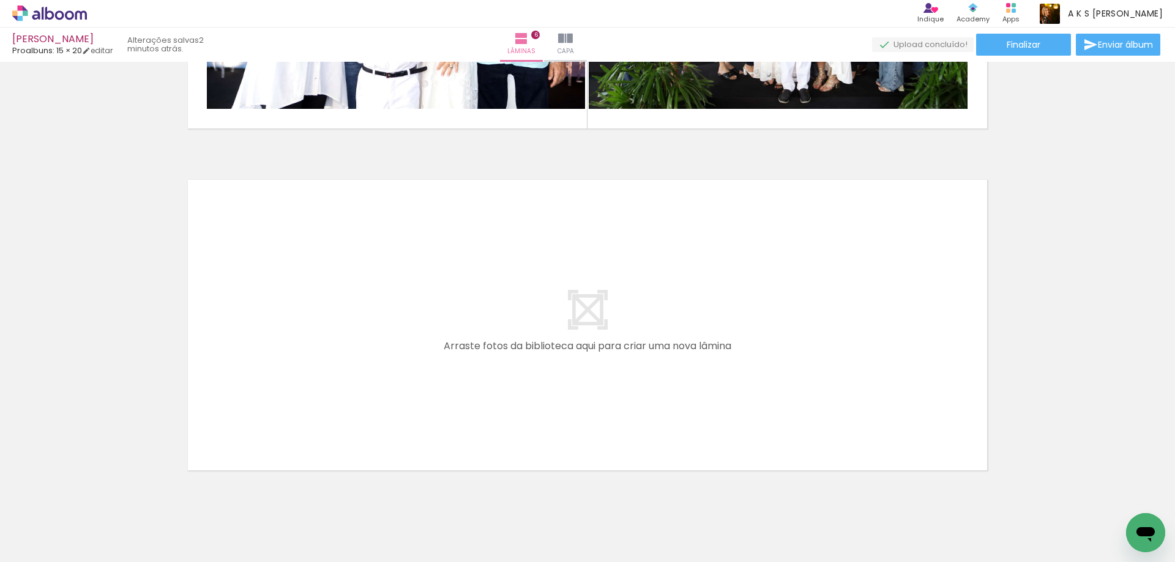
scroll to position [1985, 0]
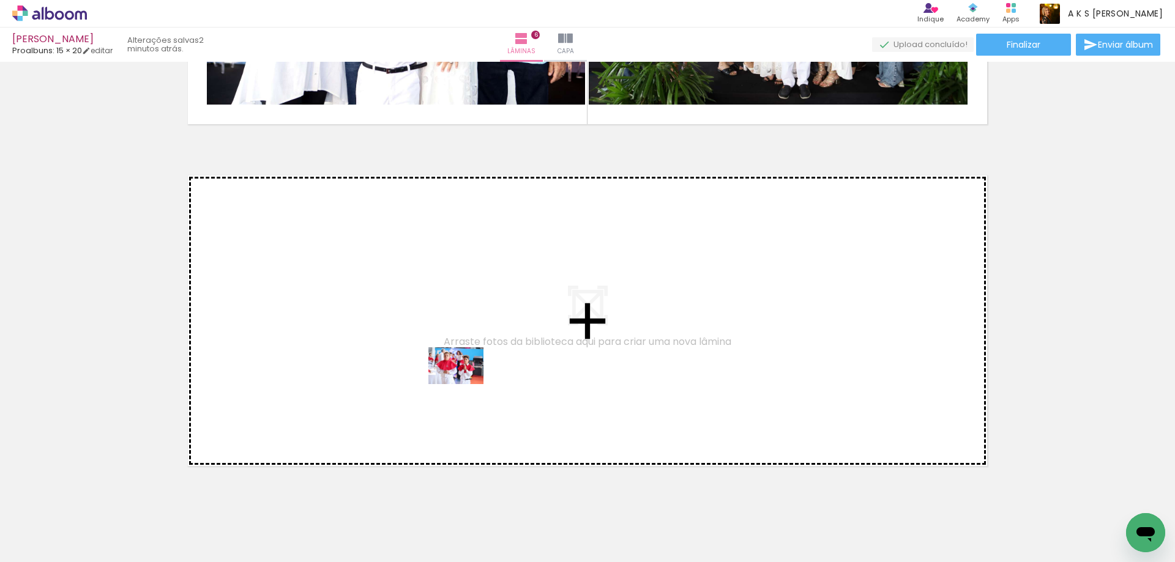
drag, startPoint x: 478, startPoint y: 527, endPoint x: 465, endPoint y: 384, distance: 143.8
click at [465, 384] on quentale-workspace at bounding box center [587, 281] width 1175 height 562
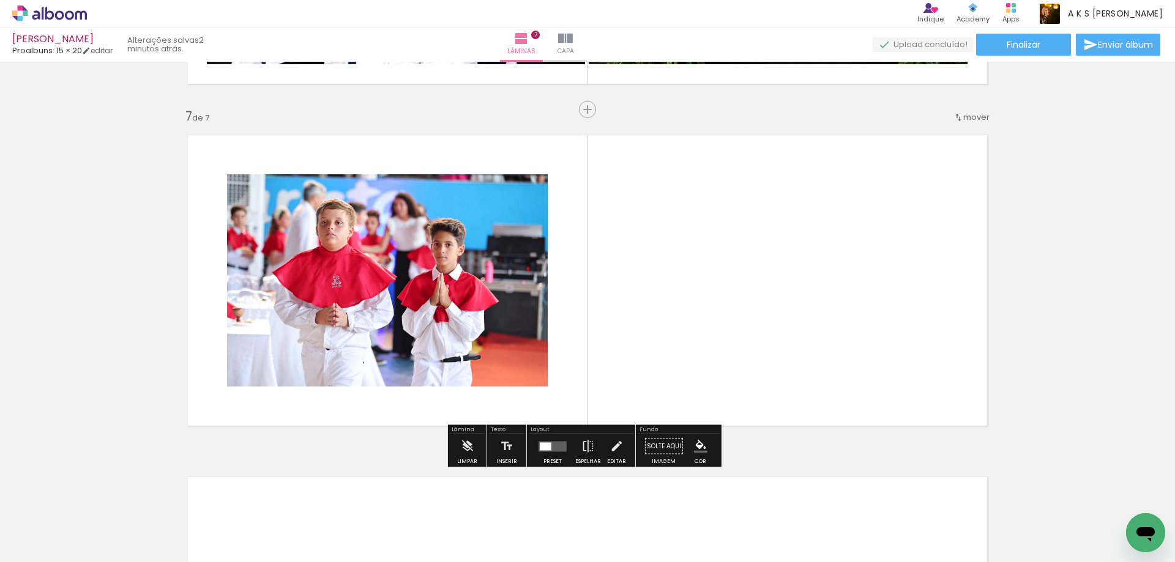
scroll to position [2032, 0]
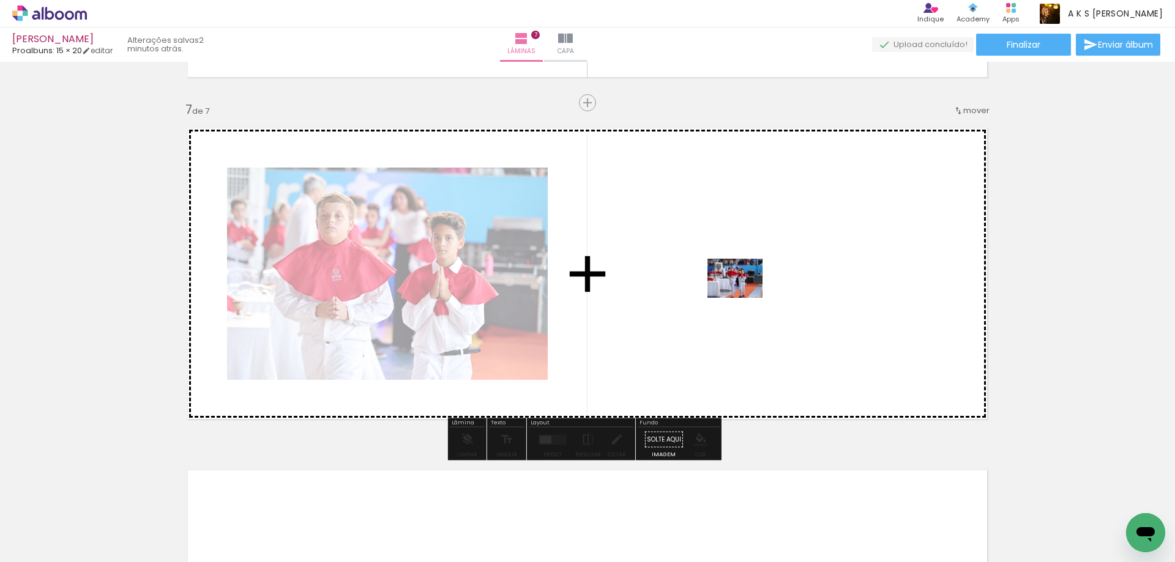
drag, startPoint x: 755, startPoint y: 516, endPoint x: 744, endPoint y: 296, distance: 220.5
click at [744, 296] on quentale-workspace at bounding box center [587, 281] width 1175 height 562
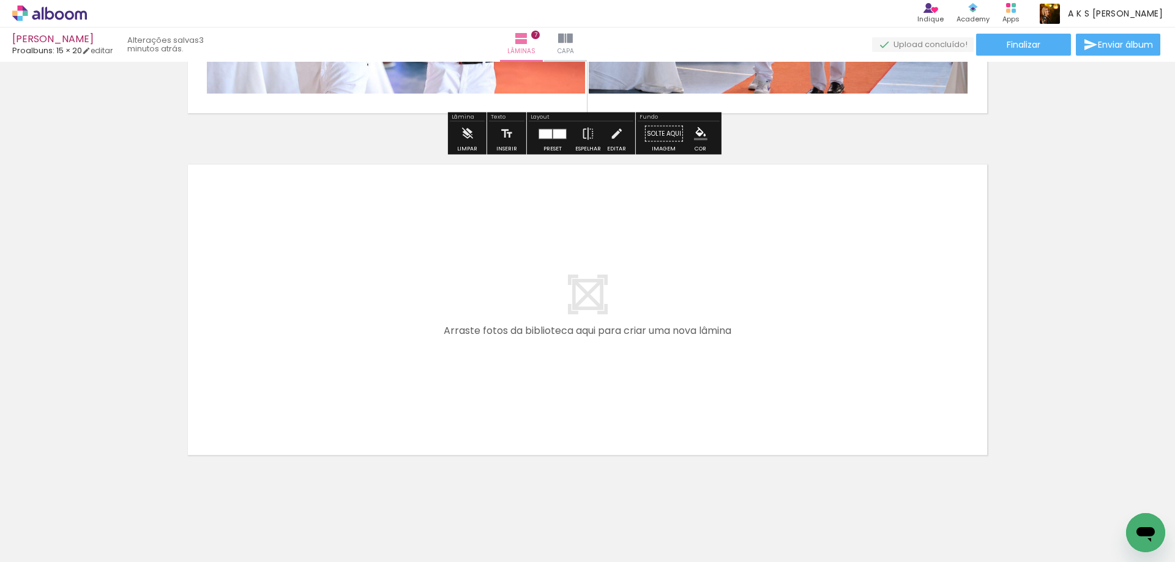
scroll to position [2360, 0]
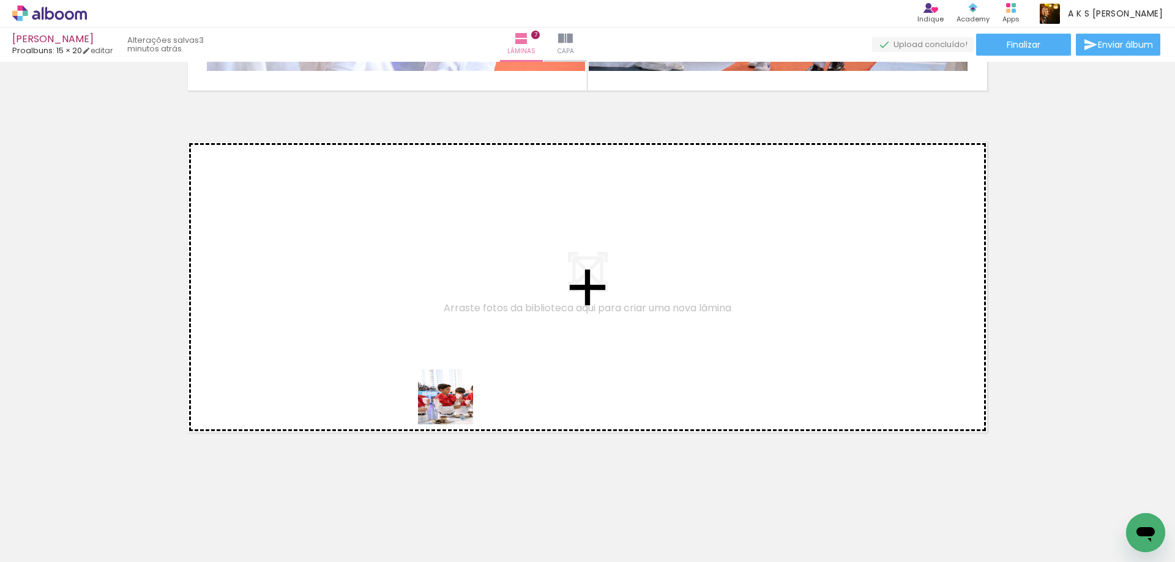
drag, startPoint x: 644, startPoint y: 537, endPoint x: 358, endPoint y: 454, distance: 298.1
click at [402, 356] on quentale-workspace at bounding box center [587, 281] width 1175 height 562
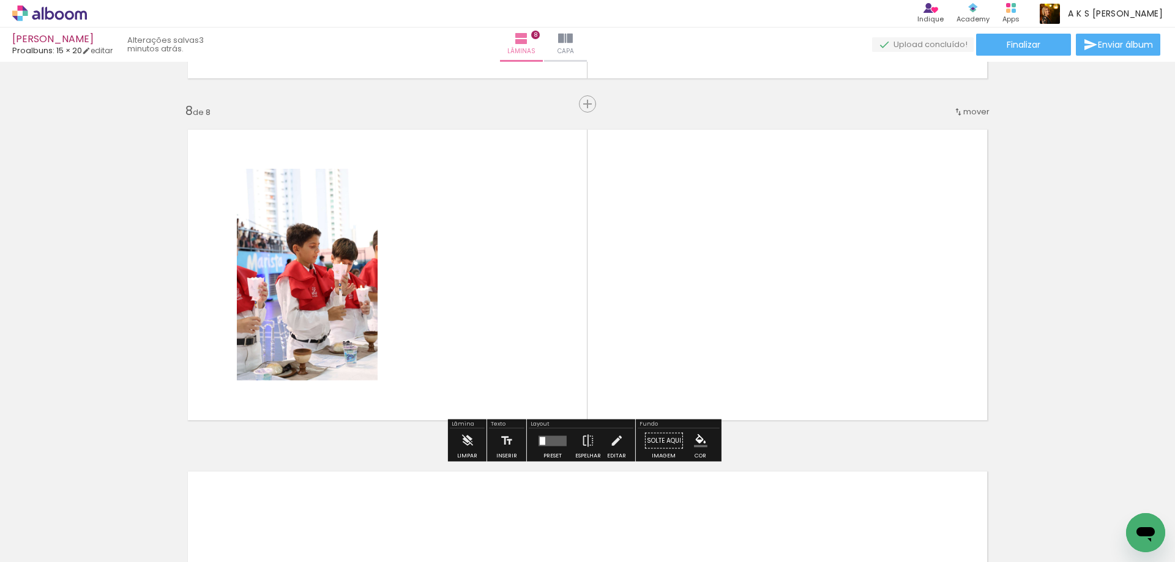
scroll to position [2374, 0]
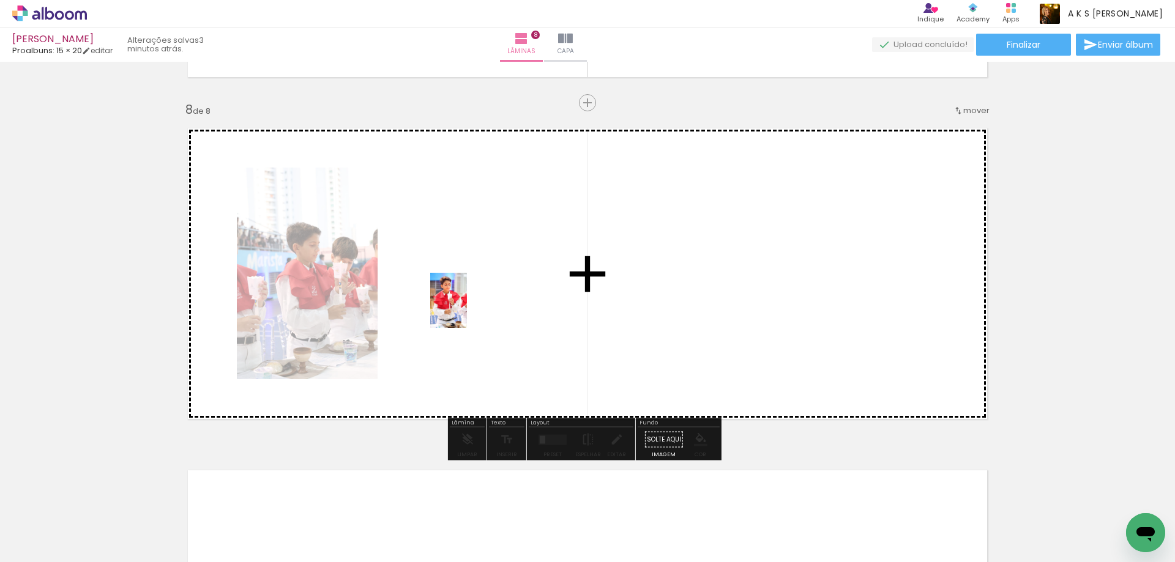
drag, startPoint x: 310, startPoint y: 528, endPoint x: 467, endPoint y: 310, distance: 269.2
click at [467, 310] on quentale-workspace at bounding box center [587, 281] width 1175 height 562
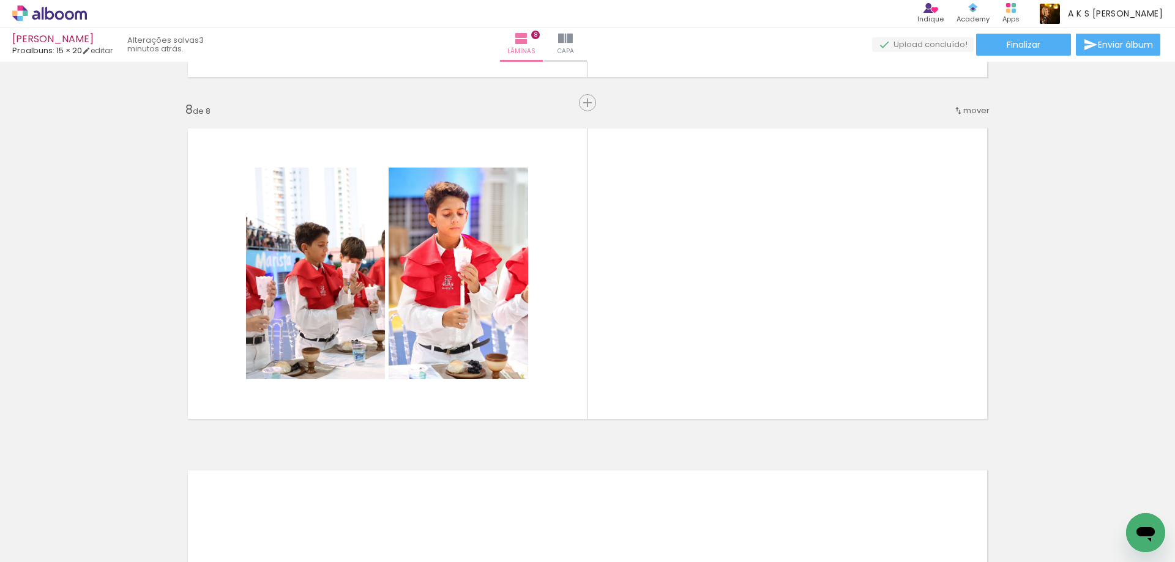
scroll to position [0, 574]
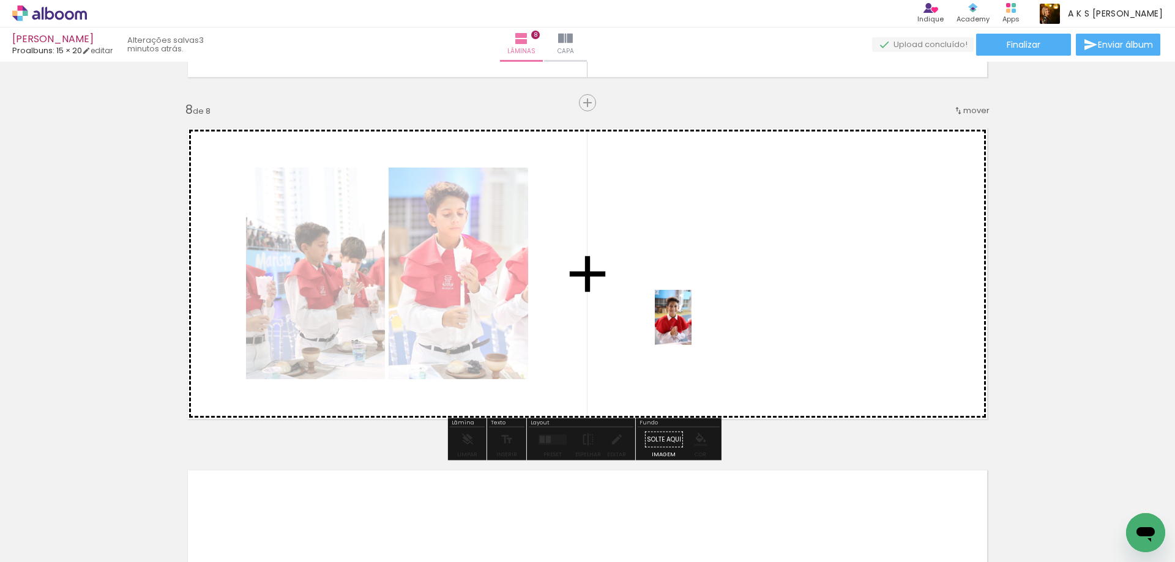
drag, startPoint x: 928, startPoint y: 533, endPoint x: 690, endPoint y: 322, distance: 317.3
click at [690, 322] on quentale-workspace at bounding box center [587, 281] width 1175 height 562
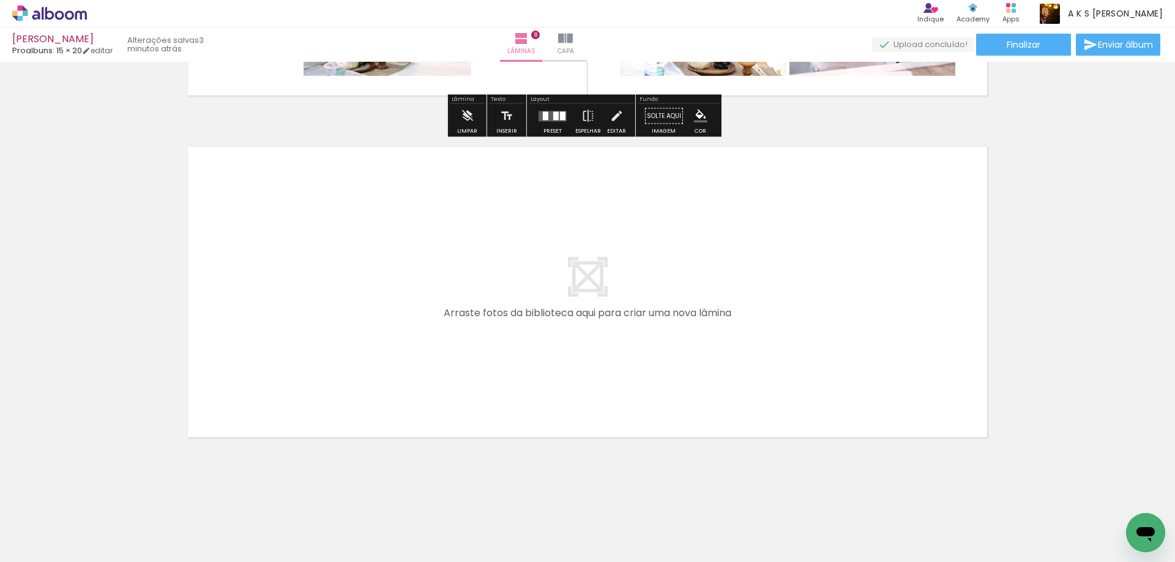
scroll to position [2702, 0]
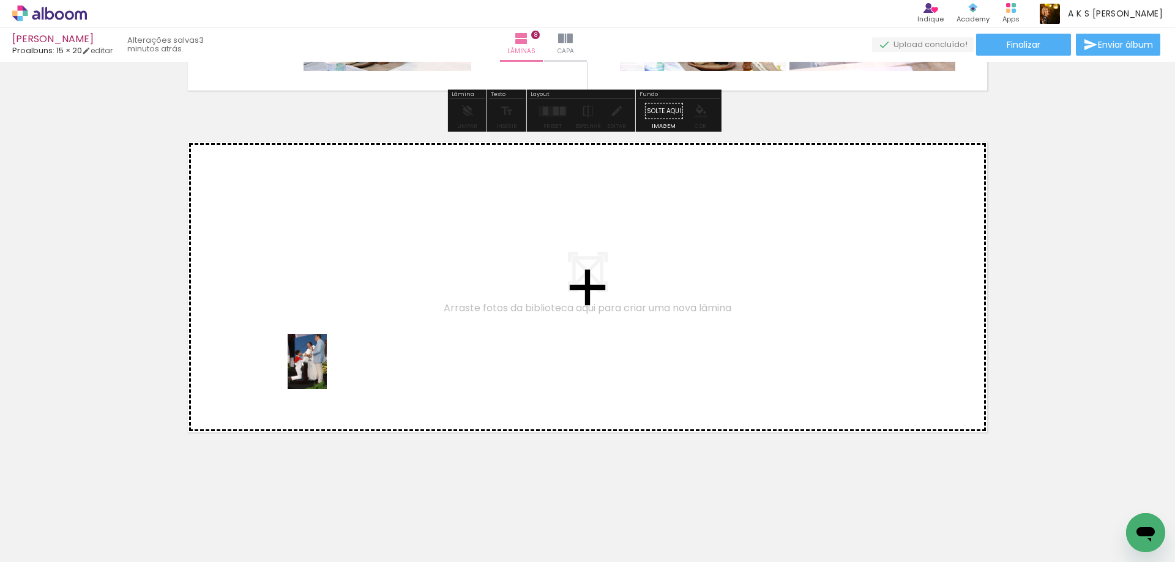
drag, startPoint x: 248, startPoint y: 515, endPoint x: 324, endPoint y: 371, distance: 162.6
click at [324, 371] on quentale-workspace at bounding box center [587, 281] width 1175 height 562
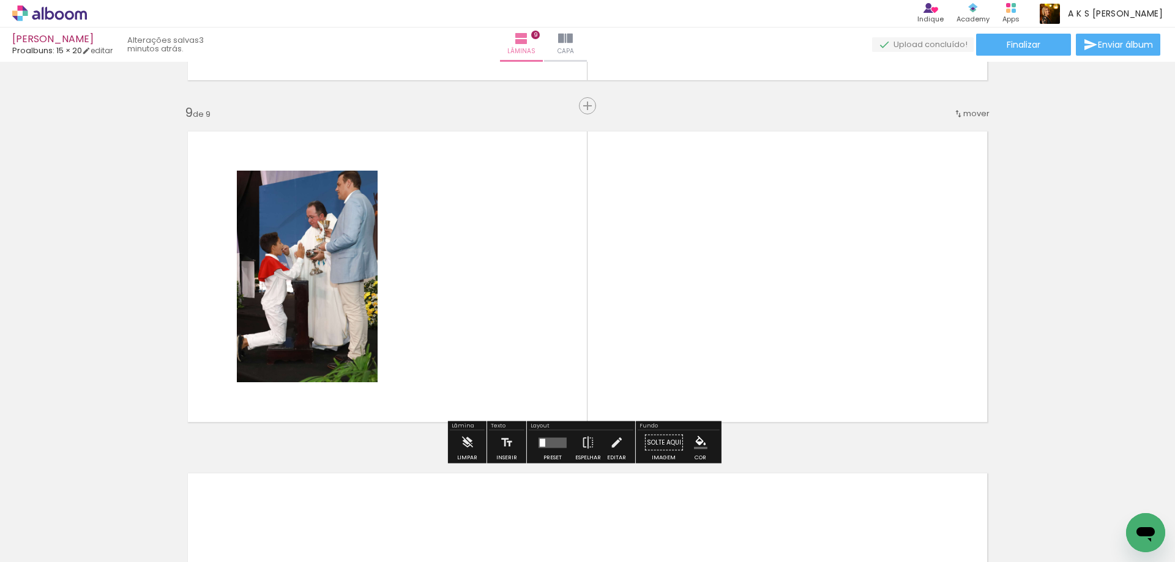
scroll to position [2716, 0]
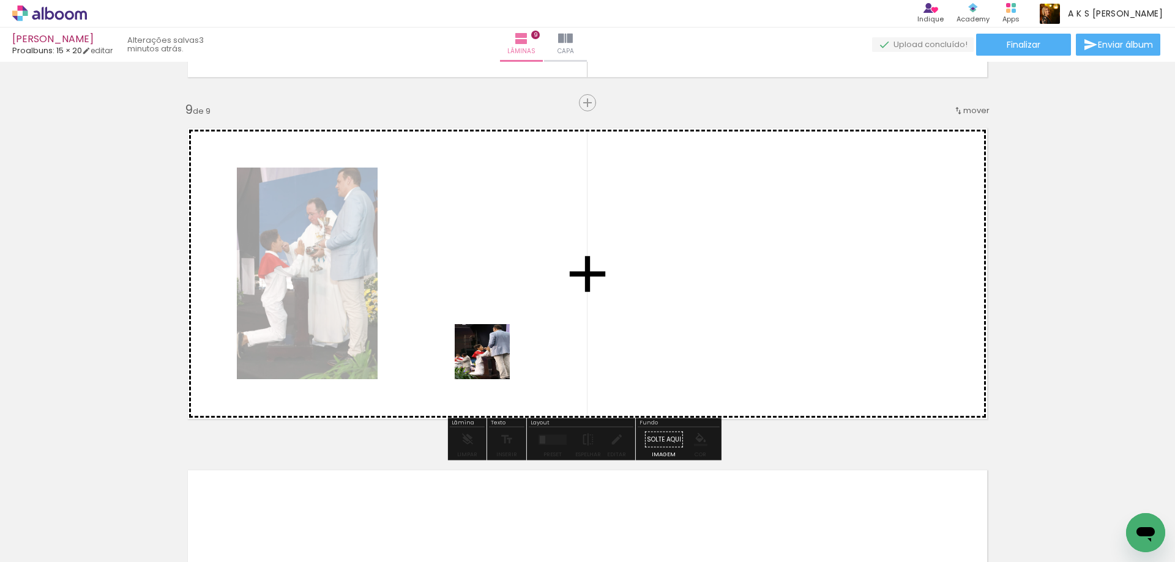
drag, startPoint x: 377, startPoint y: 523, endPoint x: 494, endPoint y: 358, distance: 202.7
click at [494, 358] on quentale-workspace at bounding box center [587, 281] width 1175 height 562
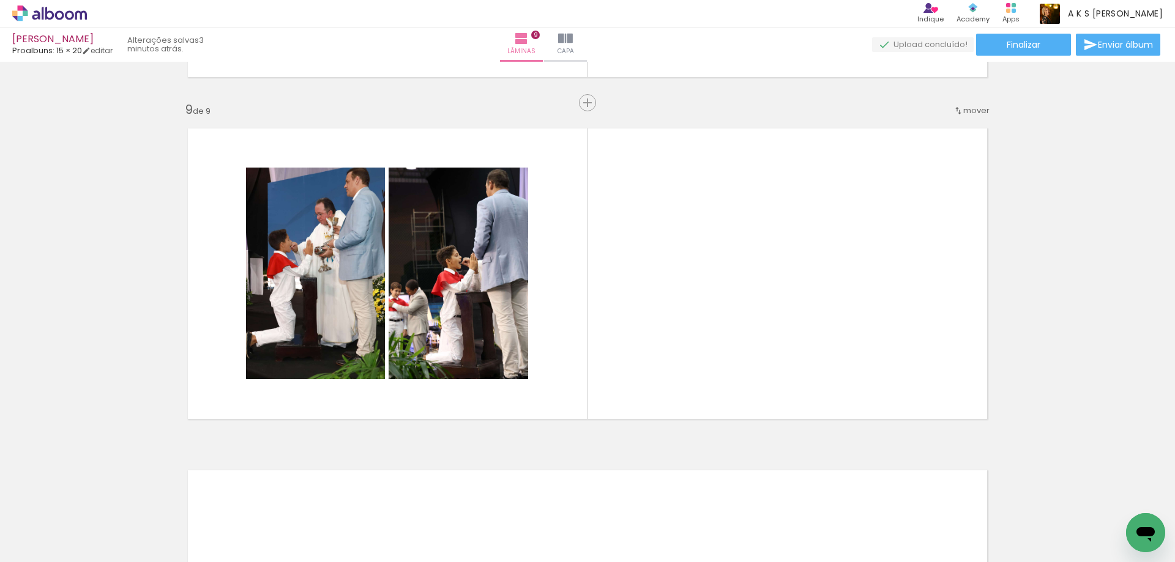
scroll to position [0, 356]
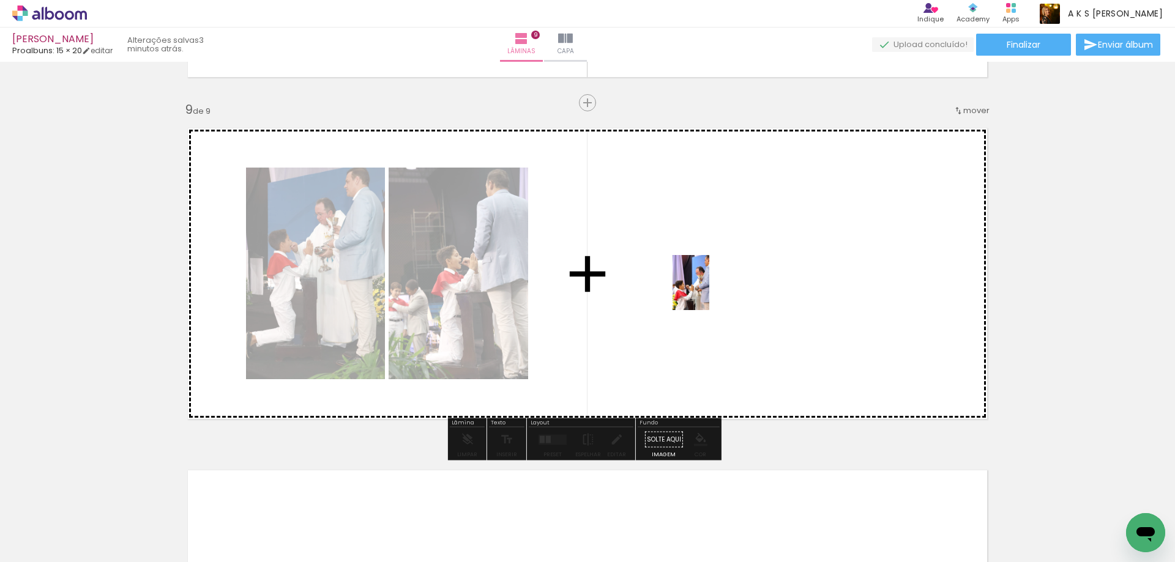
drag, startPoint x: 257, startPoint y: 523, endPoint x: 711, endPoint y: 290, distance: 510.1
click at [711, 290] on quentale-workspace at bounding box center [587, 281] width 1175 height 562
click at [711, 290] on quentale-layouter at bounding box center [587, 273] width 820 height 311
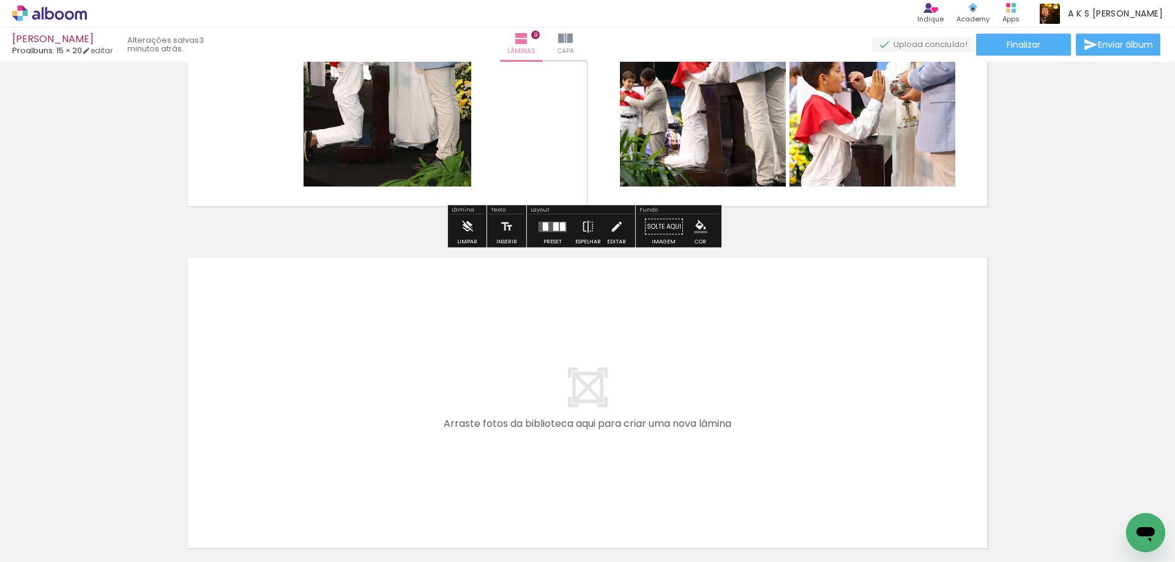
scroll to position [2961, 0]
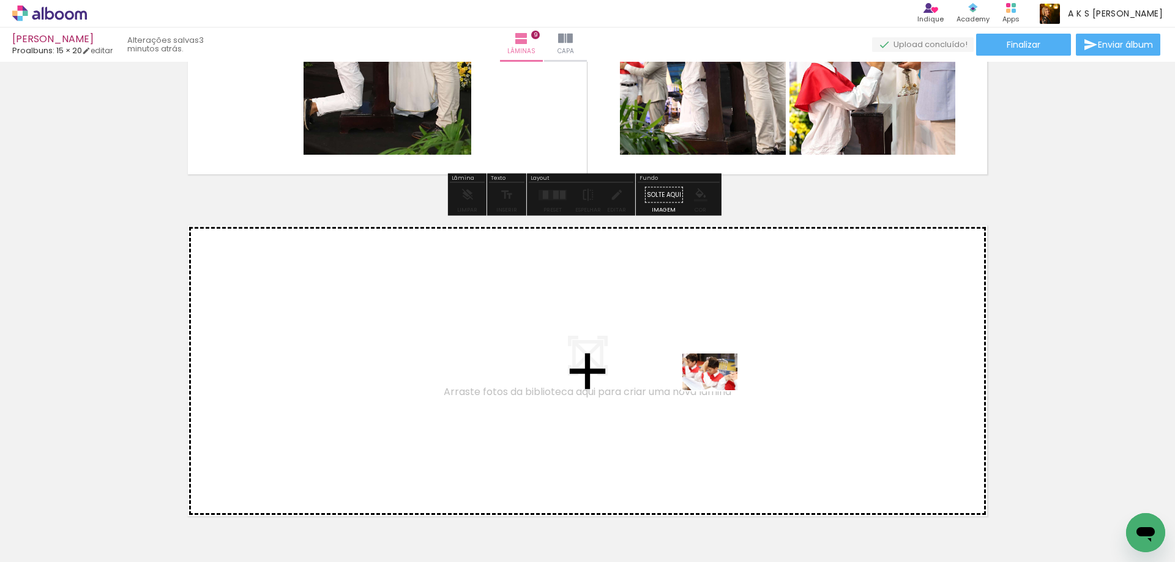
drag, startPoint x: 997, startPoint y: 493, endPoint x: 719, endPoint y: 390, distance: 296.0
click at [719, 390] on quentale-workspace at bounding box center [587, 281] width 1175 height 562
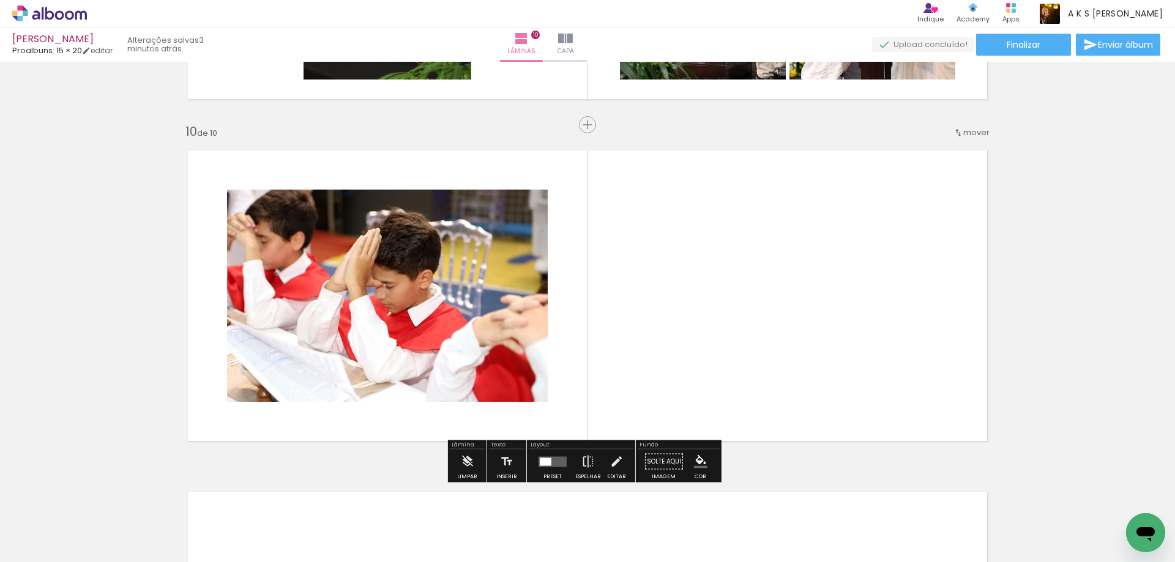
scroll to position [3058, 0]
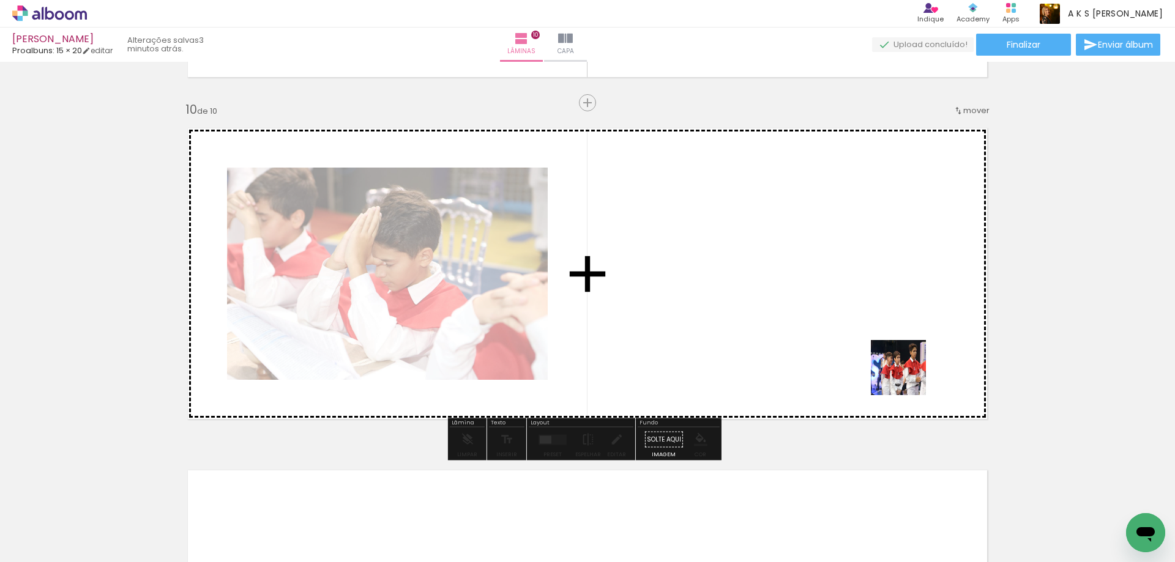
drag, startPoint x: 1119, startPoint y: 520, endPoint x: 828, endPoint y: 318, distance: 354.4
click at [828, 318] on quentale-workspace at bounding box center [587, 281] width 1175 height 562
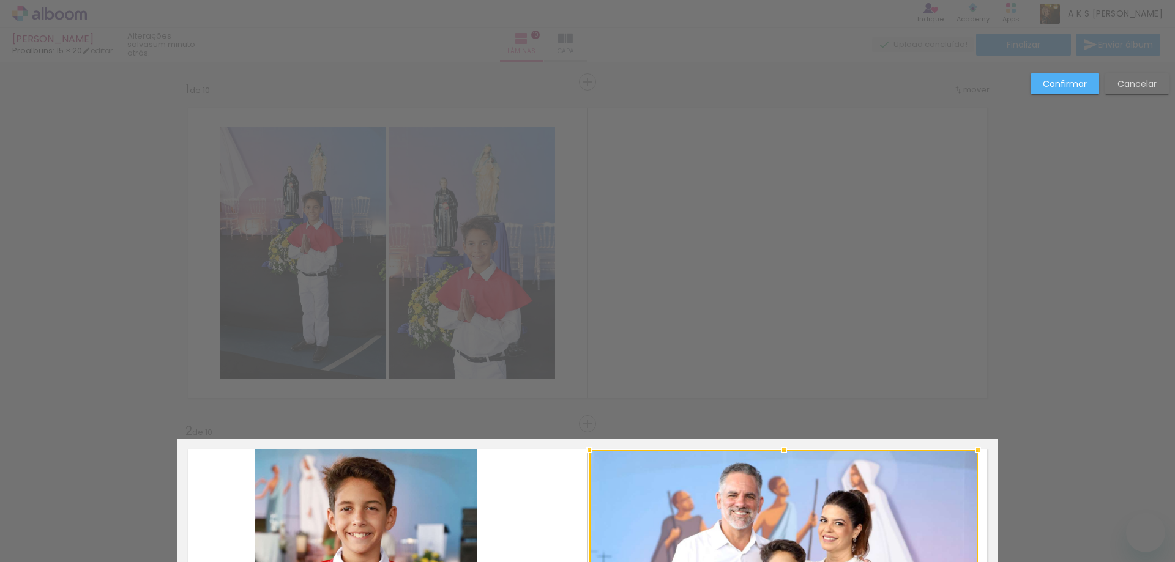
click at [973, 438] on div at bounding box center [978, 450] width 24 height 24
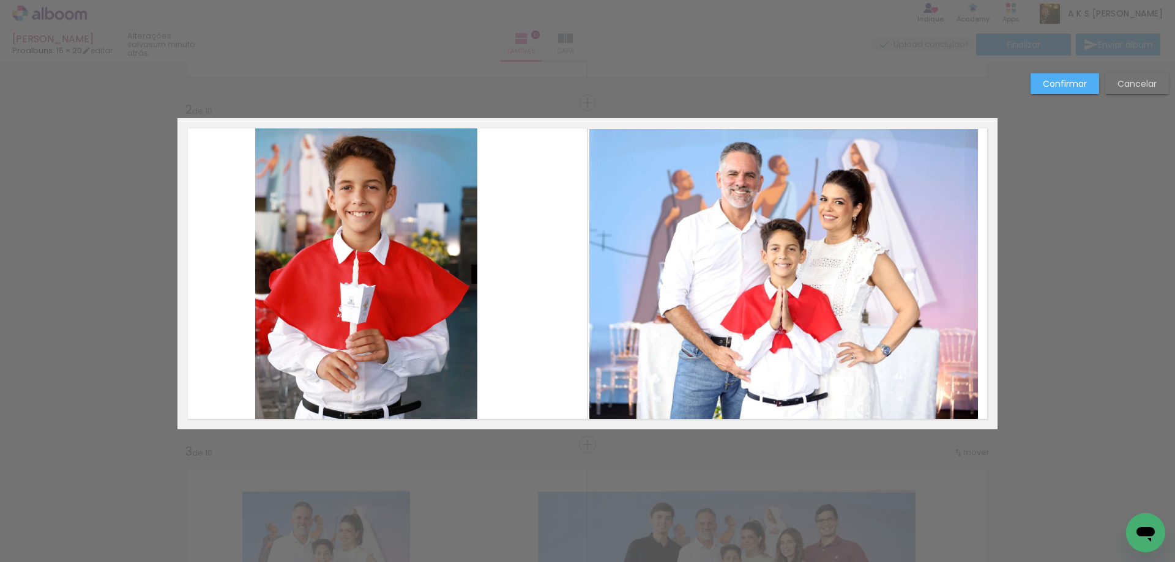
scroll to position [840, 0]
click at [1087, 80] on paper-button "Confirmar" at bounding box center [1065, 83] width 69 height 21
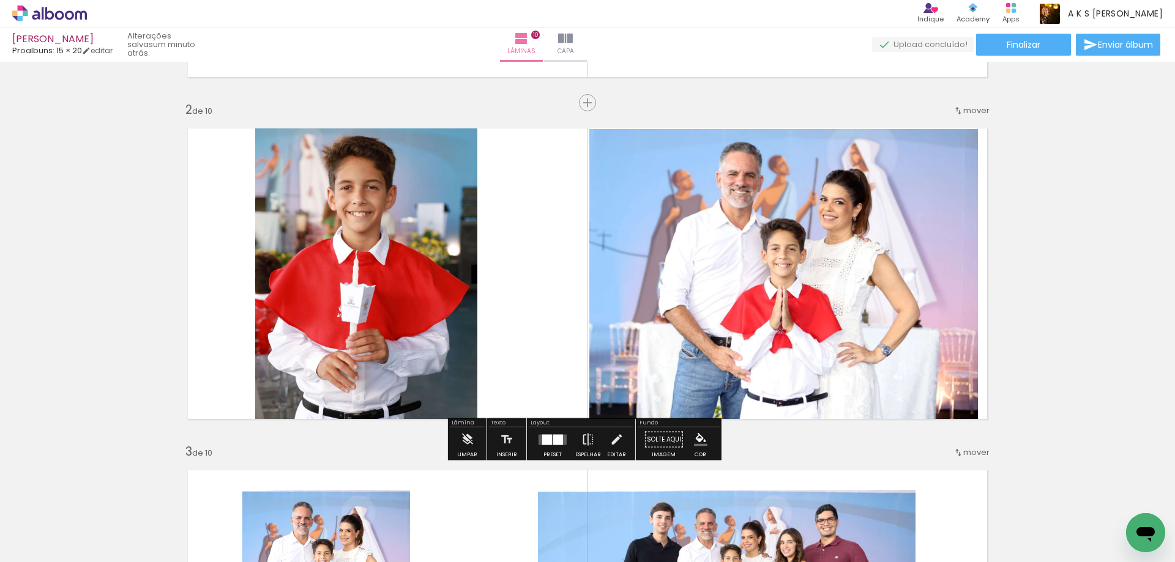
click at [920, 167] on quentale-photo at bounding box center [783, 279] width 389 height 300
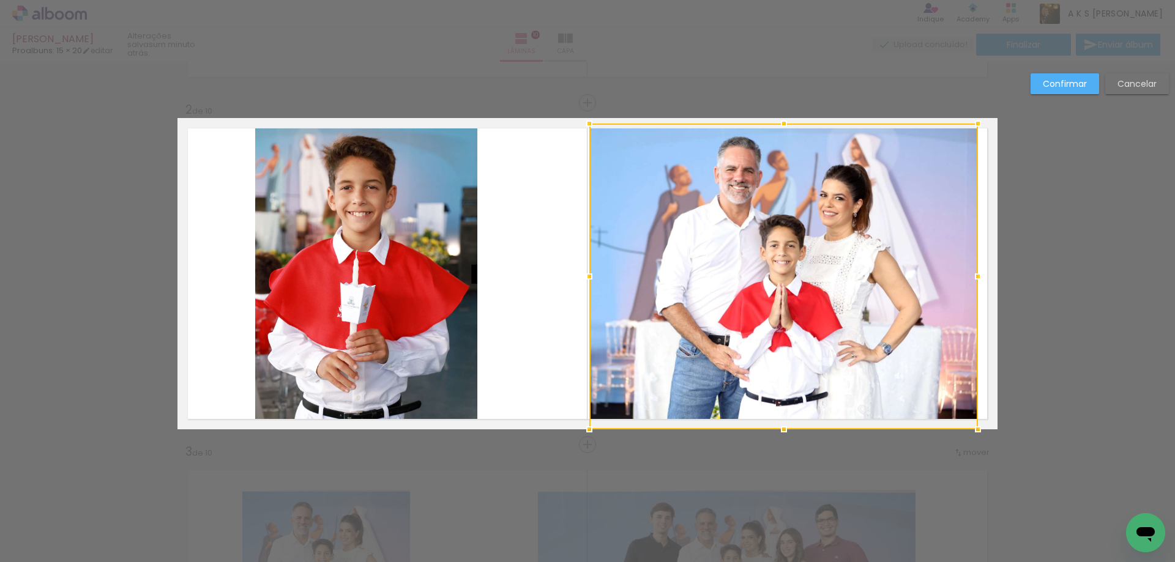
drag, startPoint x: 779, startPoint y: 127, endPoint x: 930, endPoint y: 101, distance: 152.7
click at [780, 124] on div at bounding box center [784, 123] width 24 height 24
click at [1043, 75] on paper-button "Confirmar" at bounding box center [1065, 83] width 69 height 21
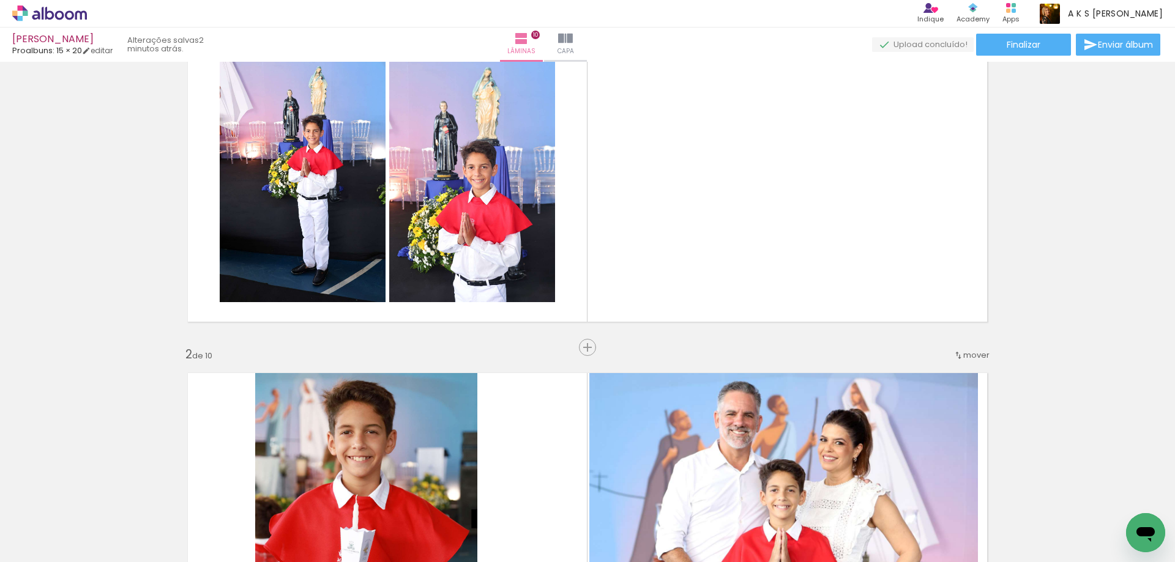
scroll to position [15, 0]
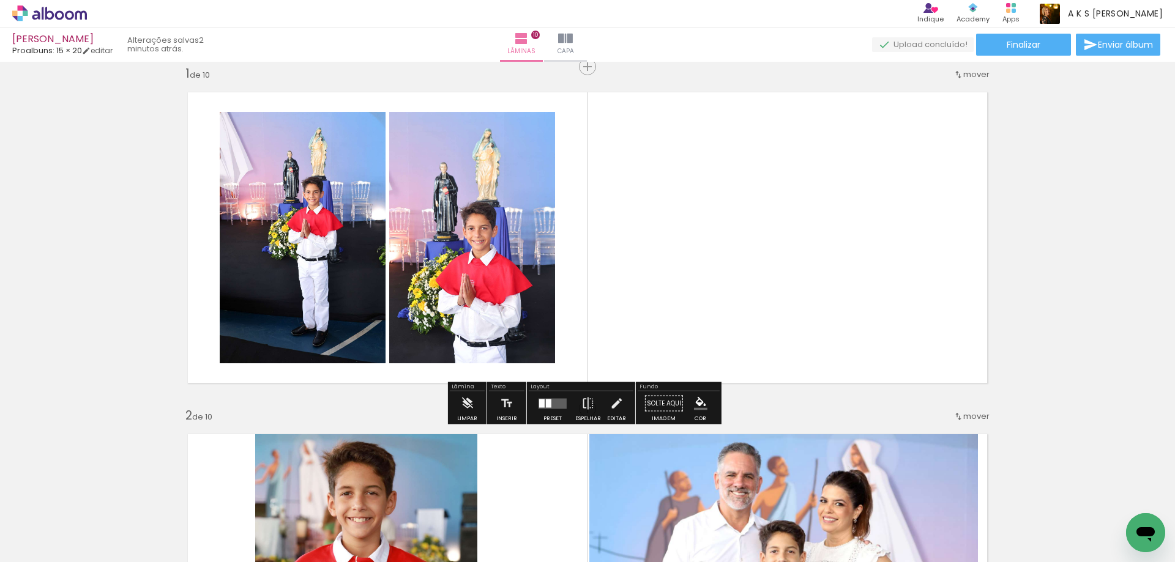
click at [414, 121] on div at bounding box center [418, 125] width 20 height 20
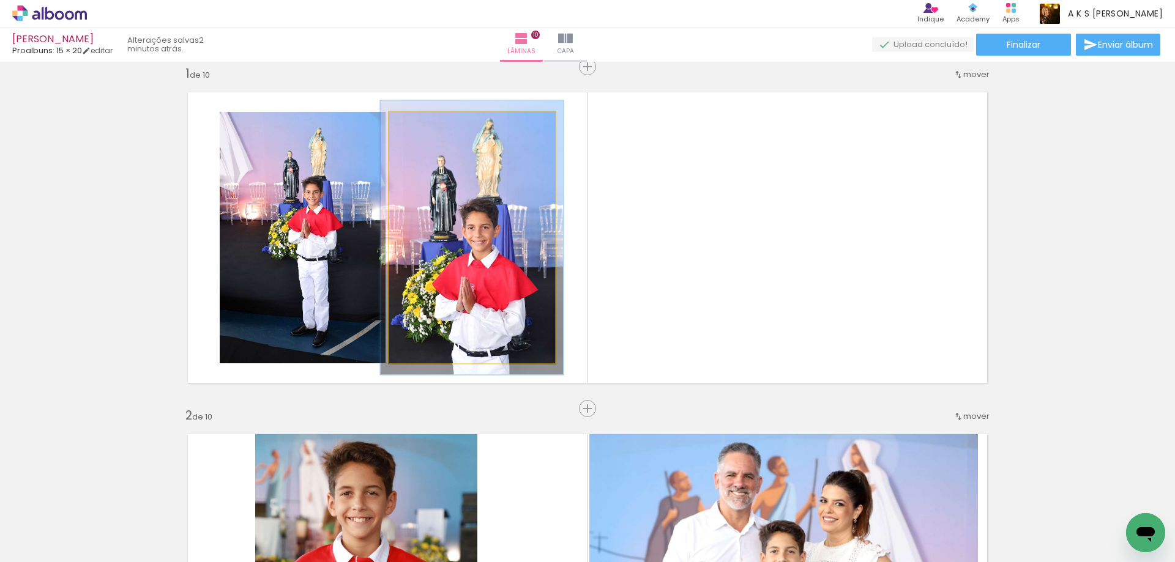
type paper-slider "109"
click at [417, 121] on div at bounding box center [421, 124] width 11 height 11
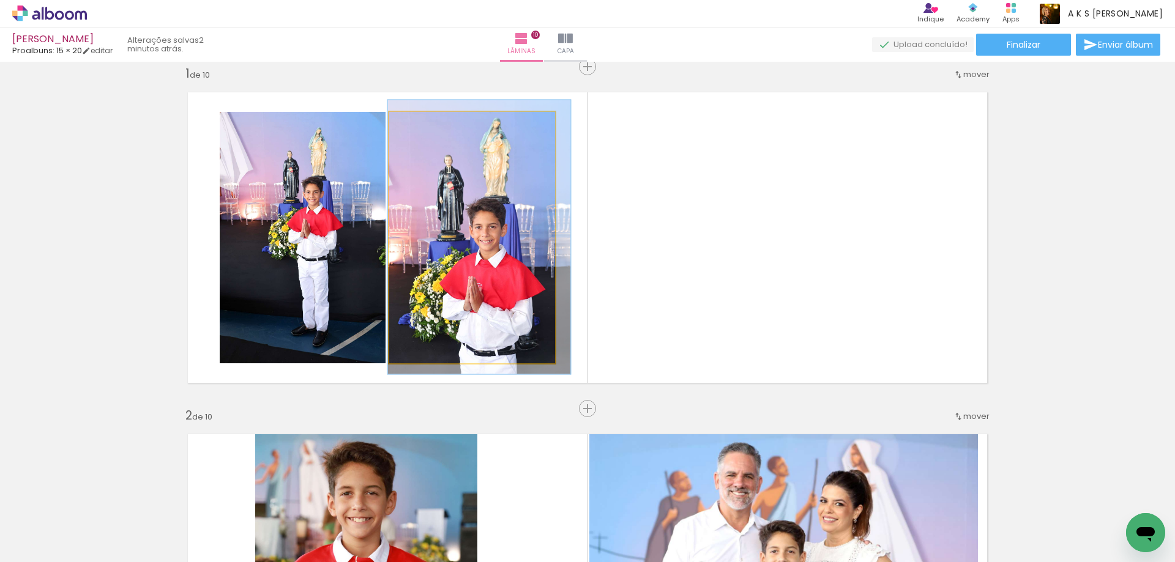
drag, startPoint x: 493, startPoint y: 201, endPoint x: 501, endPoint y: 201, distance: 7.4
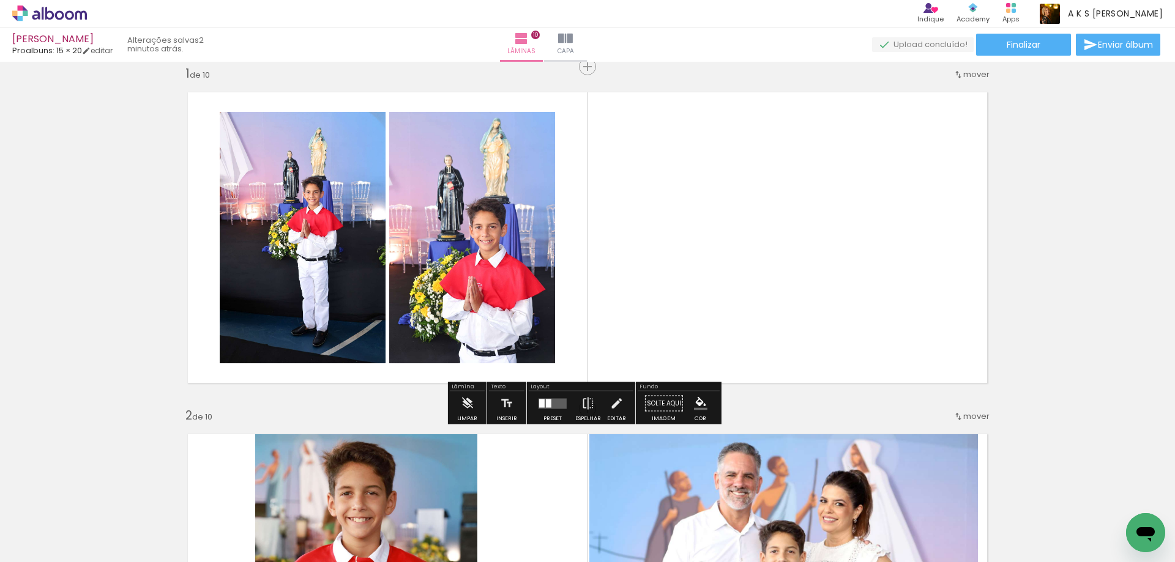
click at [520, 228] on quentale-photo at bounding box center [472, 238] width 166 height 252
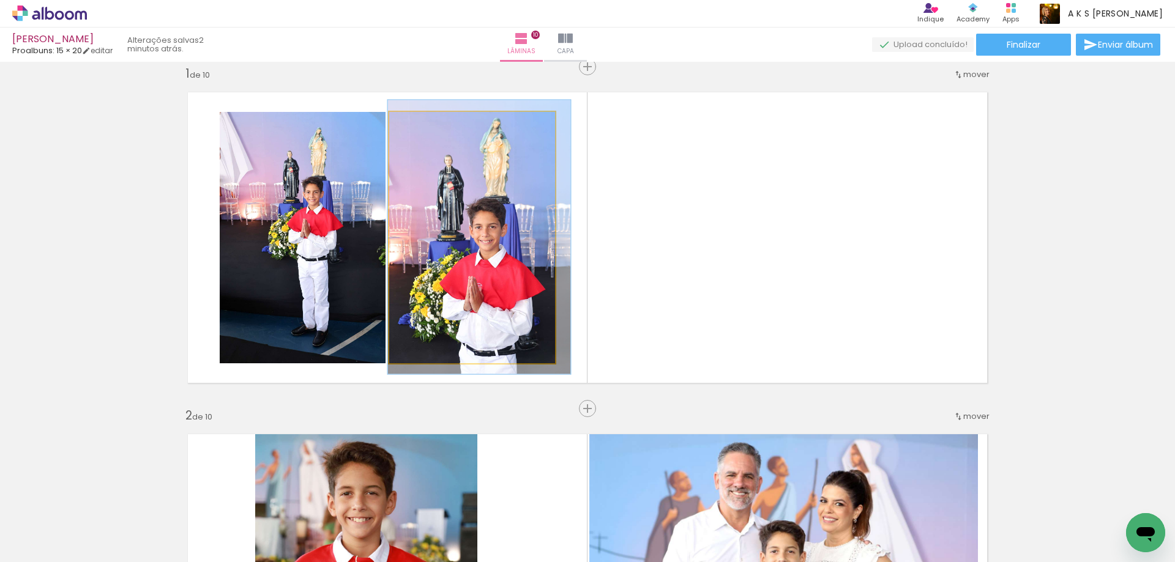
click at [520, 228] on quentale-photo at bounding box center [472, 238] width 166 height 252
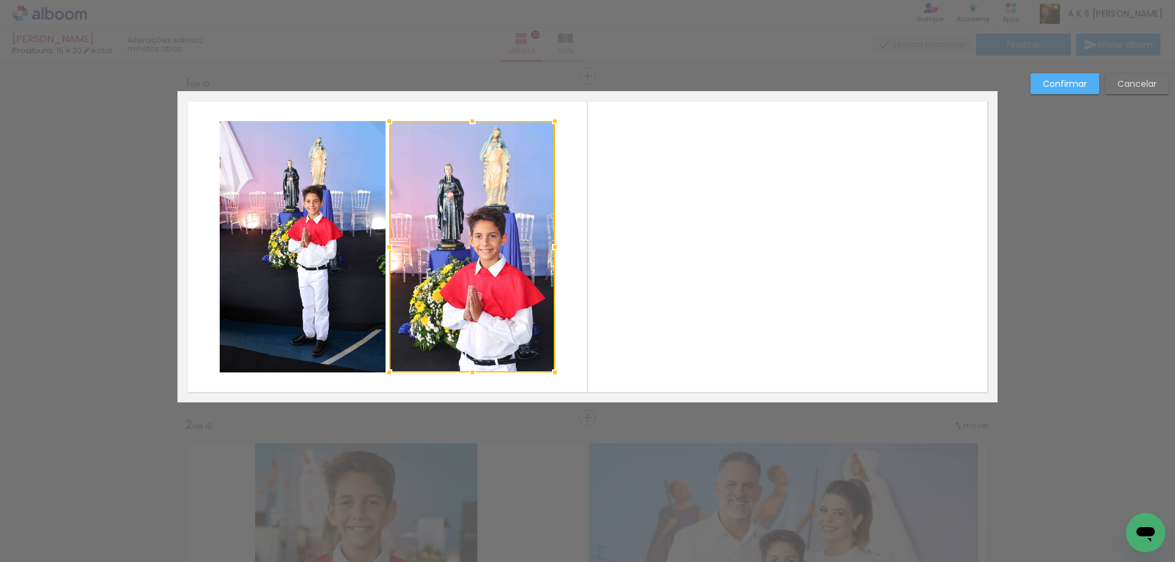
scroll to position [0, 0]
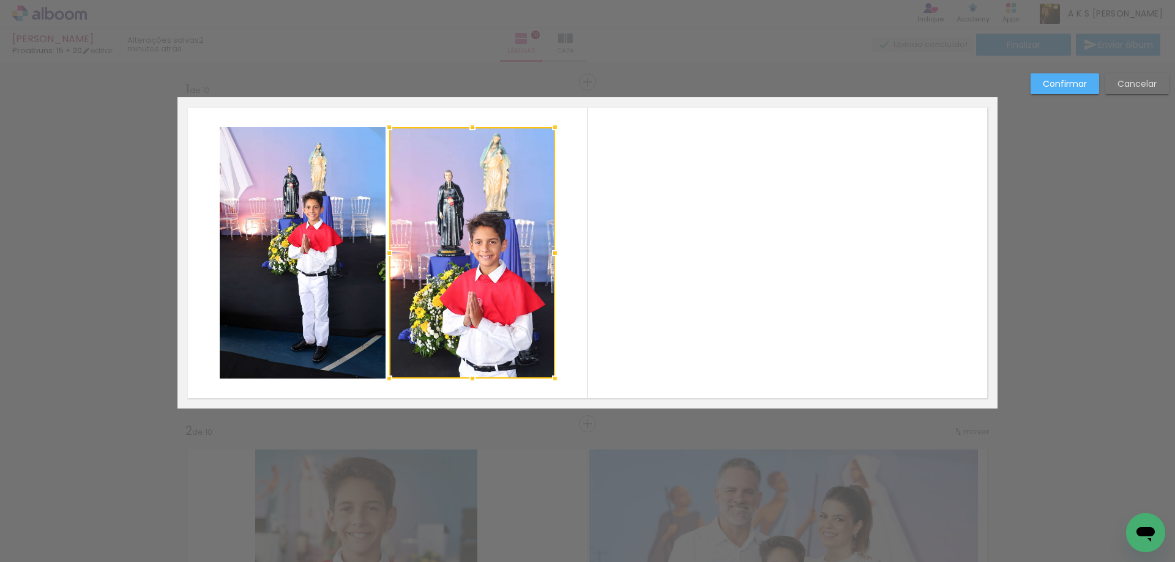
click at [543, 259] on div at bounding box center [555, 253] width 24 height 24
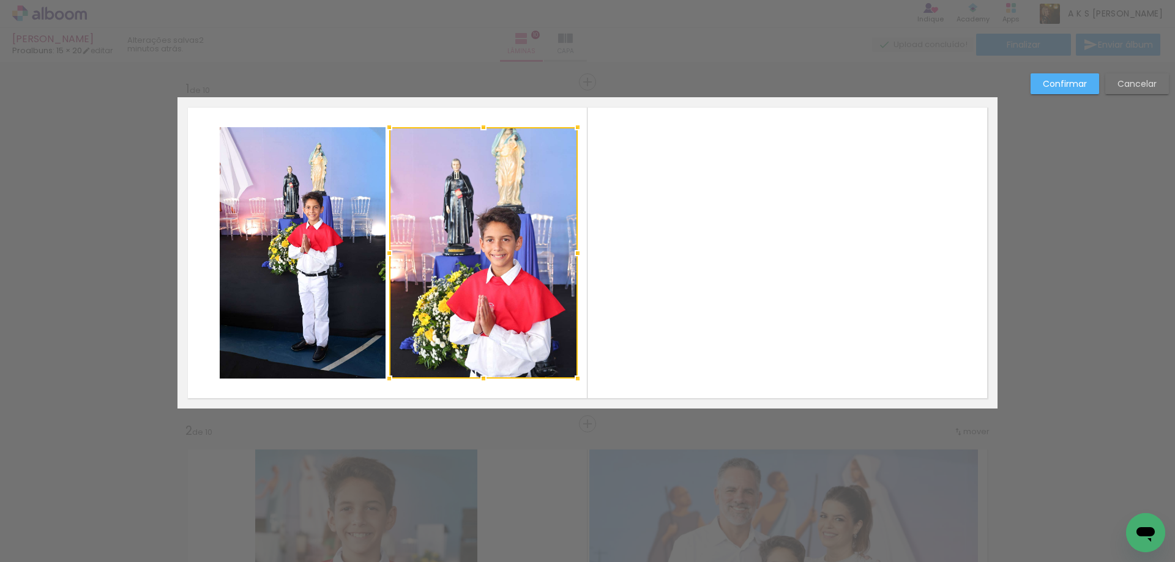
drag, startPoint x: 550, startPoint y: 255, endPoint x: 573, endPoint y: 255, distance: 22.6
click at [573, 255] on div at bounding box center [577, 253] width 24 height 24
click at [0, 0] on slot "Confirmar" at bounding box center [0, 0] width 0 height 0
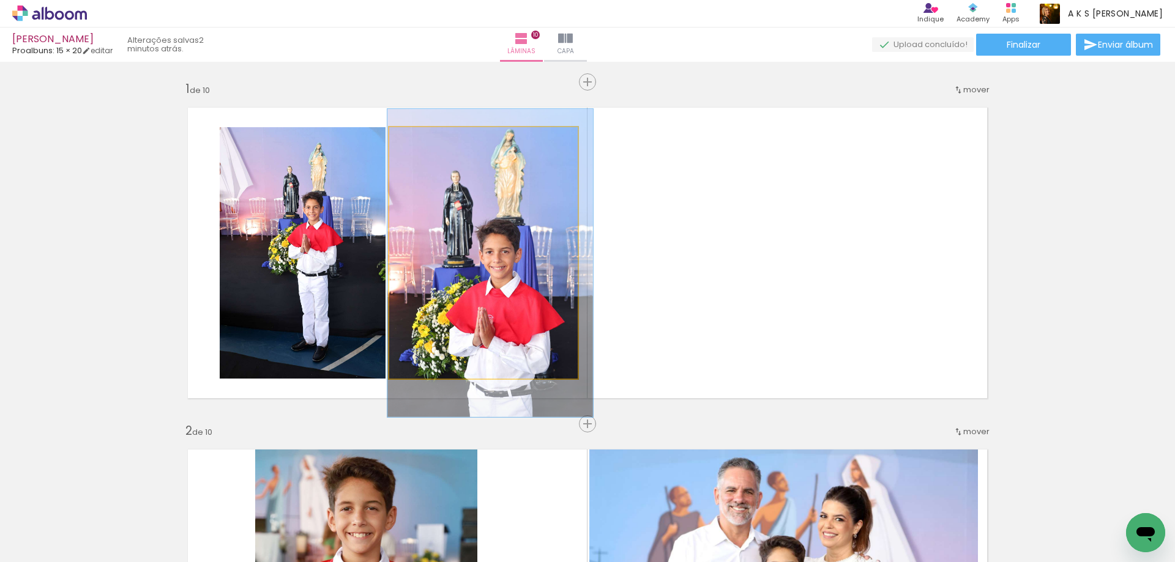
drag, startPoint x: 509, startPoint y: 218, endPoint x: 509, endPoint y: 230, distance: 12.3
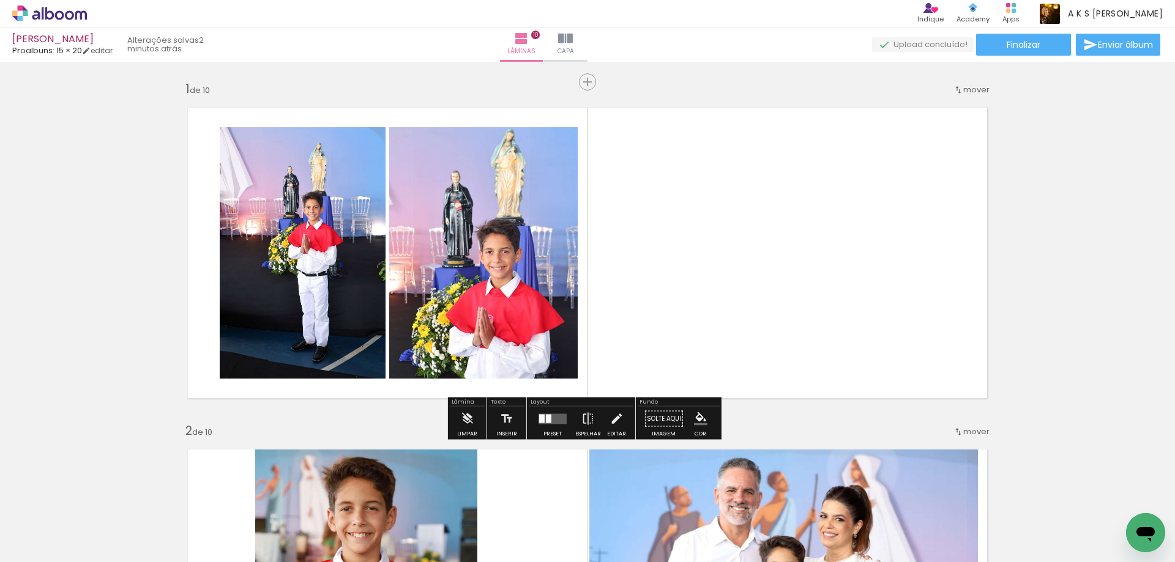
click at [235, 256] on quentale-photo at bounding box center [303, 253] width 166 height 252
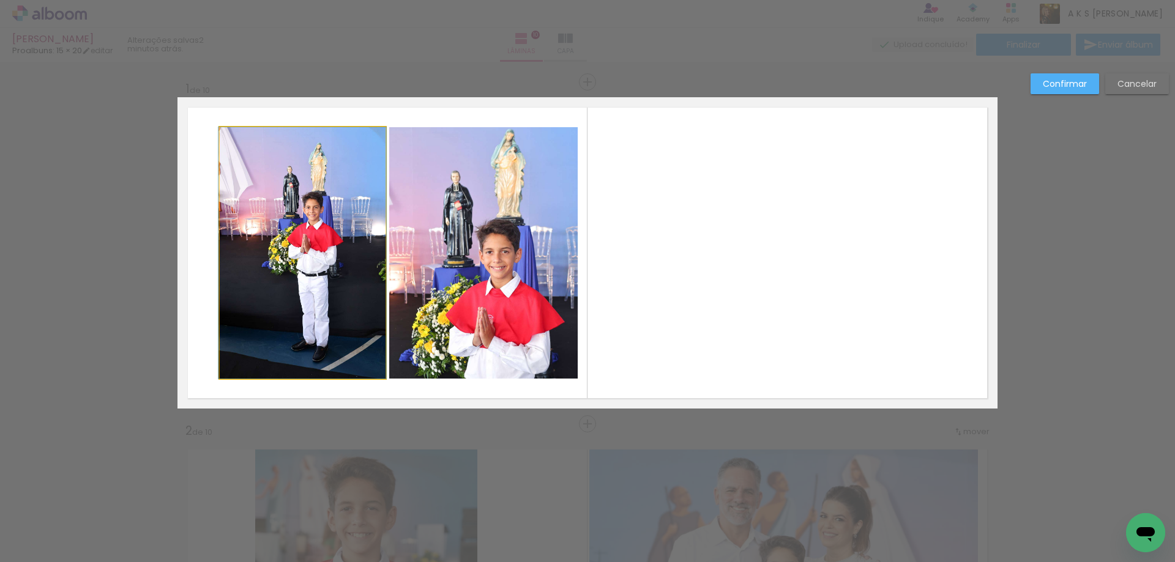
click at [283, 171] on quentale-photo at bounding box center [303, 253] width 166 height 252
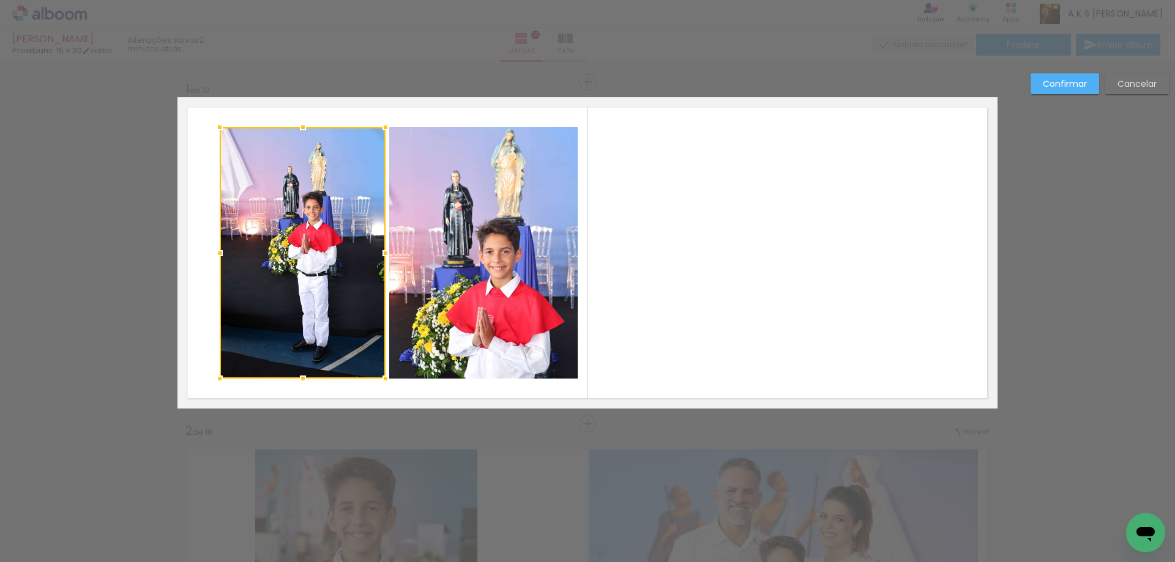
click at [220, 256] on div at bounding box center [219, 253] width 24 height 24
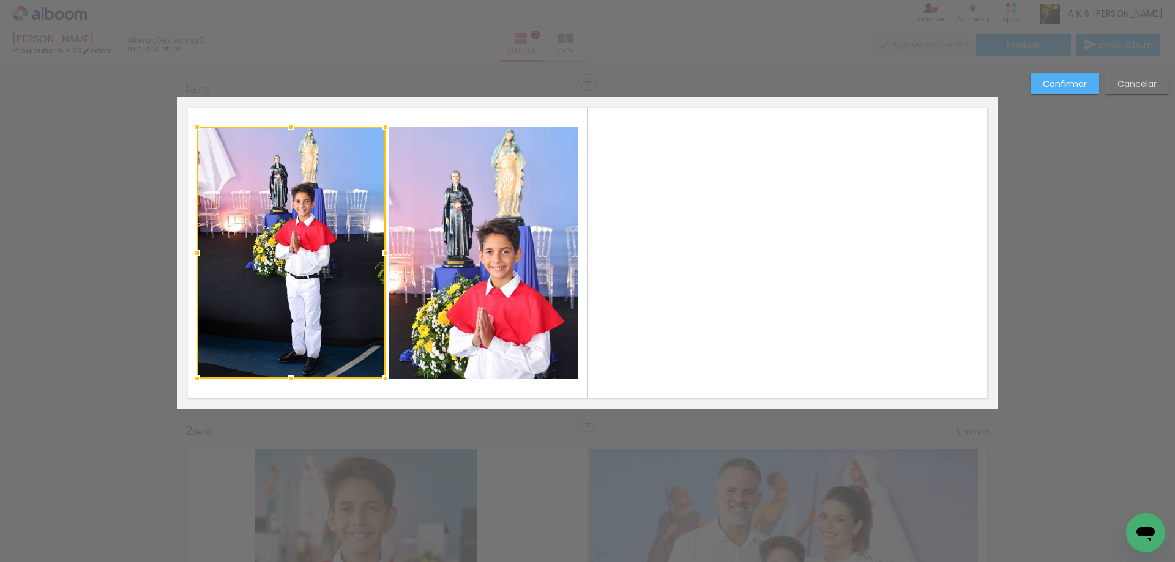
drag, startPoint x: 220, startPoint y: 256, endPoint x: 203, endPoint y: 256, distance: 17.8
click at [203, 256] on div at bounding box center [197, 253] width 24 height 24
click at [0, 0] on slot "Confirmar" at bounding box center [0, 0] width 0 height 0
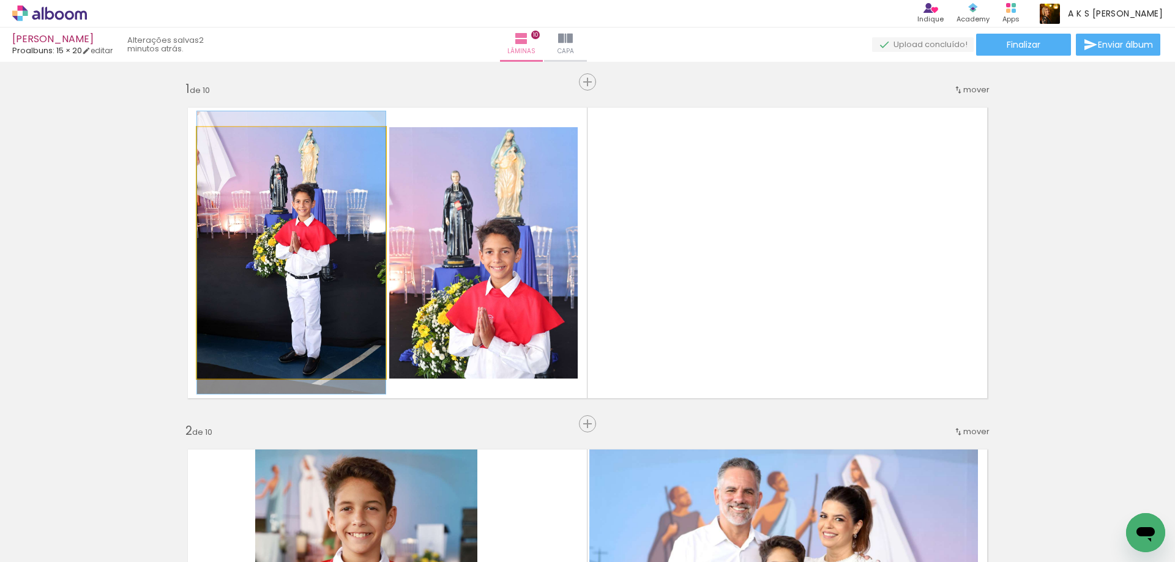
click at [318, 218] on quentale-photo at bounding box center [291, 253] width 188 height 252
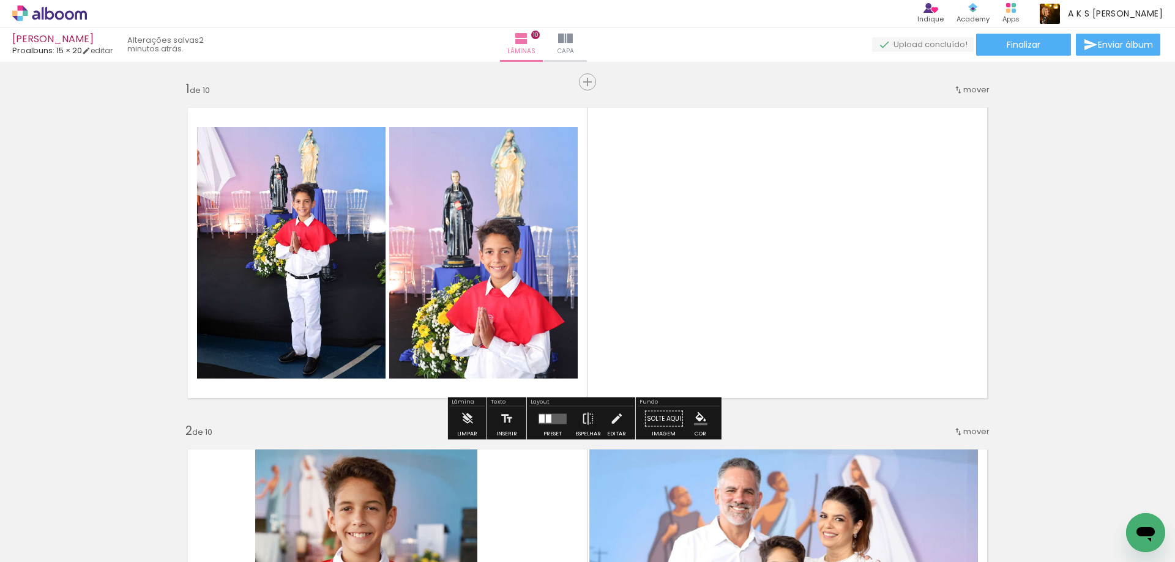
click at [695, 152] on quentale-layouter at bounding box center [587, 252] width 820 height 311
click at [1026, 40] on span "Finalizar" at bounding box center [1024, 44] width 34 height 9
click at [1022, 47] on span "Finalizar" at bounding box center [1024, 44] width 34 height 9
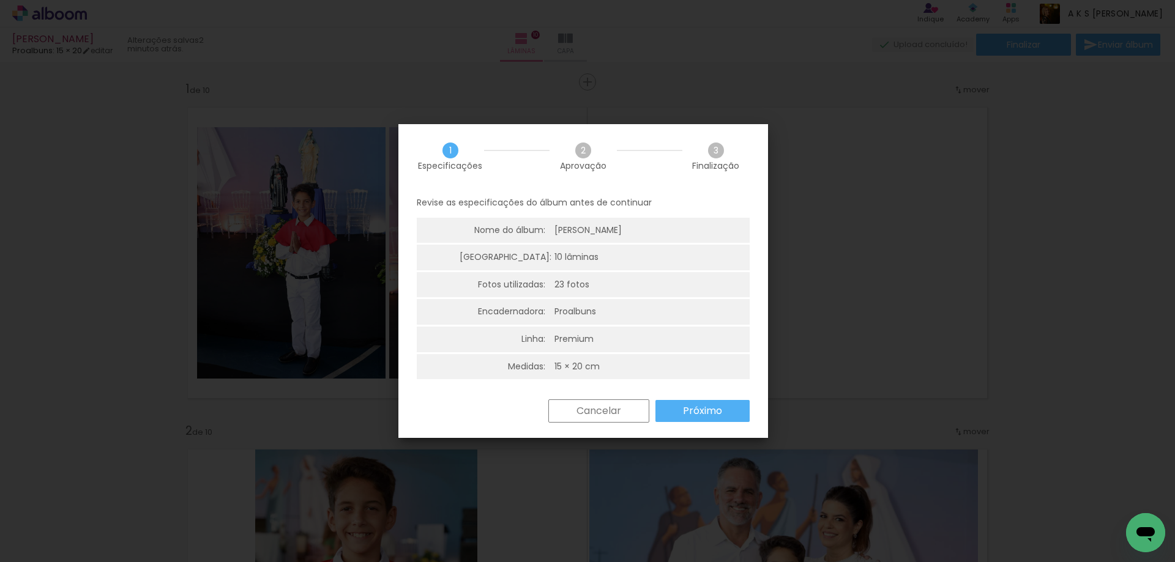
click at [0, 0] on slot "Próximo" at bounding box center [0, 0] width 0 height 0
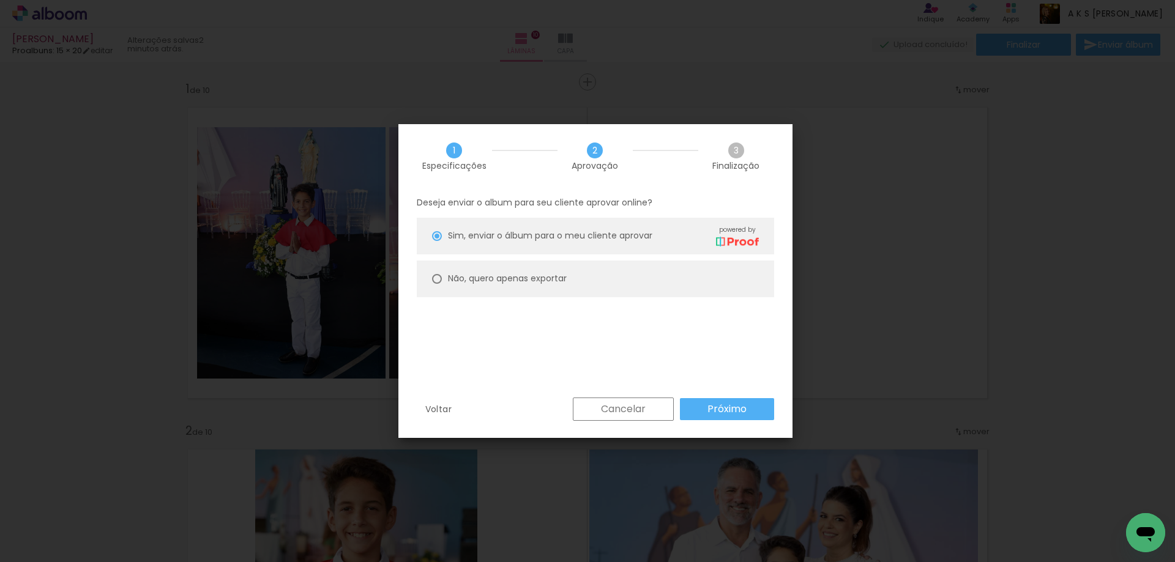
click at [0, 0] on slot "Não, quero apenas exportar" at bounding box center [0, 0] width 0 height 0
type paper-radio-button "on"
click at [717, 399] on paper-button "Próximo" at bounding box center [727, 409] width 94 height 22
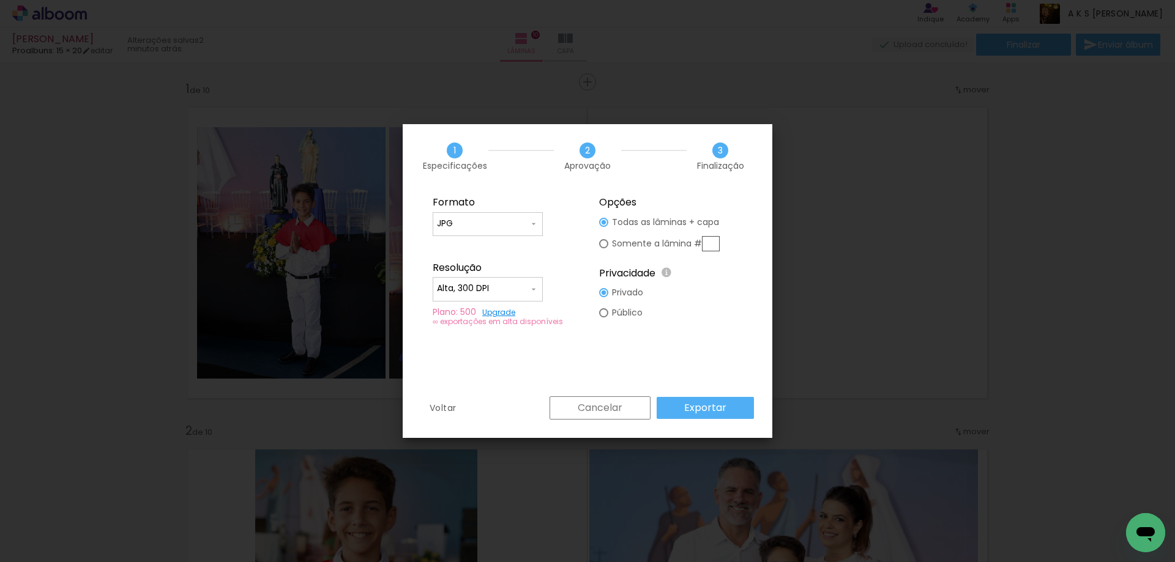
type input "Alta, 300 DPI"
click at [670, 405] on paper-button "Exportar" at bounding box center [705, 408] width 97 height 22
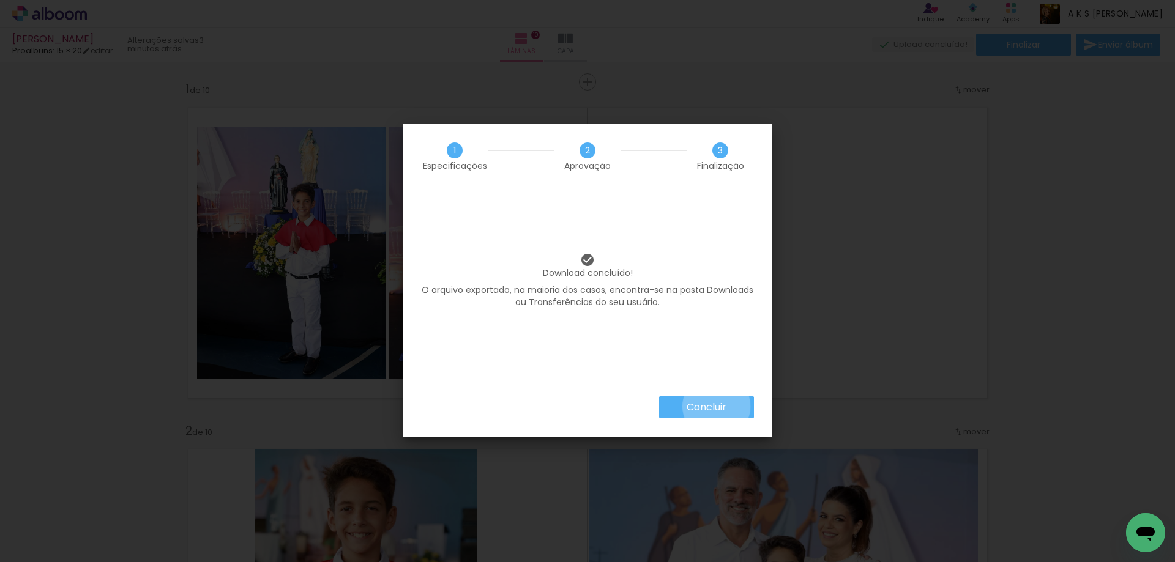
click at [0, 0] on slot "Concluir" at bounding box center [0, 0] width 0 height 0
